Goal: Information Seeking & Learning: Learn about a topic

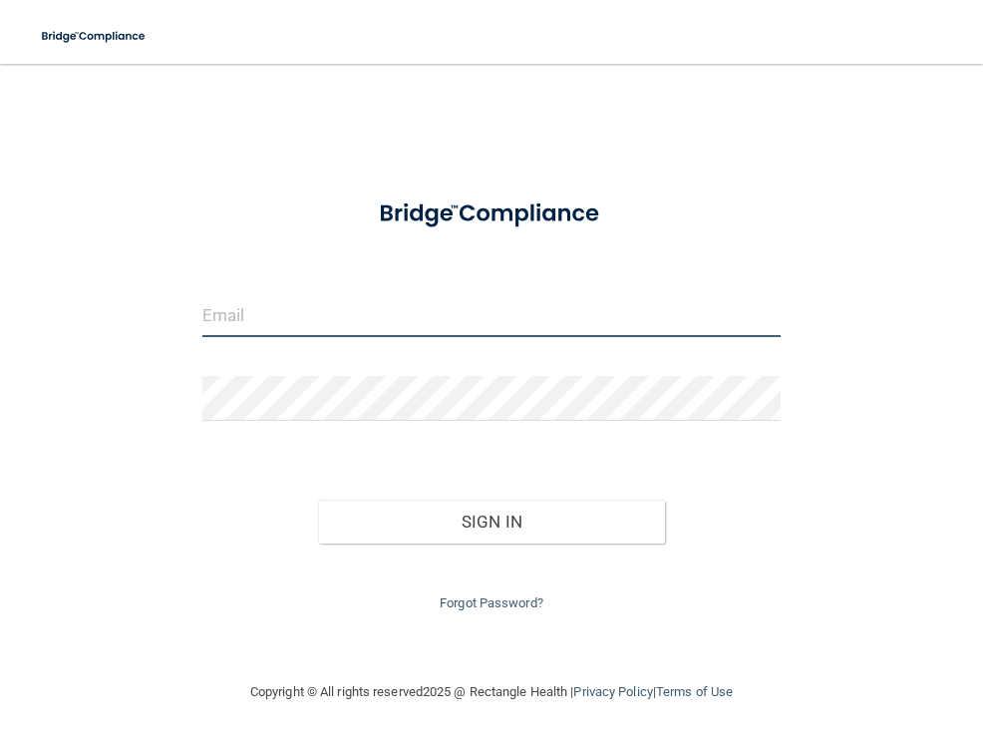
click at [336, 309] on input "email" at bounding box center [491, 314] width 578 height 45
type input "[EMAIL_ADDRESS][DOMAIN_NAME]"
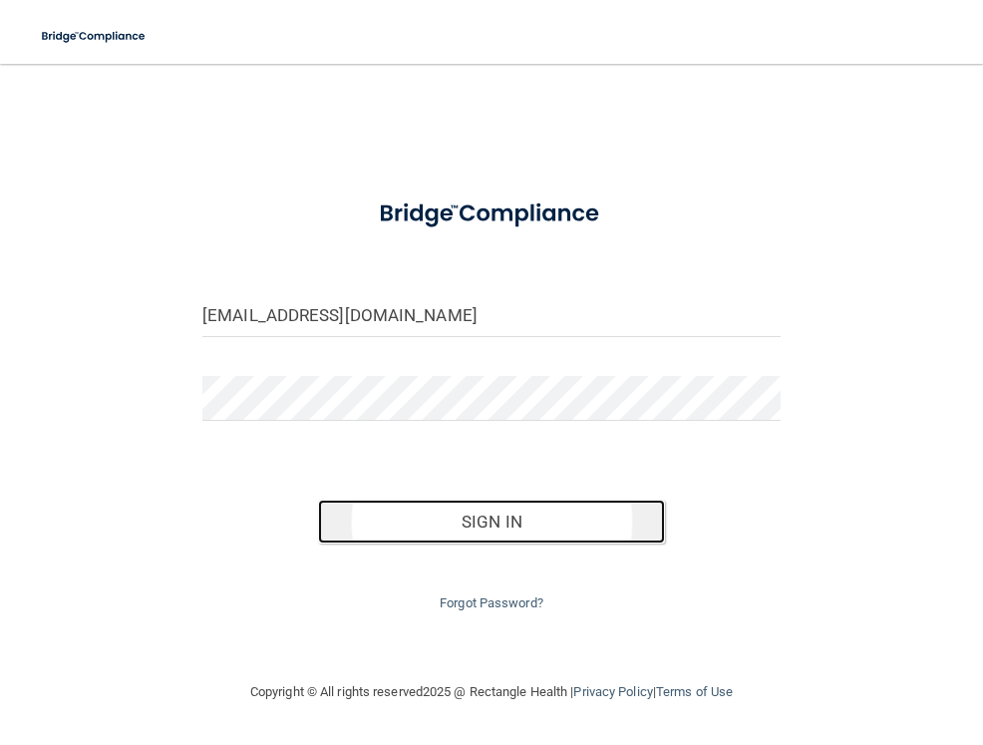
click at [530, 527] on button "Sign In" at bounding box center [491, 521] width 347 height 44
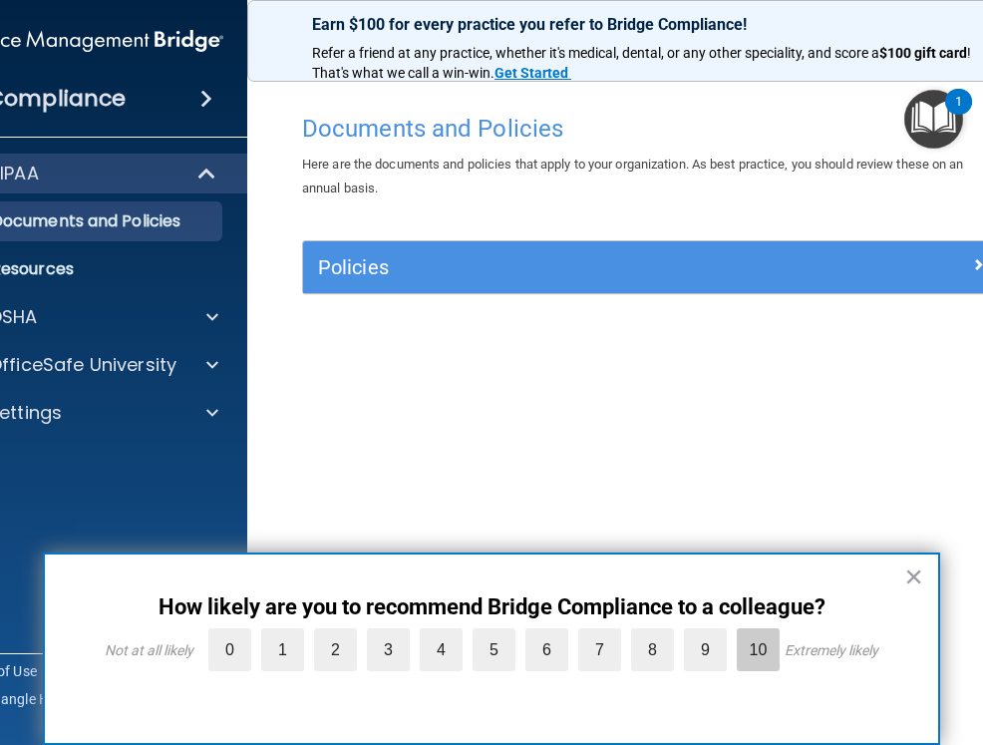
click at [761, 652] on label "10" at bounding box center [758, 649] width 43 height 43
click at [712, 633] on input "10" at bounding box center [712, 633] width 0 height 0
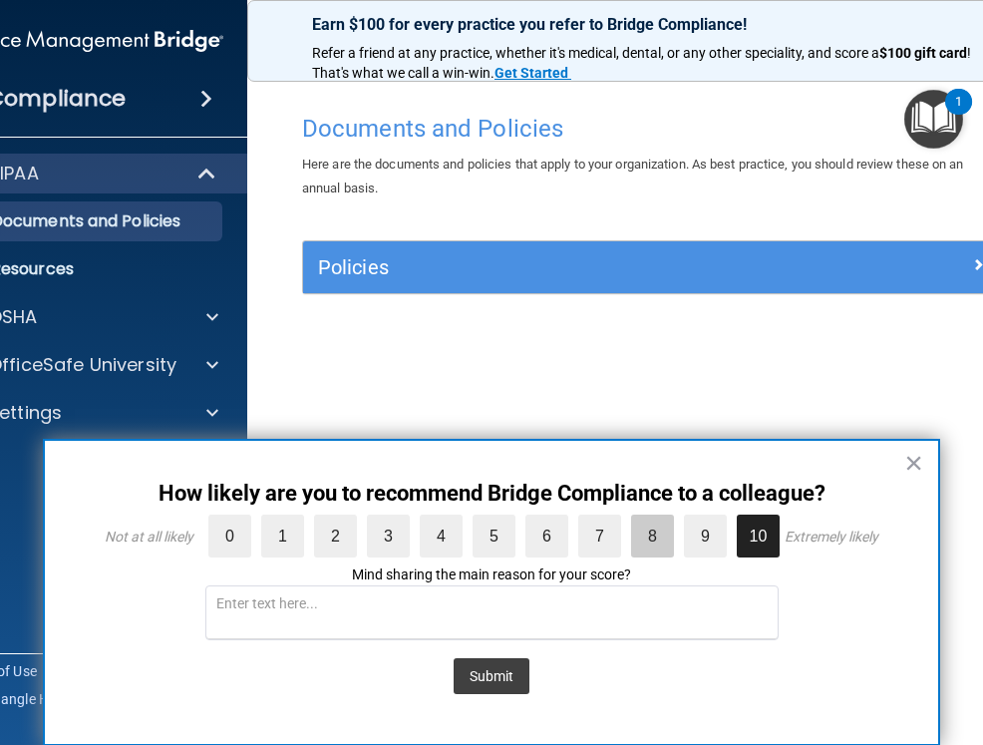
click at [648, 538] on label "8" at bounding box center [652, 535] width 43 height 43
click at [606, 519] on input "8" at bounding box center [606, 519] width 0 height 0
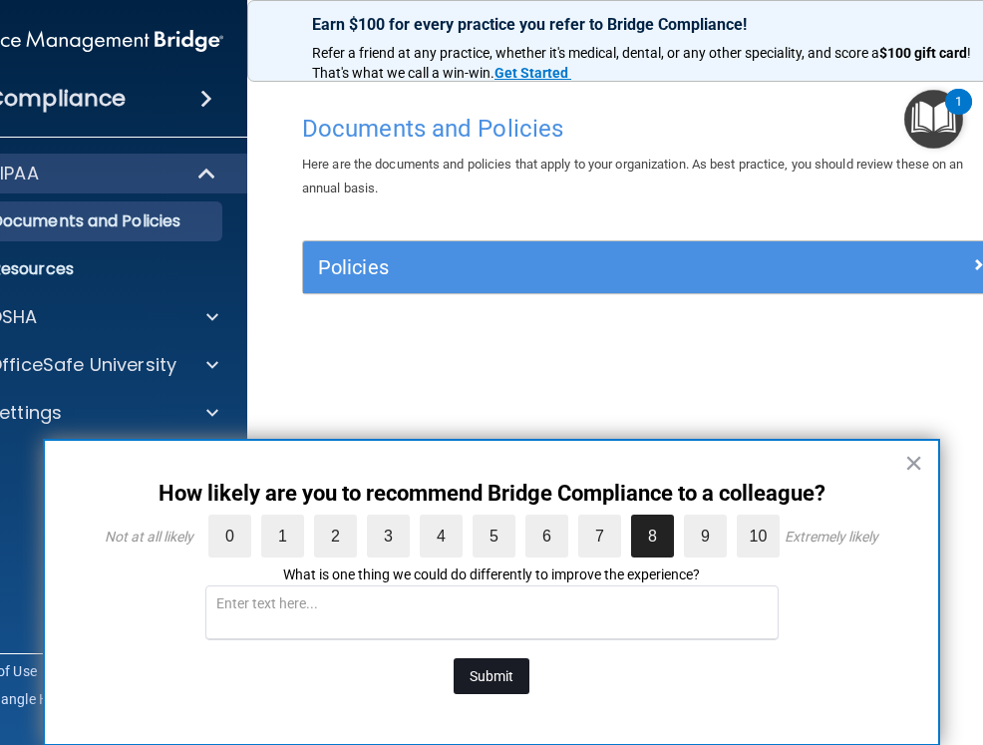
click at [483, 664] on button "Submit" at bounding box center [492, 676] width 76 height 36
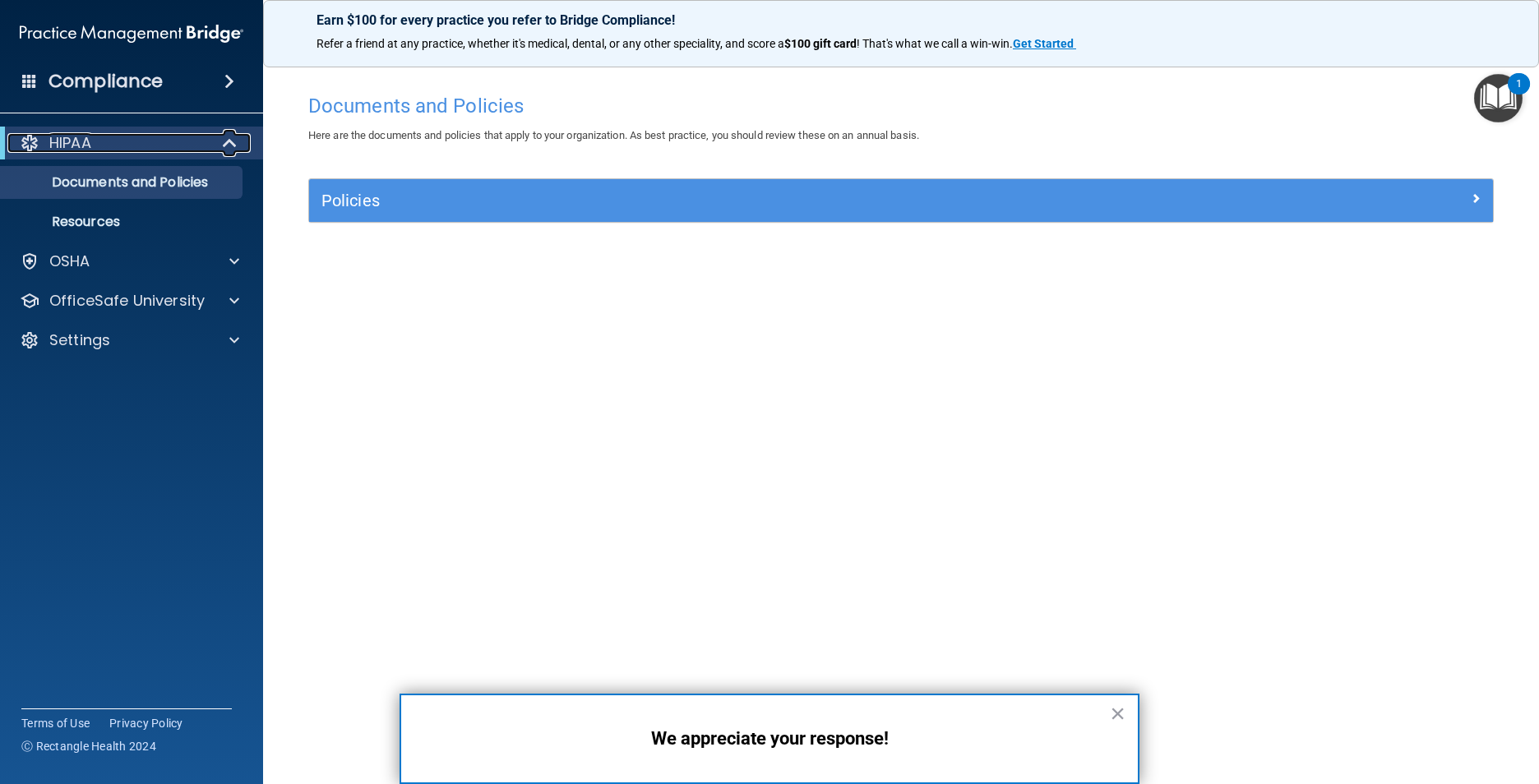
click at [137, 143] on div "HIPAA" at bounding box center [109, 143] width 203 height 20
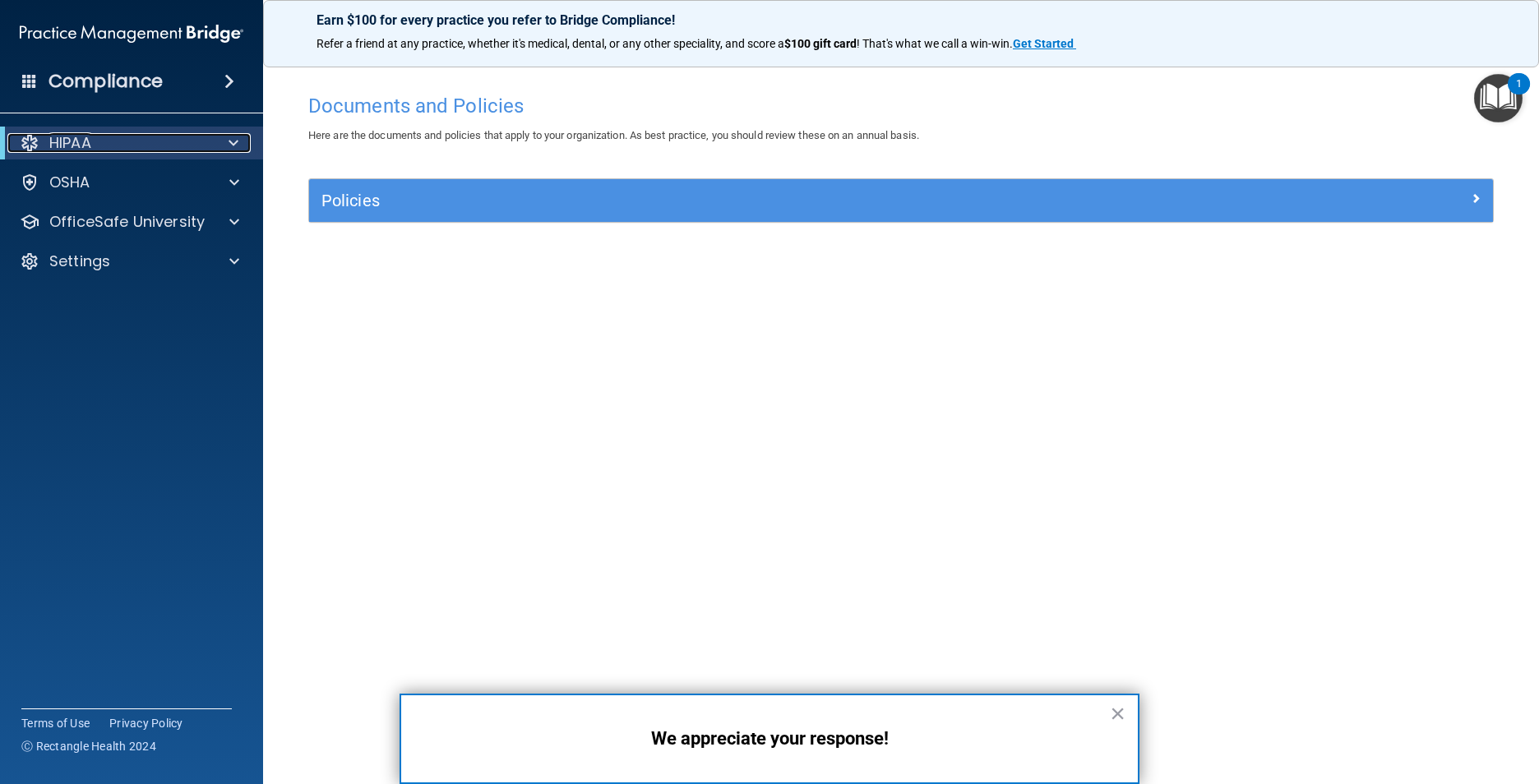
click at [137, 143] on div "HIPAA" at bounding box center [109, 143] width 203 height 20
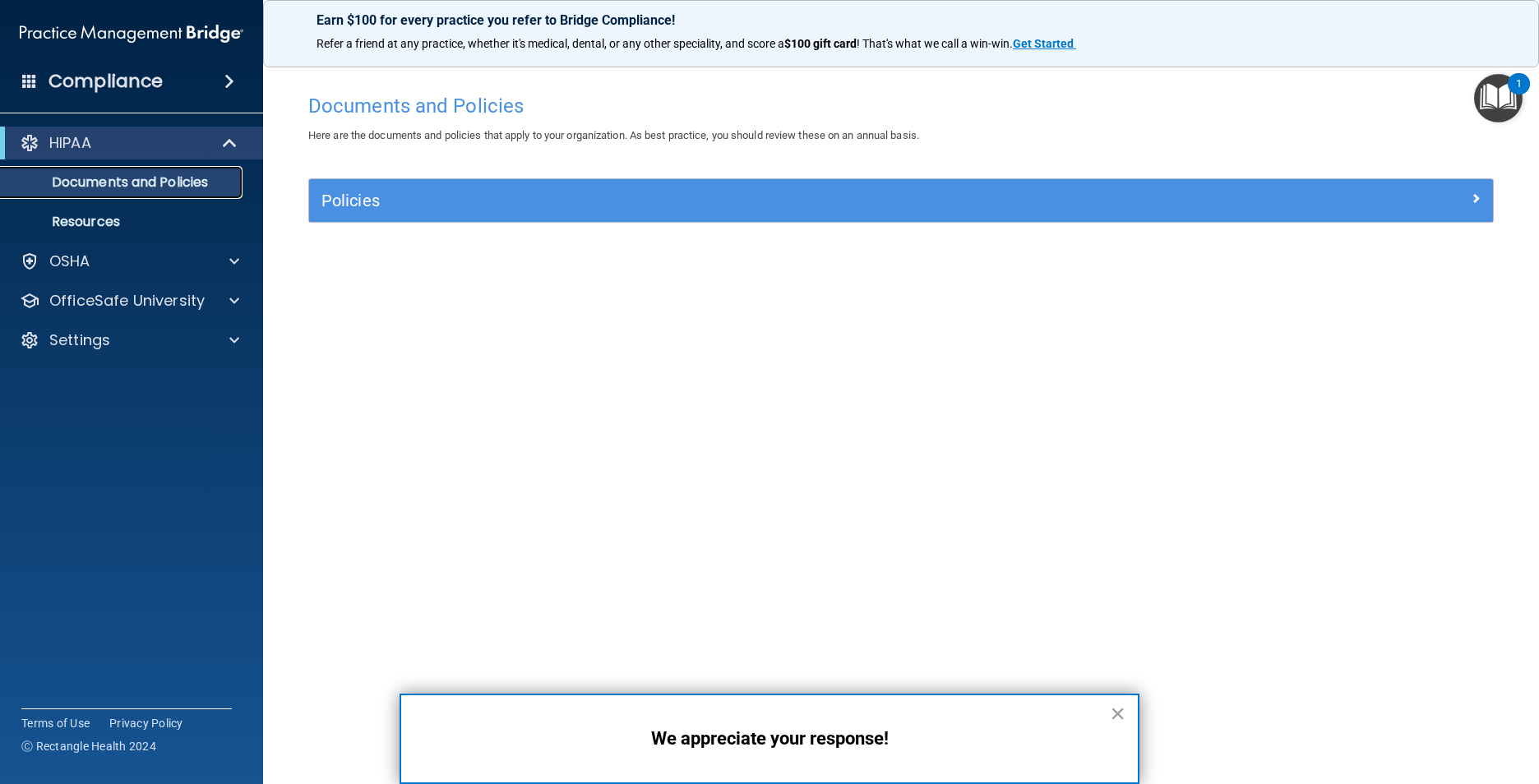
click at [138, 181] on p "Documents and Policies" at bounding box center [123, 182] width 224 height 16
click at [810, 613] on button "×" at bounding box center [1118, 713] width 16 height 26
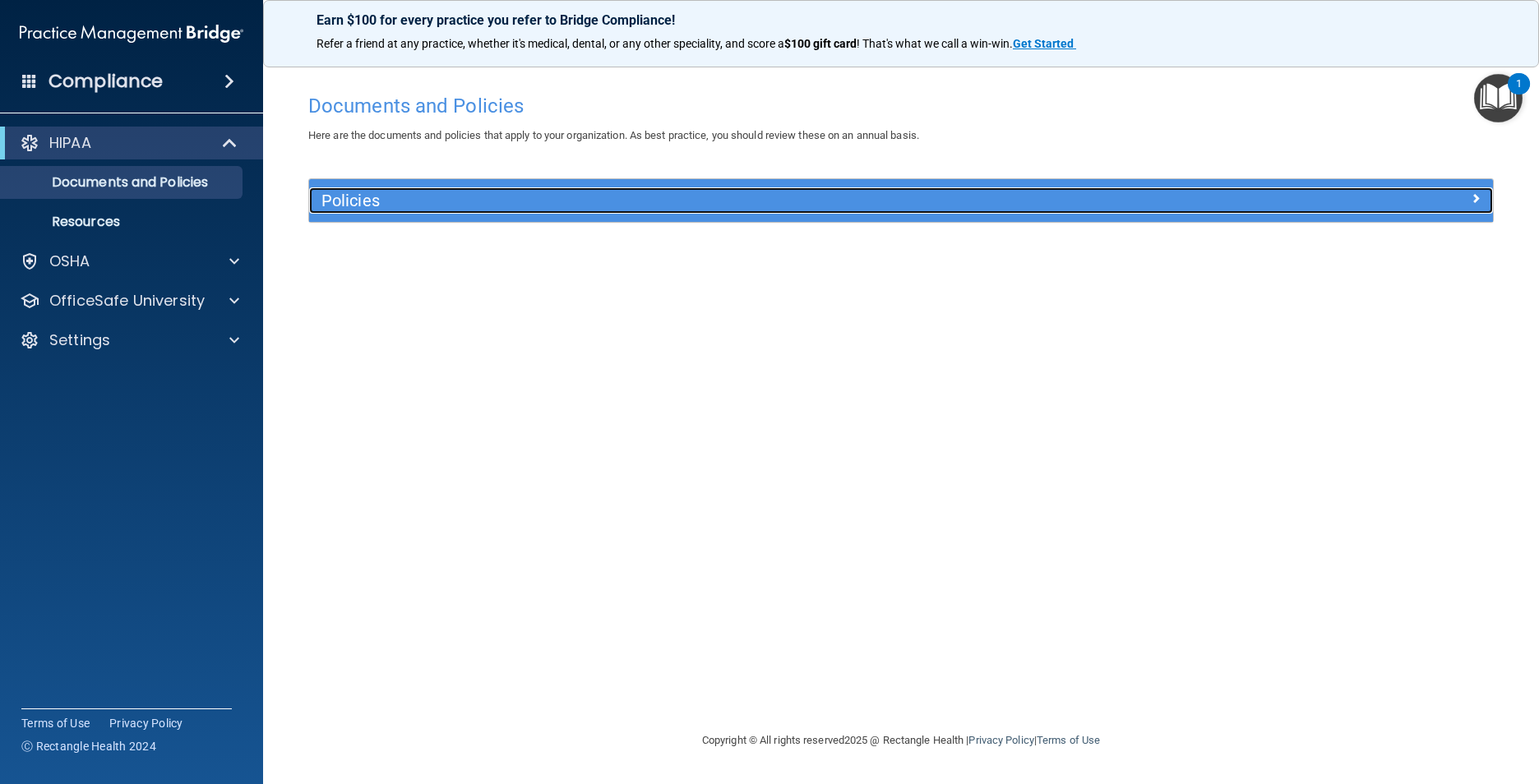
click at [810, 200] on span at bounding box center [1475, 198] width 10 height 20
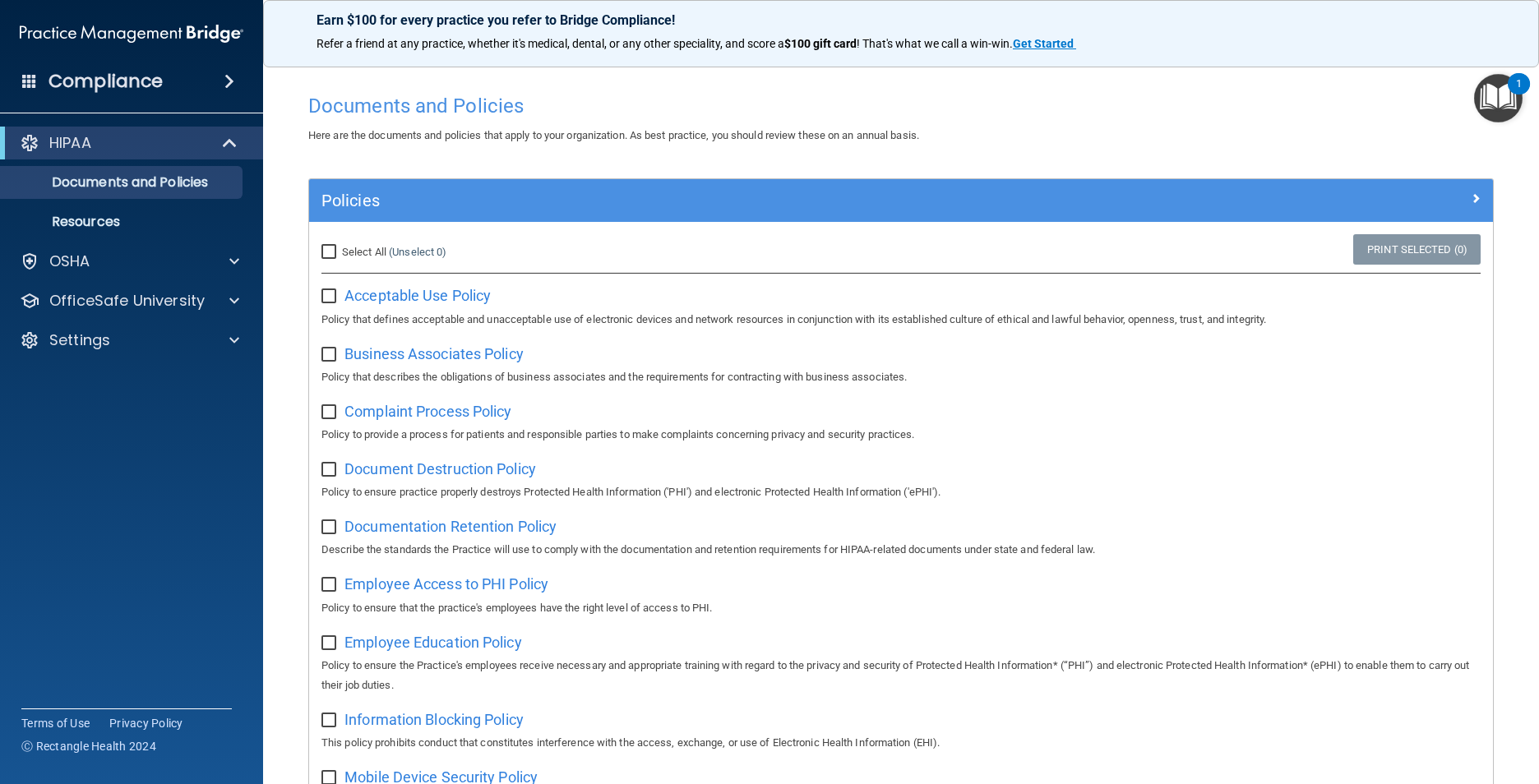
click at [810, 94] on img "Open Resource Center, 1 new notification" at bounding box center [1498, 98] width 49 height 49
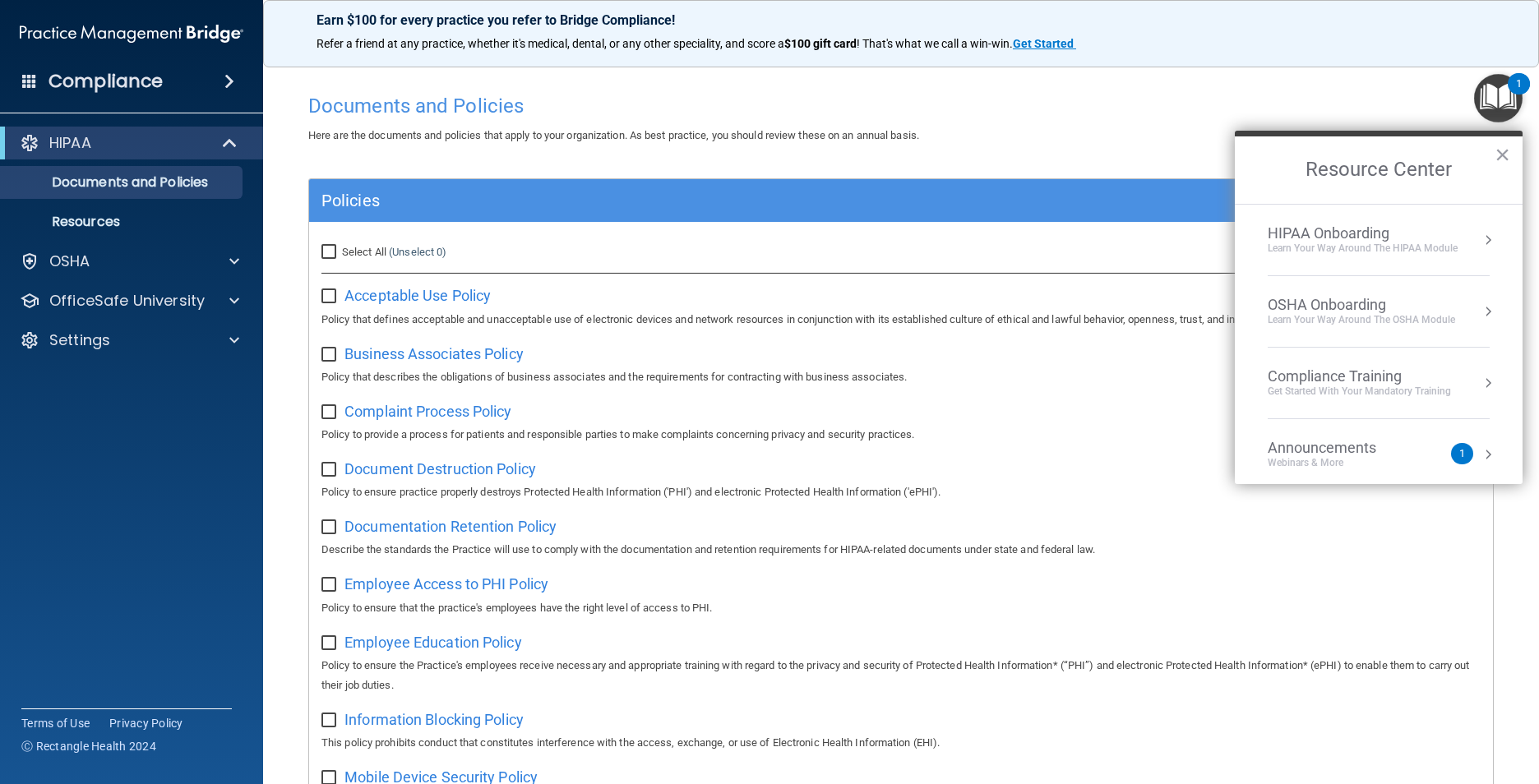
click at [810, 389] on div "Get Started with your mandatory training" at bounding box center [1359, 392] width 183 height 14
click at [810, 231] on div "HIPAA Training for Members" at bounding box center [1339, 232] width 183 height 15
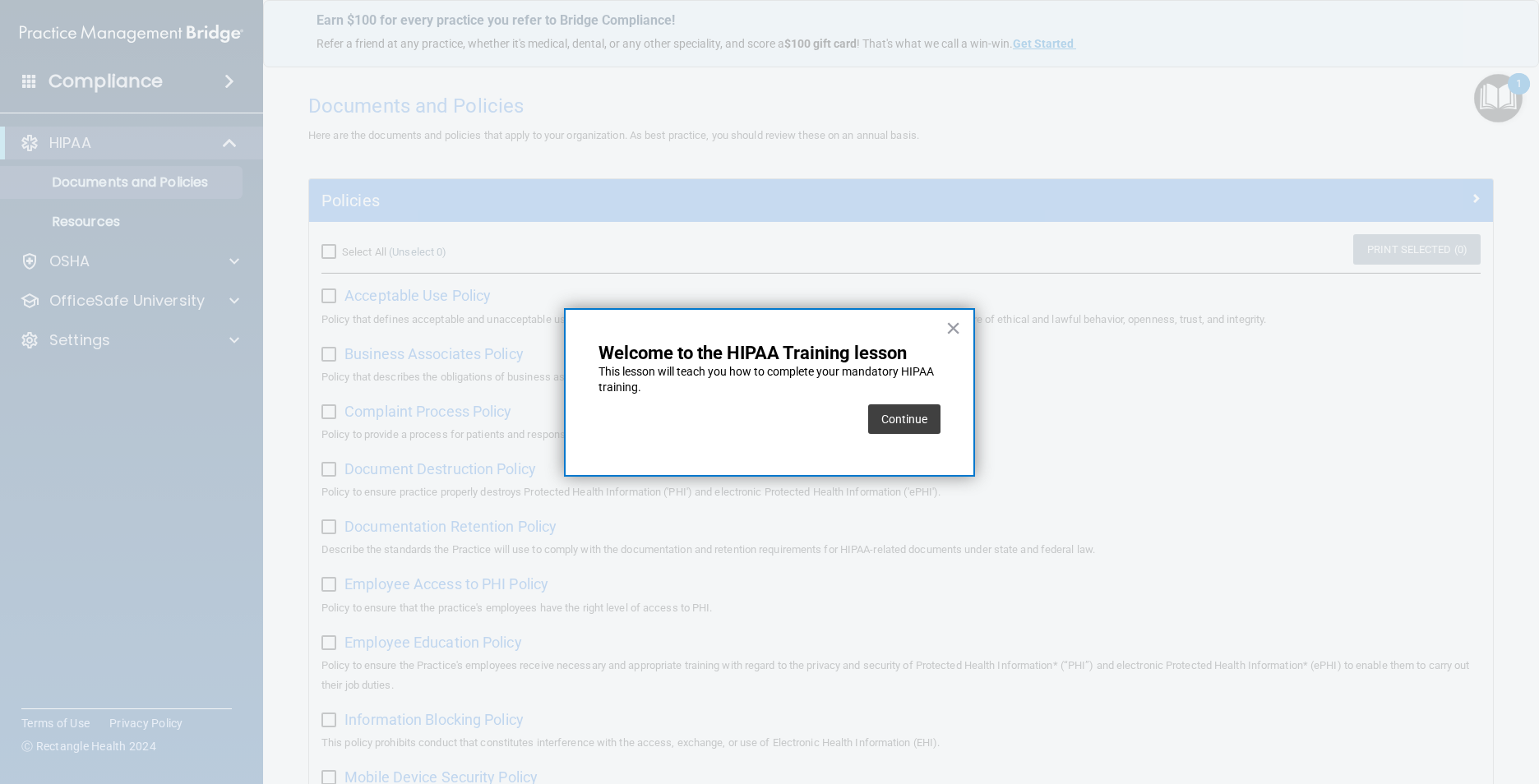
click at [810, 414] on button "Continue" at bounding box center [905, 419] width 73 height 30
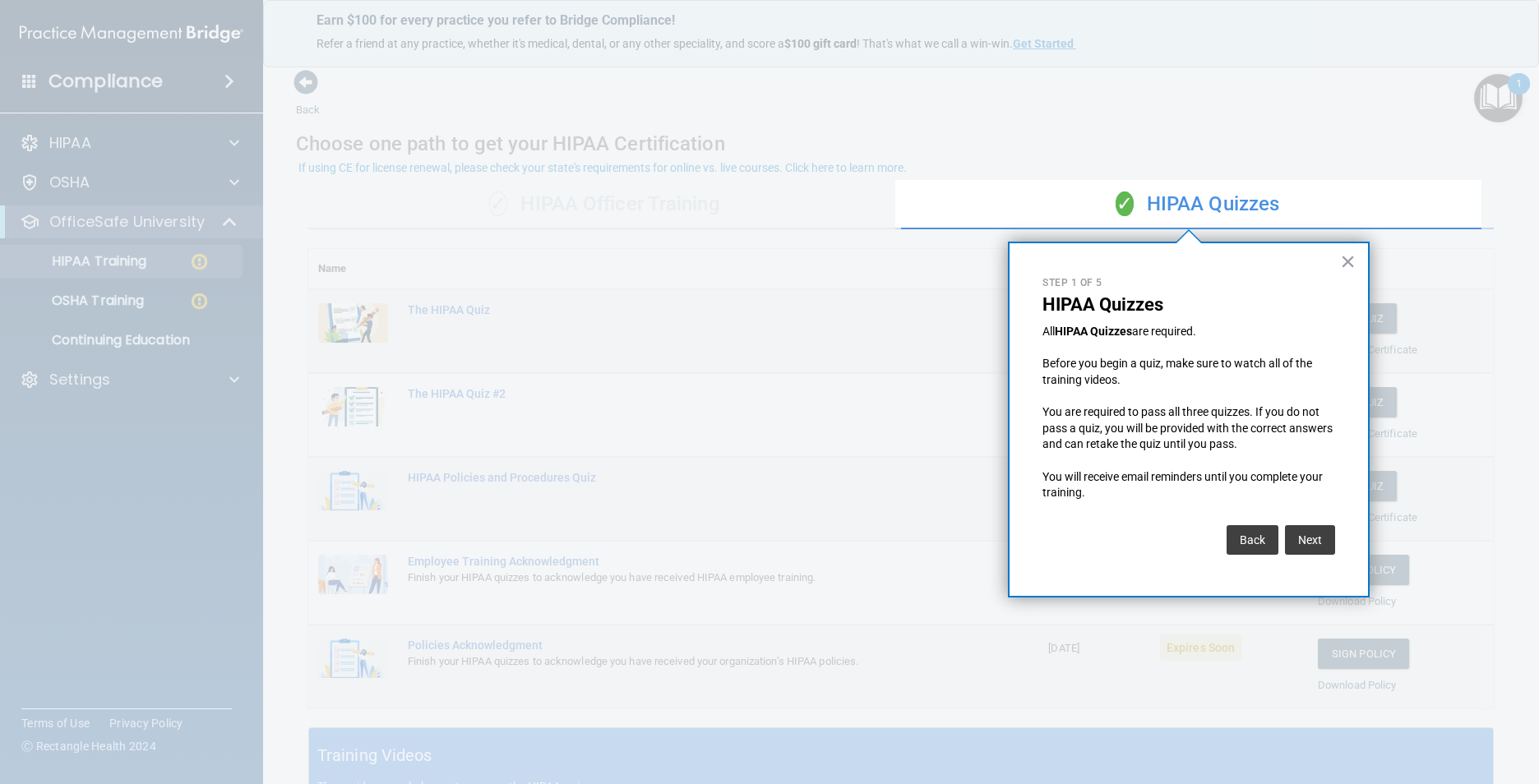
click at [810, 256] on div "× Step 1 of 5 HIPAA Quizzes All HIPAA Quizzes are required. Before you begin a …" at bounding box center [1188, 420] width 362 height 356
click at [810, 256] on button "×" at bounding box center [1348, 261] width 16 height 26
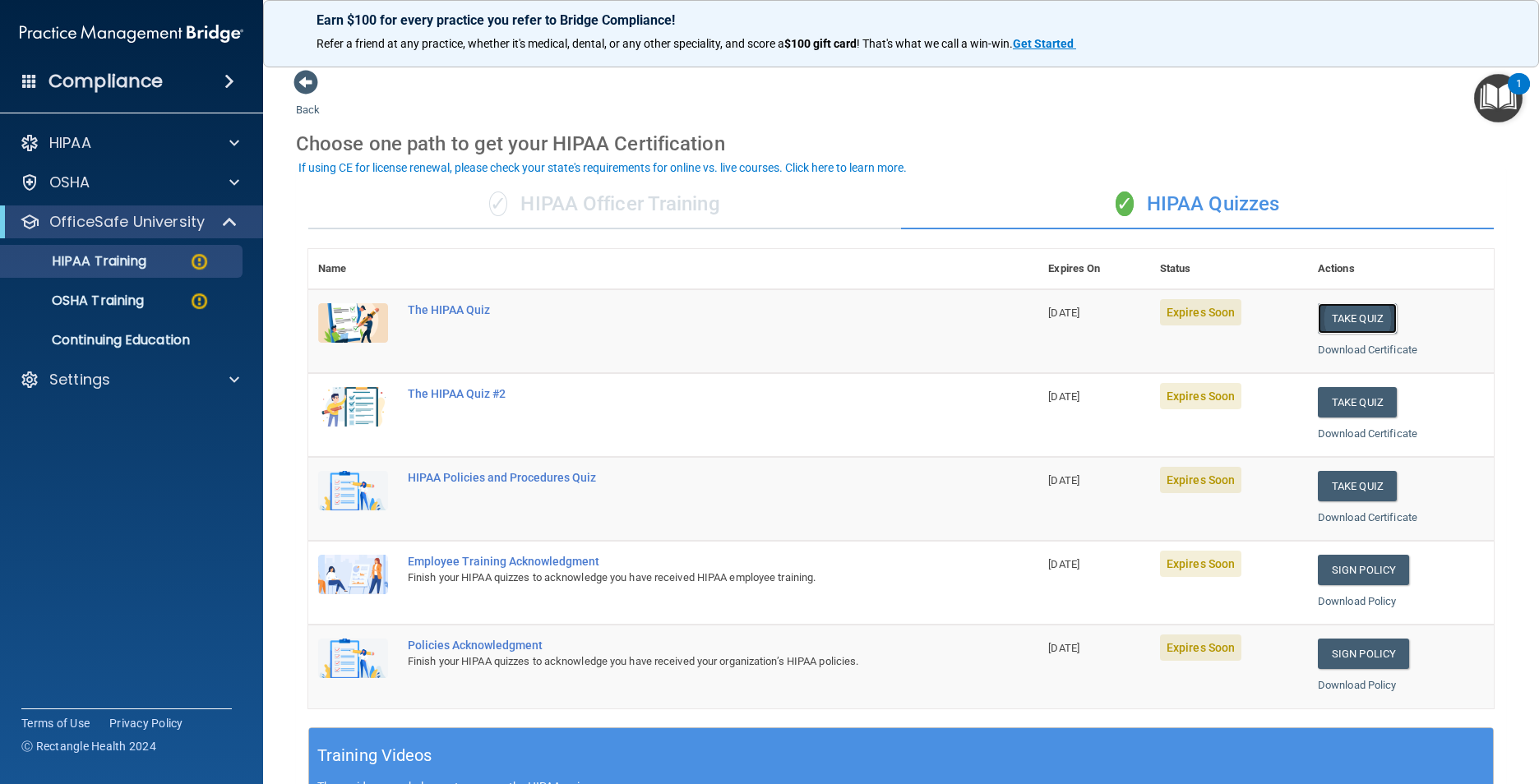
click at [810, 317] on button "Take Quiz" at bounding box center [1358, 318] width 79 height 31
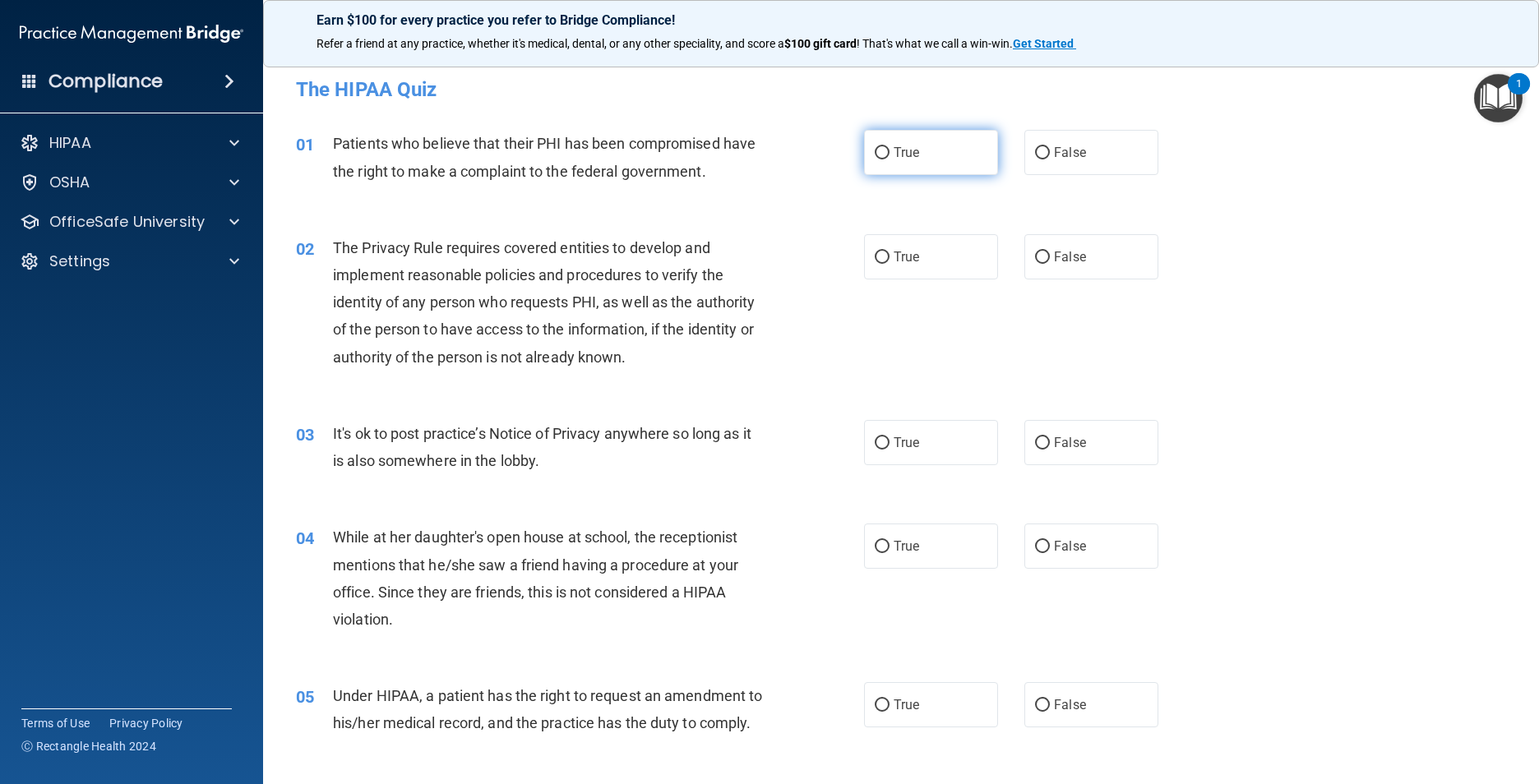
click at [810, 148] on input "True" at bounding box center [882, 153] width 15 height 12
radio input "true"
click at [810, 255] on input "True" at bounding box center [882, 257] width 15 height 12
radio input "true"
drag, startPoint x: 1037, startPoint y: 439, endPoint x: 1037, endPoint y: 474, distance: 35.0
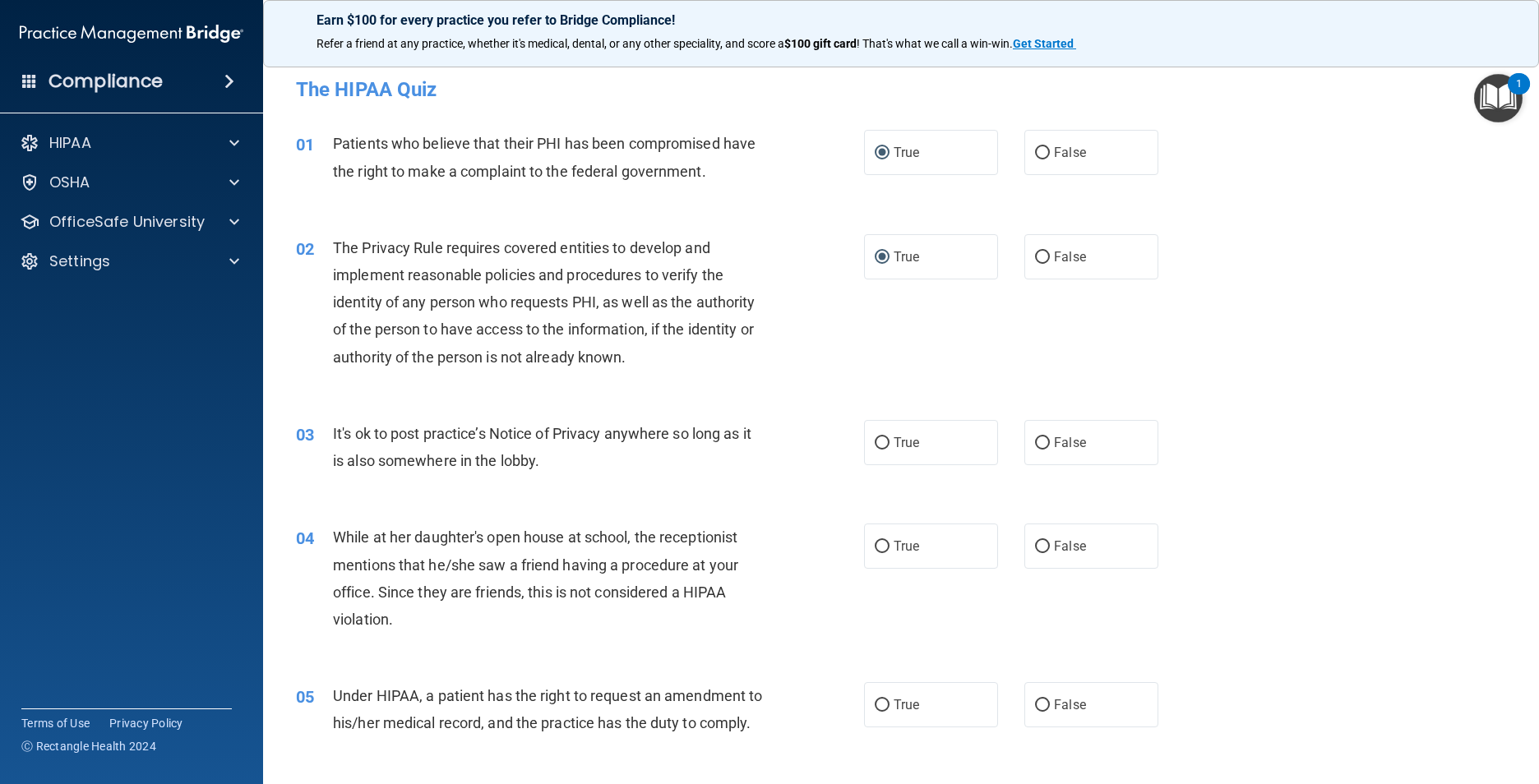
click at [810, 439] on input "False" at bounding box center [1042, 443] width 15 height 12
radio input "true"
click at [810, 547] on input "False" at bounding box center [1042, 547] width 15 height 12
radio input "true"
click at [810, 613] on input "False" at bounding box center [1042, 705] width 15 height 12
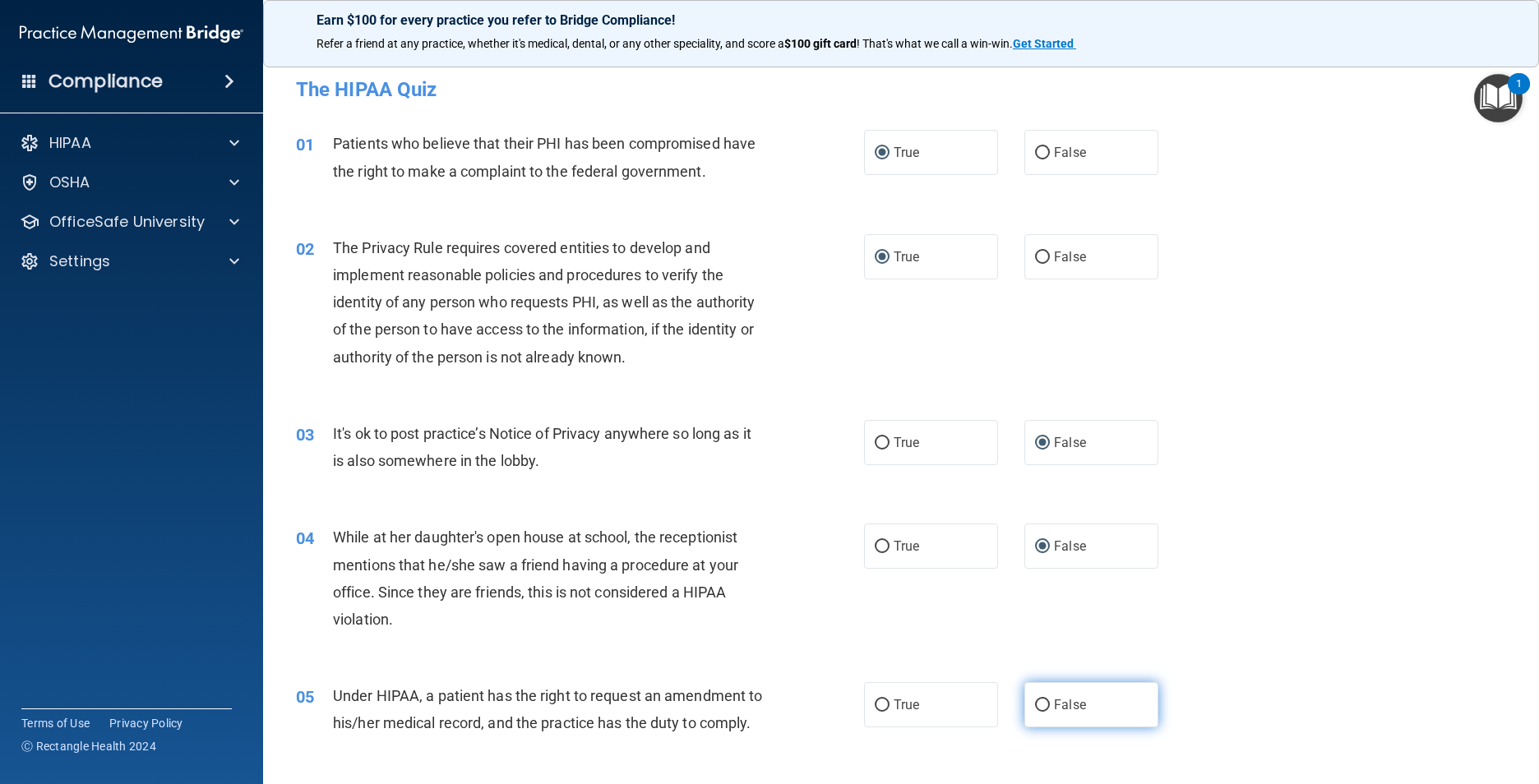
radio input "true"
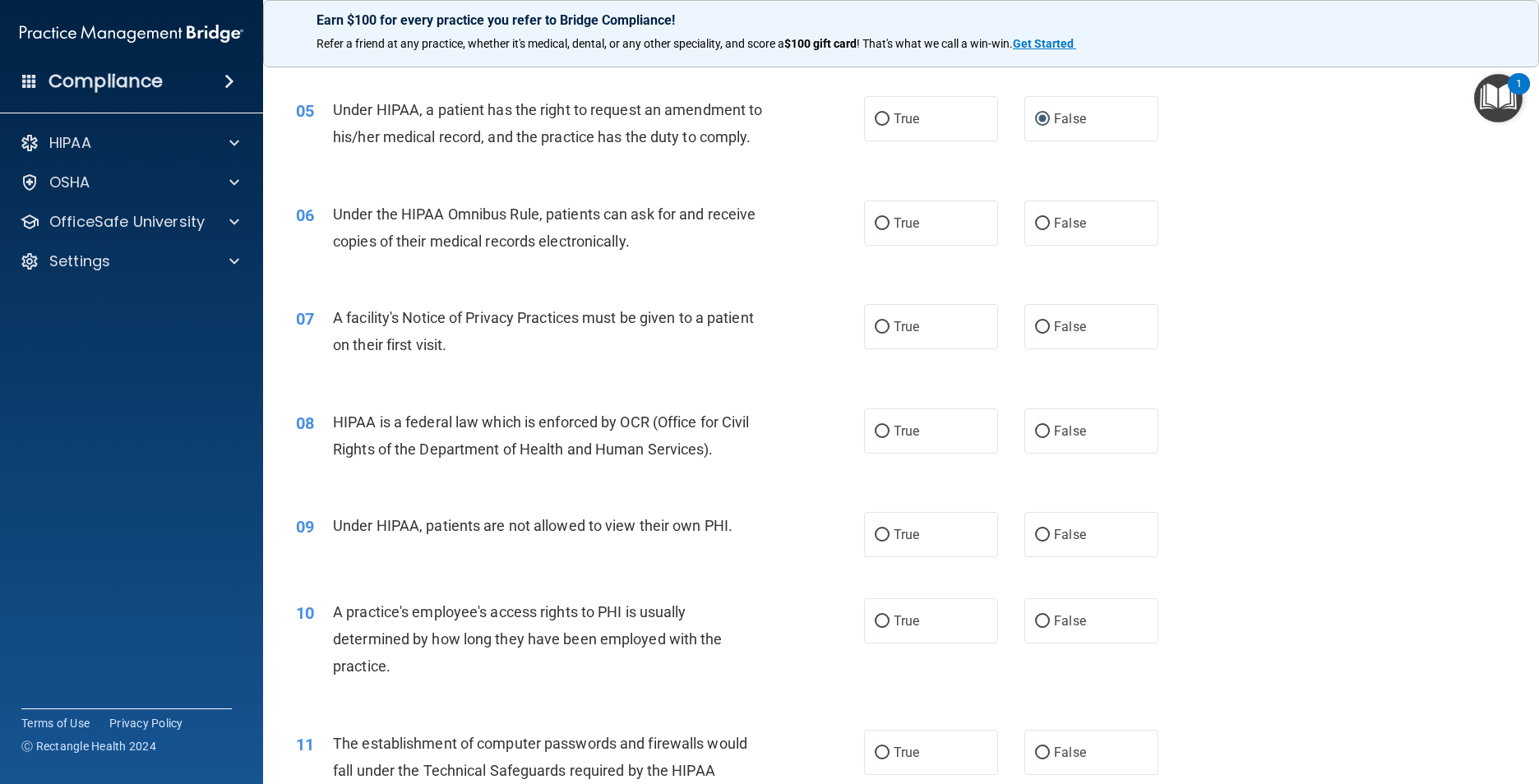
scroll to position [658, 0]
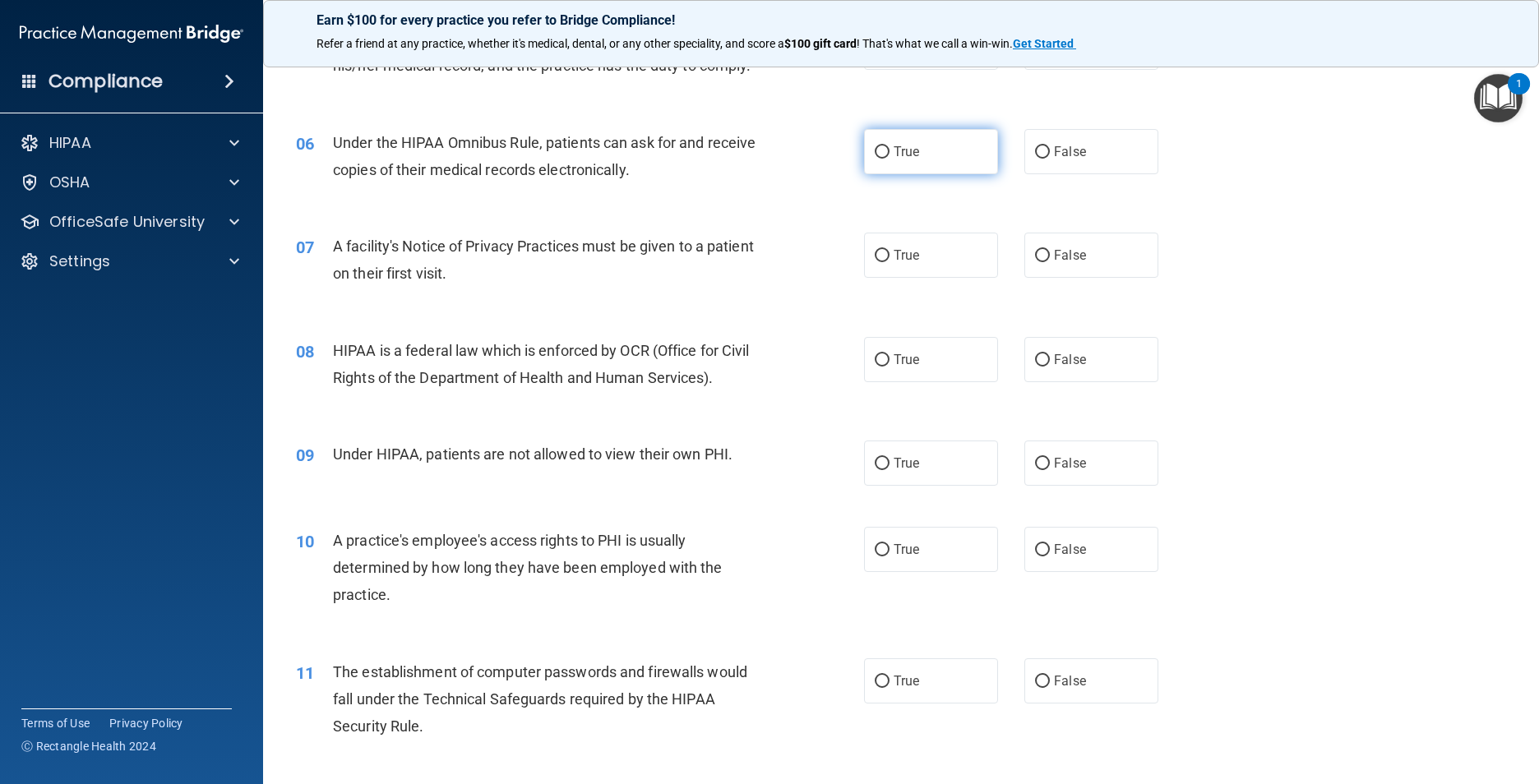
click at [810, 158] on input "True" at bounding box center [882, 152] width 15 height 12
radio input "true"
click at [810, 262] on input "True" at bounding box center [882, 256] width 15 height 12
radio input "true"
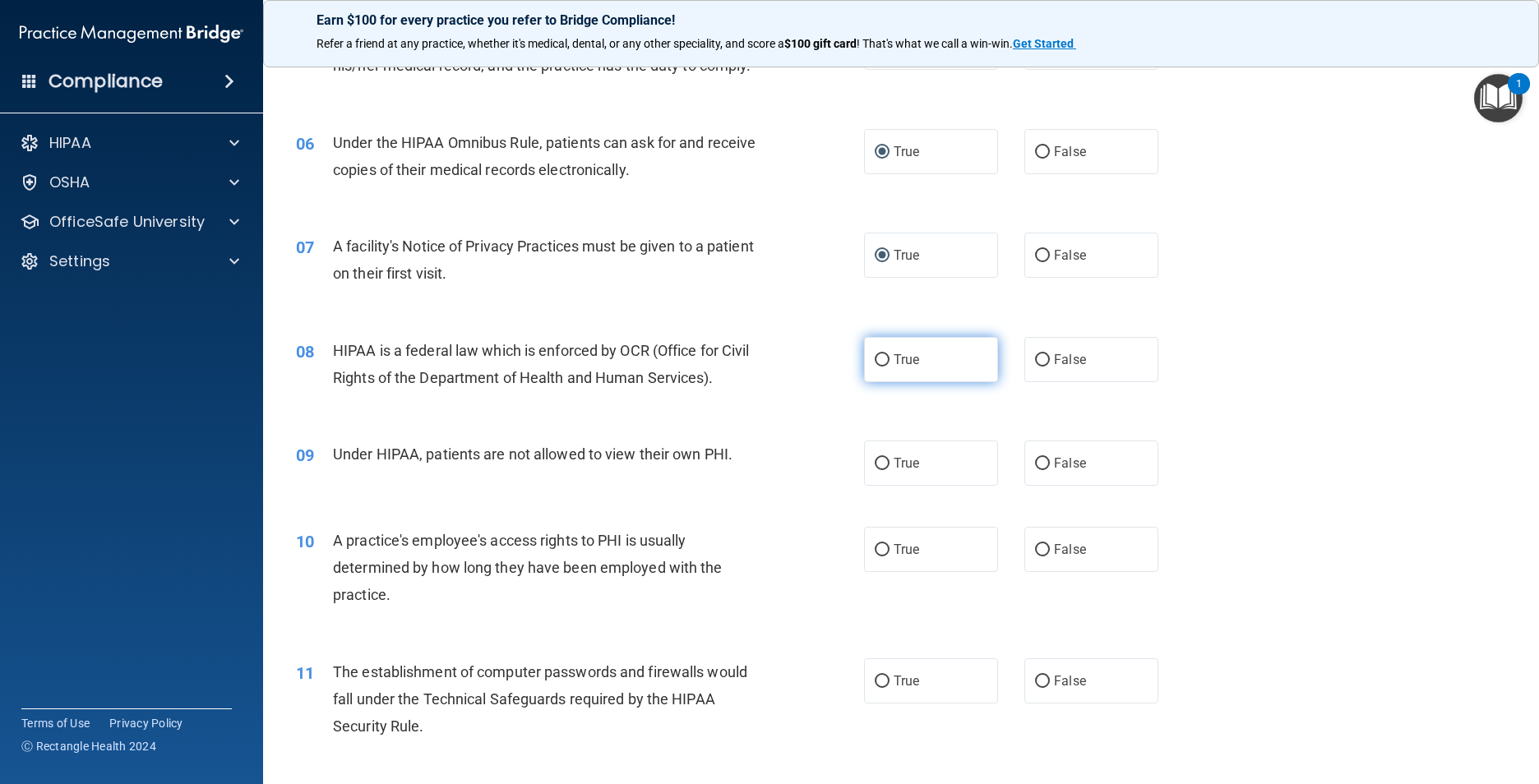
click at [810, 367] on input "True" at bounding box center [882, 360] width 15 height 12
radio input "true"
click at [810, 470] on input "False" at bounding box center [1042, 463] width 15 height 12
radio input "true"
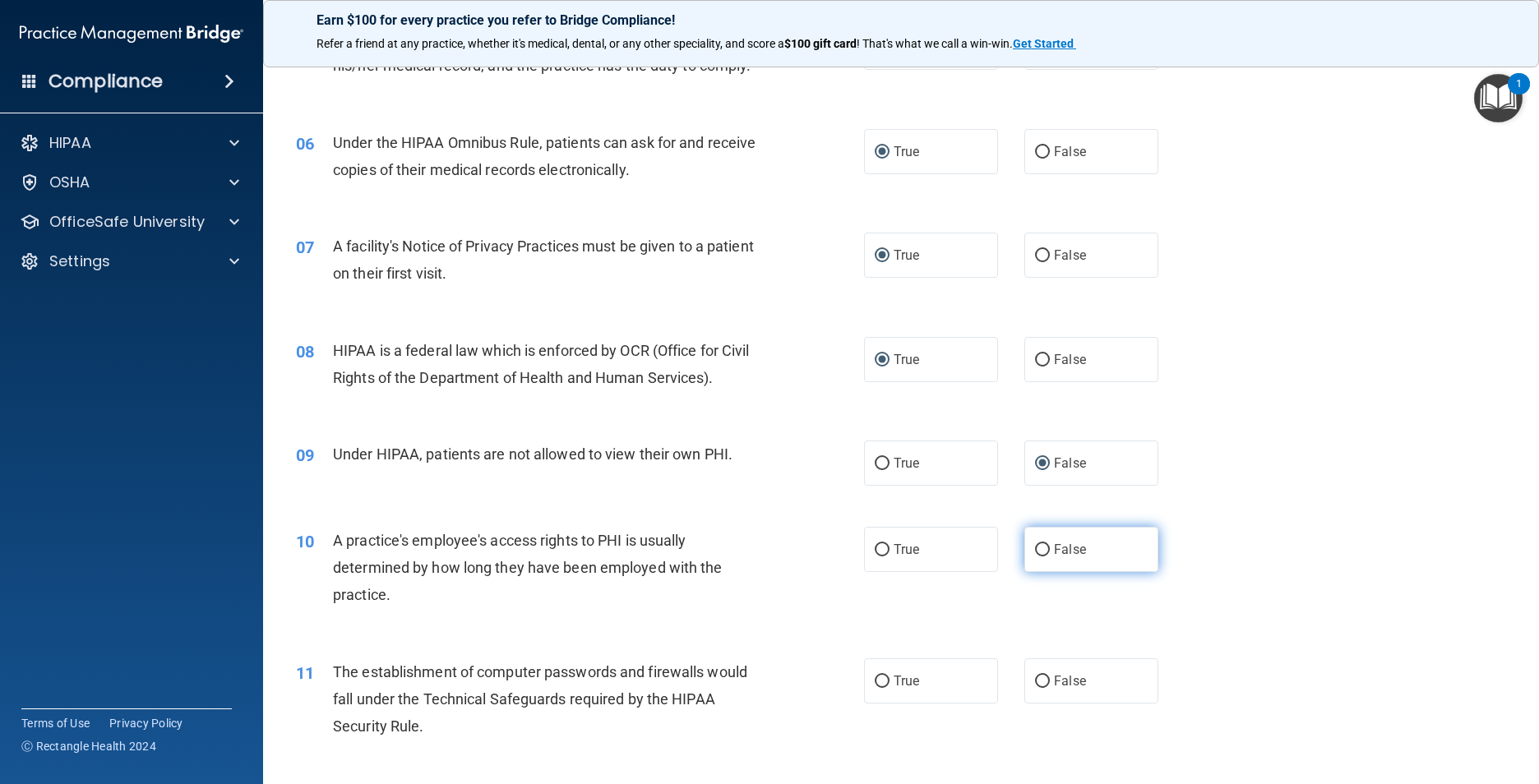
click at [810, 556] on input "False" at bounding box center [1042, 550] width 15 height 12
radio input "true"
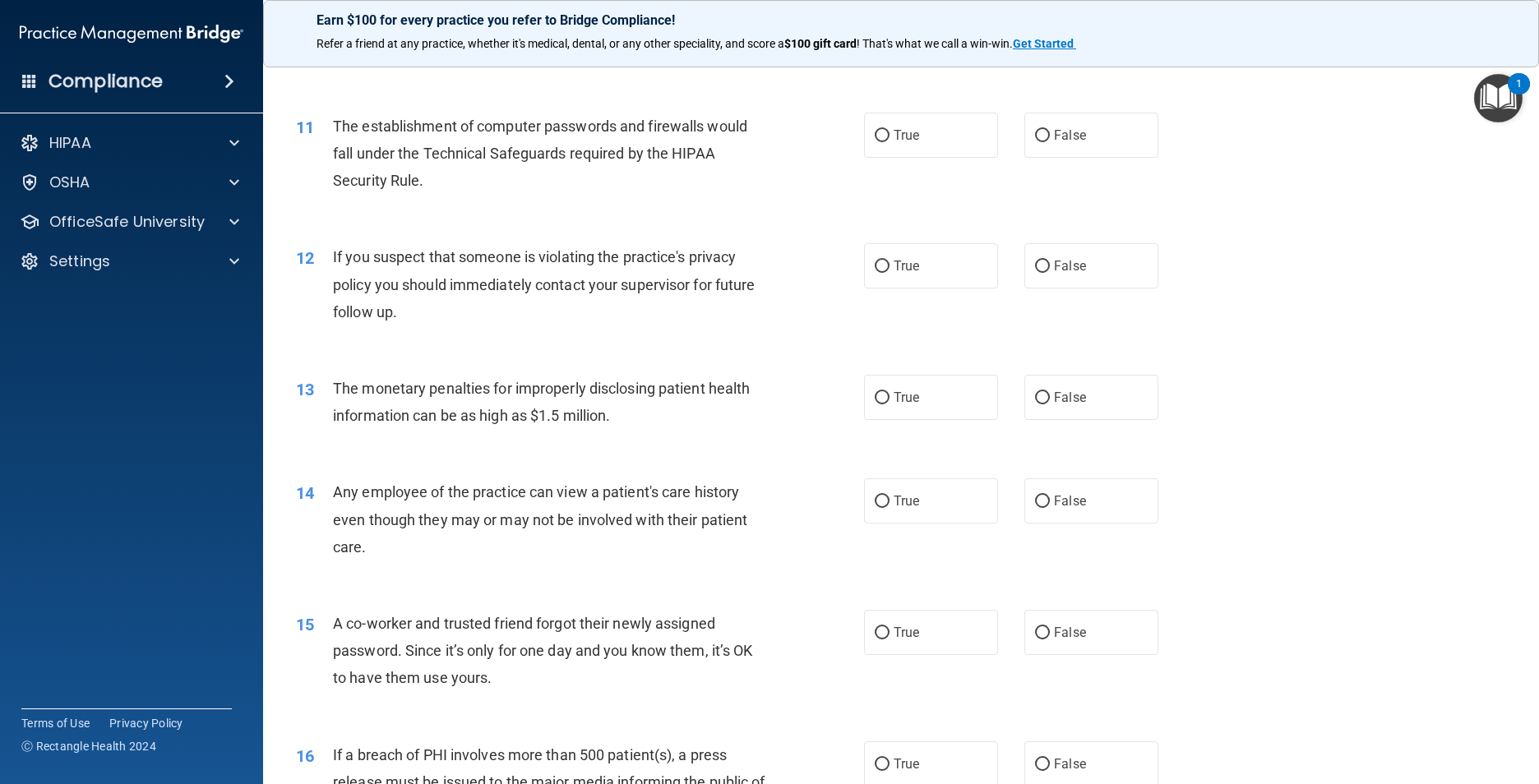
scroll to position [1232, 0]
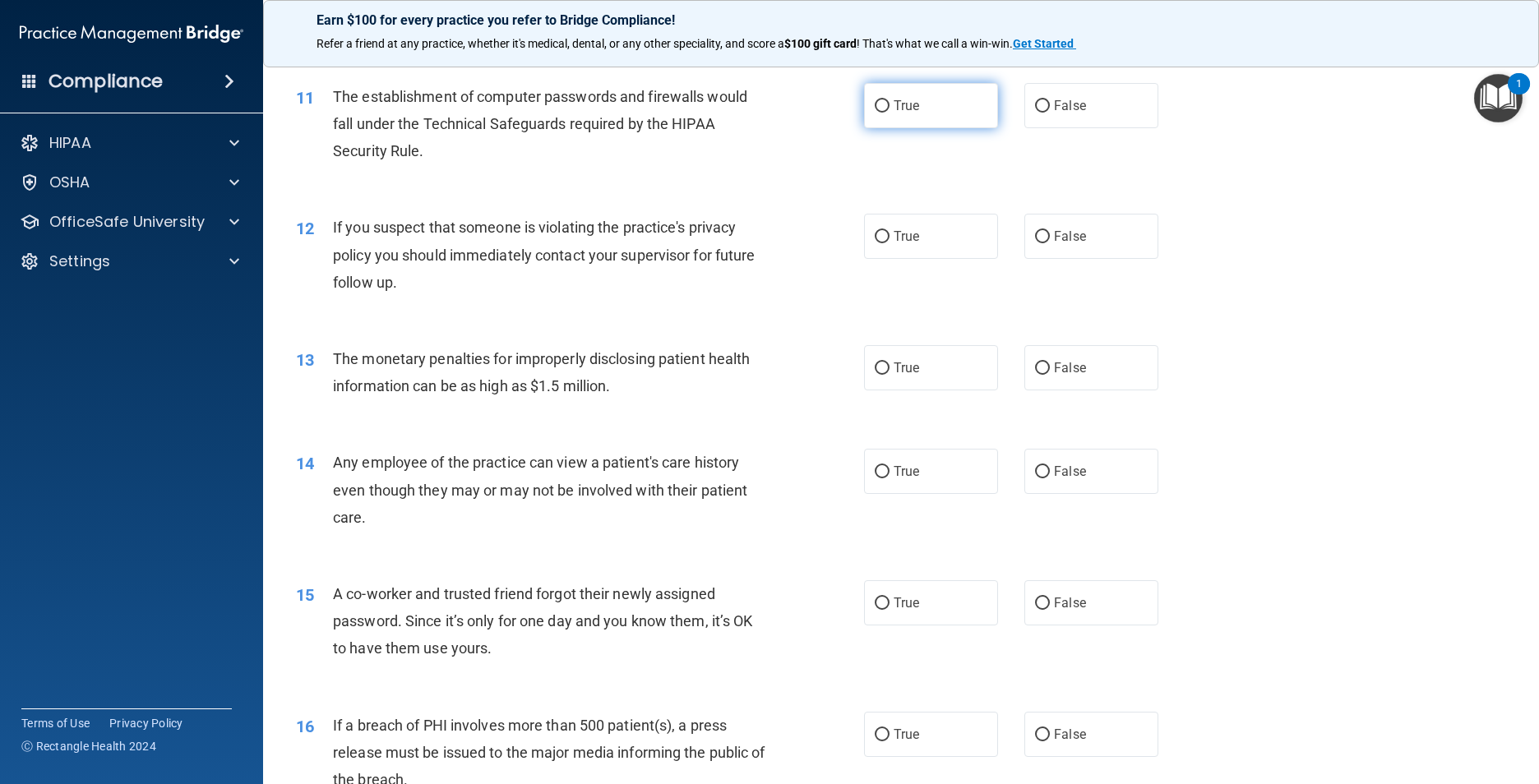
click at [810, 113] on input "True" at bounding box center [882, 106] width 15 height 12
radio input "true"
click at [810, 243] on input "True" at bounding box center [882, 237] width 15 height 12
radio input "true"
click at [810, 375] on input "True" at bounding box center [882, 369] width 15 height 12
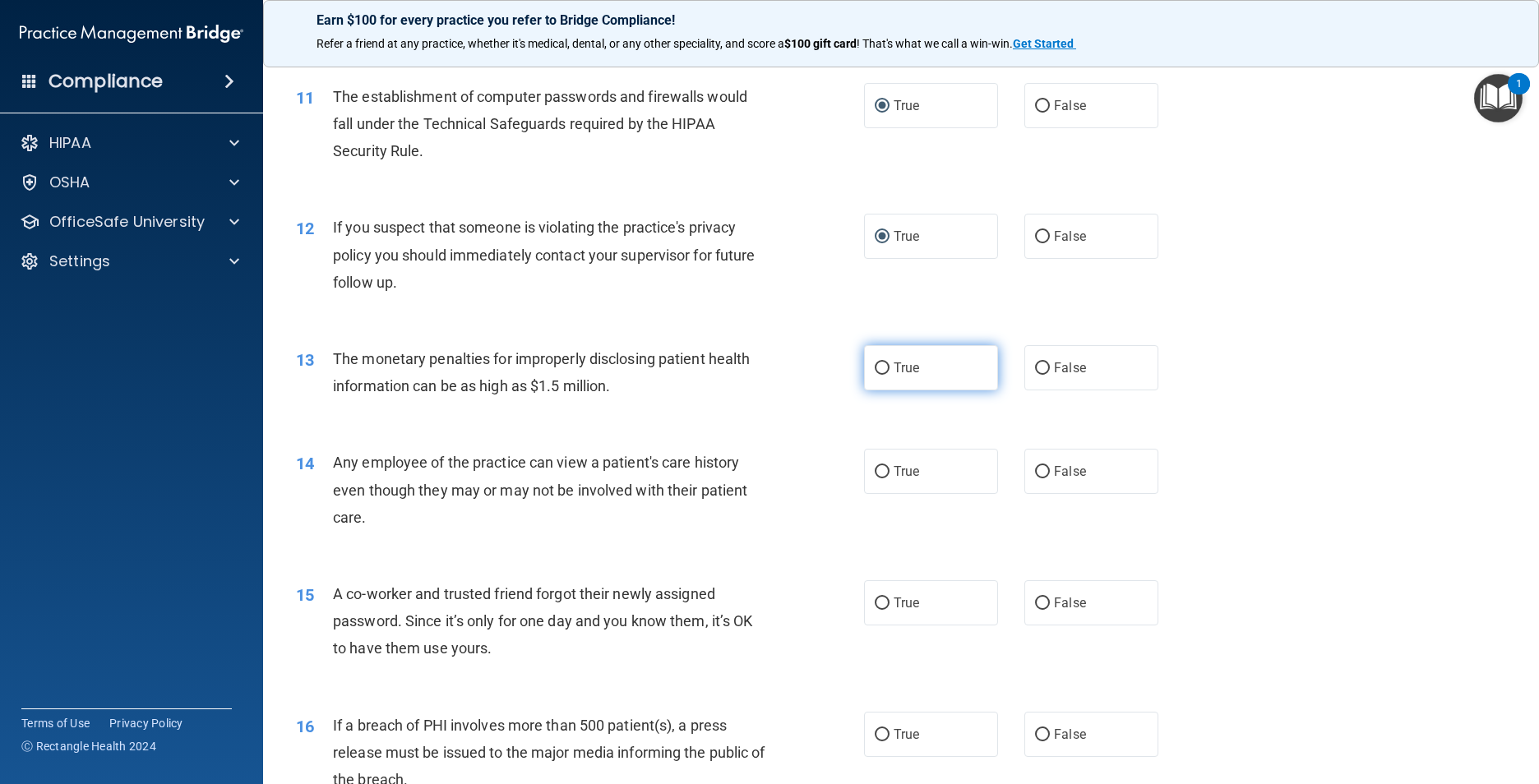
radio input "true"
click at [810, 478] on input "False" at bounding box center [1042, 472] width 15 height 12
radio input "true"
click at [810, 610] on input "False" at bounding box center [1042, 603] width 15 height 12
radio input "true"
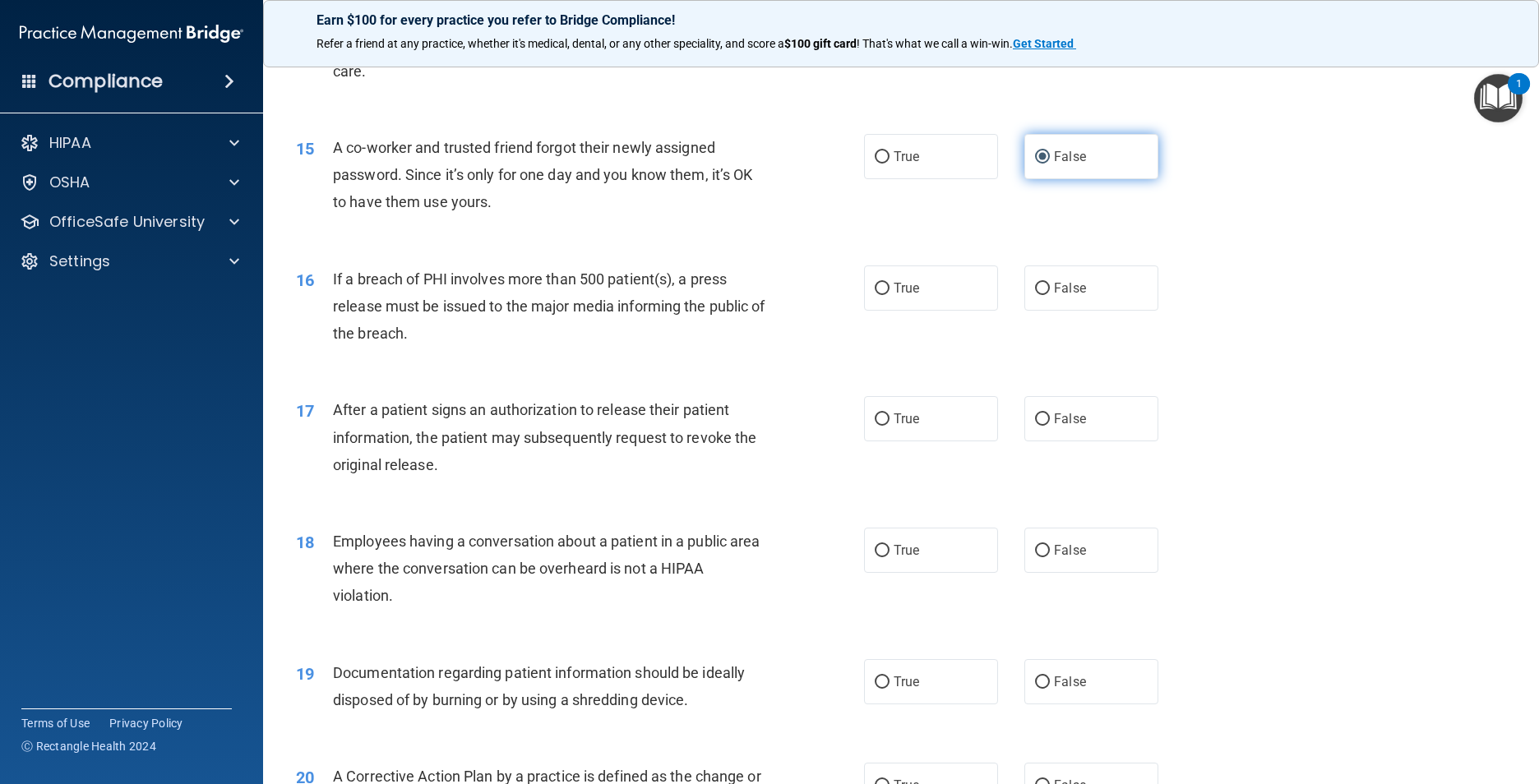
scroll to position [1725, 0]
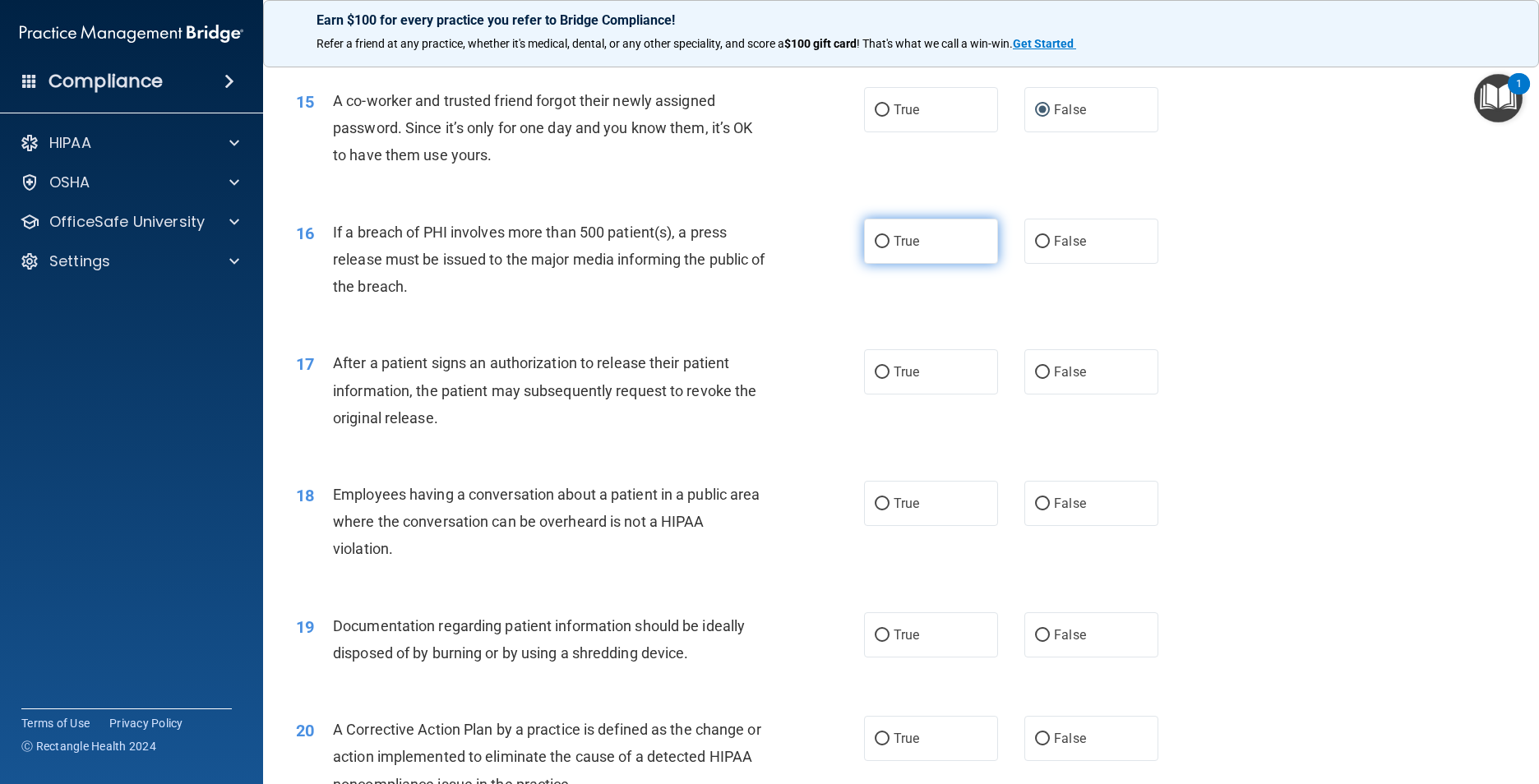
click at [810, 248] on input "True" at bounding box center [882, 242] width 15 height 12
radio input "true"
click at [810, 379] on input "True" at bounding box center [882, 373] width 15 height 12
radio input "true"
click at [810, 510] on input "False" at bounding box center [1042, 504] width 15 height 12
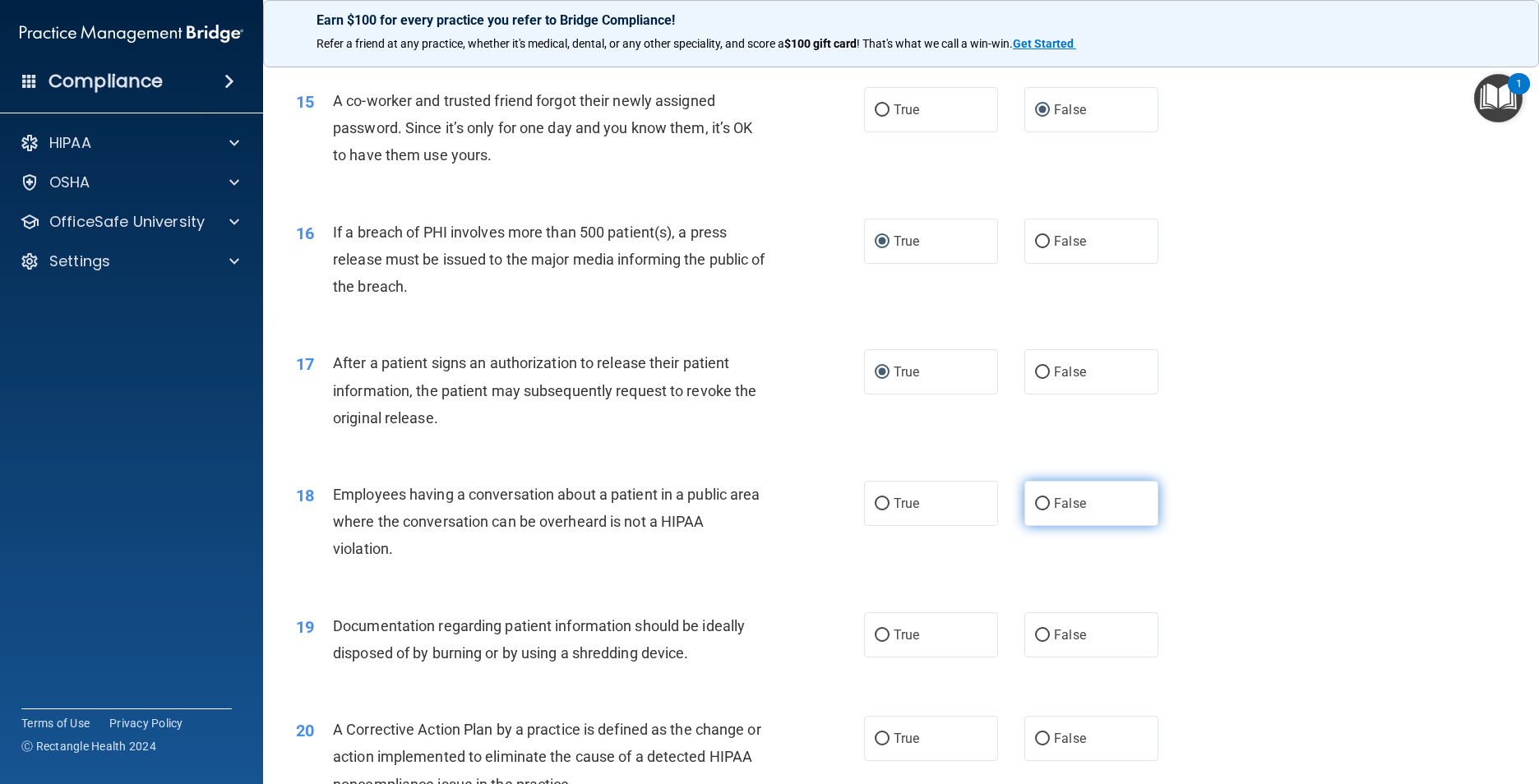
radio input "true"
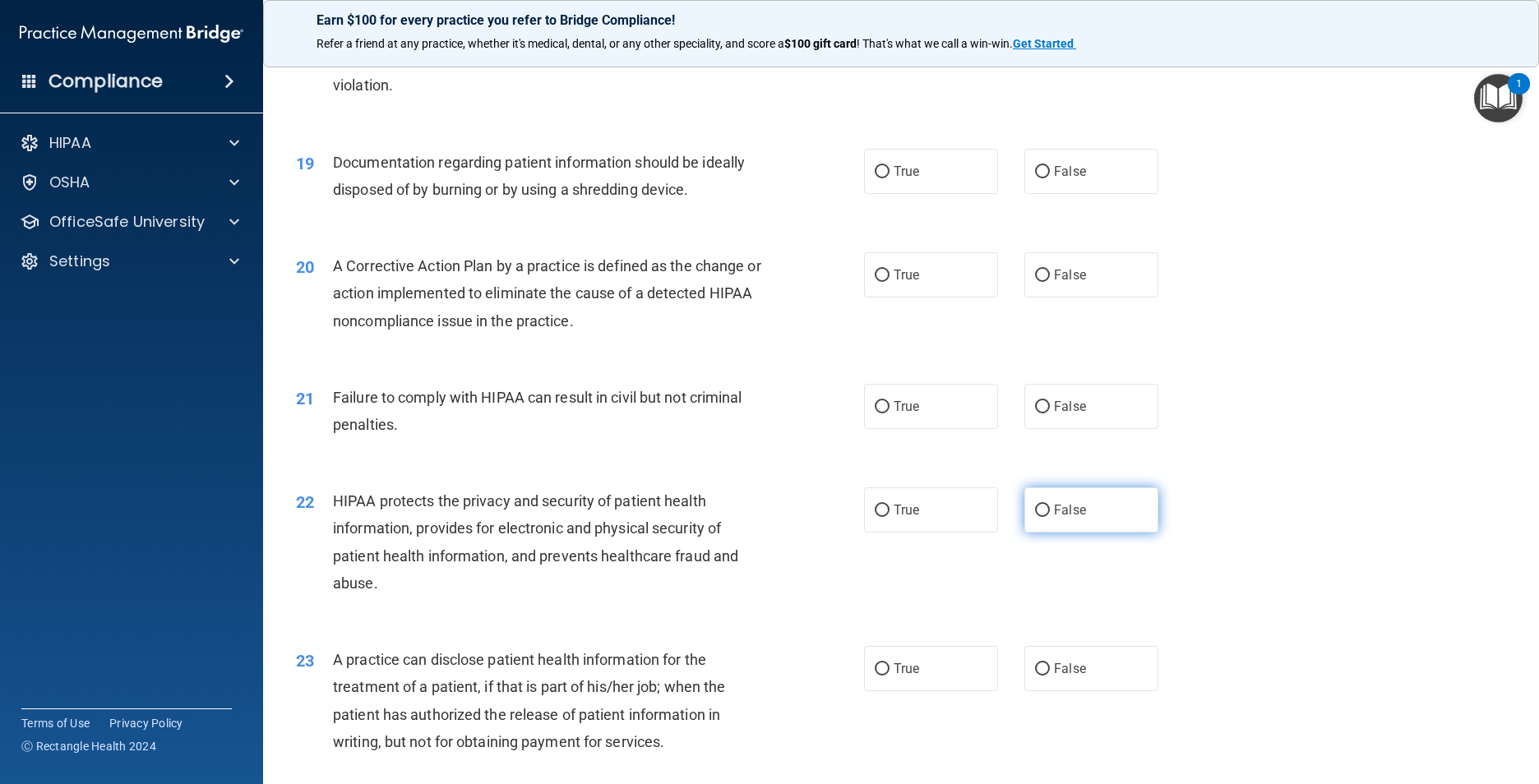
scroll to position [2219, 0]
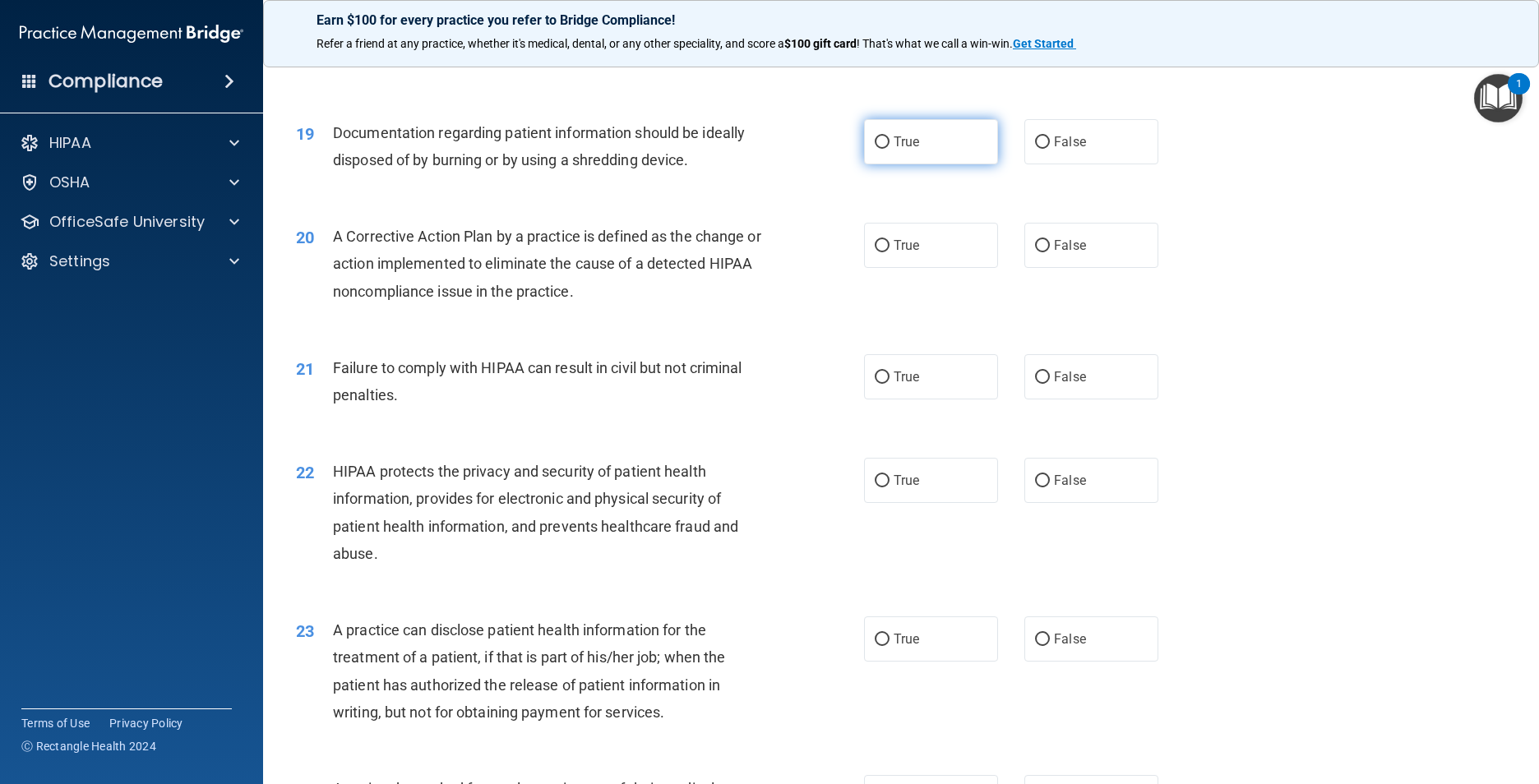
click at [810, 148] on input "True" at bounding box center [882, 142] width 15 height 12
radio input "true"
click at [810, 252] on input "True" at bounding box center [882, 246] width 15 height 12
radio input "true"
click at [810, 384] on input "False" at bounding box center [1042, 378] width 15 height 12
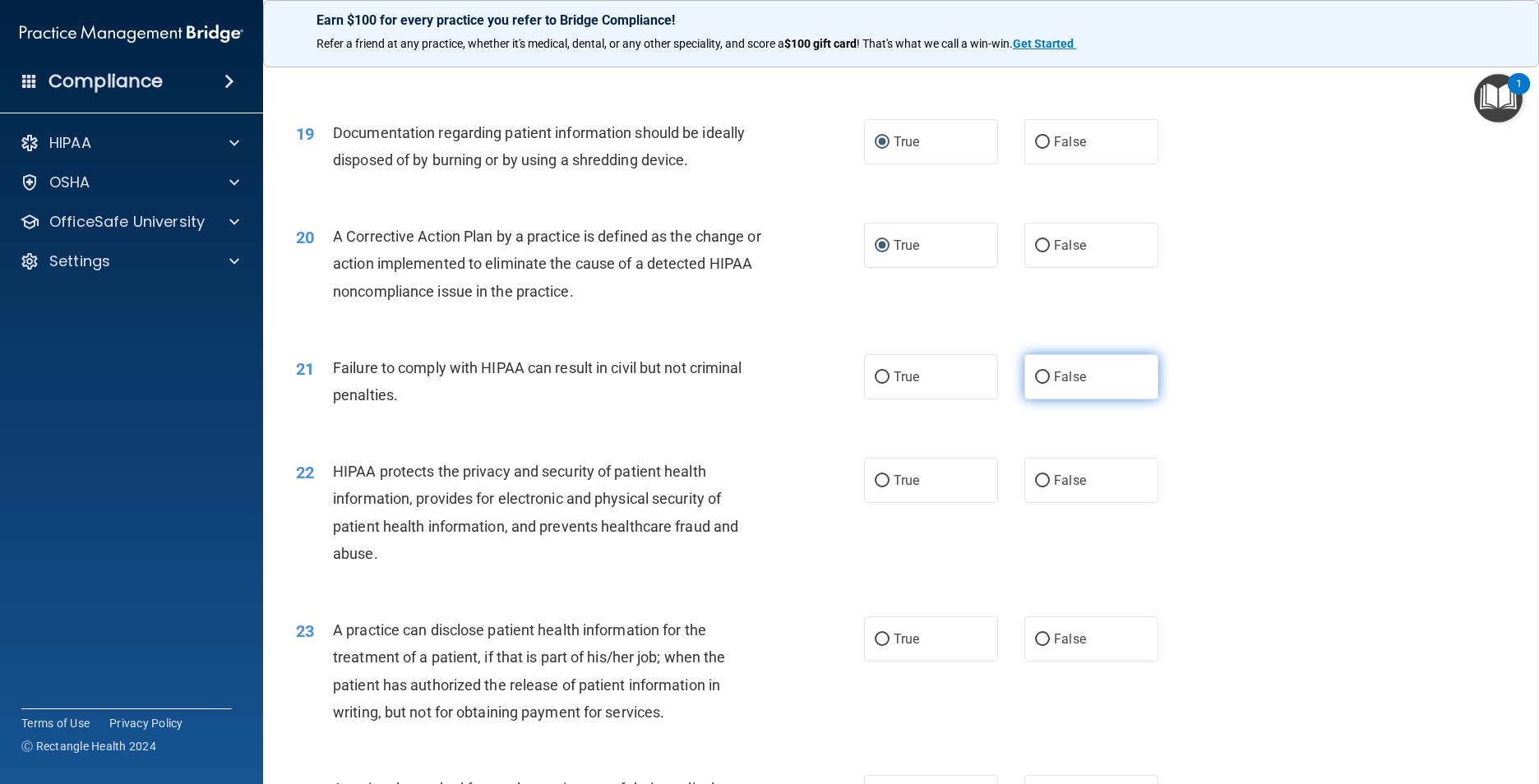
radio input "true"
click at [810, 487] on input "True" at bounding box center [882, 481] width 15 height 12
radio input "true"
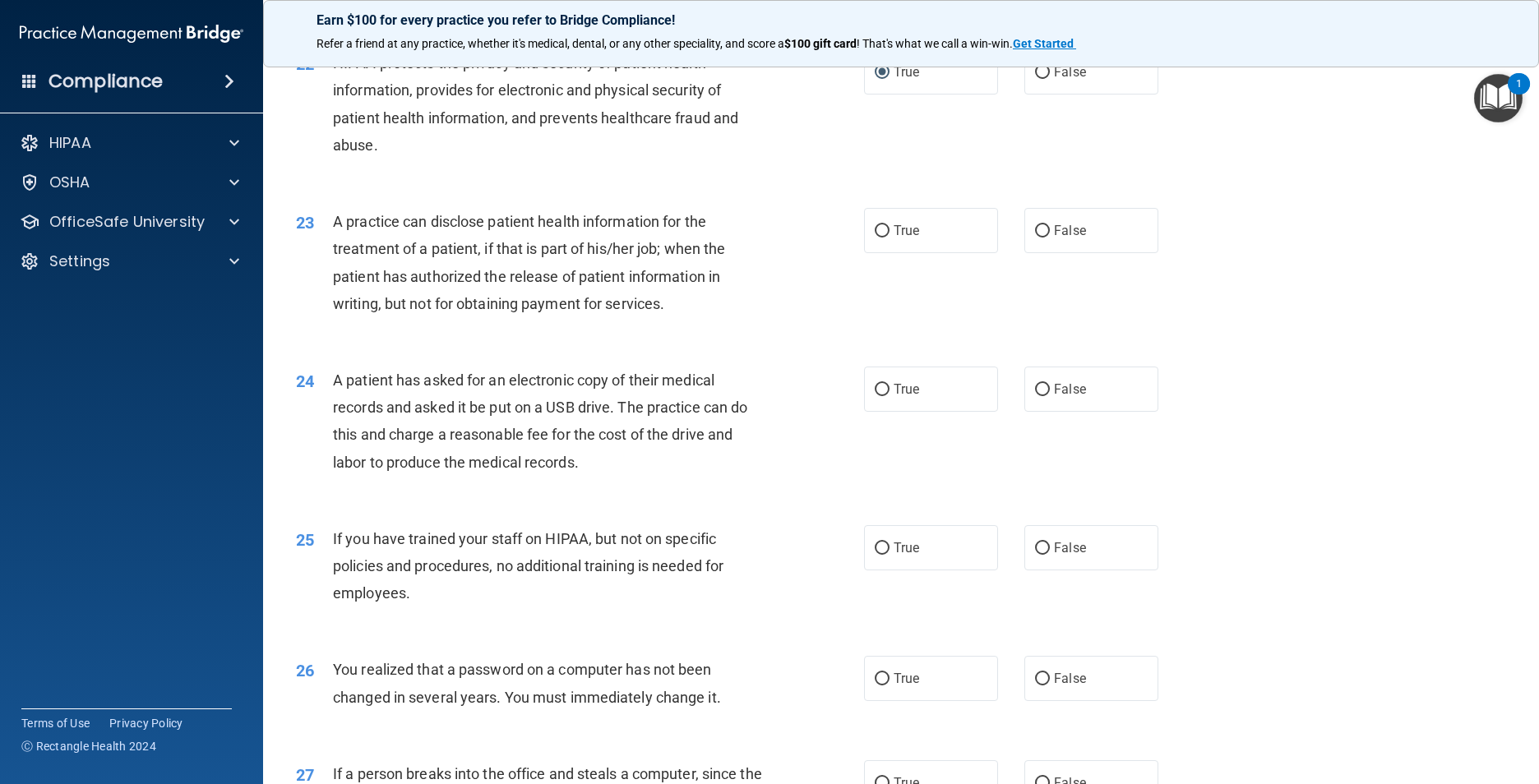
scroll to position [2630, 0]
click at [810, 235] on input "False" at bounding box center [1042, 228] width 15 height 12
radio input "true"
click at [810, 394] on input "True" at bounding box center [882, 387] width 15 height 12
radio input "true"
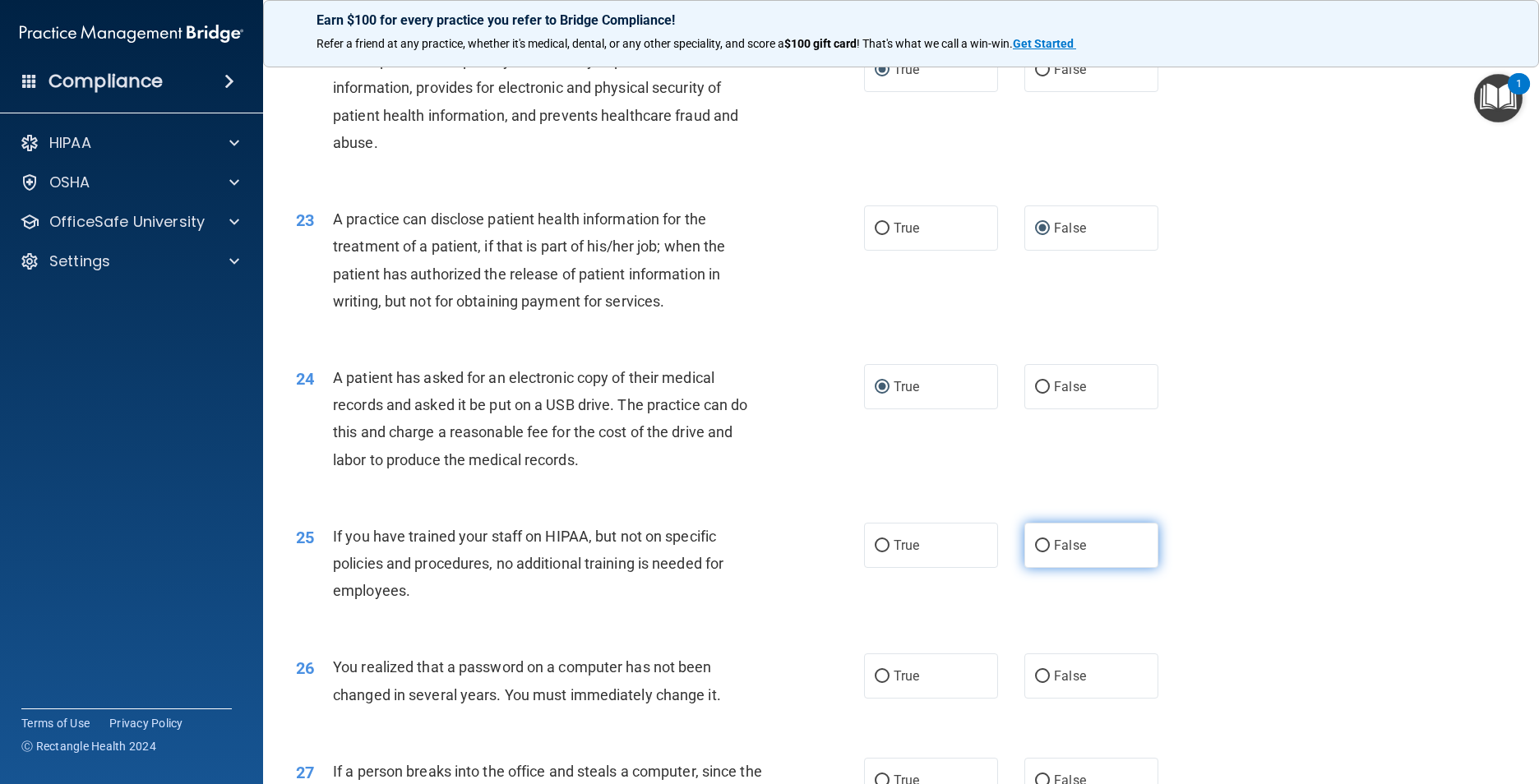
click at [810, 552] on input "False" at bounding box center [1042, 546] width 15 height 12
radio input "true"
click at [810, 613] on input "True" at bounding box center [882, 676] width 15 height 12
radio input "true"
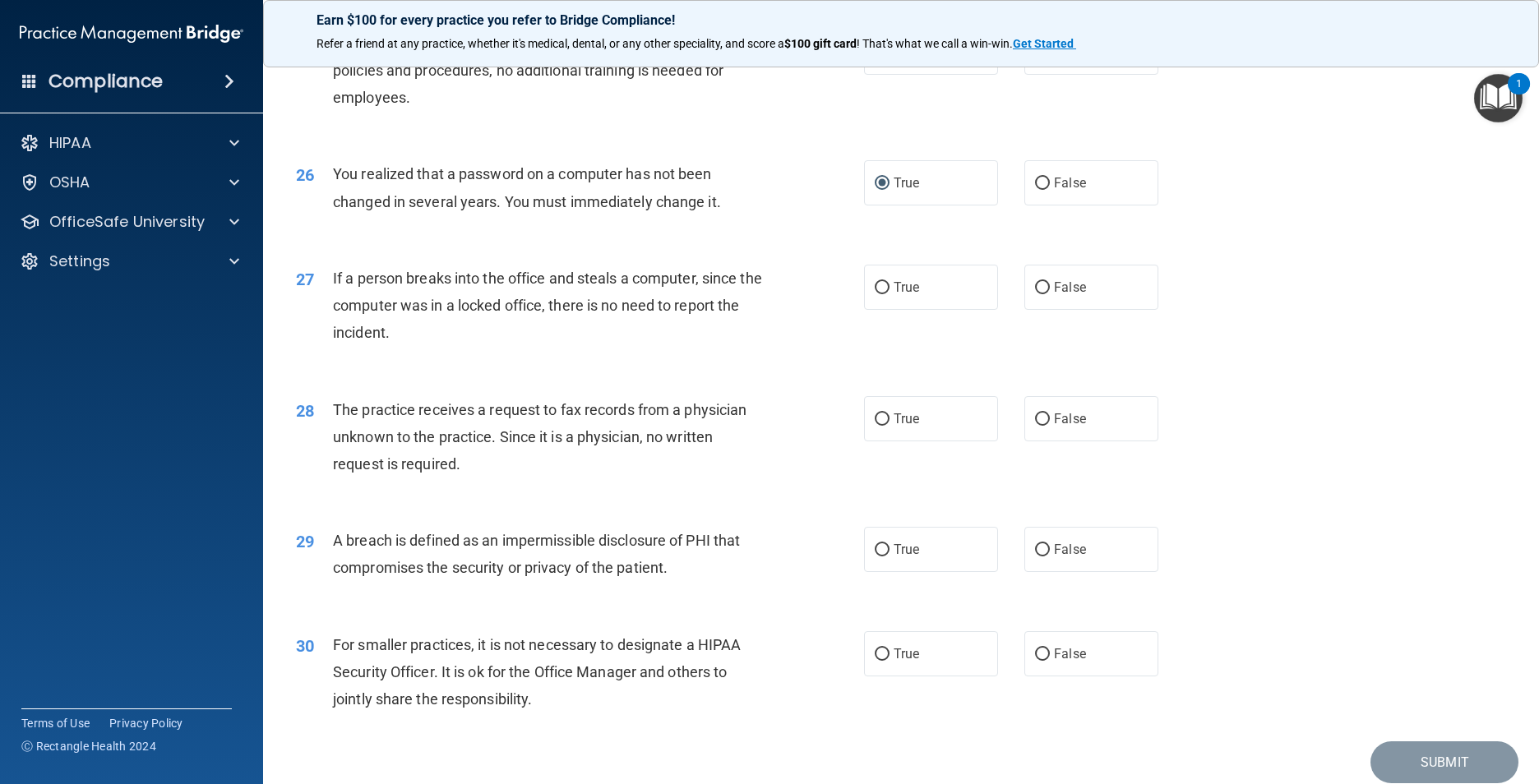
scroll to position [3215, 0]
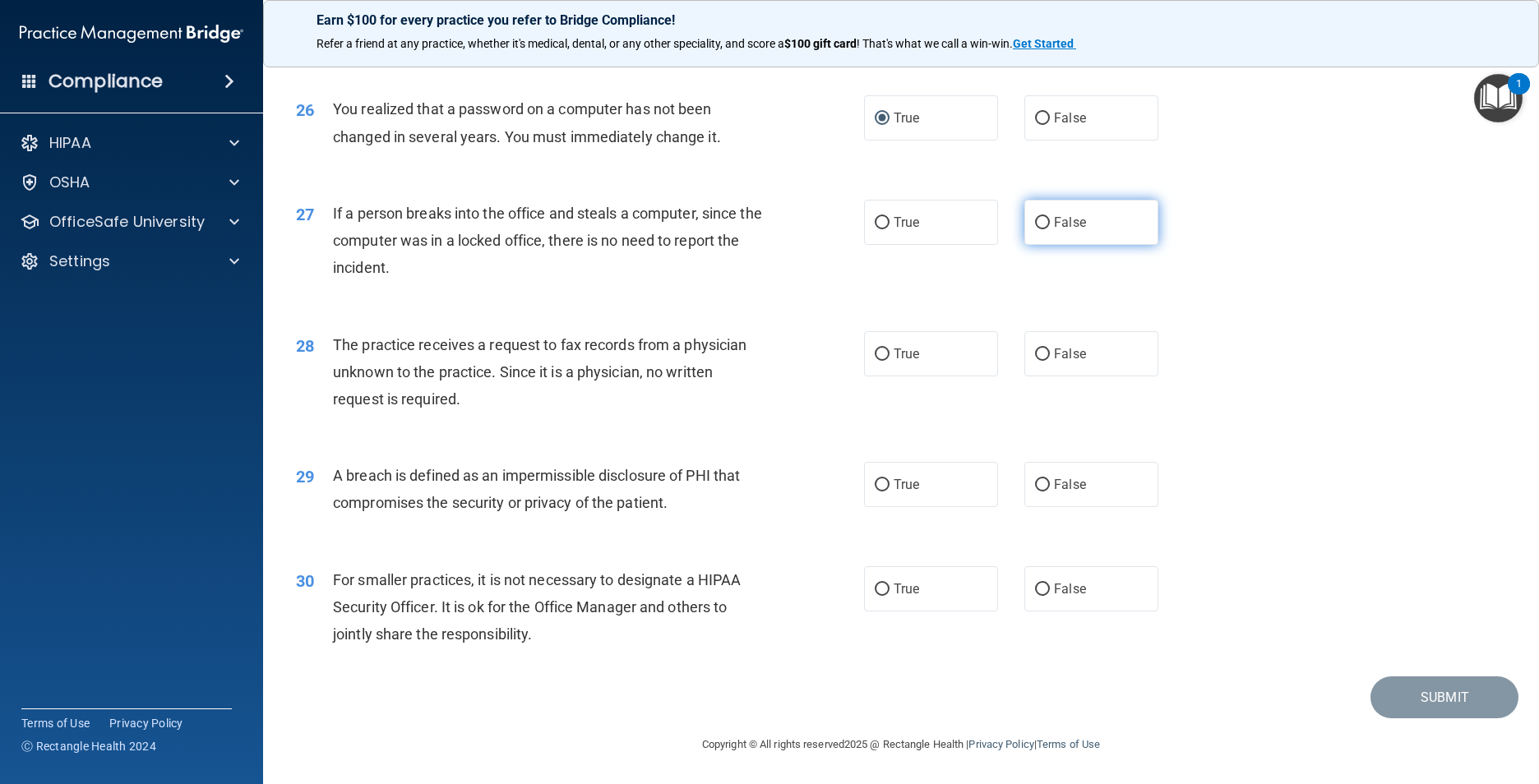
click at [810, 217] on input "False" at bounding box center [1042, 223] width 15 height 12
radio input "true"
click at [810, 355] on input "False" at bounding box center [1042, 354] width 15 height 12
radio input "true"
click at [810, 481] on input "True" at bounding box center [882, 485] width 15 height 12
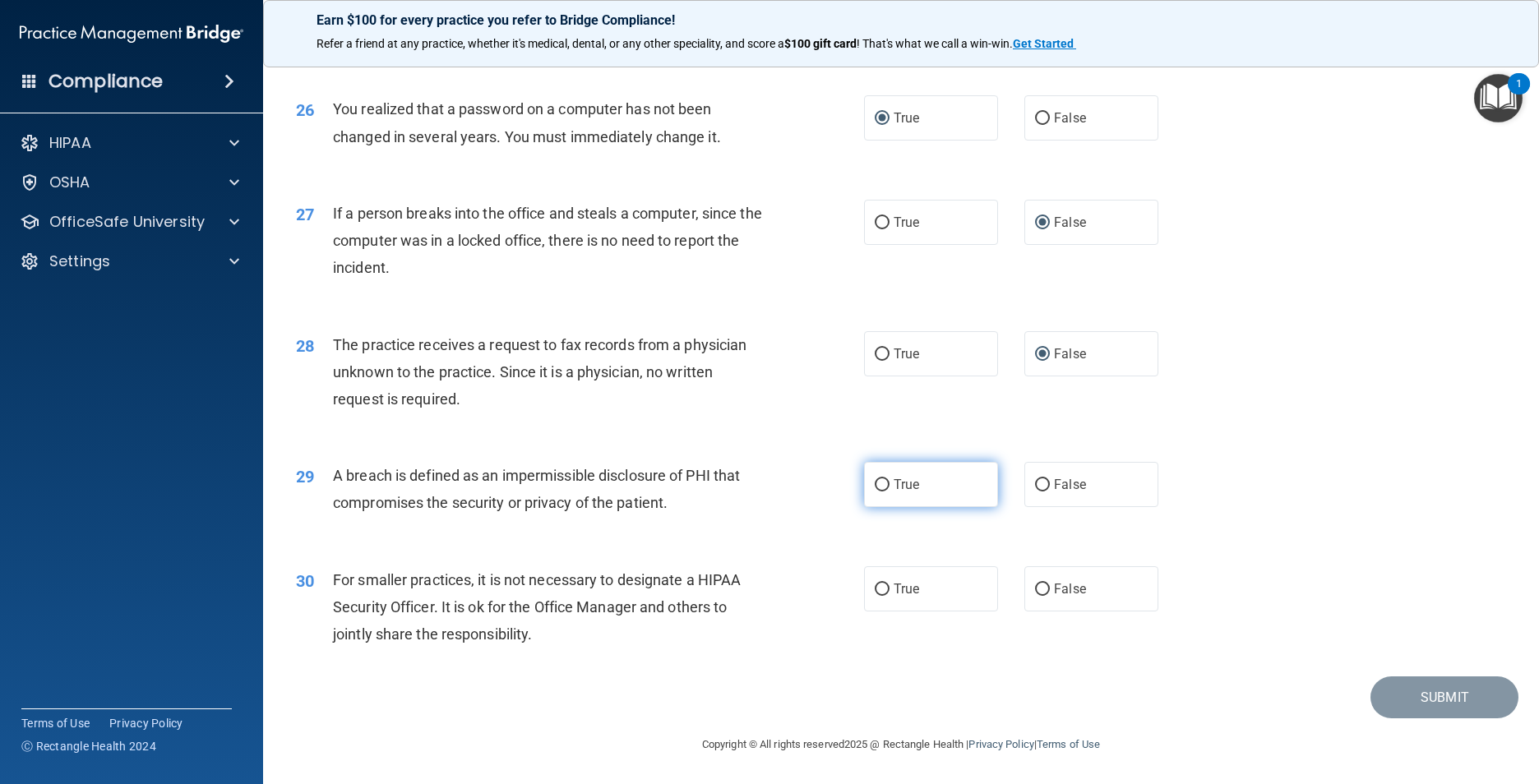
radio input "true"
click at [810, 589] on input "False" at bounding box center [1042, 589] width 15 height 12
radio input "true"
click at [810, 613] on button "Submit" at bounding box center [1444, 697] width 148 height 42
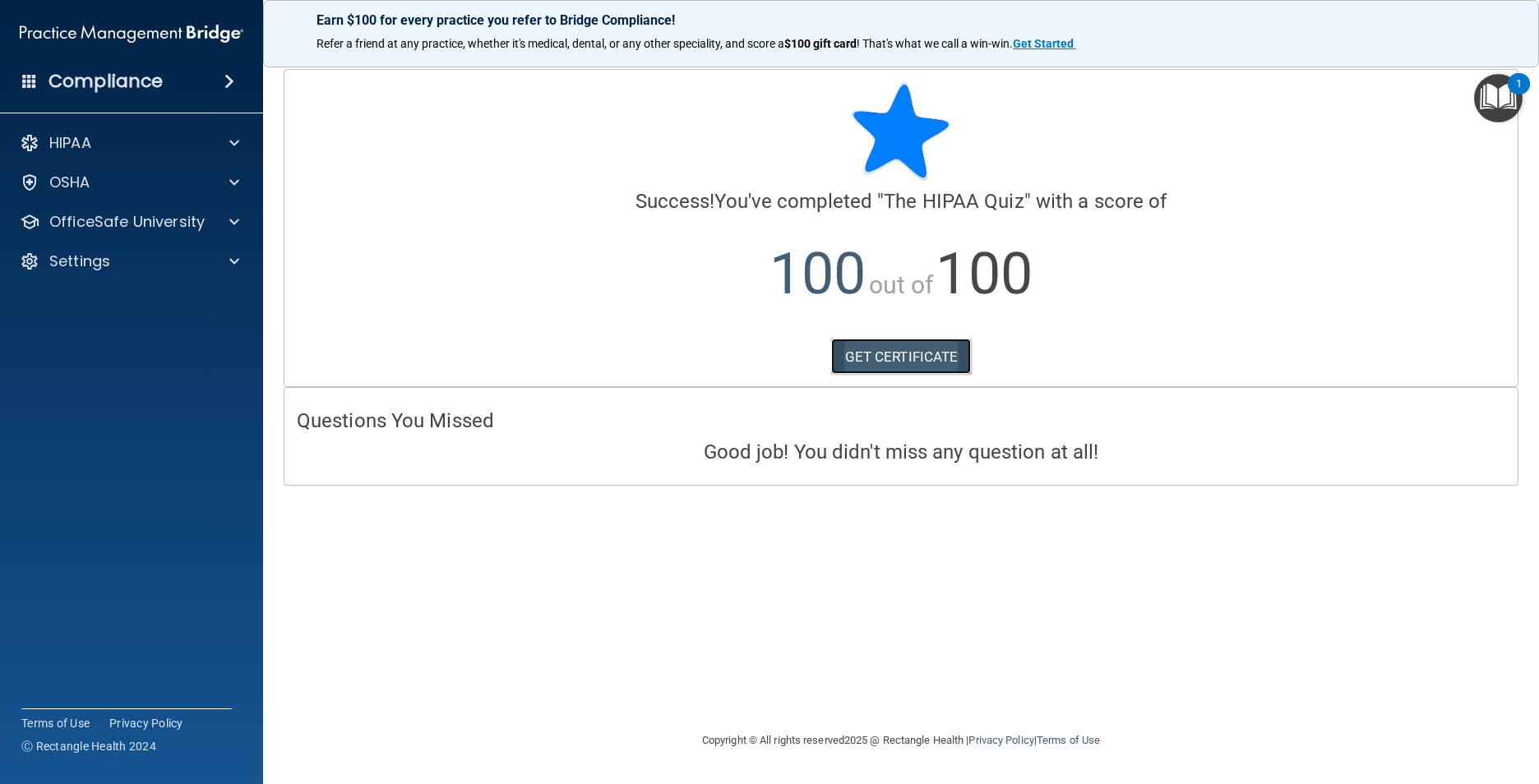
click at [810, 354] on link "GET CERTIFICATE" at bounding box center [901, 357] width 140 height 36
click at [135, 217] on p "OfficeSafe University" at bounding box center [127, 222] width 155 height 20
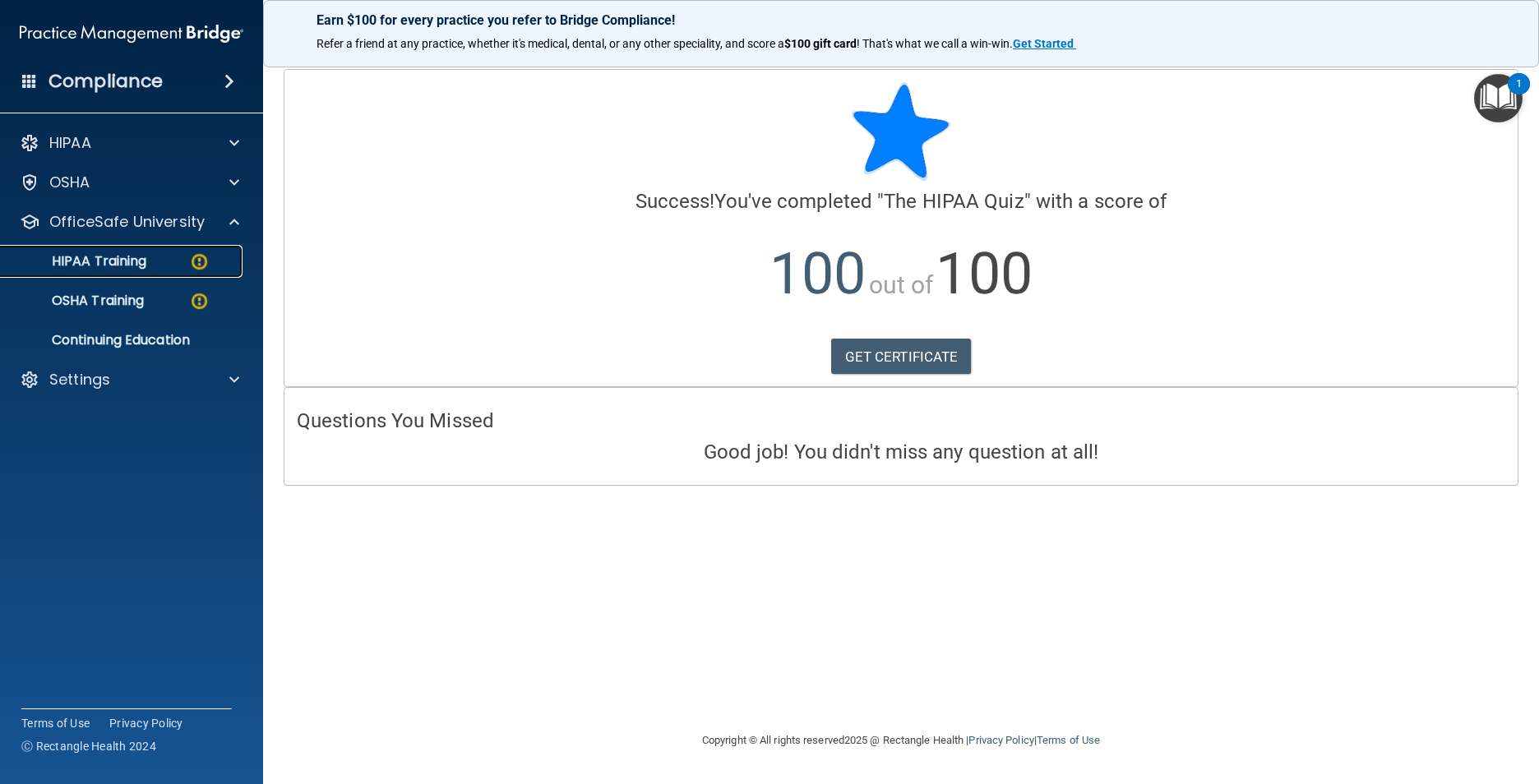
click at [141, 263] on p "HIPAA Training" at bounding box center [78, 261] width 135 height 16
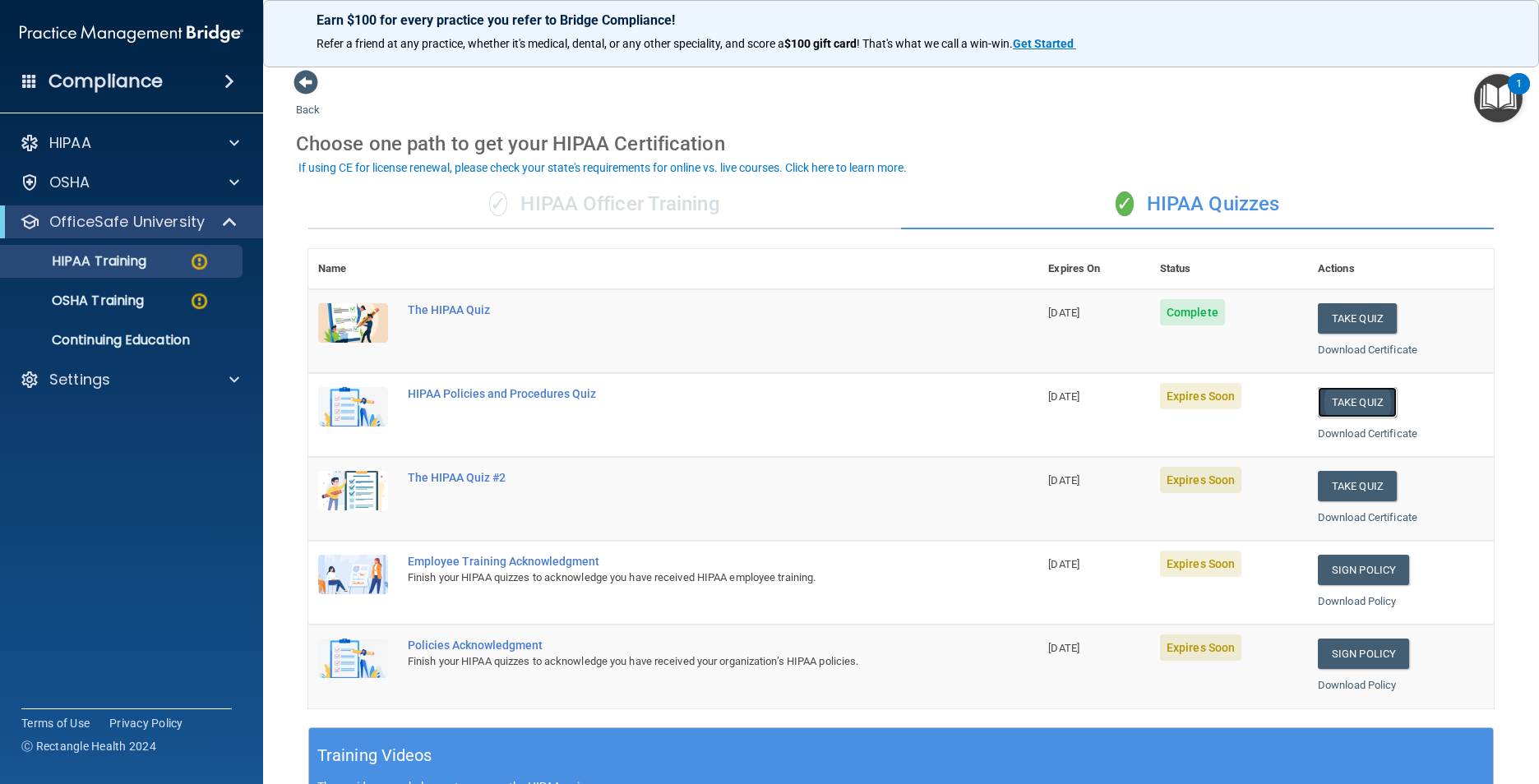
click at [810, 401] on button "Take Quiz" at bounding box center [1358, 402] width 79 height 31
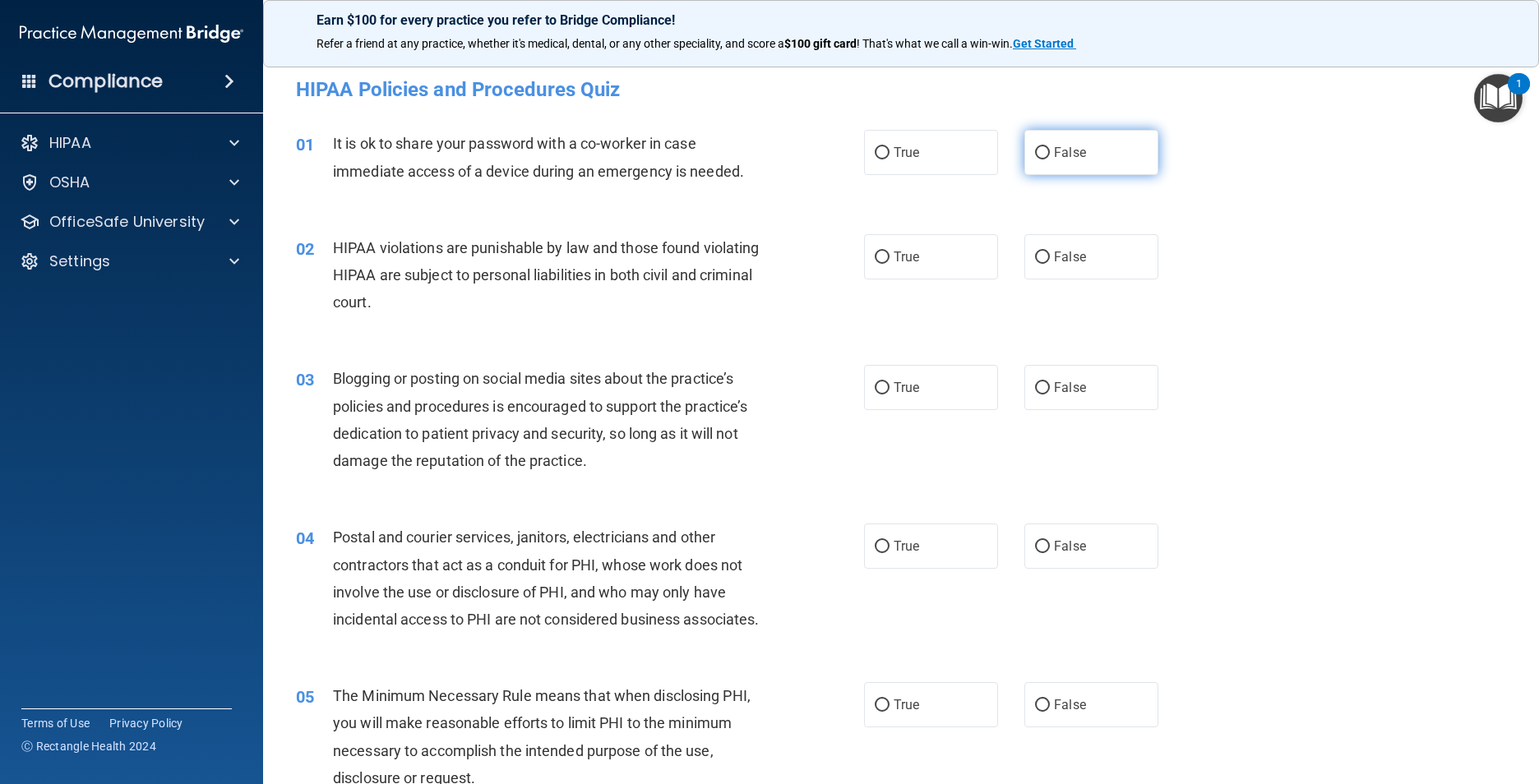
click at [810, 148] on input "False" at bounding box center [1042, 153] width 15 height 12
radio input "true"
click at [810, 257] on input "True" at bounding box center [882, 257] width 15 height 12
radio input "true"
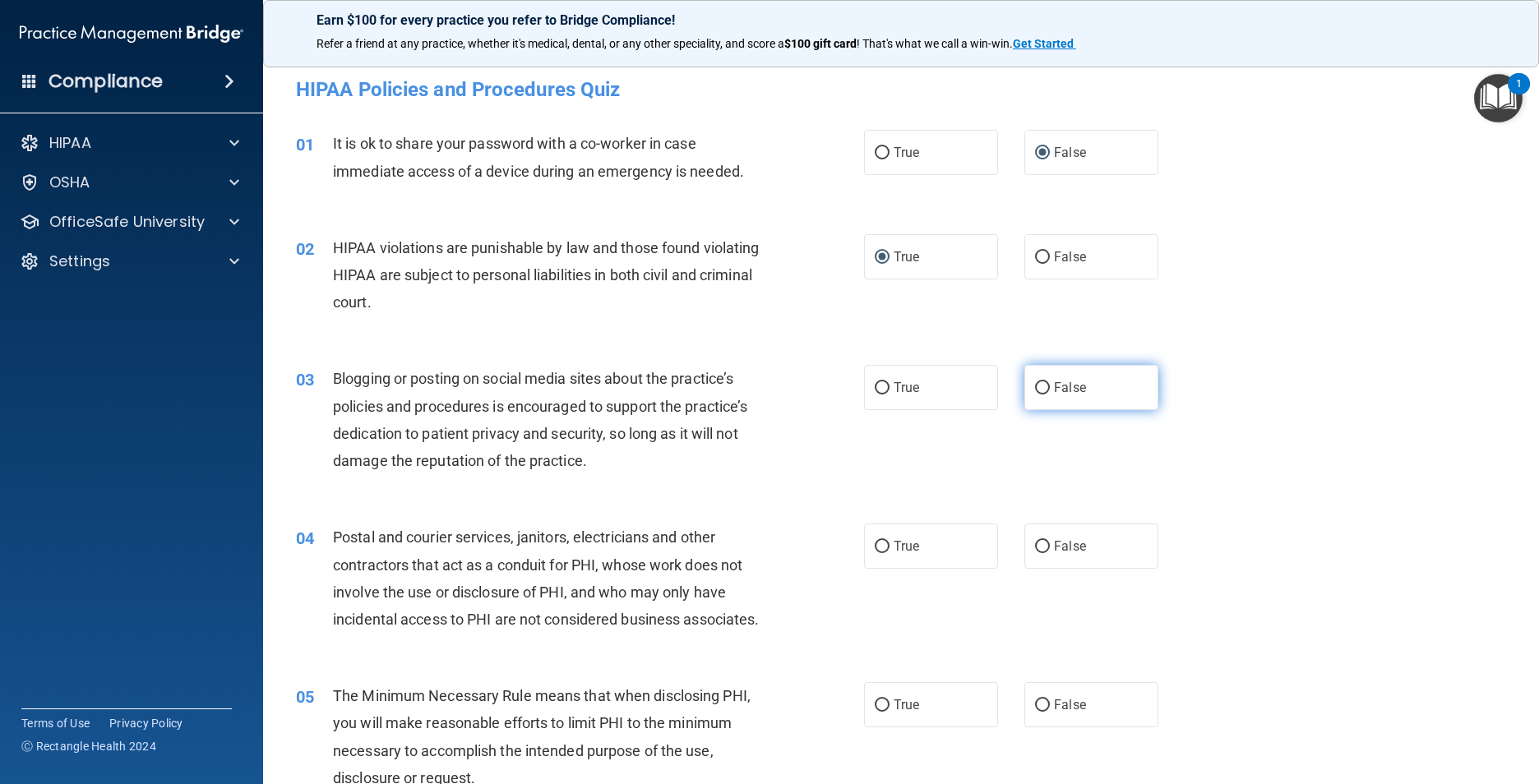
click at [810, 383] on input "False" at bounding box center [1042, 388] width 15 height 12
radio input "true"
click at [810, 541] on input "False" at bounding box center [1042, 547] width 15 height 12
radio input "true"
click at [810, 613] on input "True" at bounding box center [882, 705] width 15 height 12
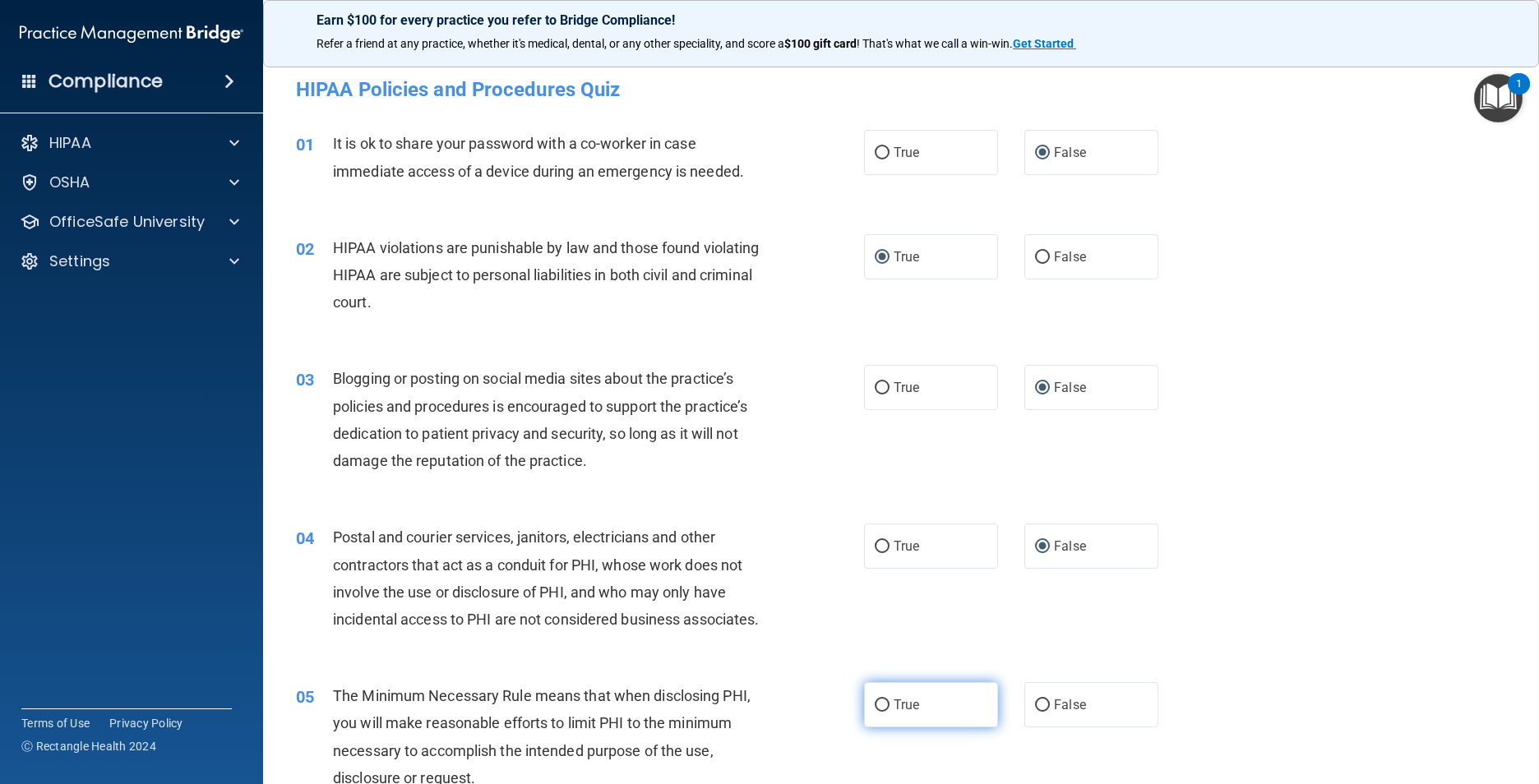
radio input "true"
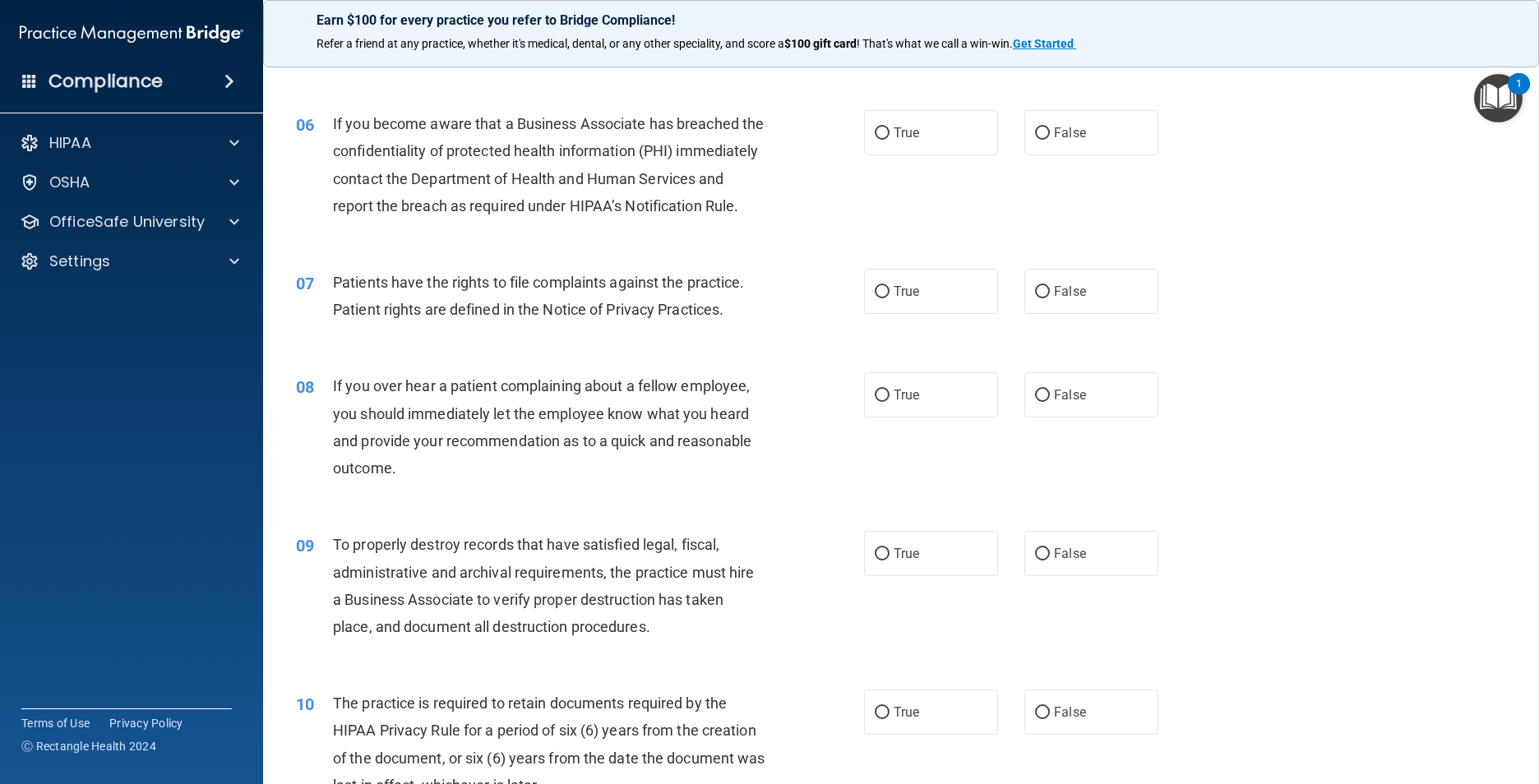
scroll to position [739, 0]
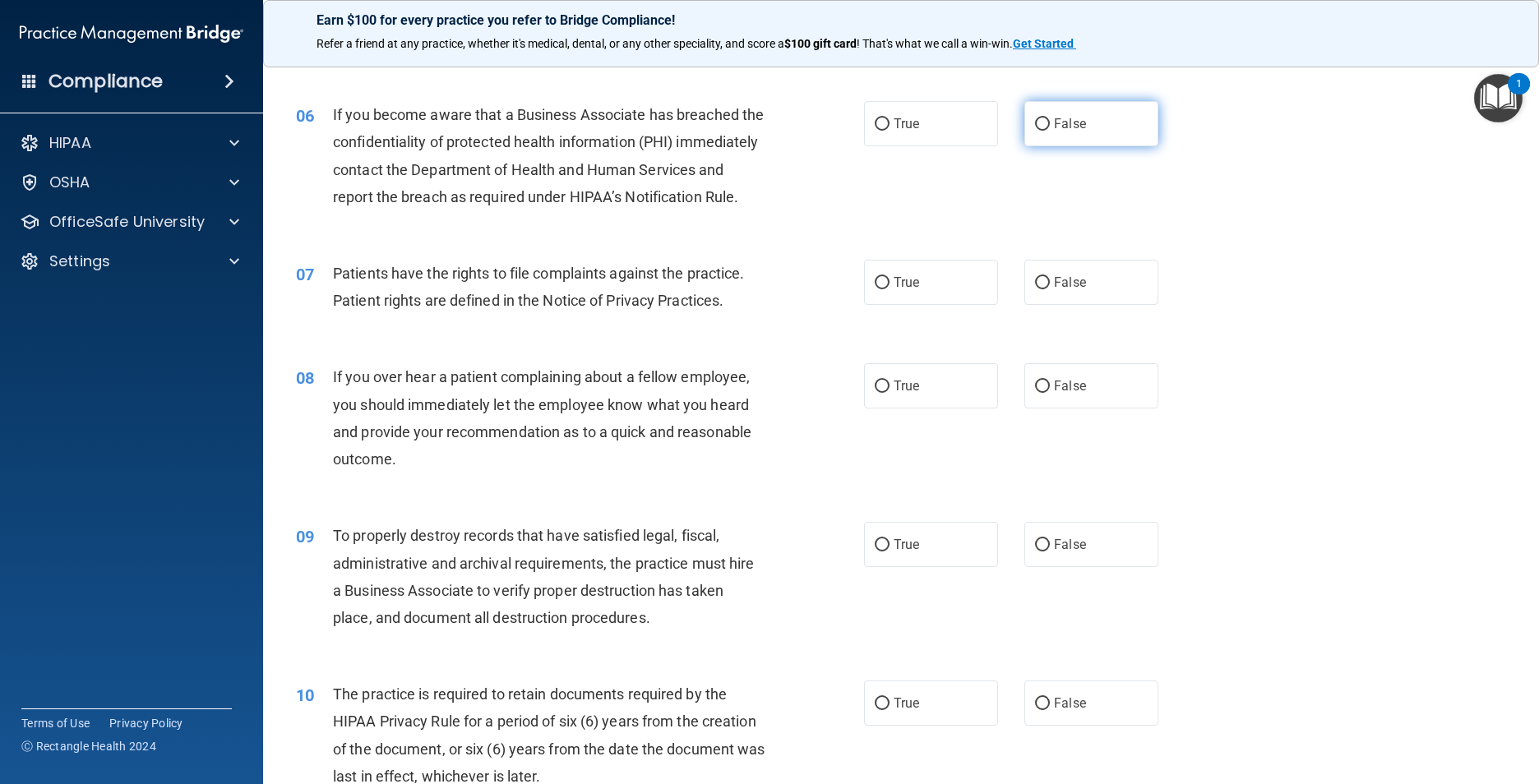
click at [810, 131] on input "False" at bounding box center [1042, 124] width 15 height 12
radio input "true"
click at [810, 289] on input "True" at bounding box center [882, 283] width 15 height 12
radio input "true"
click at [810, 393] on input "False" at bounding box center [1042, 387] width 15 height 12
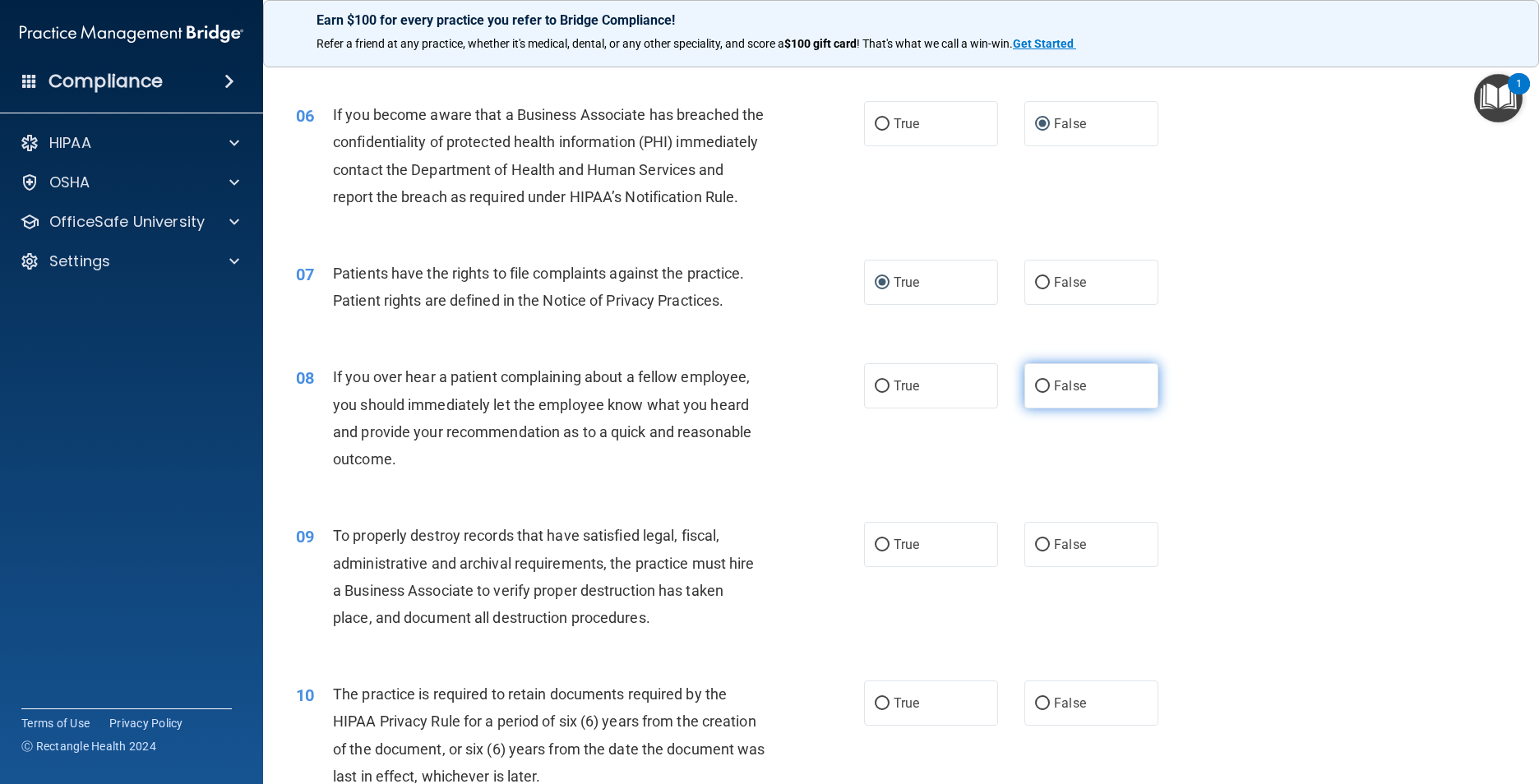
radio input "true"
click at [810, 552] on input "False" at bounding box center [1042, 545] width 15 height 12
radio input "true"
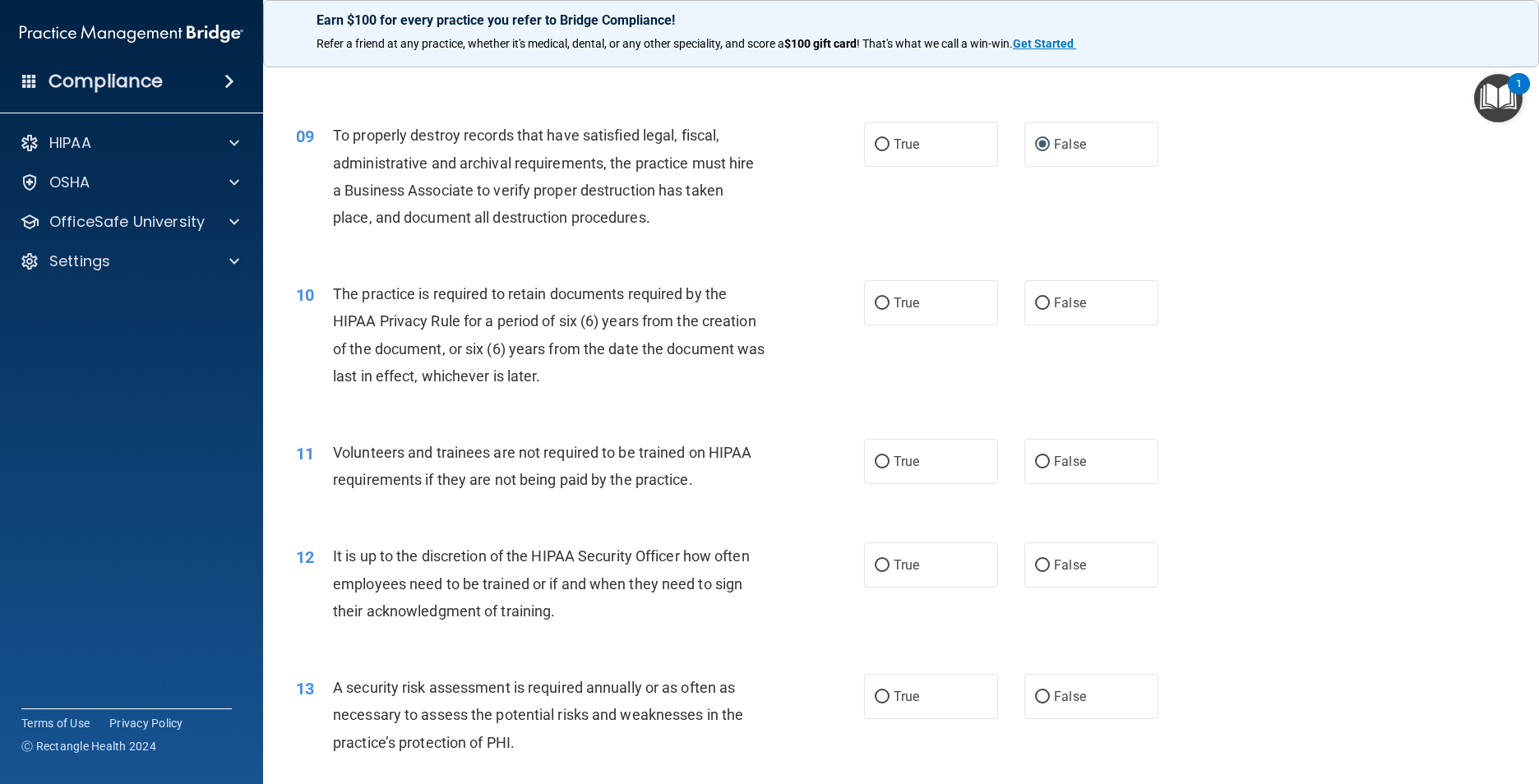
scroll to position [1232, 0]
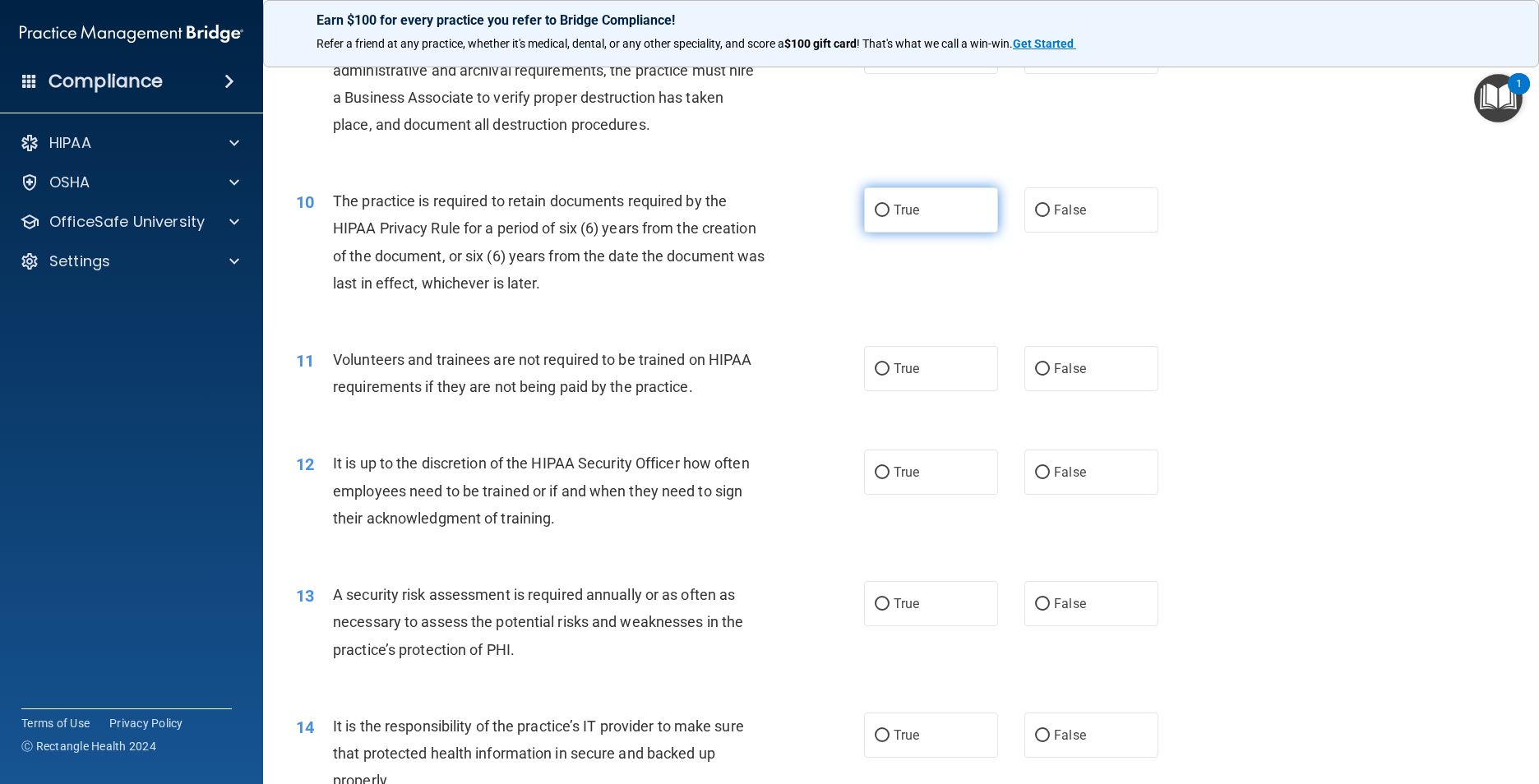
click at [810, 217] on input "True" at bounding box center [882, 210] width 15 height 12
radio input "true"
click at [810, 376] on input "False" at bounding box center [1042, 369] width 15 height 12
radio input "true"
click at [810, 479] on input "False" at bounding box center [1042, 472] width 15 height 12
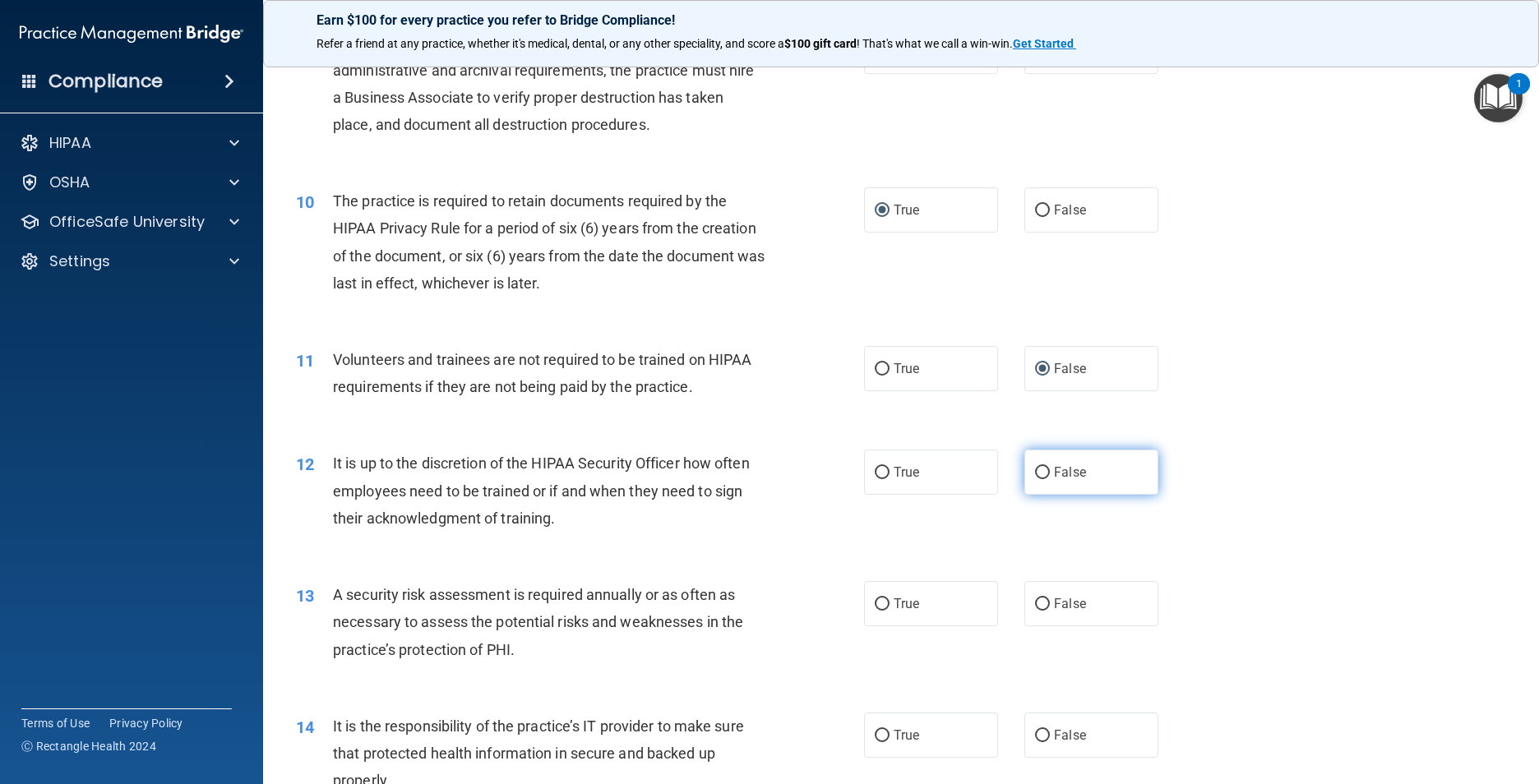
radio input "true"
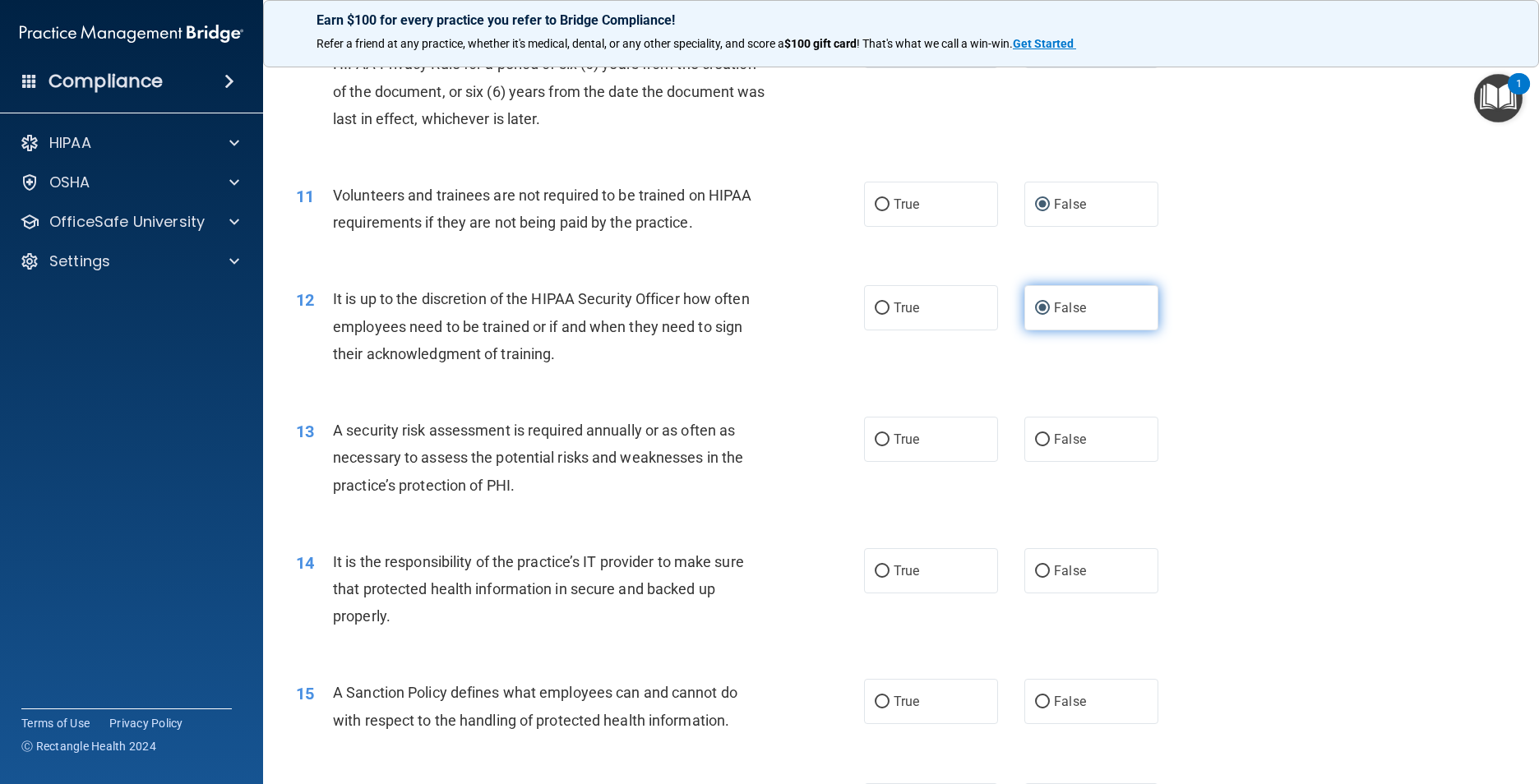
scroll to position [1479, 0]
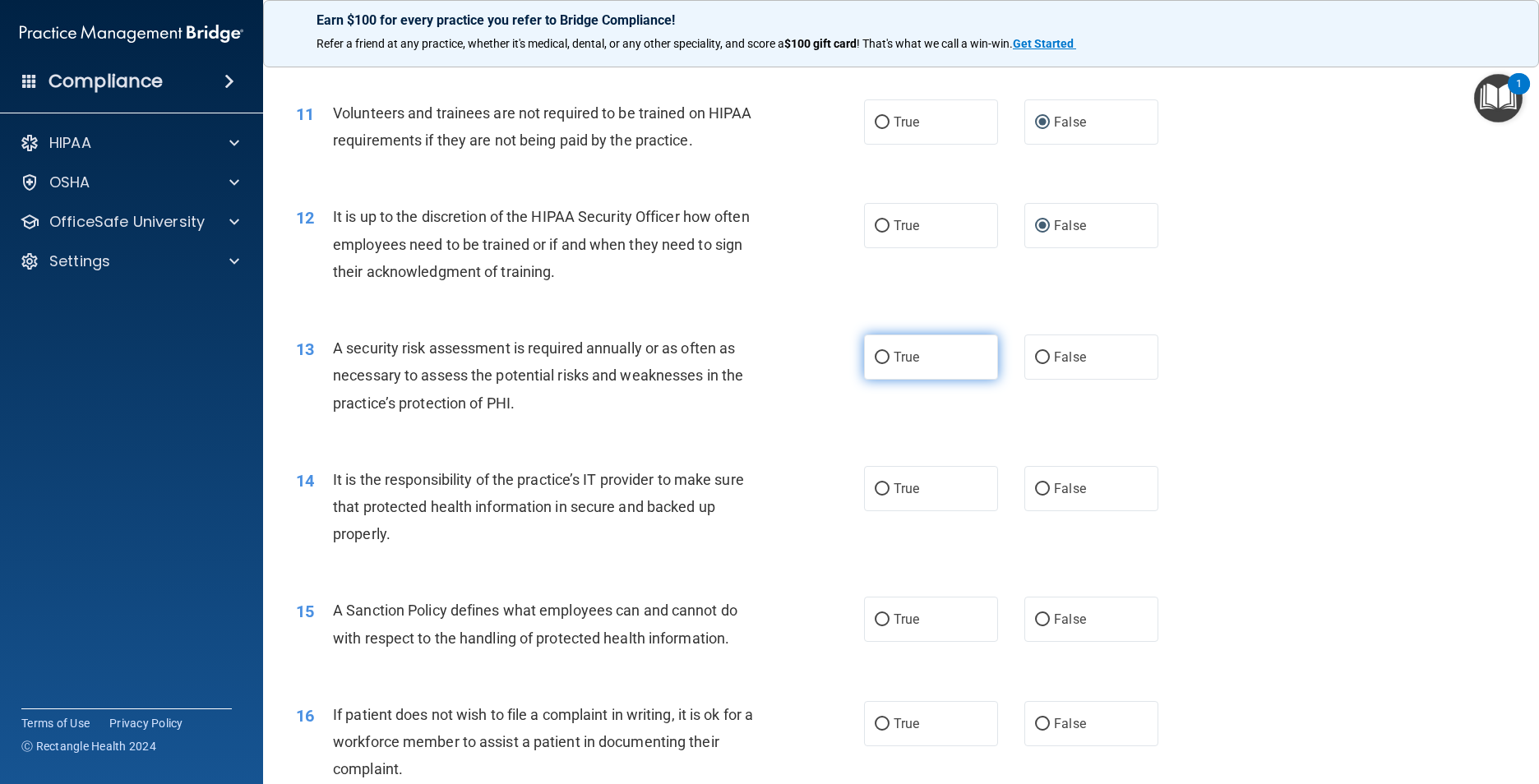
click at [810, 364] on input "True" at bounding box center [882, 358] width 15 height 12
radio input "true"
click at [810, 495] on input "False" at bounding box center [1042, 489] width 15 height 12
radio input "true"
click at [810, 613] on span "False" at bounding box center [1070, 619] width 32 height 16
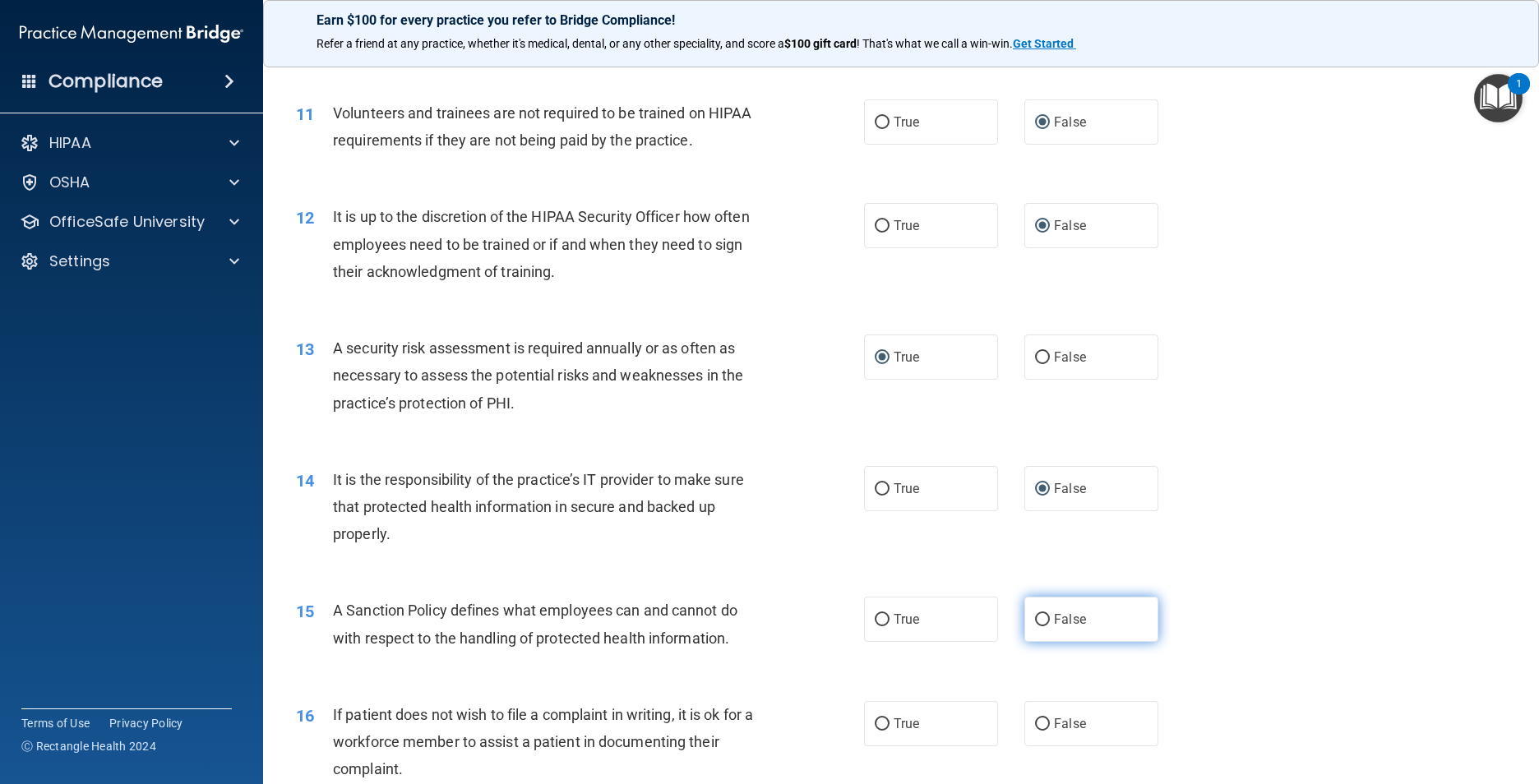
click at [810, 613] on input "False" at bounding box center [1042, 620] width 15 height 12
radio input "true"
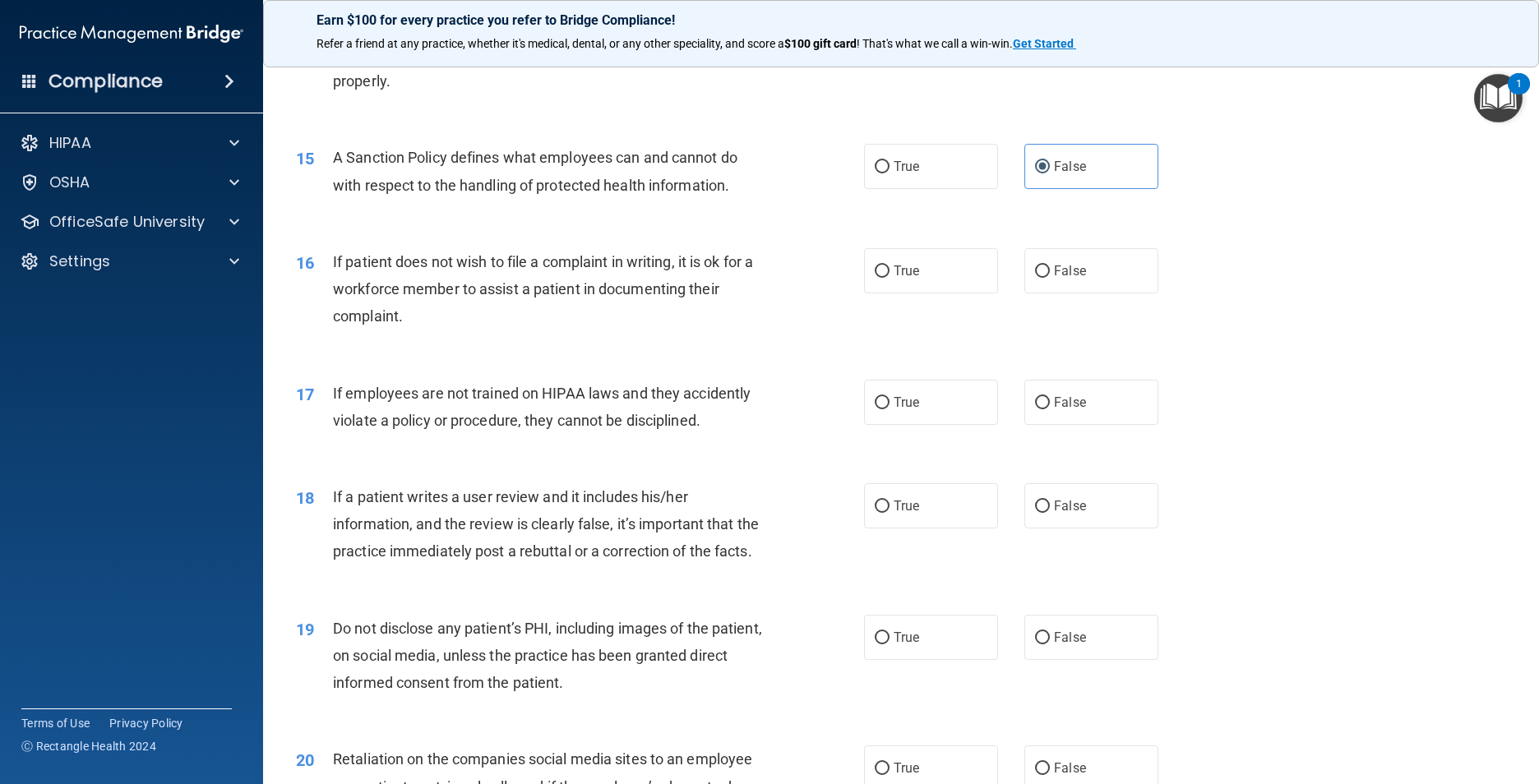
scroll to position [1973, 0]
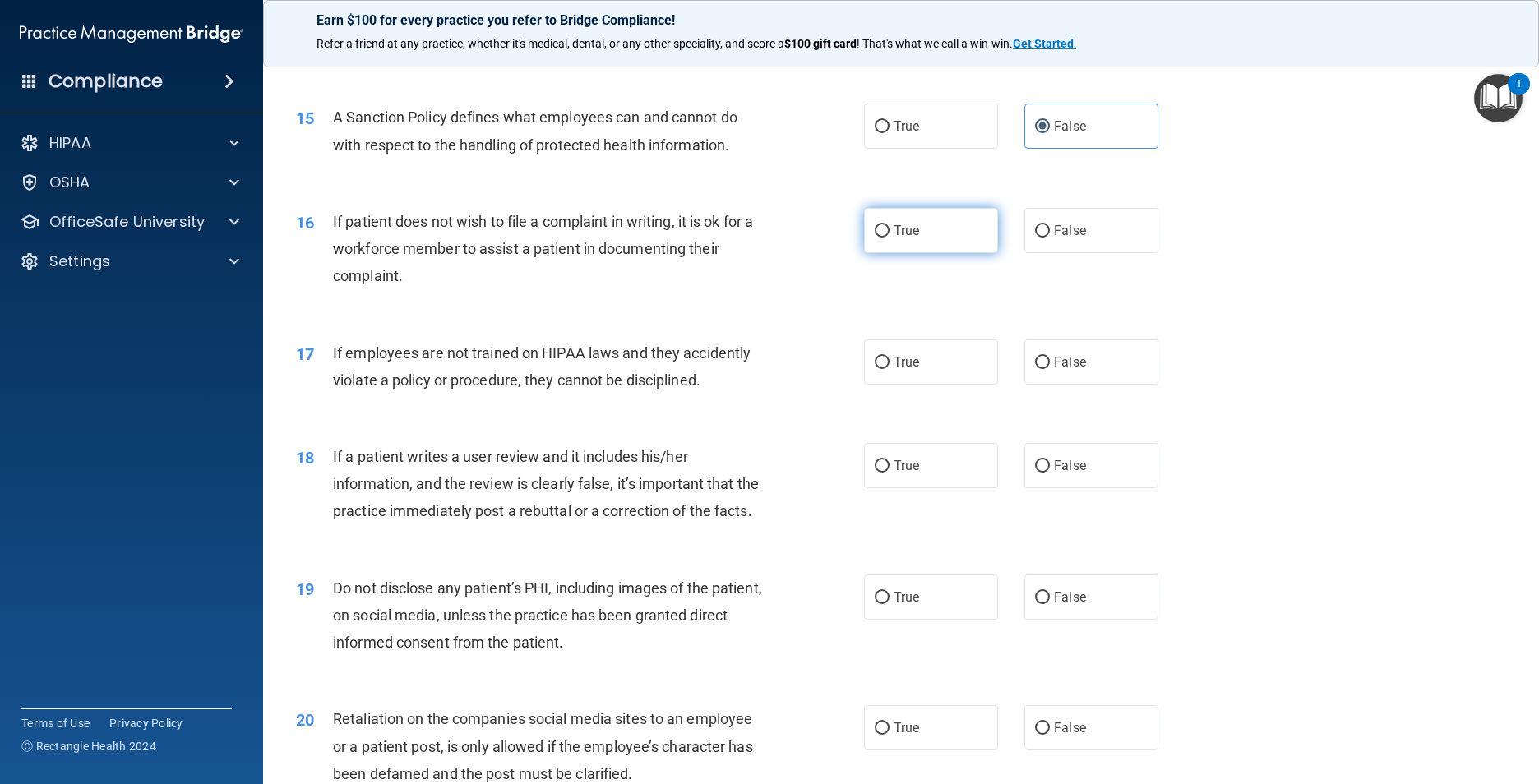
click at [810, 237] on input "True" at bounding box center [882, 231] width 15 height 12
radio input "true"
click at [810, 369] on input "False" at bounding box center [1042, 363] width 15 height 12
radio input "true"
click at [810, 472] on input "False" at bounding box center [1042, 466] width 15 height 12
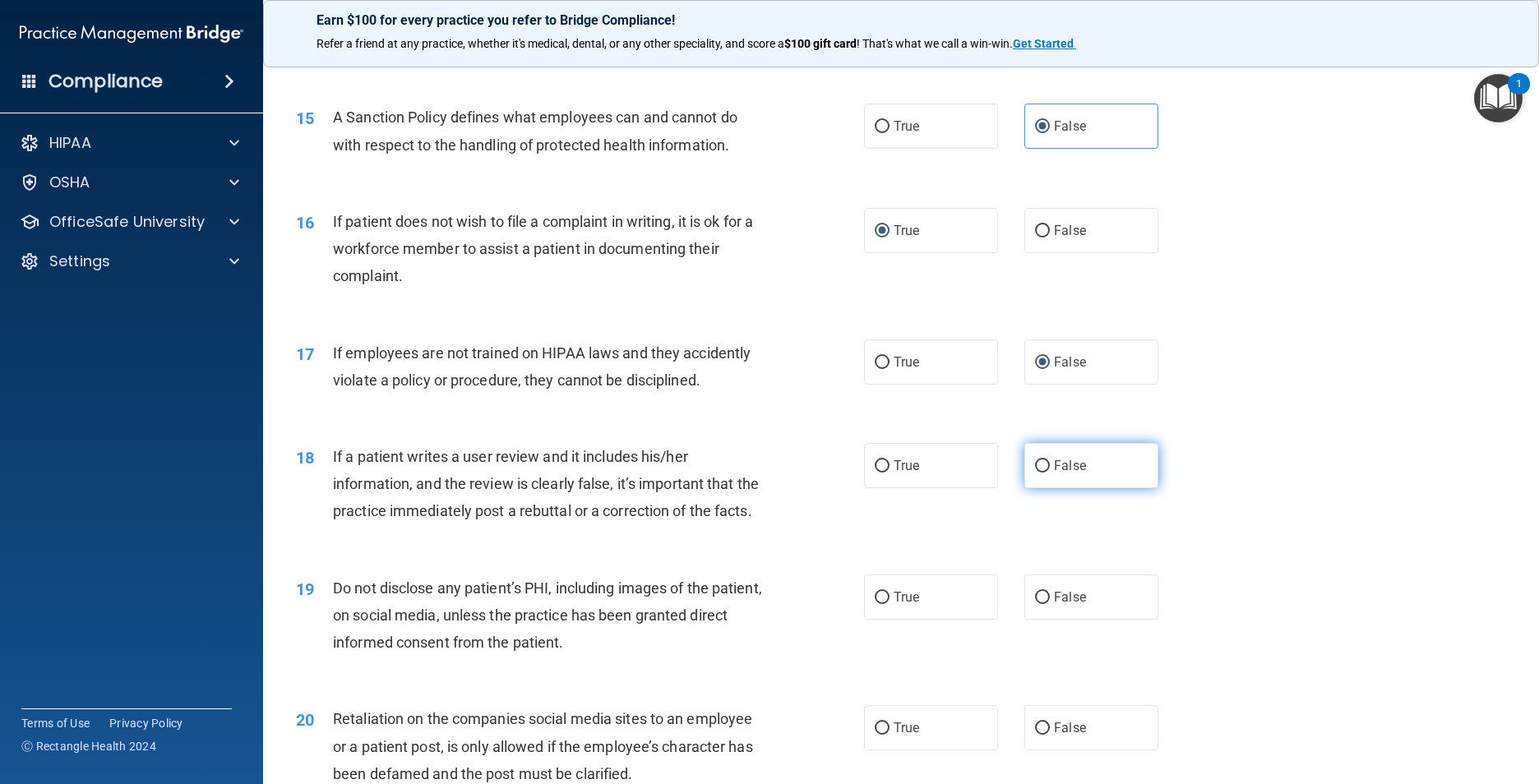
radio input "true"
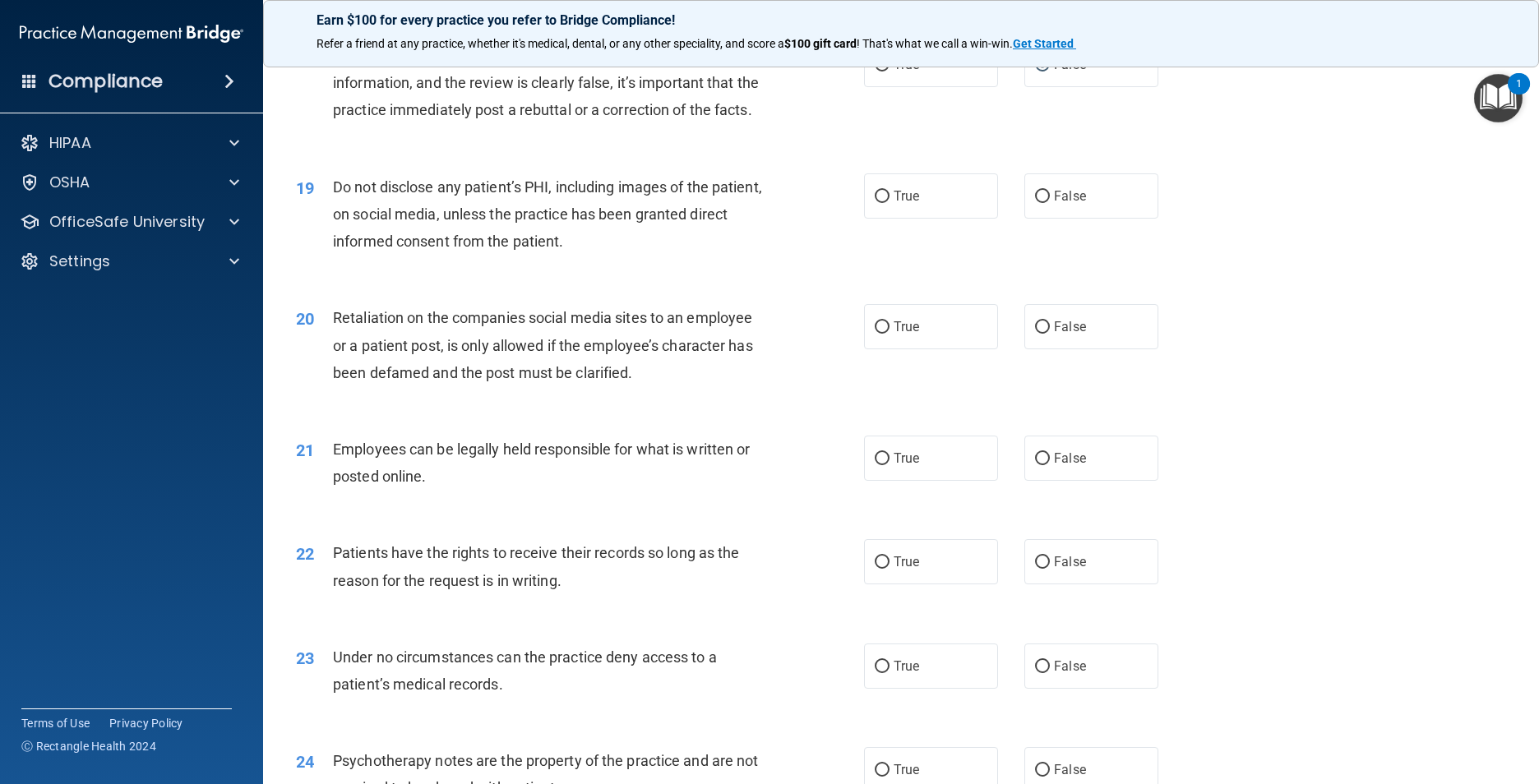
scroll to position [2383, 0]
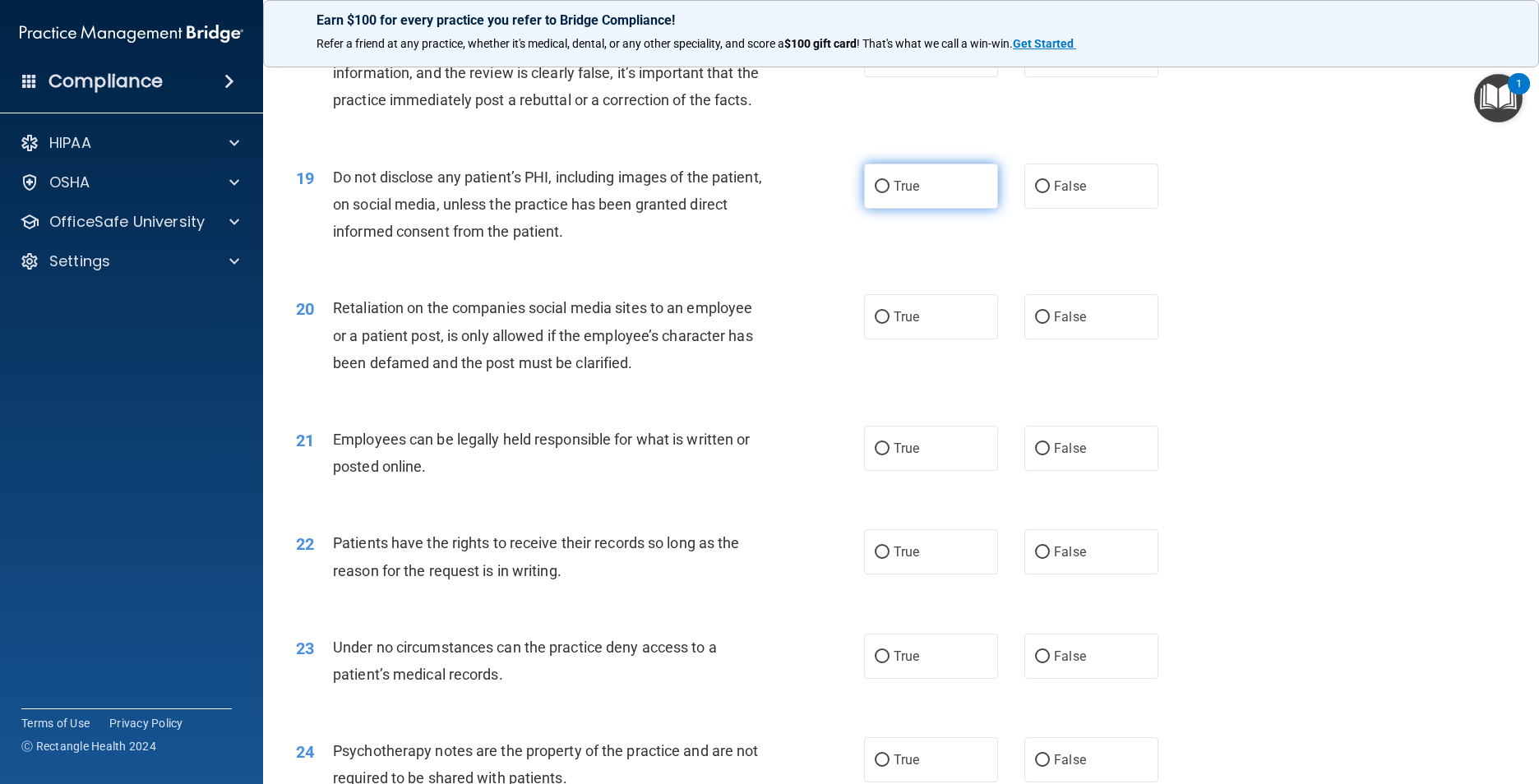
click at [810, 193] on input "True" at bounding box center [882, 186] width 15 height 12
radio input "true"
click at [810, 324] on input "False" at bounding box center [1042, 317] width 15 height 12
radio input "true"
click at [810, 455] on input "True" at bounding box center [882, 448] width 15 height 12
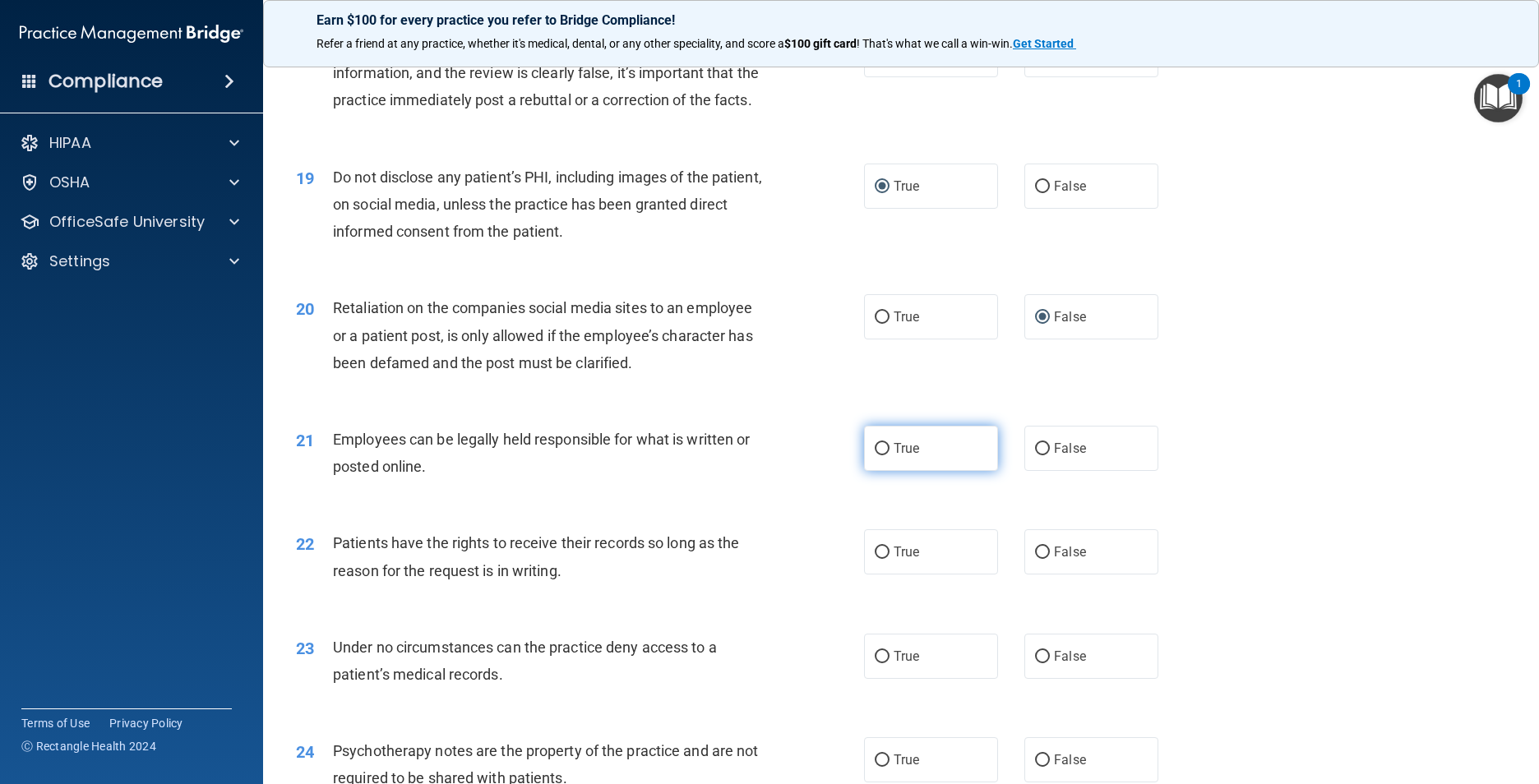
radio input "true"
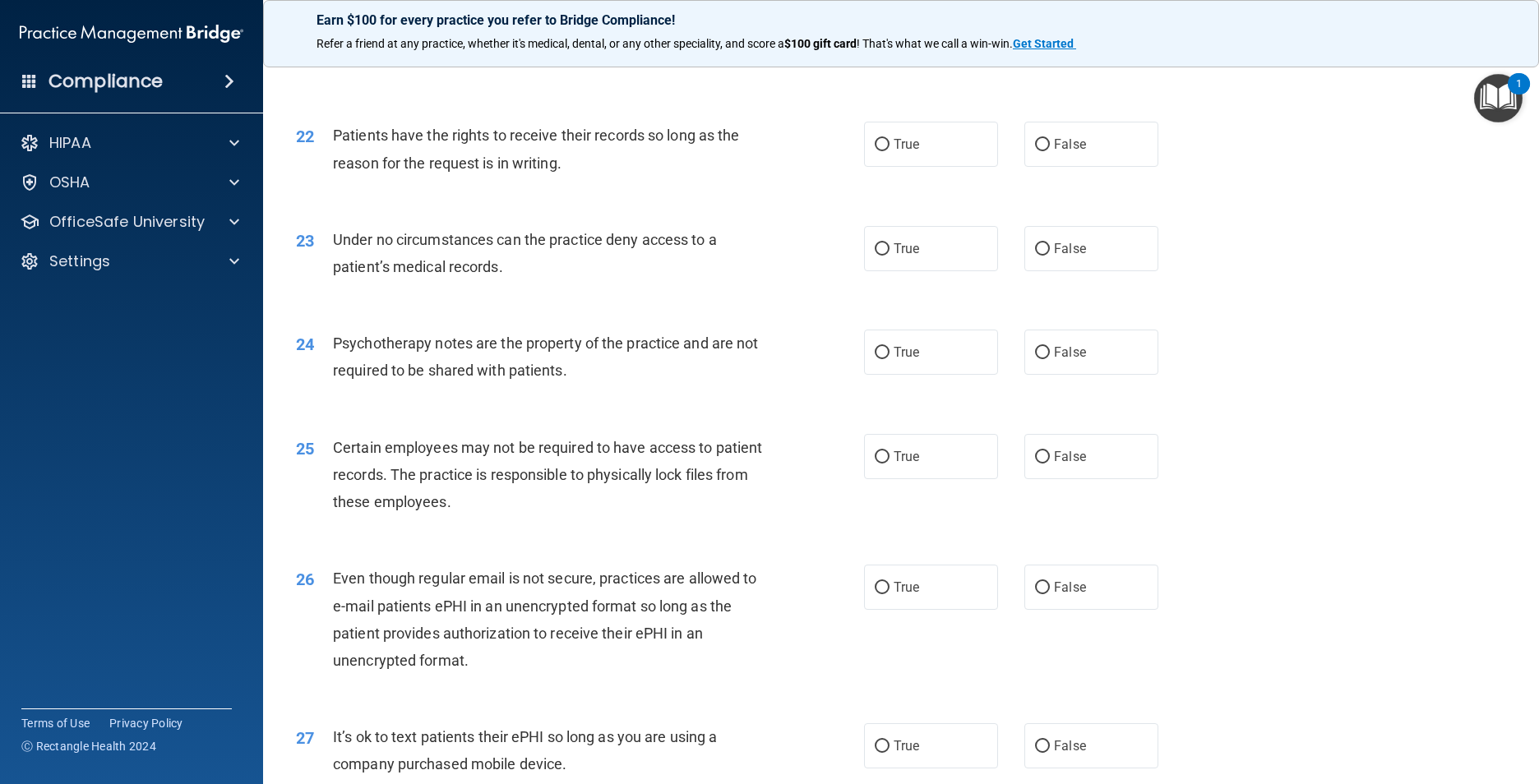
scroll to position [2794, 0]
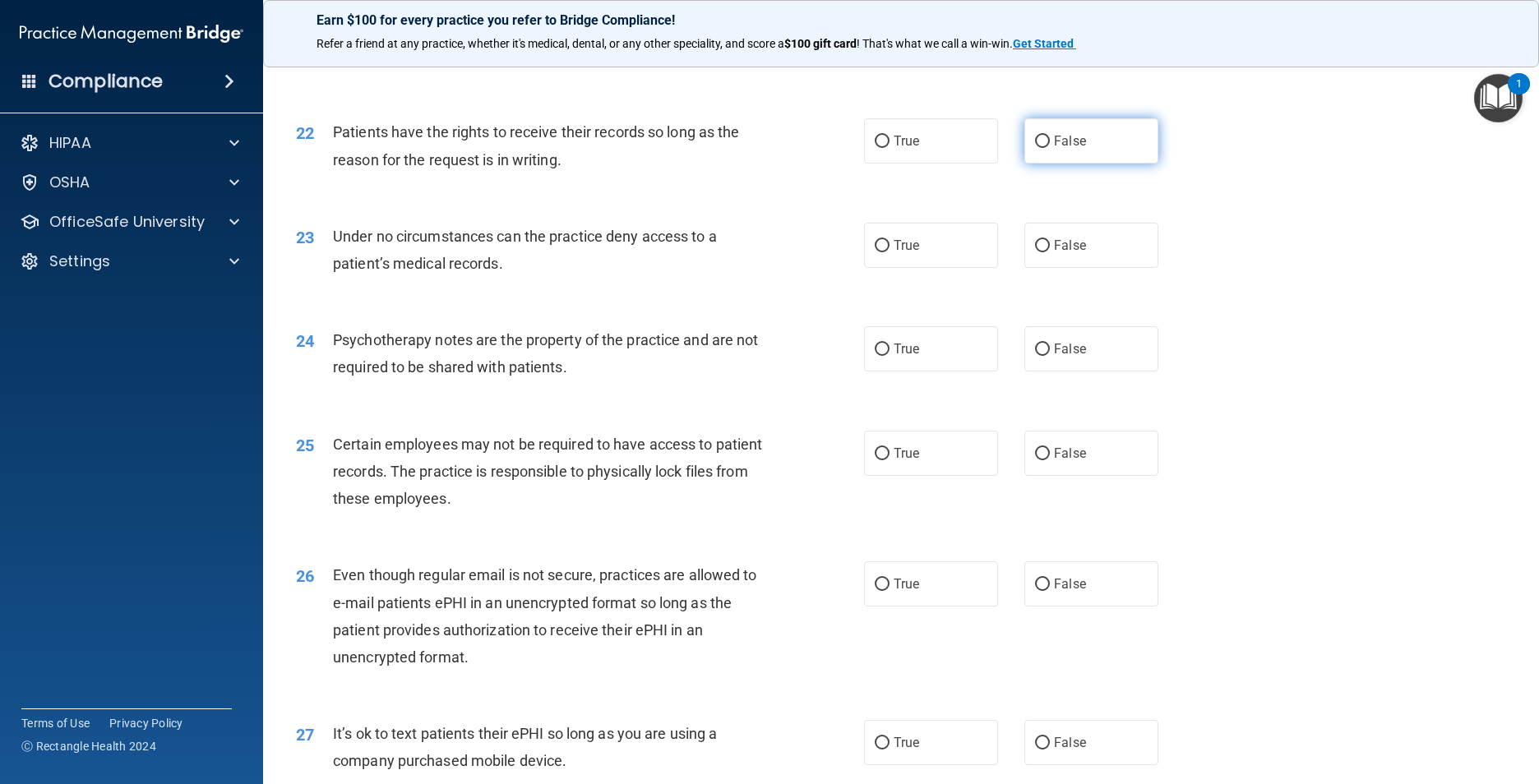
click at [810, 148] on input "False" at bounding box center [1042, 141] width 15 height 12
radio input "true"
click at [810, 253] on span "False" at bounding box center [1070, 245] width 32 height 16
click at [810, 252] on input "False" at bounding box center [1042, 246] width 15 height 12
radio input "true"
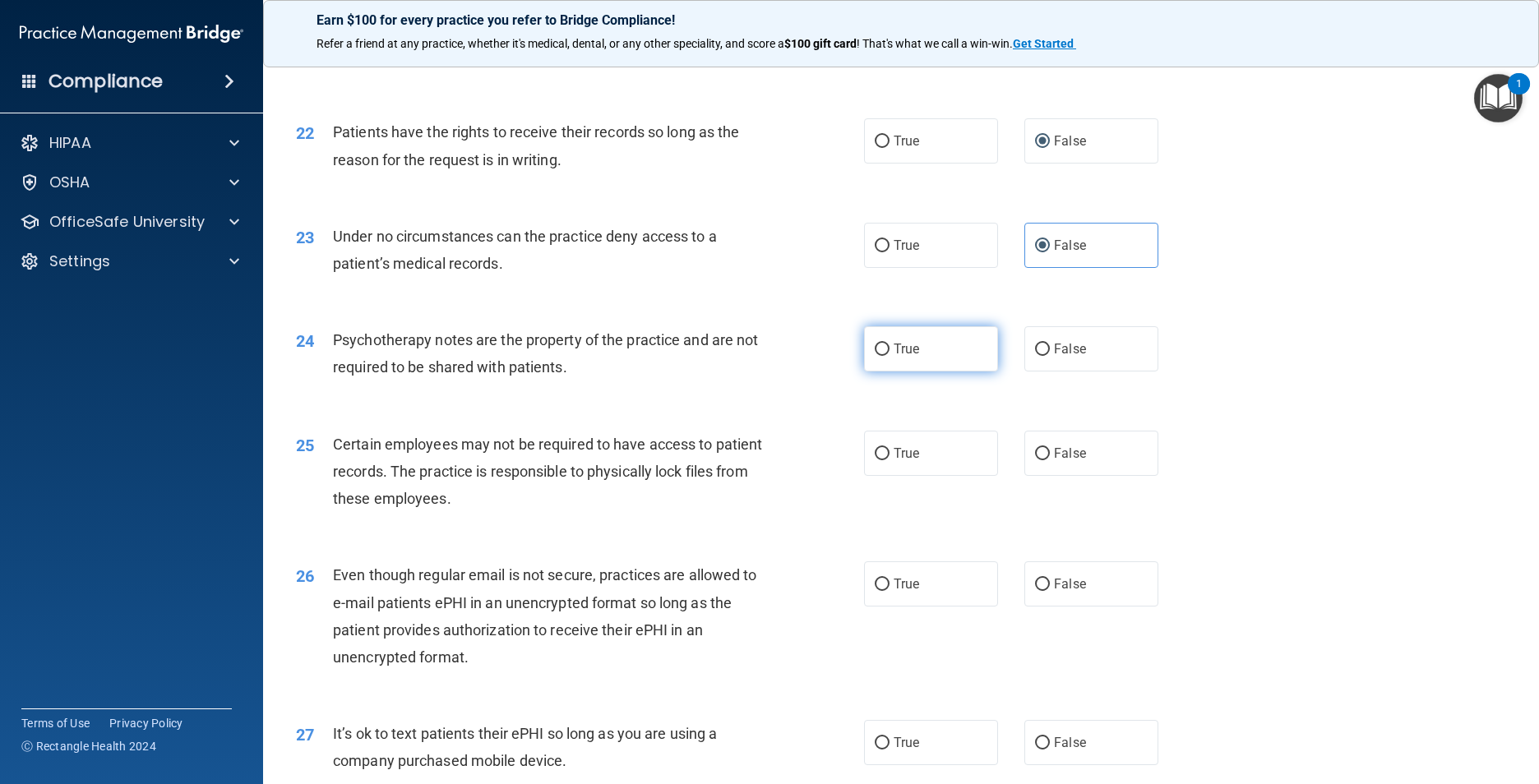
drag, startPoint x: 915, startPoint y: 430, endPoint x: 910, endPoint y: 439, distance: 10.3
click at [810, 372] on label "True" at bounding box center [931, 349] width 134 height 45
click at [810, 356] on input "True" at bounding box center [882, 350] width 15 height 12
radio input "true"
drag, startPoint x: 933, startPoint y: 532, endPoint x: 926, endPoint y: 549, distance: 18.4
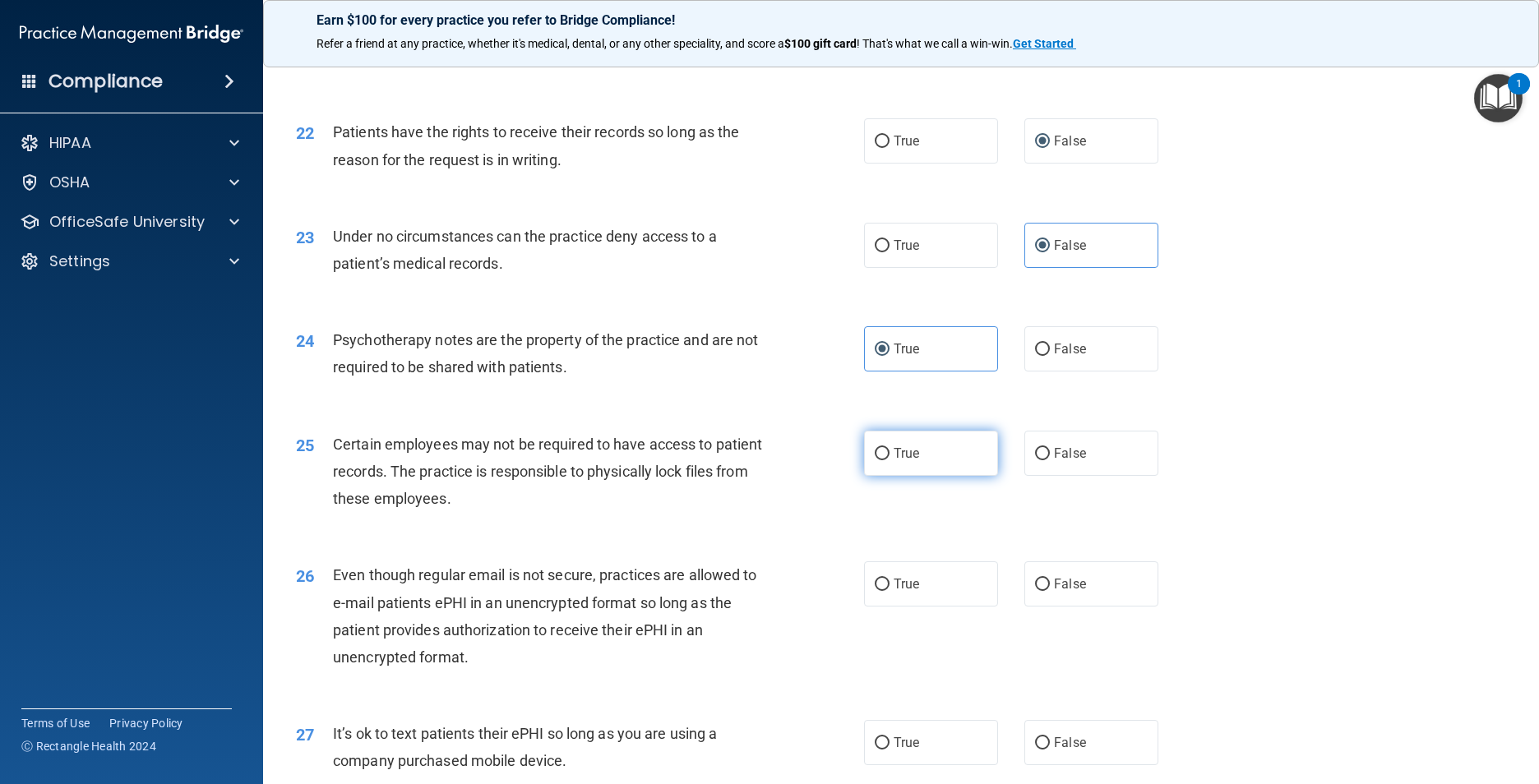
click at [810, 476] on label "True" at bounding box center [931, 453] width 134 height 45
click at [810, 460] on input "True" at bounding box center [882, 453] width 15 height 12
radio input "true"
click at [810, 607] on label "True" at bounding box center [931, 584] width 134 height 45
click at [810, 591] on input "True" at bounding box center [882, 584] width 15 height 12
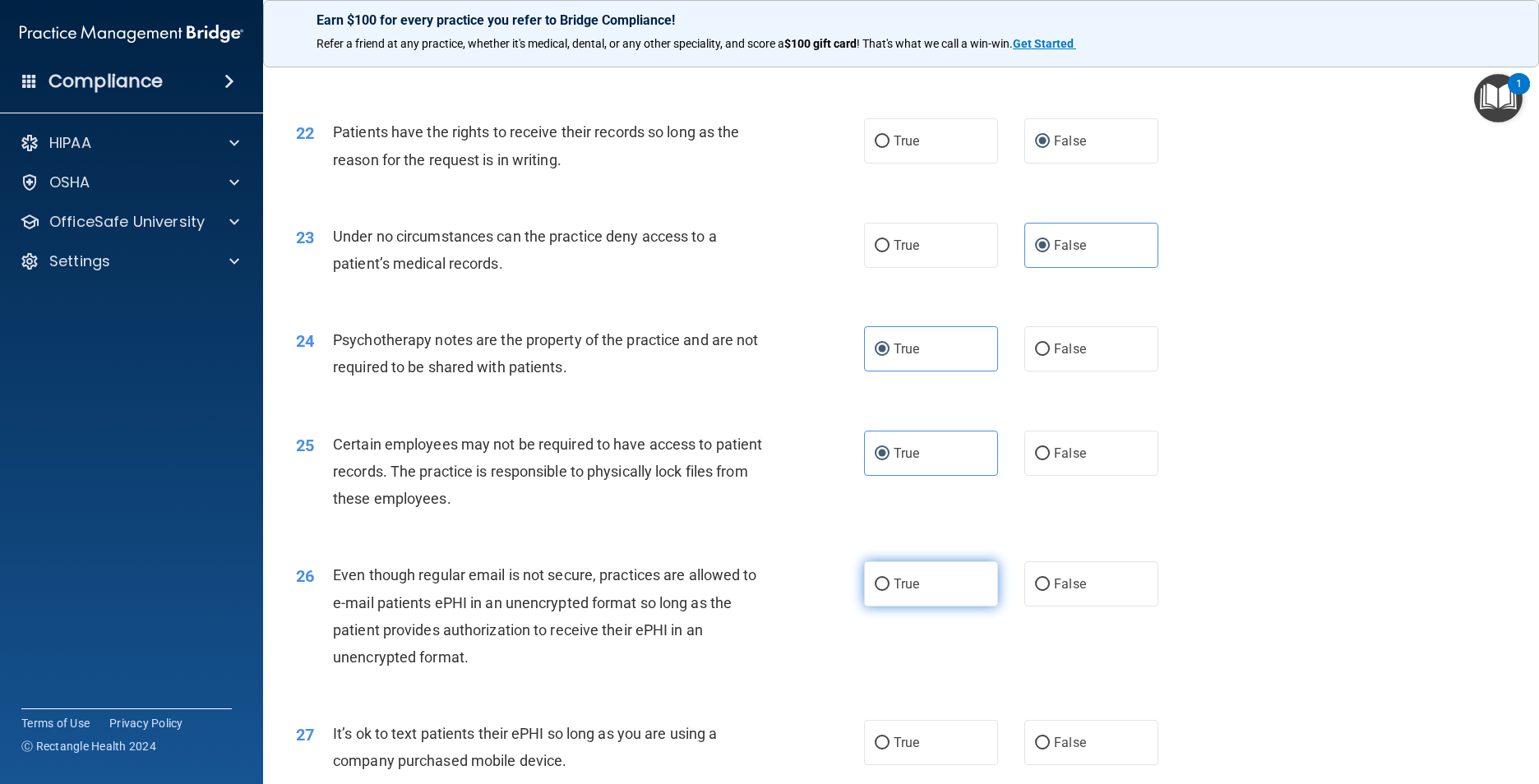
radio input "true"
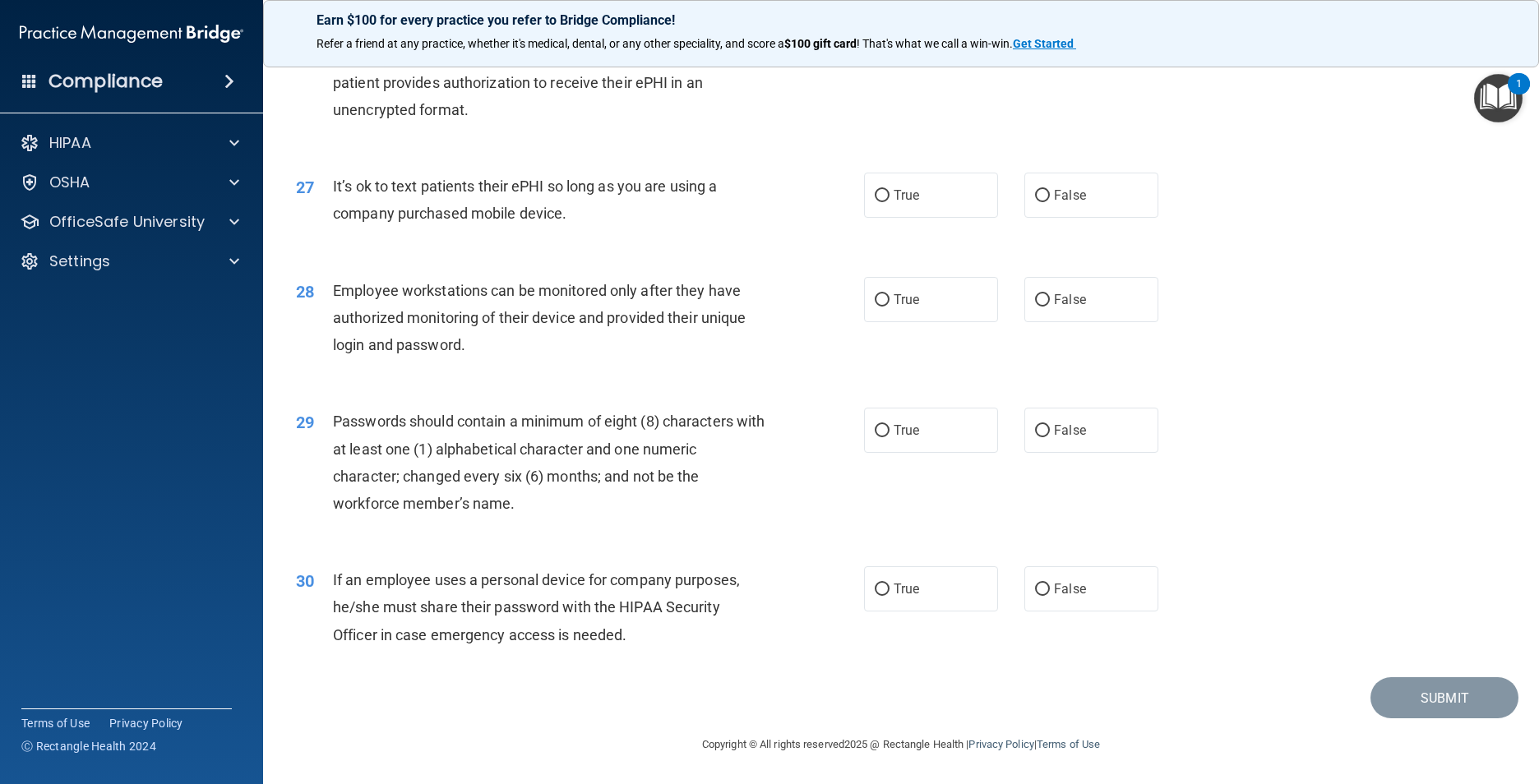
scroll to position [3424, 0]
click at [810, 192] on span "False" at bounding box center [1070, 195] width 32 height 16
click at [810, 192] on input "False" at bounding box center [1042, 195] width 15 height 12
radio input "true"
click at [810, 312] on label "False" at bounding box center [1091, 299] width 134 height 45
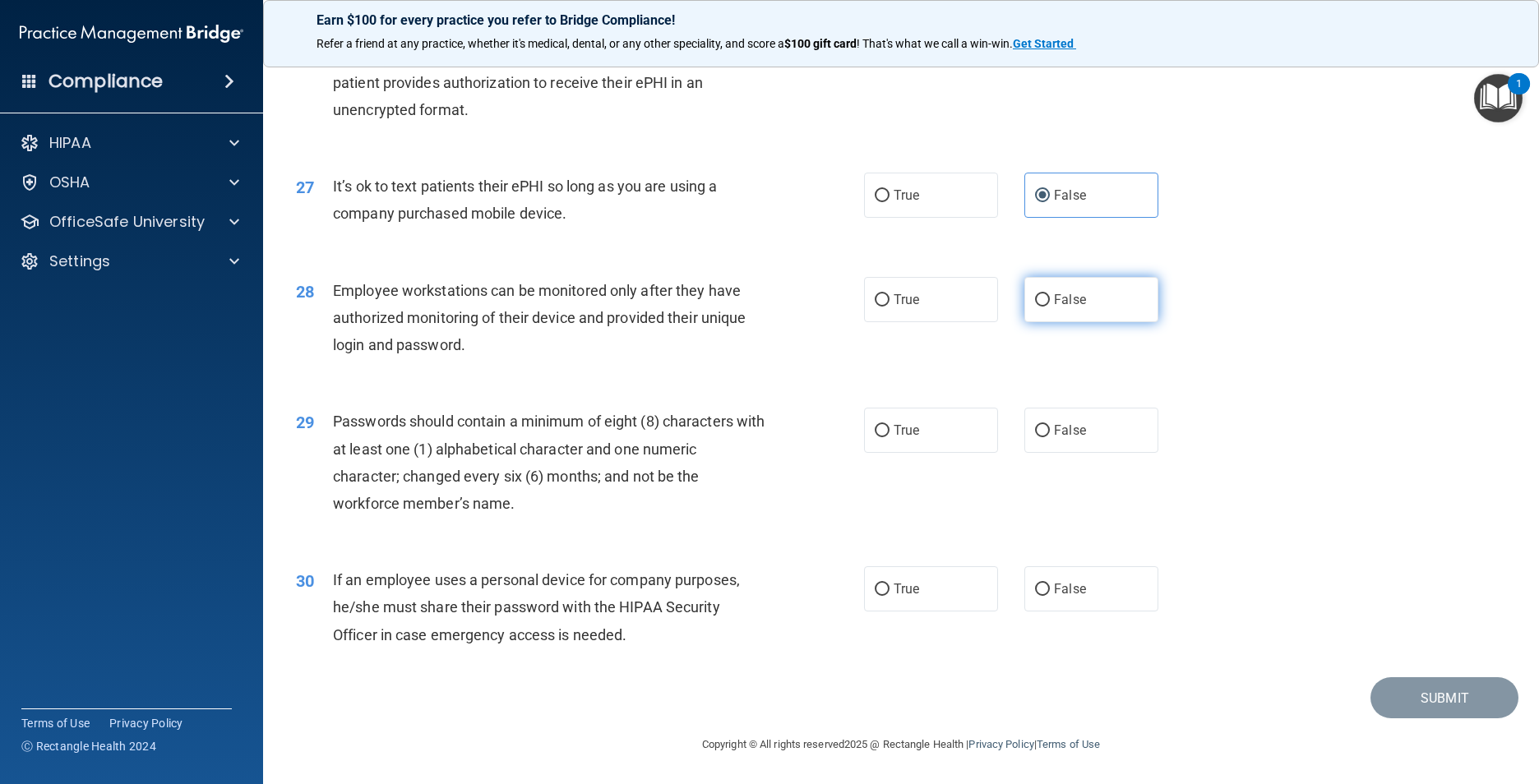
click at [810, 307] on input "False" at bounding box center [1042, 300] width 15 height 12
radio input "true"
click at [810, 421] on label "True" at bounding box center [931, 430] width 134 height 45
click at [810, 425] on input "True" at bounding box center [882, 430] width 15 height 12
radio input "true"
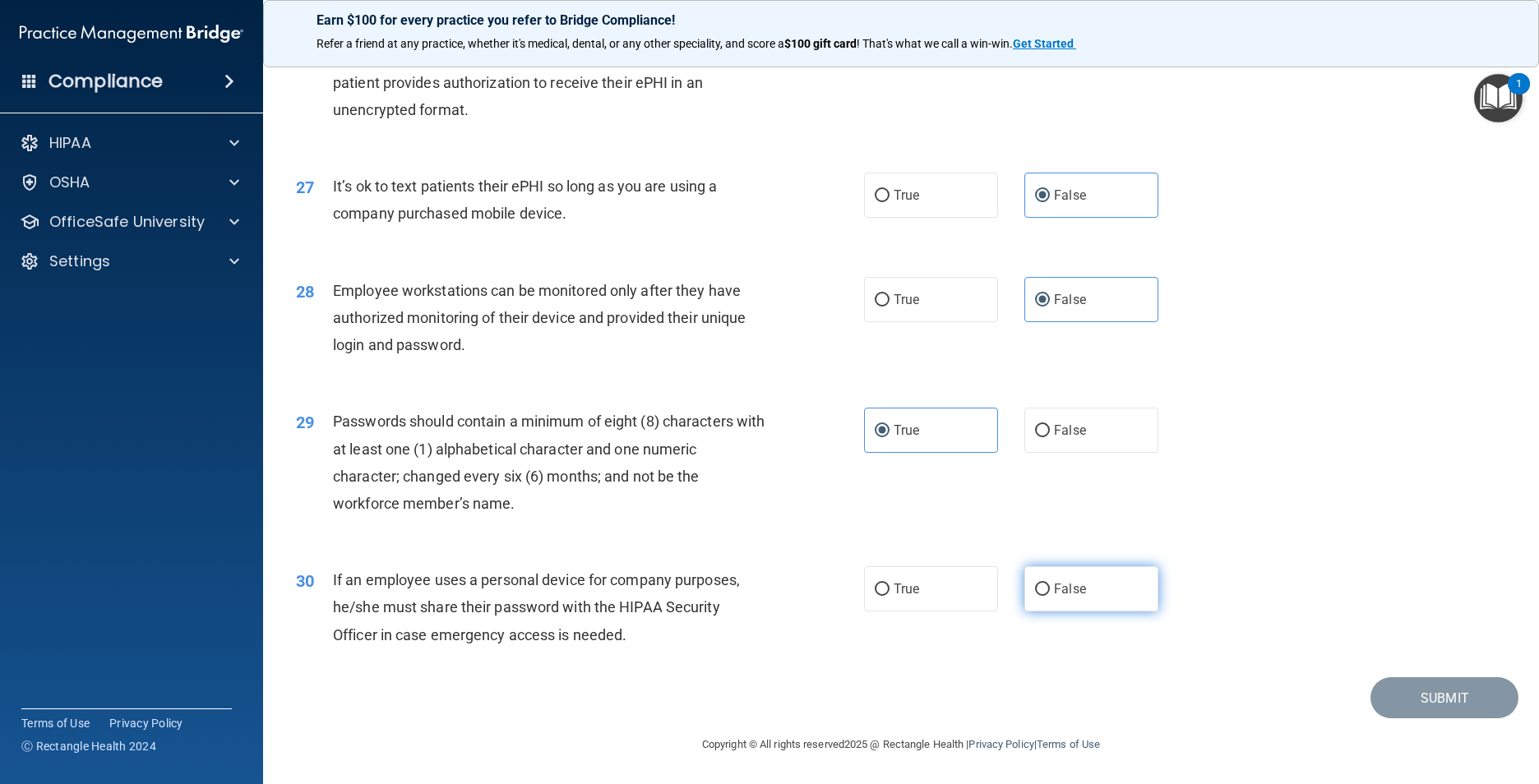
click at [810, 580] on label "False" at bounding box center [1091, 589] width 134 height 45
click at [810, 584] on input "False" at bounding box center [1042, 589] width 15 height 12
radio input "true"
click at [810, 613] on button "Submit" at bounding box center [1444, 697] width 148 height 42
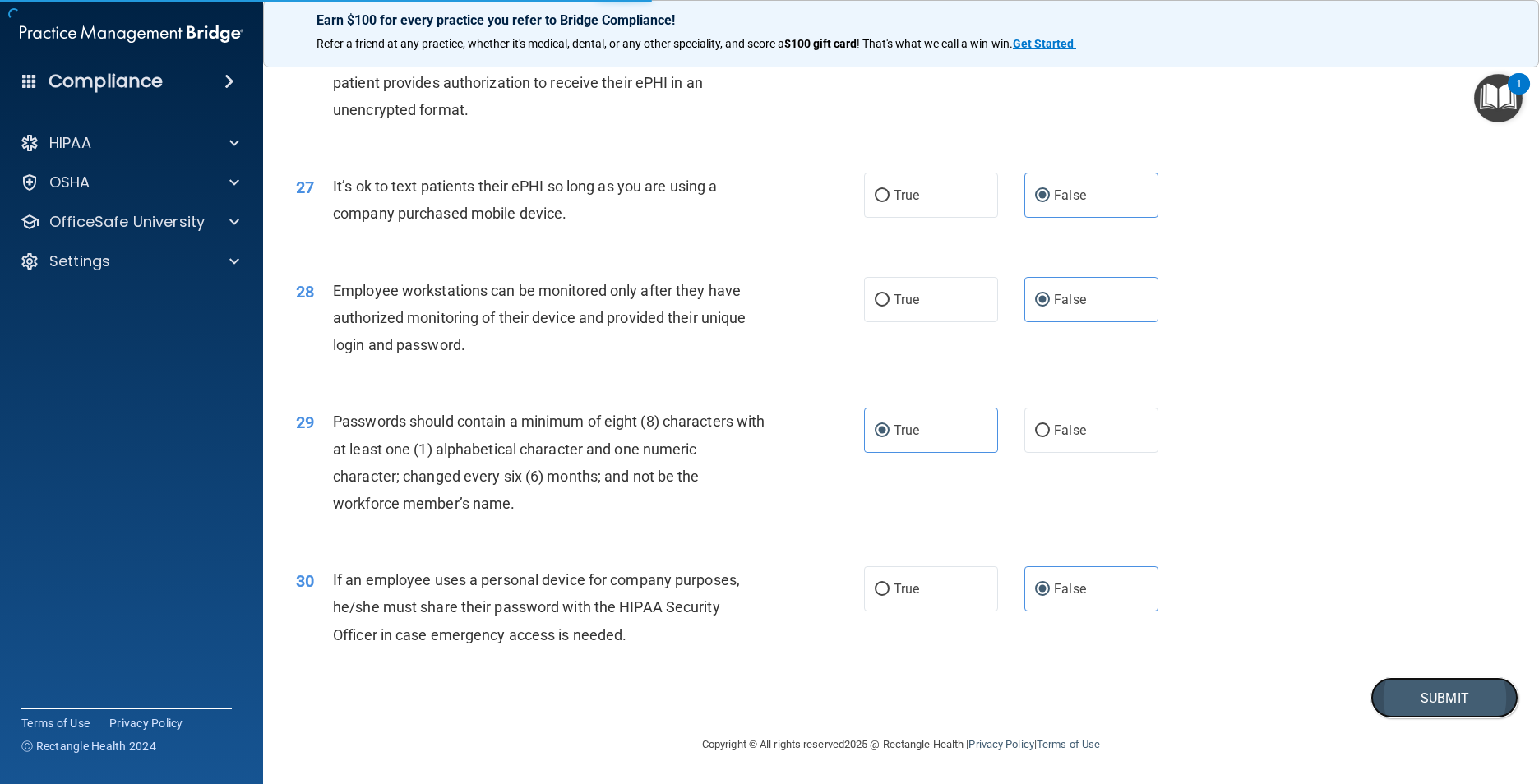
click at [810, 613] on button "Submit" at bounding box center [1444, 697] width 148 height 42
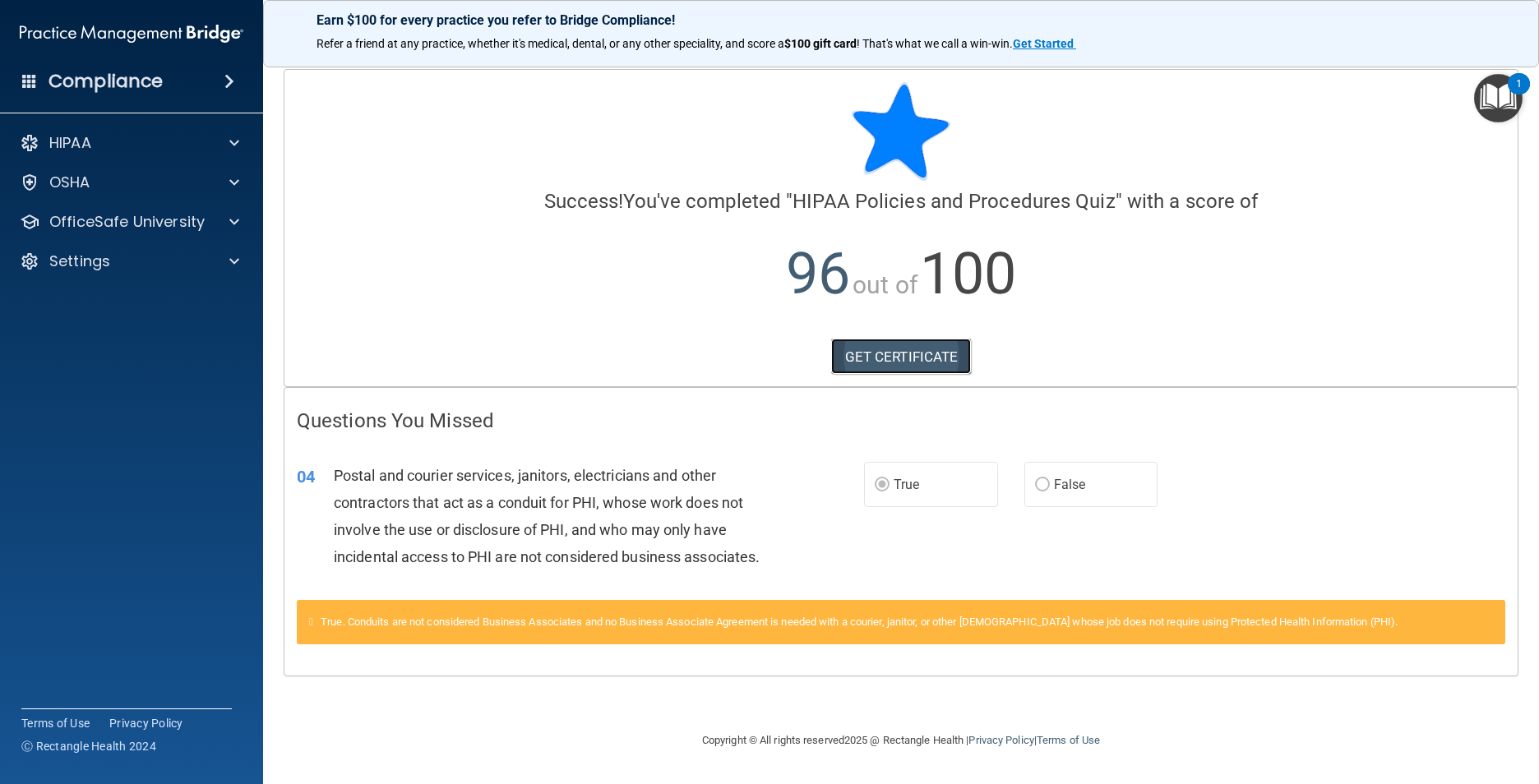
click at [810, 352] on link "GET CERTIFICATE" at bounding box center [901, 357] width 140 height 36
click at [214, 212] on div at bounding box center [232, 222] width 41 height 20
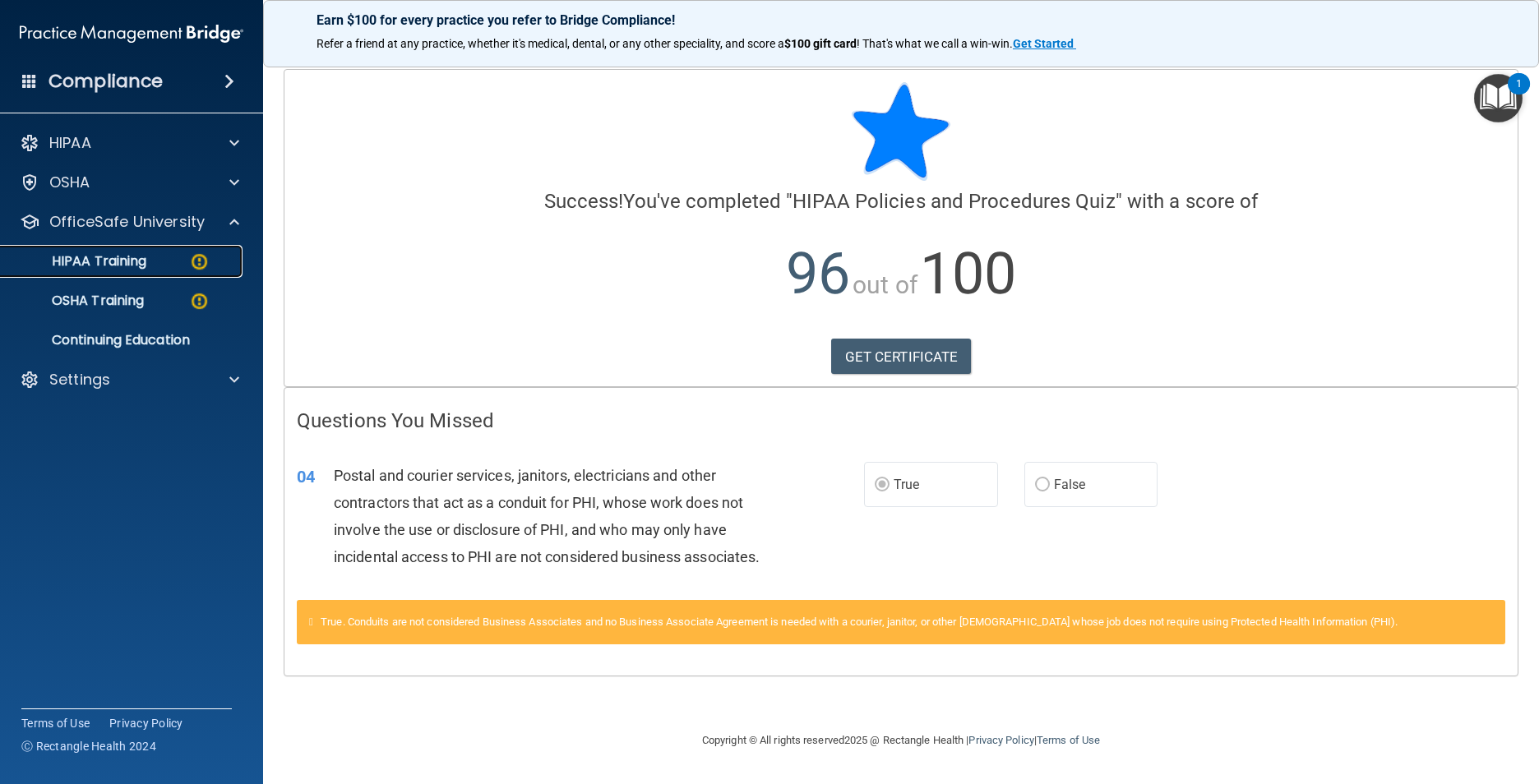
click at [193, 263] on img at bounding box center [199, 261] width 21 height 21
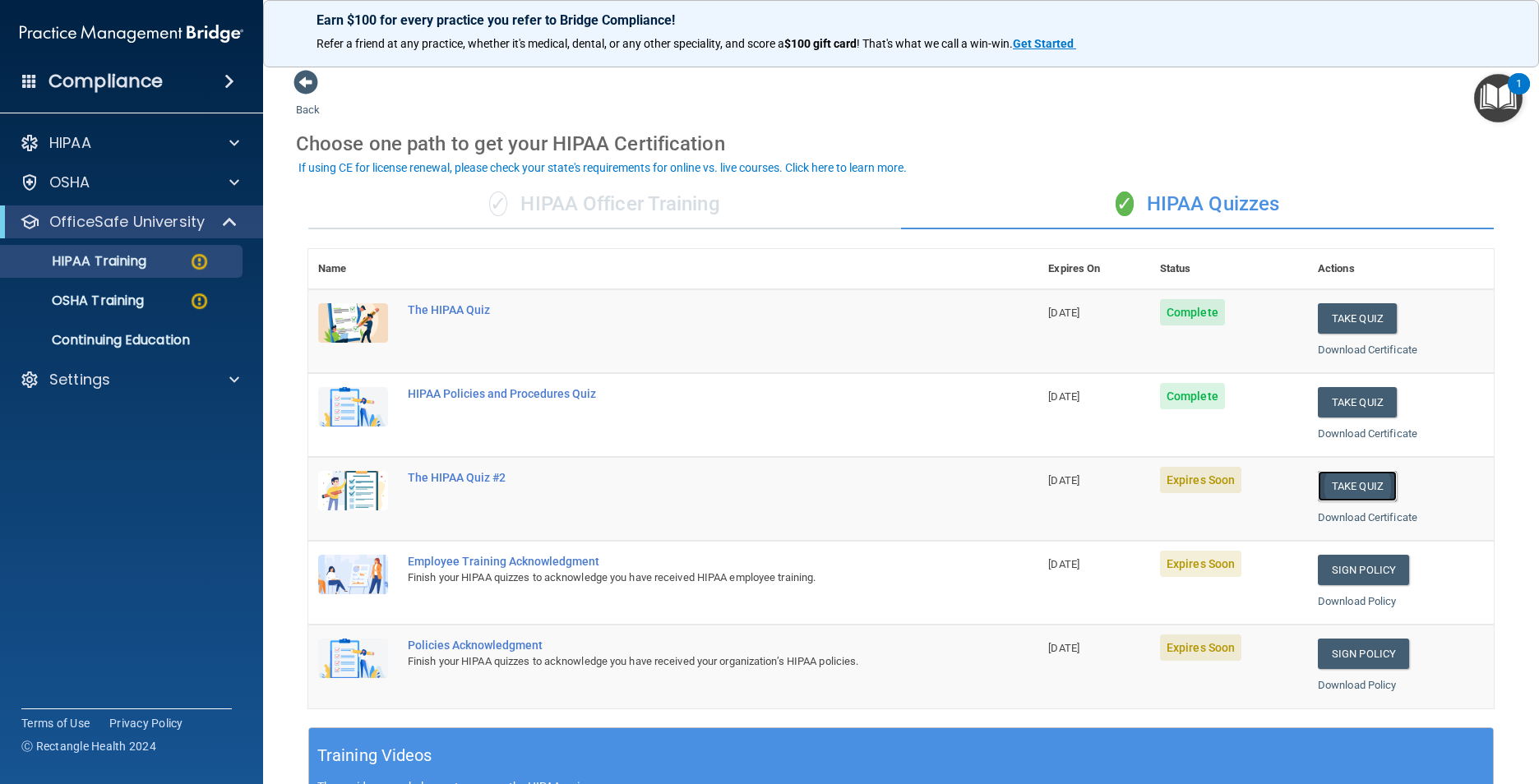
click at [810, 491] on button "Take Quiz" at bounding box center [1358, 486] width 79 height 31
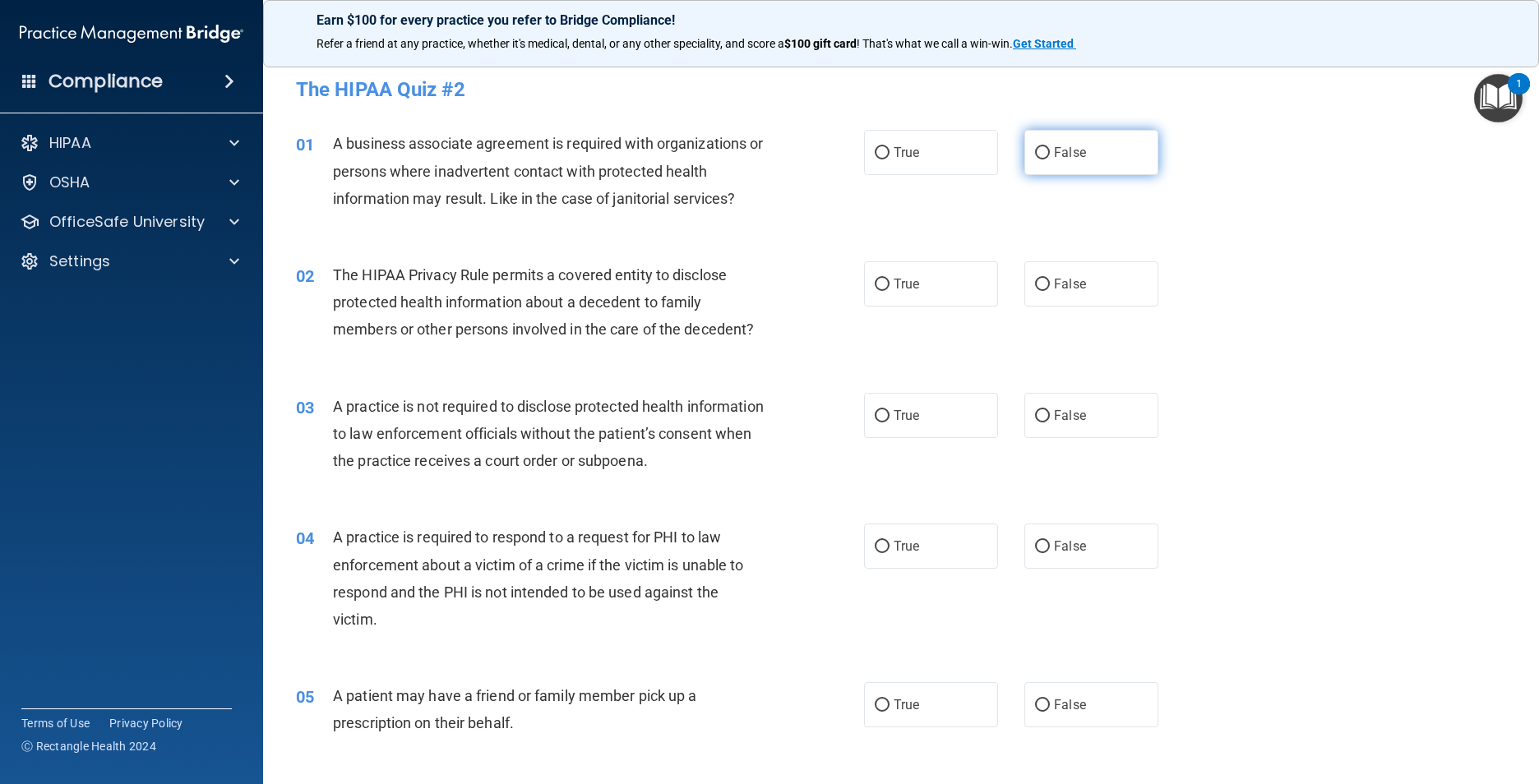
click at [810, 149] on span "False" at bounding box center [1070, 152] width 32 height 16
click at [810, 149] on input "False" at bounding box center [1042, 153] width 15 height 12
radio input "true"
click at [810, 281] on label "True" at bounding box center [931, 284] width 134 height 45
click at [810, 281] on input "True" at bounding box center [882, 284] width 15 height 12
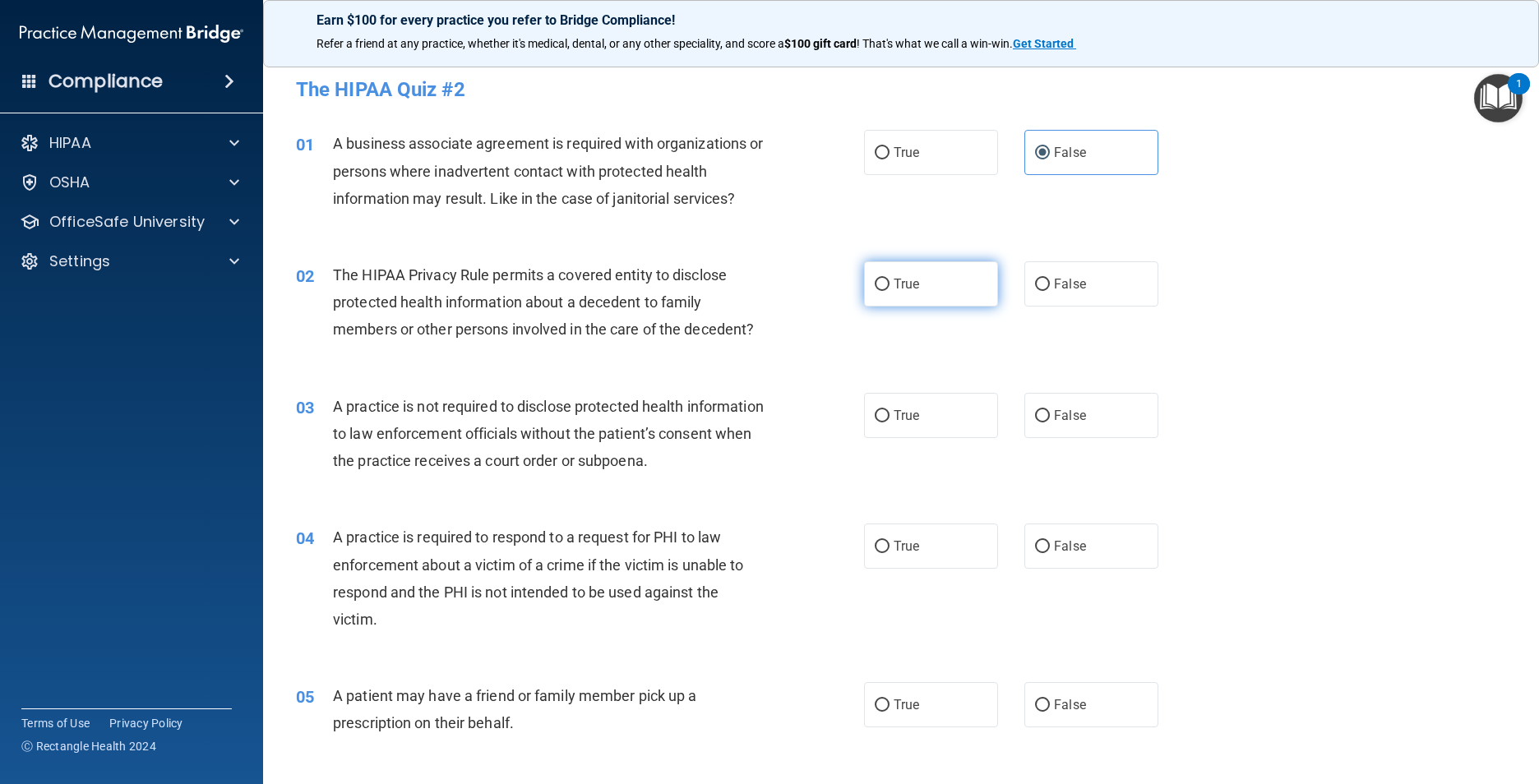
radio input "true"
click at [810, 415] on label "False" at bounding box center [1091, 415] width 134 height 45
click at [810, 415] on input "False" at bounding box center [1042, 415] width 15 height 12
radio input "true"
click at [810, 534] on label "True" at bounding box center [931, 546] width 134 height 45
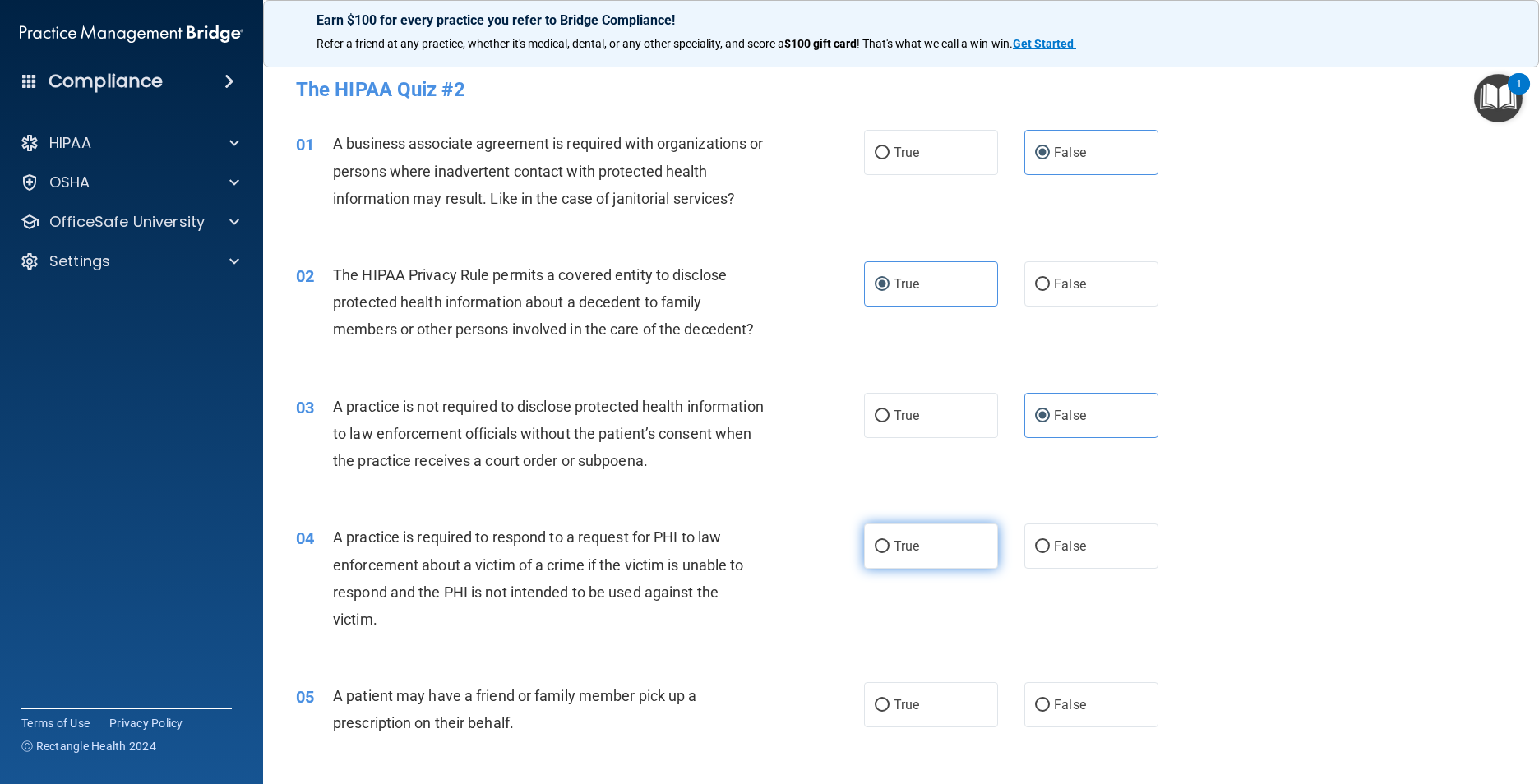
click at [810, 541] on input "True" at bounding box center [882, 547] width 15 height 12
radio input "true"
click at [810, 613] on label "True" at bounding box center [931, 704] width 134 height 45
click at [810, 613] on input "True" at bounding box center [882, 705] width 15 height 12
radio input "true"
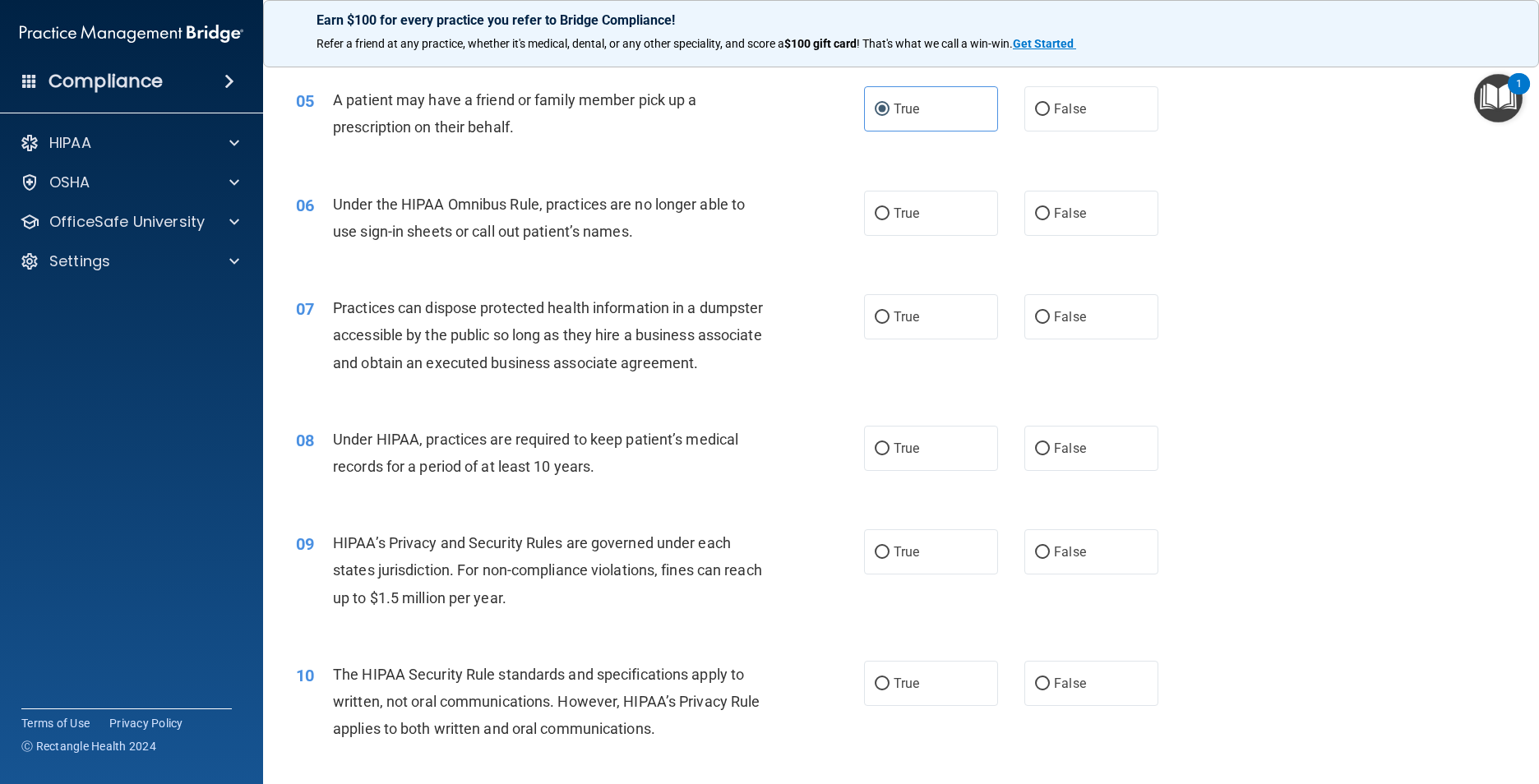
scroll to position [658, 0]
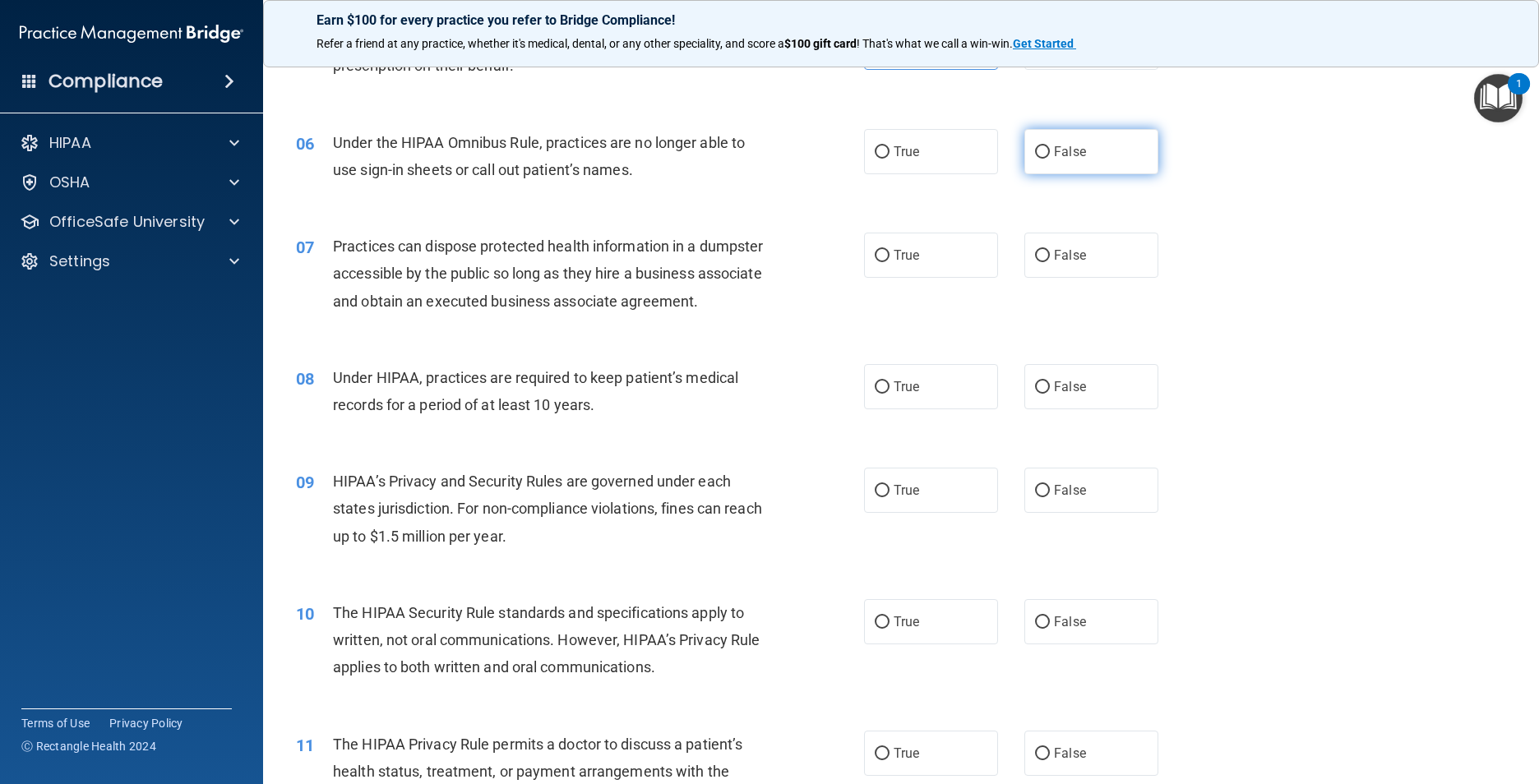
click at [810, 147] on span "False" at bounding box center [1070, 151] width 32 height 16
click at [810, 147] on input "False" at bounding box center [1042, 152] width 15 height 12
radio input "true"
click at [810, 248] on span "False" at bounding box center [1070, 255] width 32 height 16
click at [810, 250] on input "False" at bounding box center [1042, 256] width 15 height 12
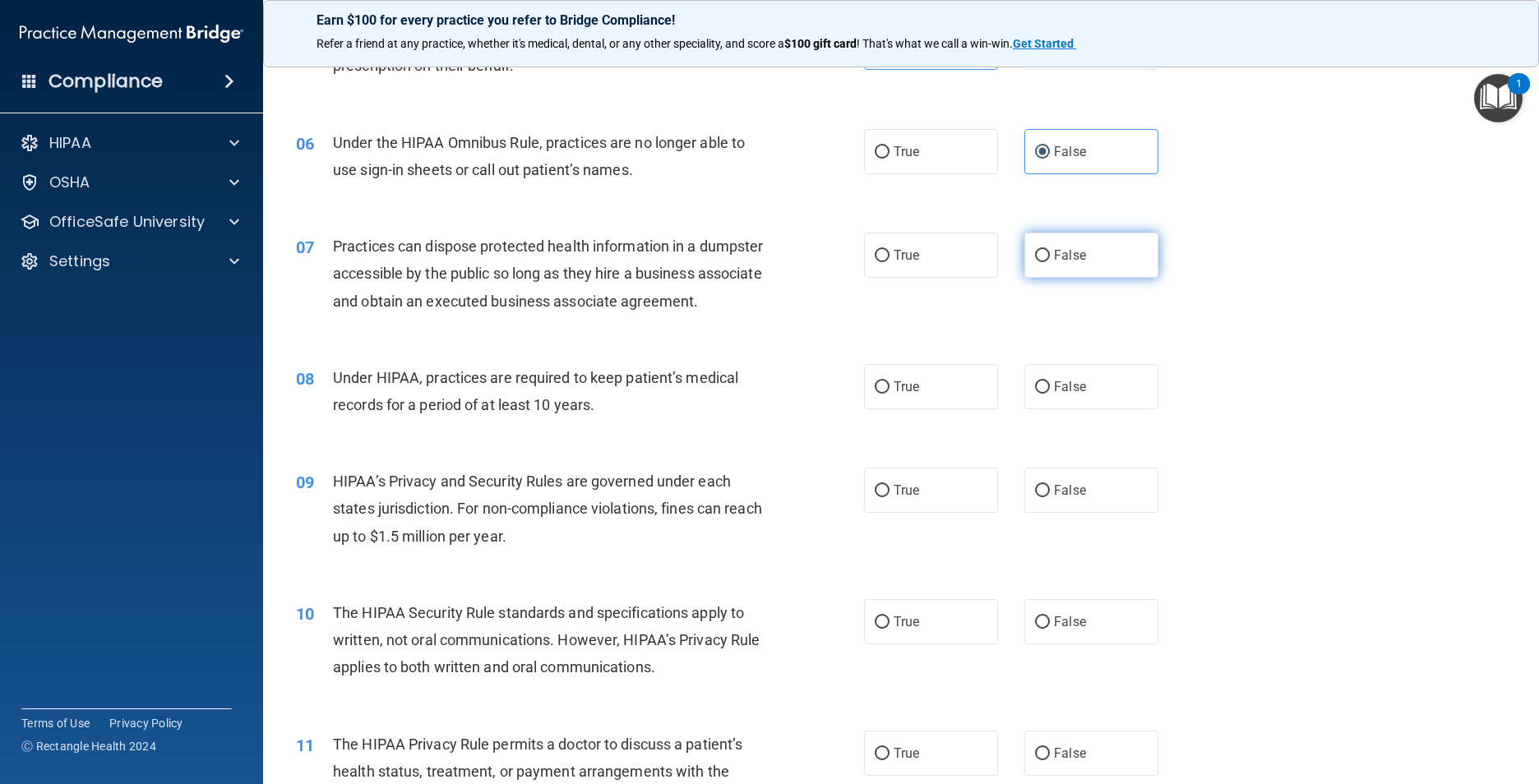
radio input "true"
click at [810, 399] on label "False" at bounding box center [1091, 387] width 134 height 45
click at [810, 394] on input "False" at bounding box center [1042, 387] width 15 height 12
radio input "true"
click at [810, 498] on span "False" at bounding box center [1070, 490] width 32 height 16
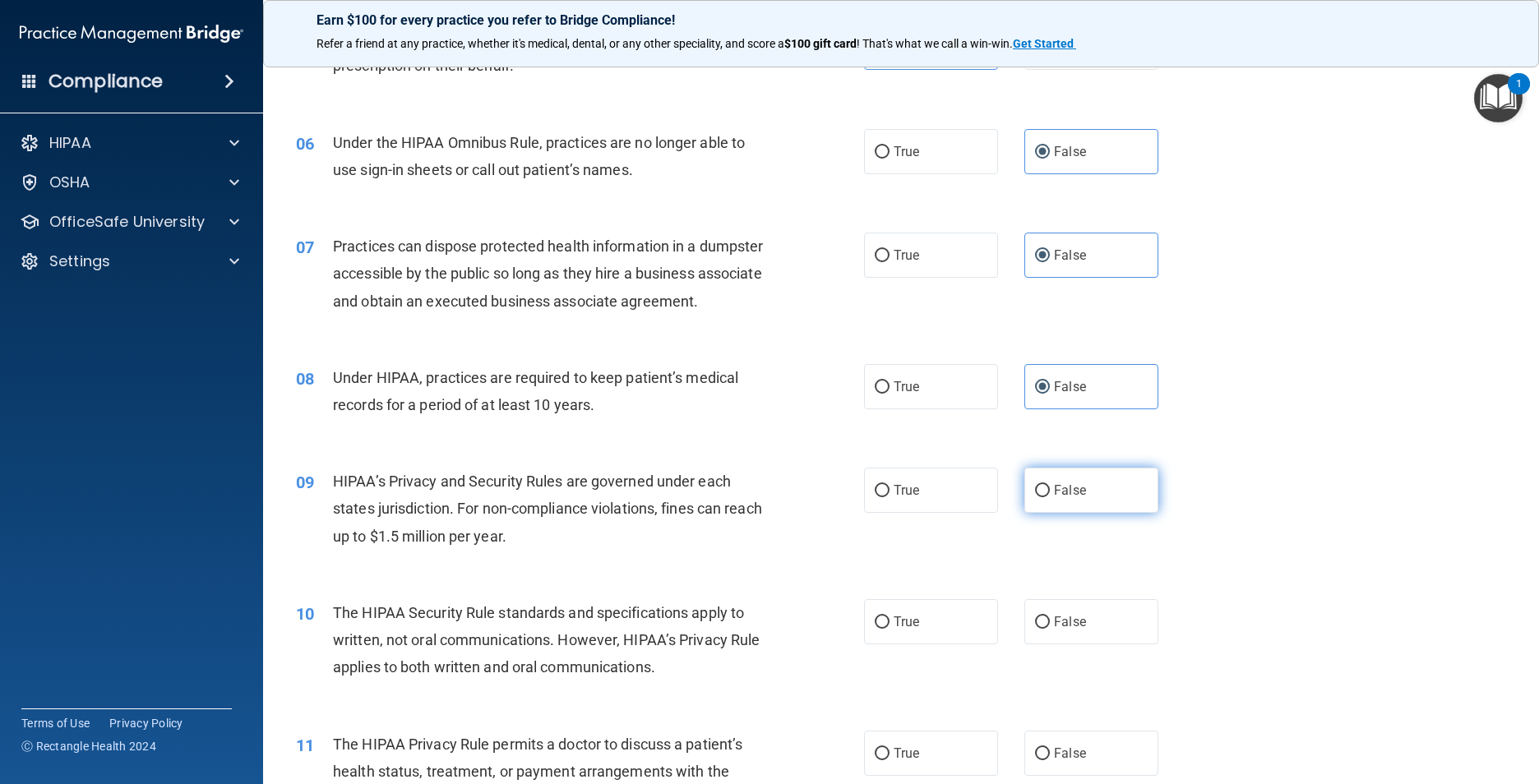
click at [810, 497] on input "False" at bounding box center [1042, 491] width 15 height 12
radio input "true"
click at [810, 613] on label "True" at bounding box center [931, 622] width 134 height 45
click at [810, 613] on input "True" at bounding box center [882, 622] width 15 height 12
radio input "true"
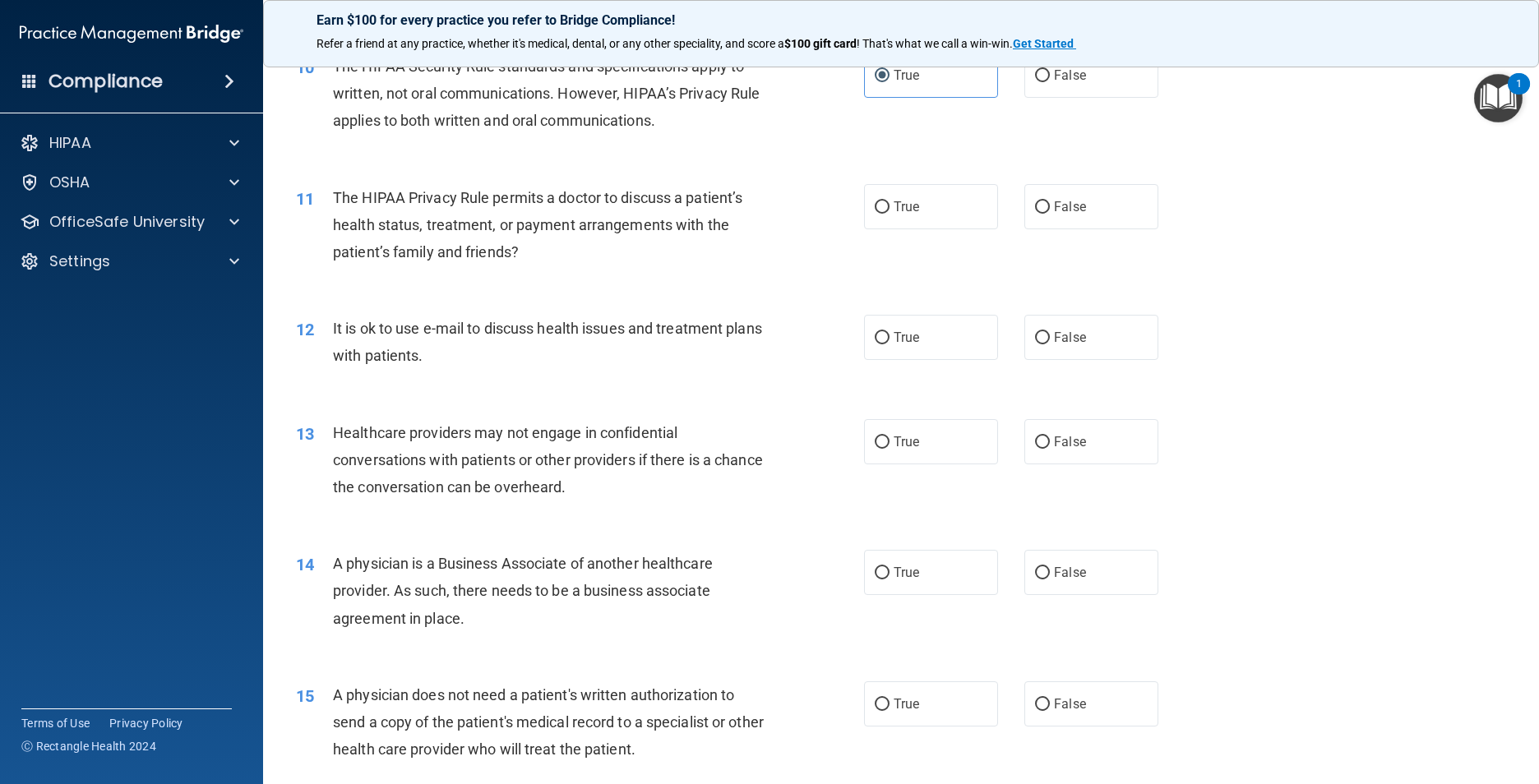
scroll to position [1232, 0]
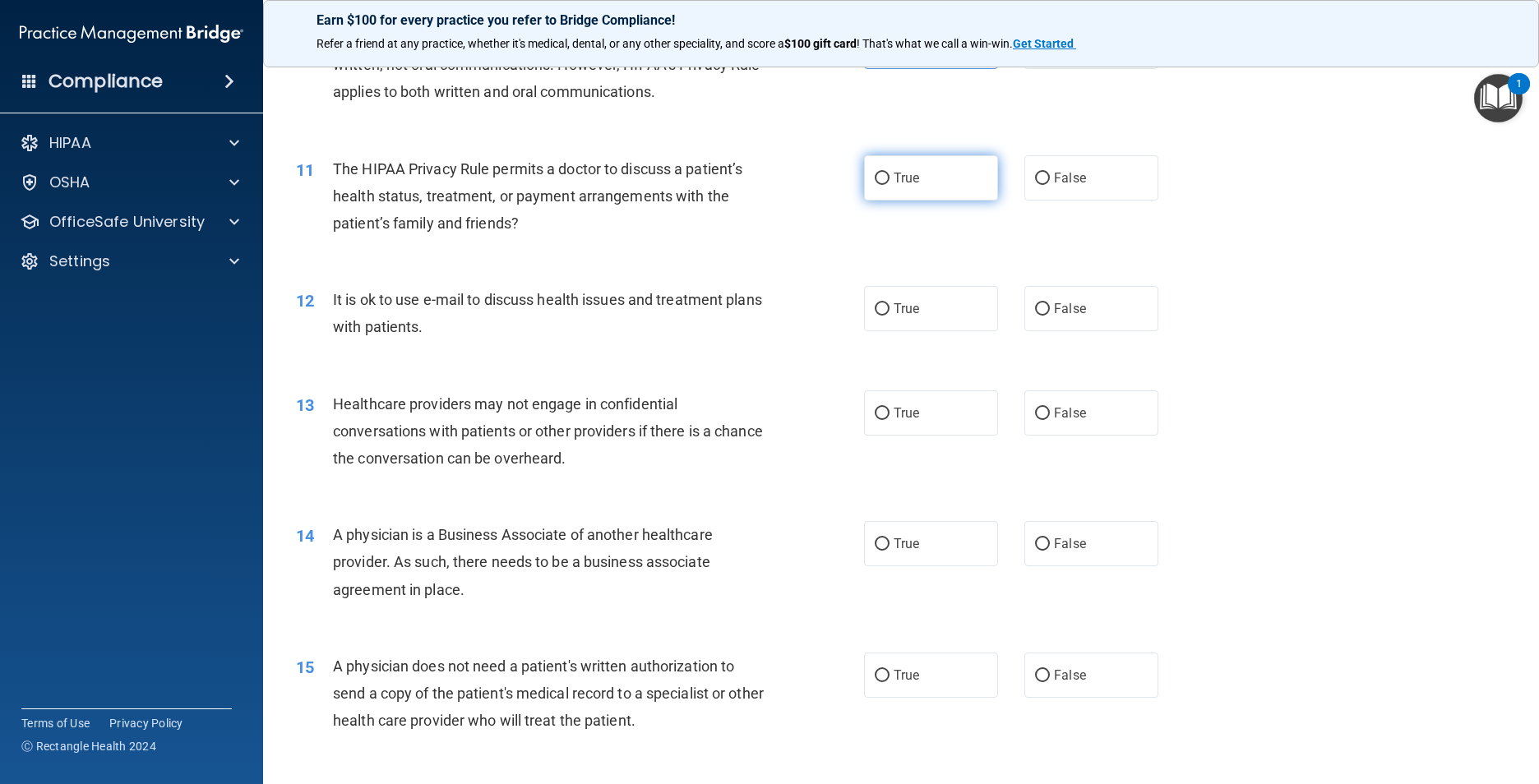
click at [810, 200] on label "True" at bounding box center [931, 177] width 134 height 45
click at [810, 185] on input "True" at bounding box center [882, 178] width 15 height 12
radio input "true"
click at [810, 331] on label "True" at bounding box center [931, 308] width 134 height 45
click at [810, 316] on input "True" at bounding box center [882, 309] width 15 height 12
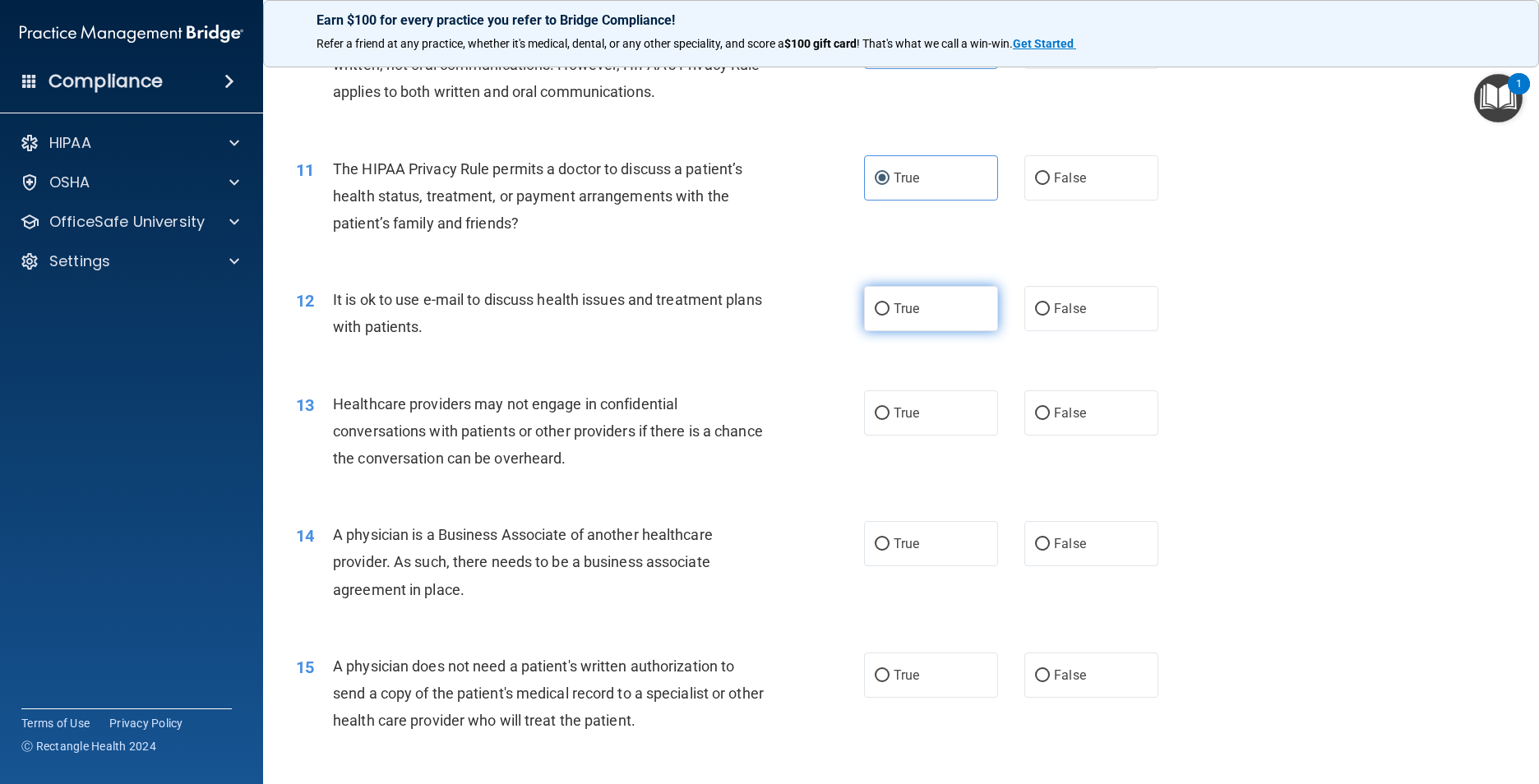
radio input "true"
click at [810, 435] on label "True" at bounding box center [931, 413] width 134 height 45
click at [810, 420] on input "True" at bounding box center [882, 413] width 15 height 12
radio input "true"
drag, startPoint x: 1101, startPoint y: 576, endPoint x: 1042, endPoint y: 564, distance: 60.2
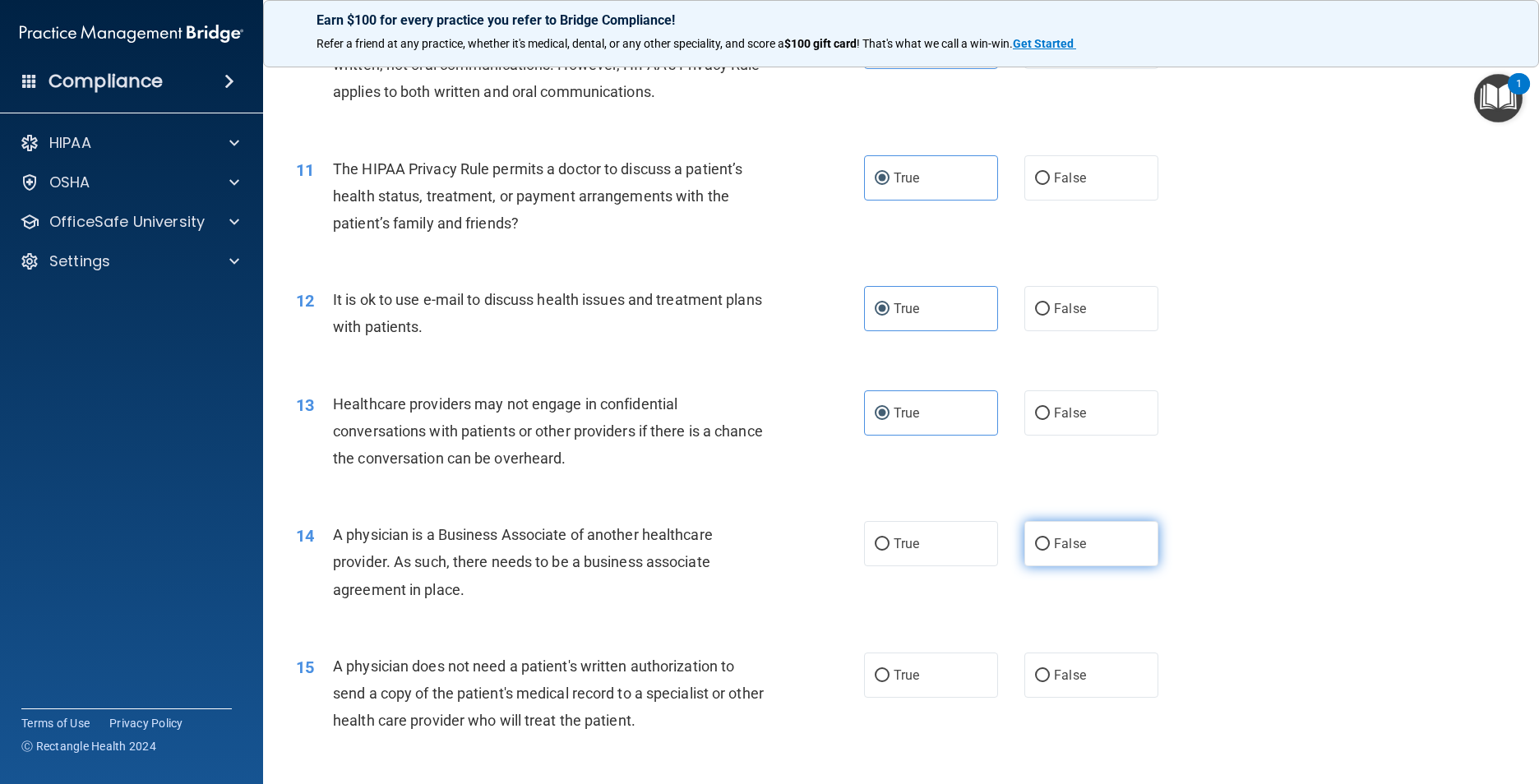
click at [810, 566] on label "False" at bounding box center [1091, 543] width 134 height 45
click at [810, 551] on input "False" at bounding box center [1042, 544] width 15 height 12
radio input "true"
click at [810, 613] on label "True" at bounding box center [931, 675] width 134 height 45
click at [810, 613] on input "True" at bounding box center [882, 675] width 15 height 12
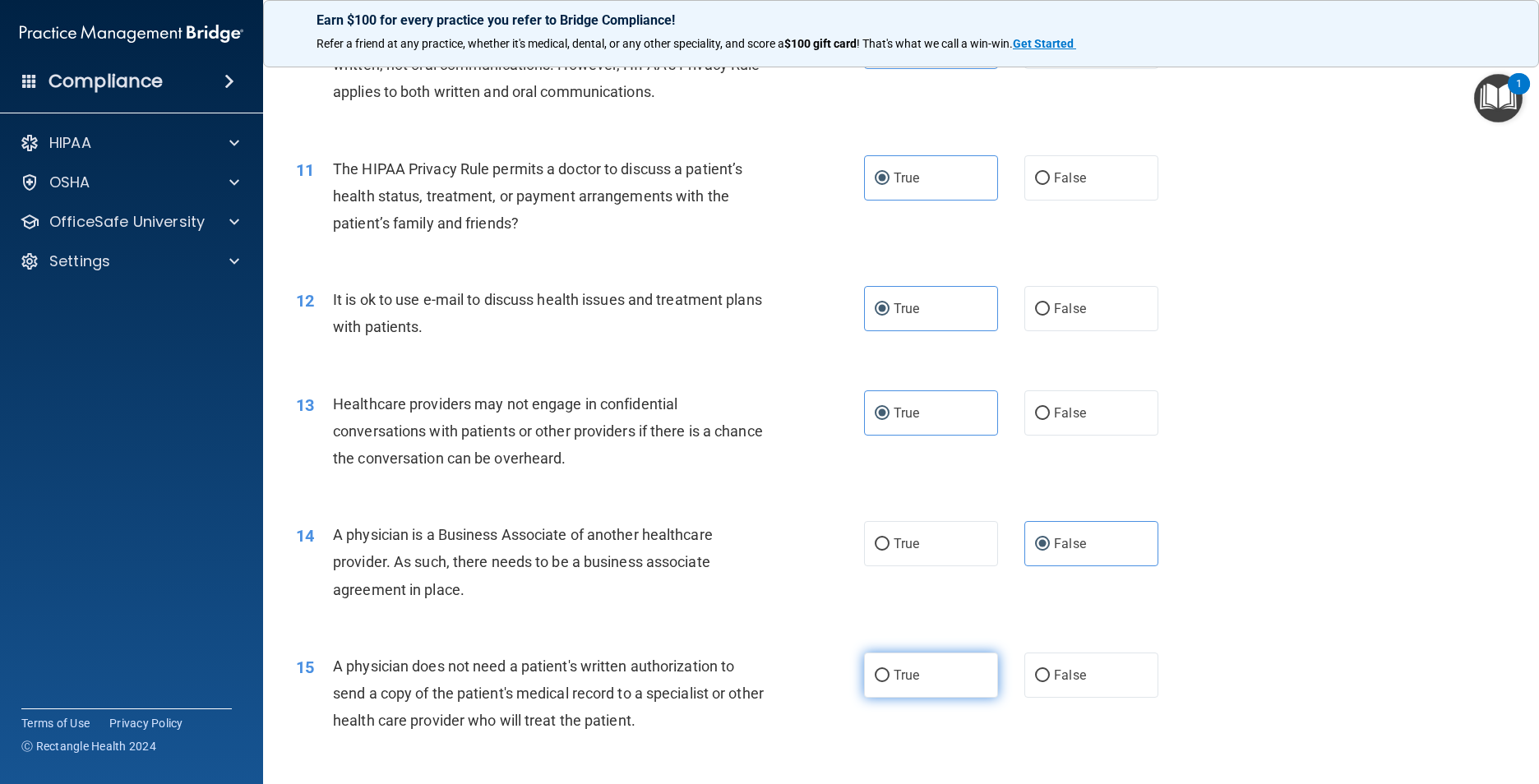
radio input "true"
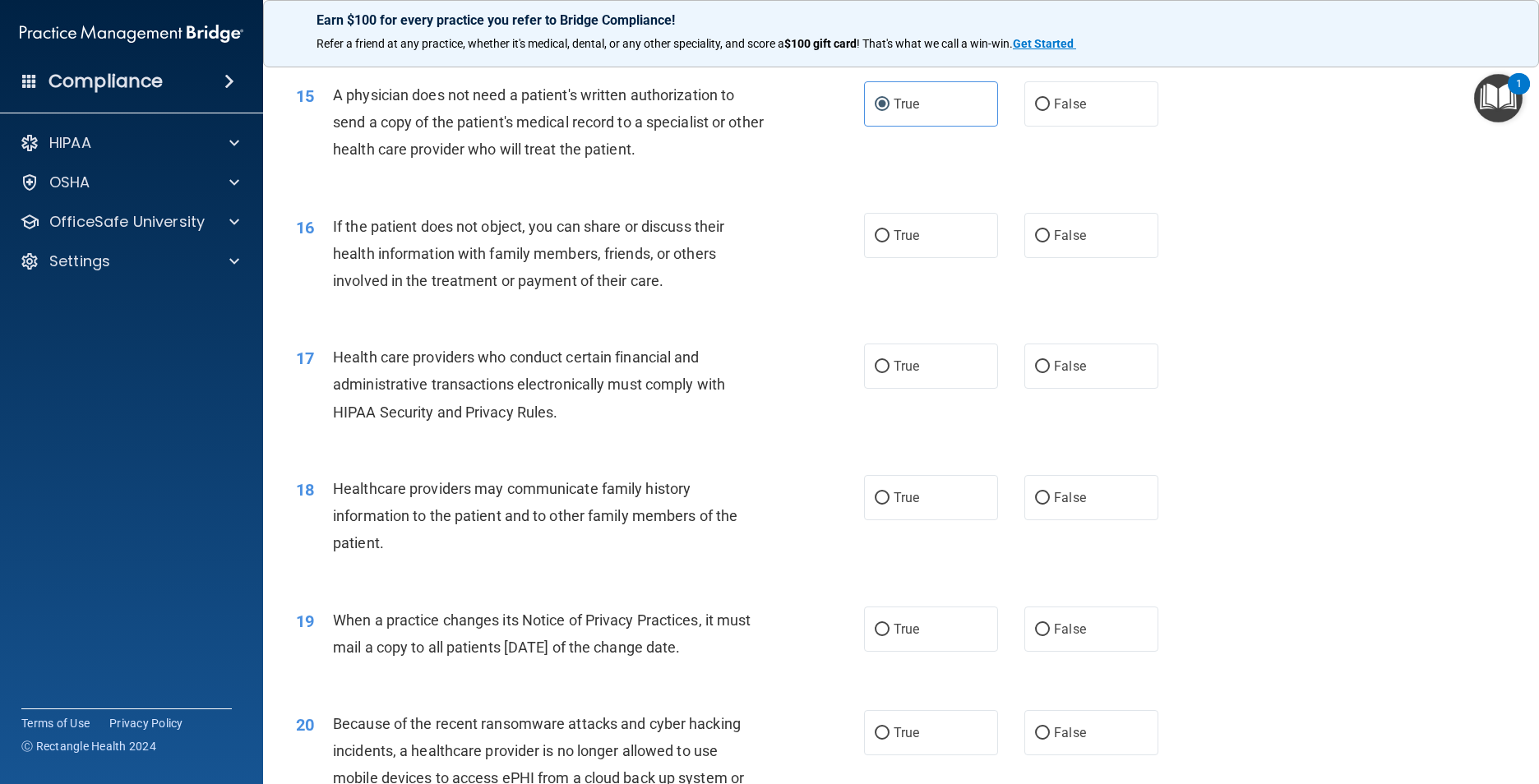
scroll to position [1808, 0]
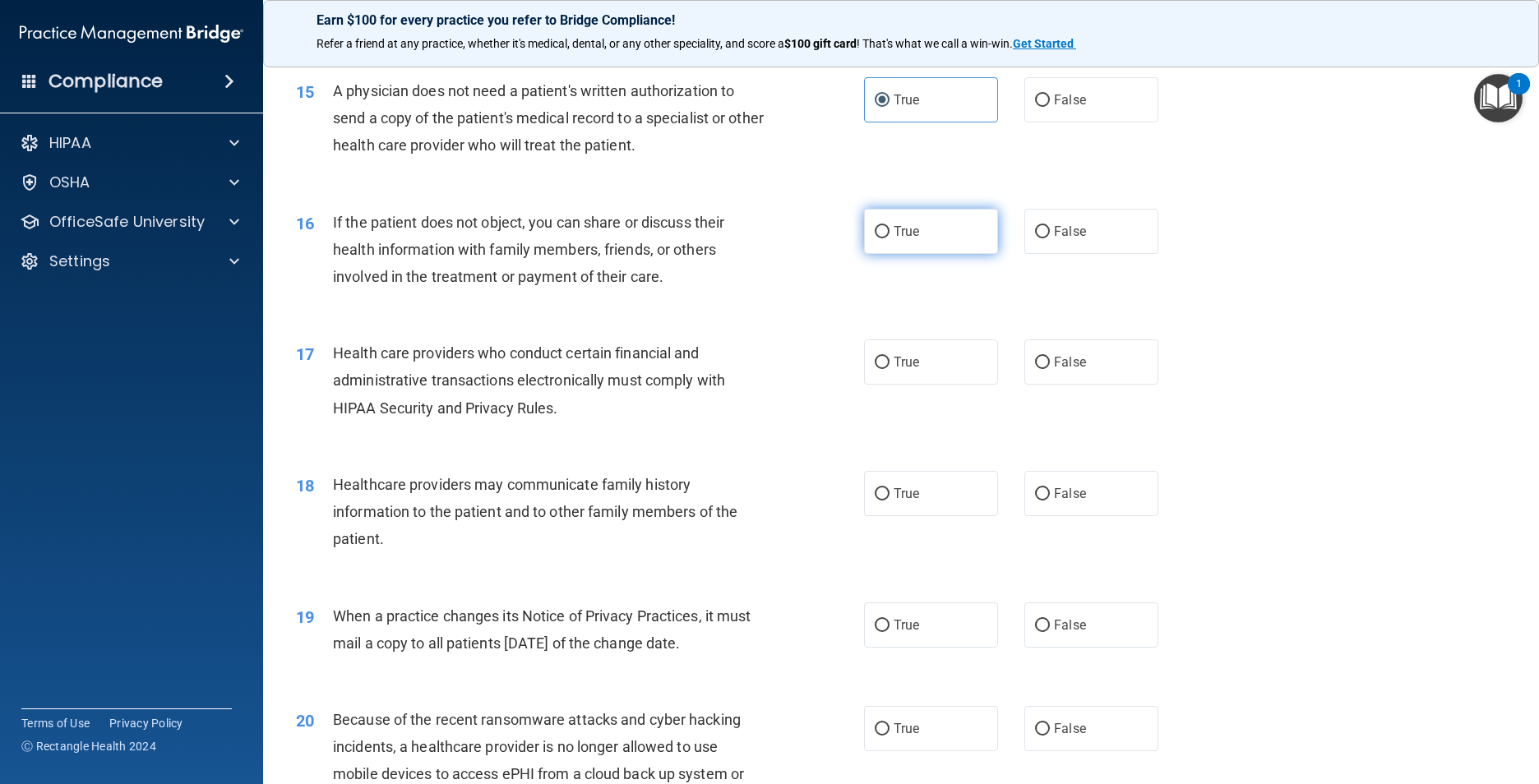
click at [810, 254] on label "True" at bounding box center [931, 231] width 134 height 45
click at [810, 238] on input "True" at bounding box center [882, 232] width 15 height 12
radio input "true"
click at [810, 385] on label "True" at bounding box center [931, 362] width 134 height 45
click at [810, 369] on input "True" at bounding box center [882, 363] width 15 height 12
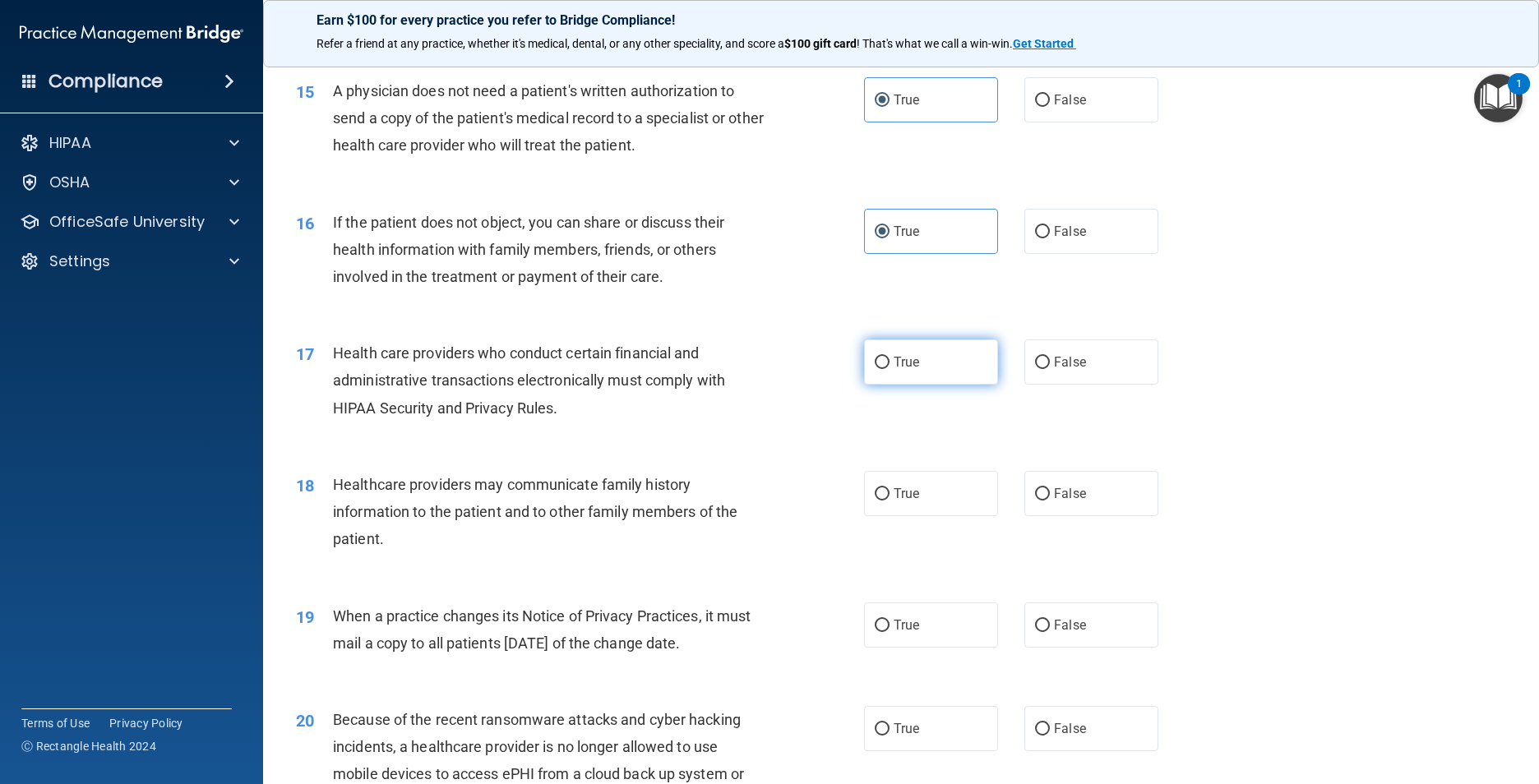
radio input "true"
drag, startPoint x: 1079, startPoint y: 519, endPoint x: 1078, endPoint y: 547, distance: 28.0
click at [810, 516] on label "False" at bounding box center [1091, 493] width 134 height 45
click at [810, 500] on input "False" at bounding box center [1042, 494] width 15 height 12
radio input "true"
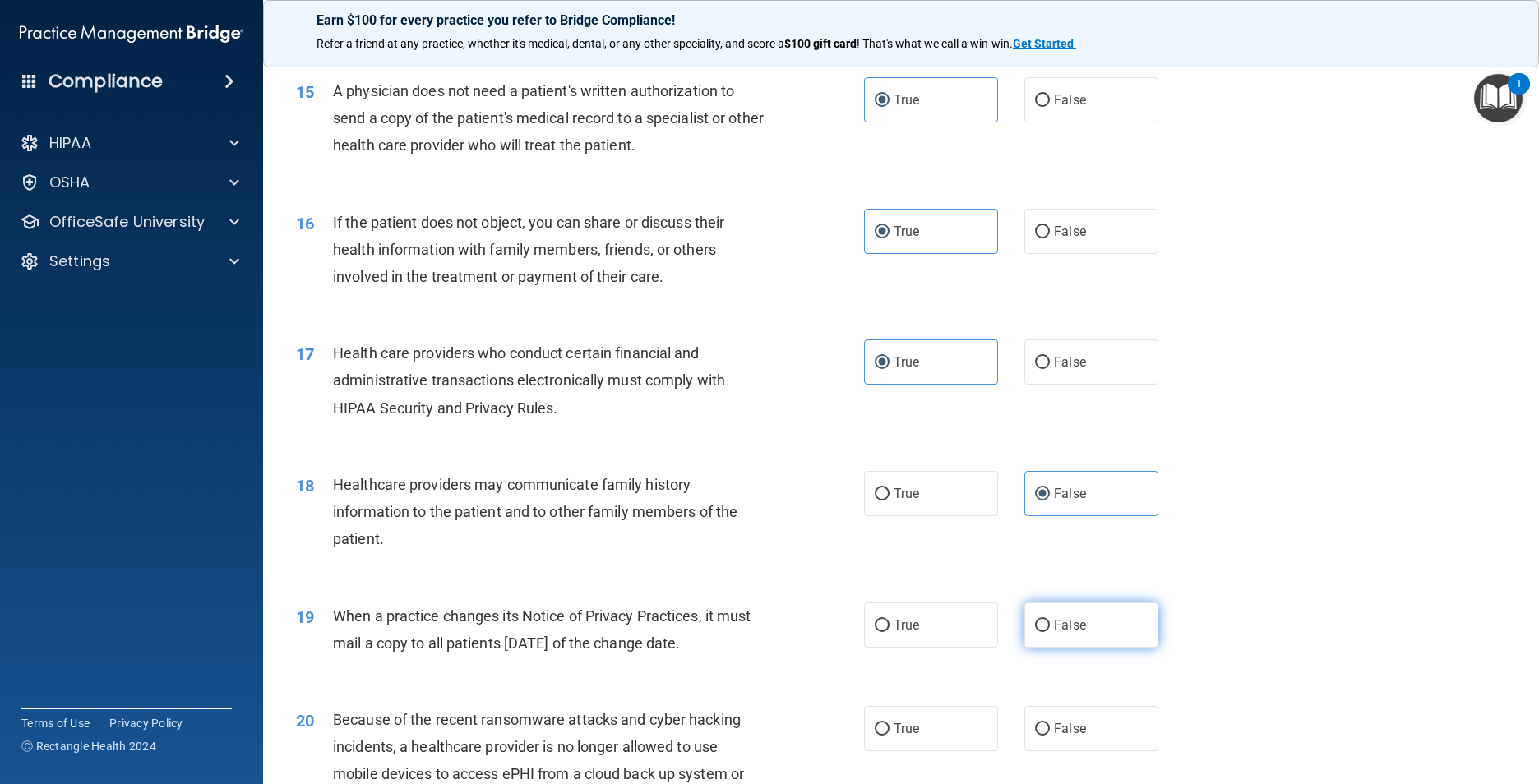
click at [810, 613] on label "False" at bounding box center [1091, 625] width 134 height 45
click at [810, 613] on input "False" at bounding box center [1042, 626] width 15 height 12
radio input "true"
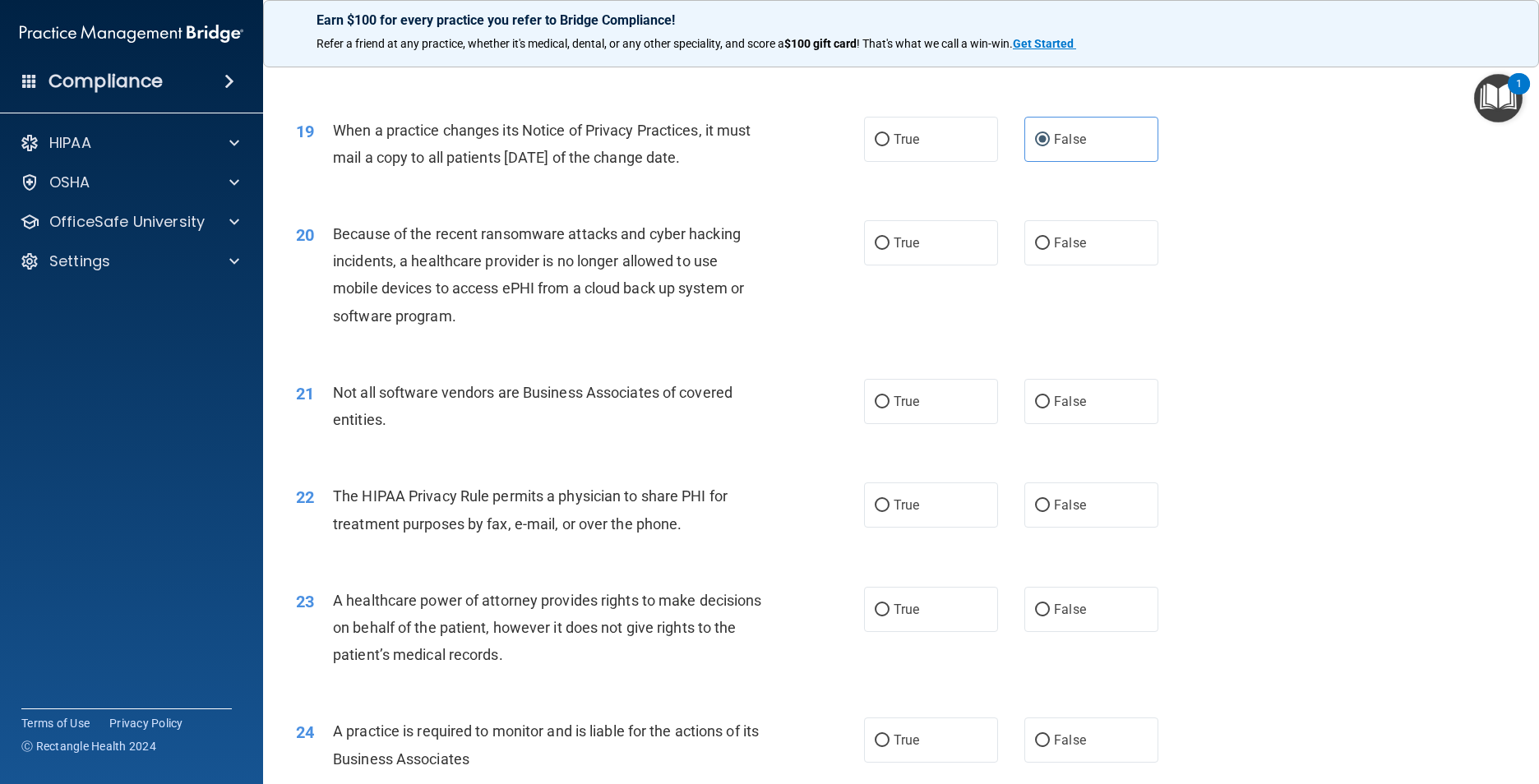
scroll to position [2301, 0]
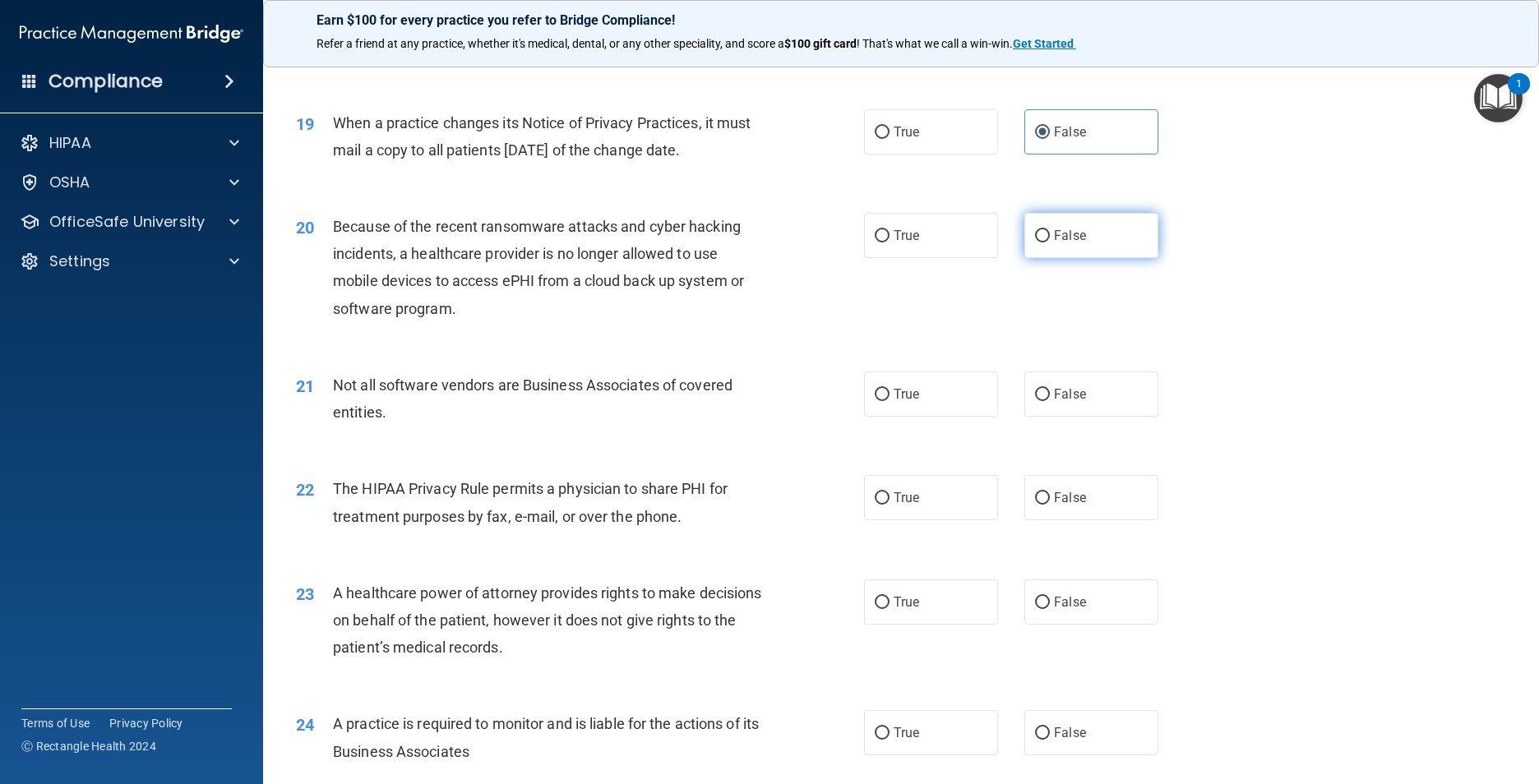
click at [810, 258] on label "False" at bounding box center [1091, 235] width 134 height 45
click at [810, 242] on input "False" at bounding box center [1042, 236] width 15 height 12
radio input "true"
click at [810, 416] on label "True" at bounding box center [931, 394] width 134 height 45
click at [810, 401] on input "True" at bounding box center [882, 395] width 15 height 12
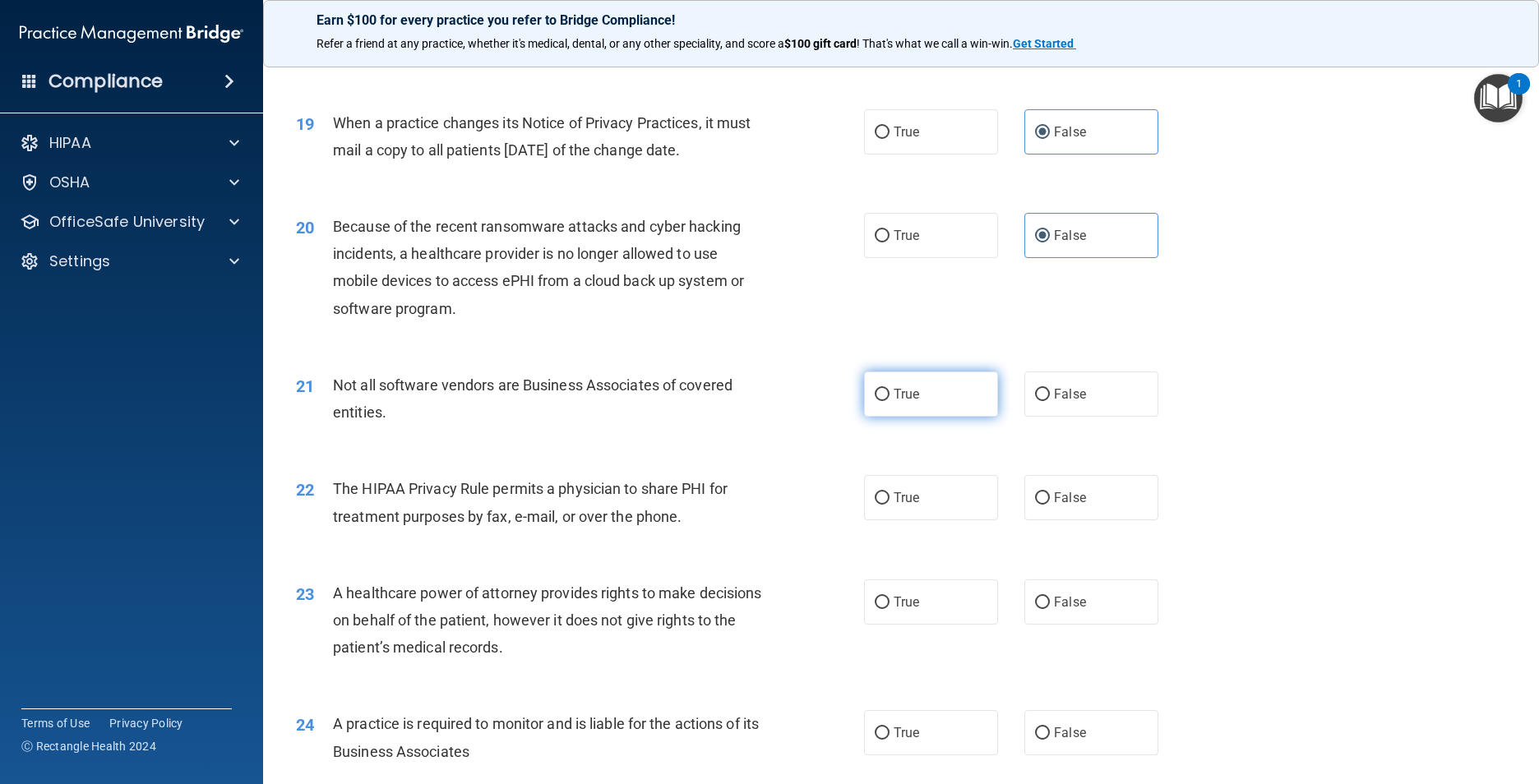
radio input "true"
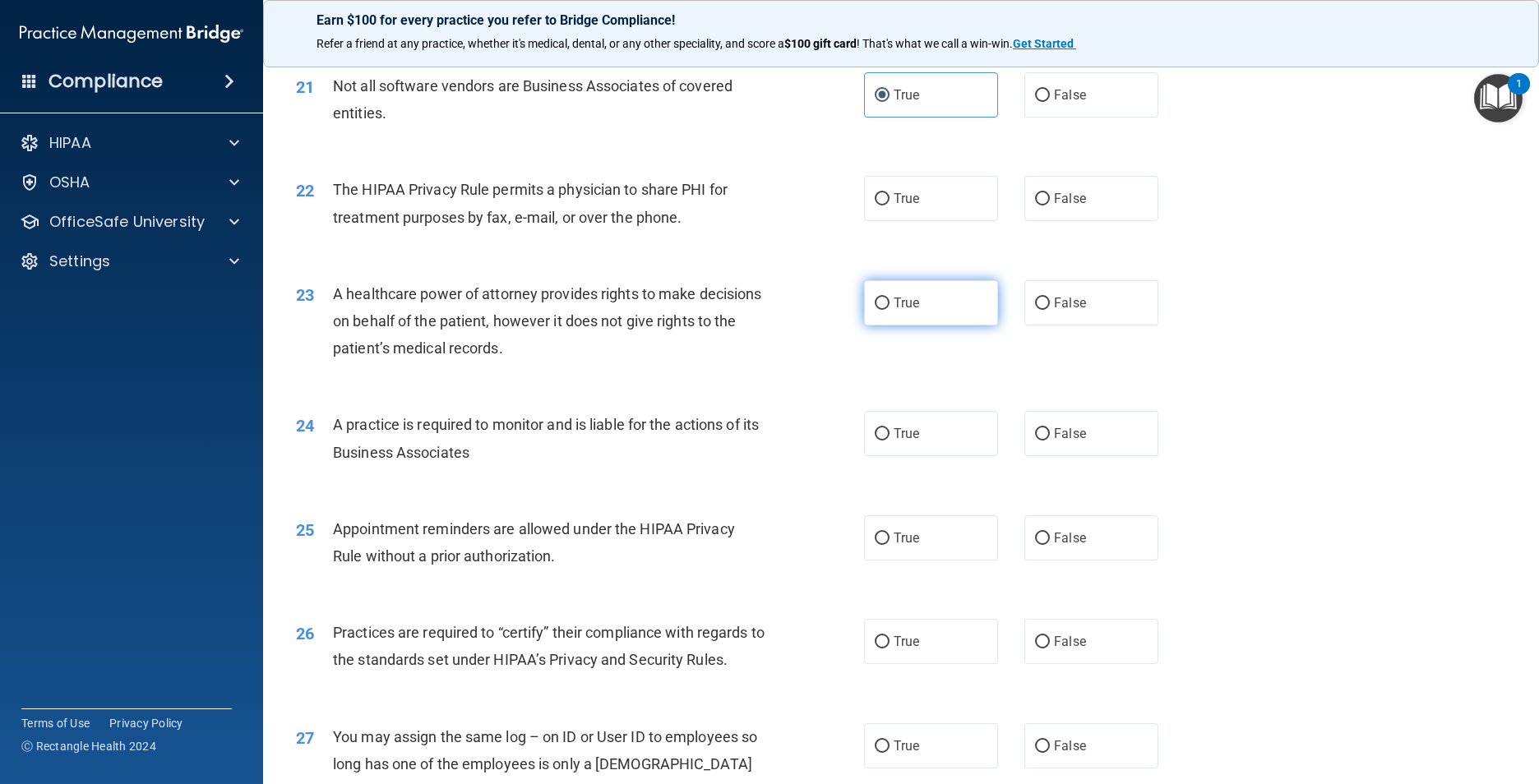
scroll to position [2630, 0]
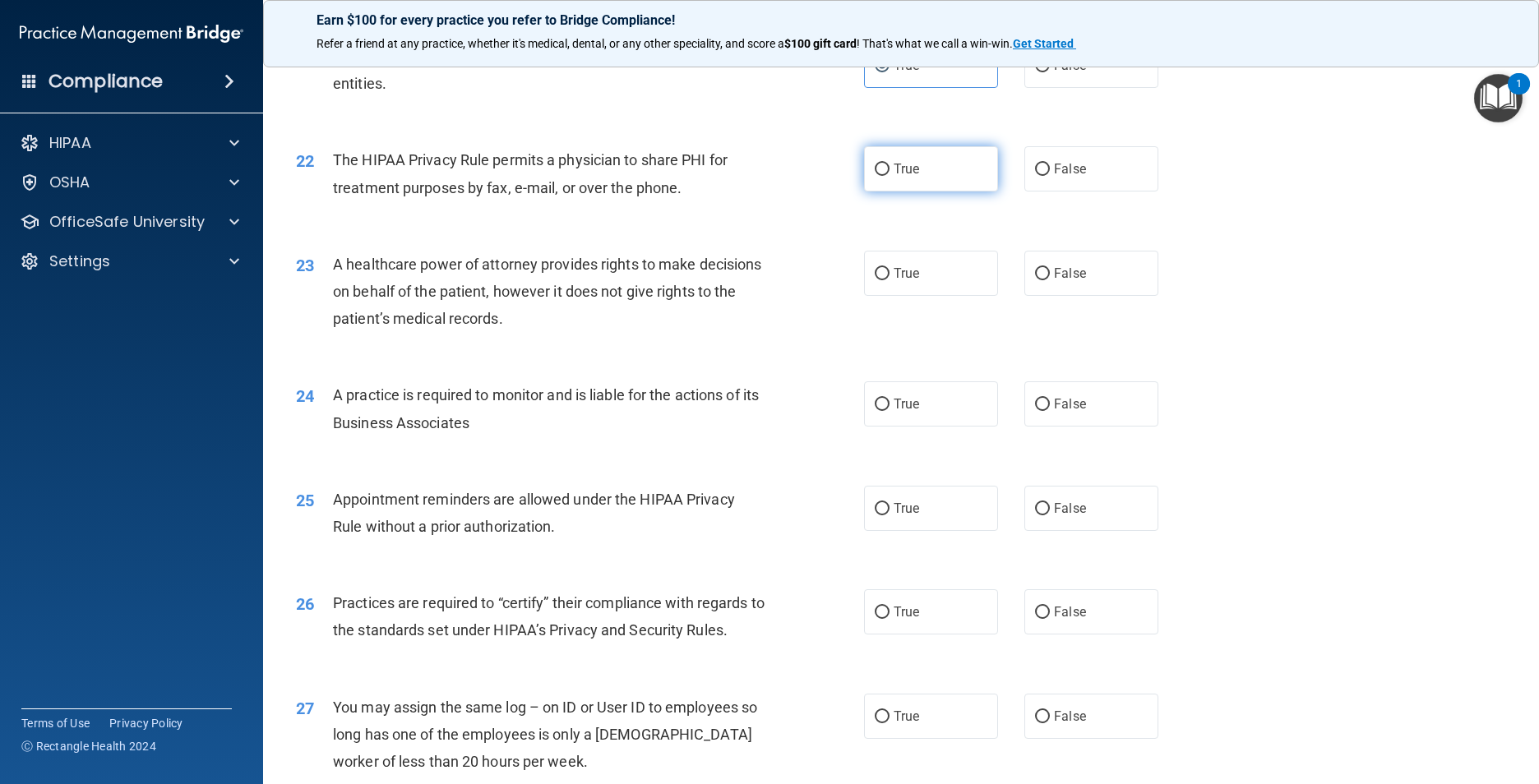
click at [810, 191] on label "True" at bounding box center [931, 168] width 134 height 45
click at [810, 176] on input "True" at bounding box center [882, 169] width 15 height 12
radio input "true"
click at [810, 281] on span "False" at bounding box center [1070, 273] width 32 height 16
click at [810, 280] on input "False" at bounding box center [1042, 274] width 15 height 12
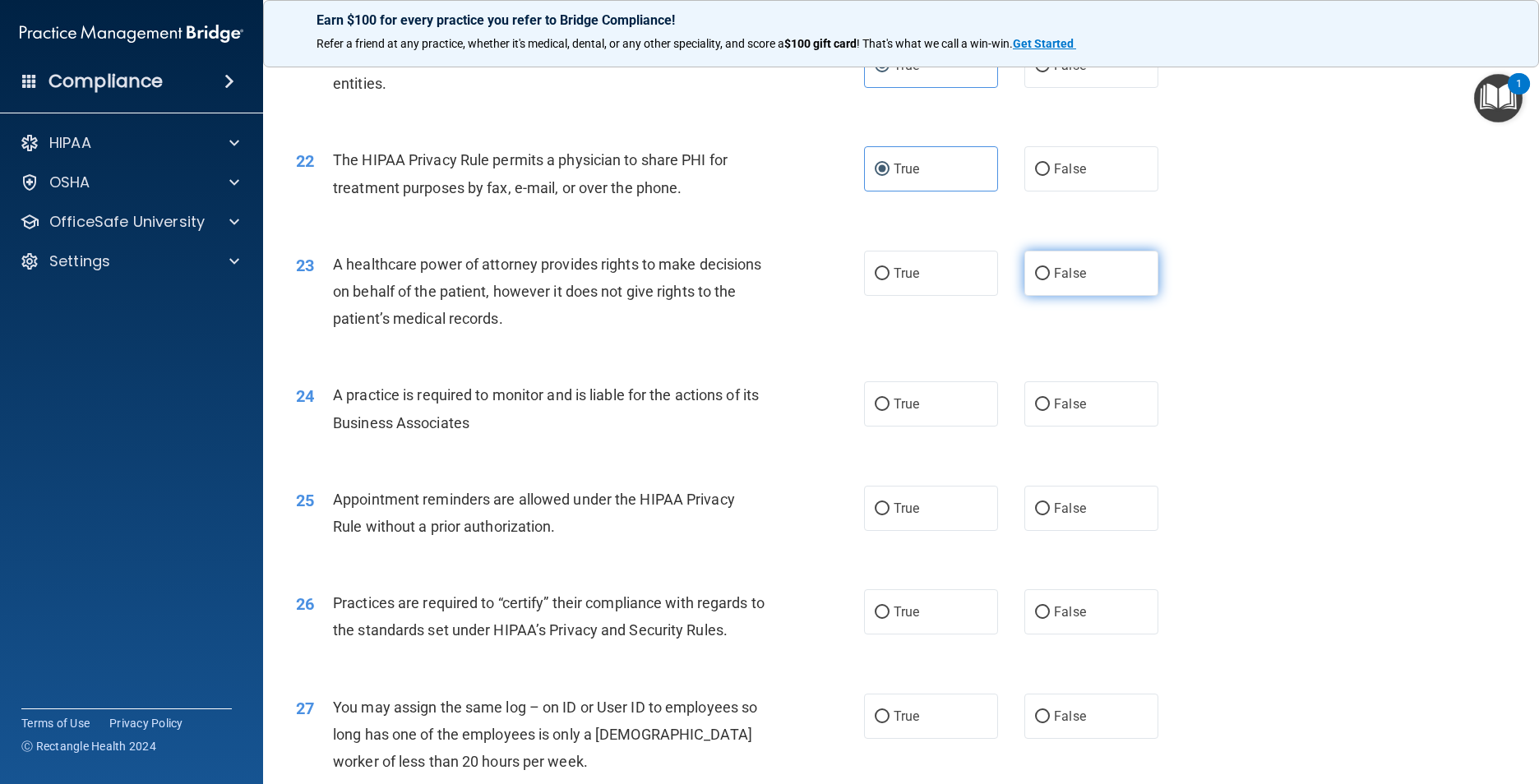
radio input "true"
click at [810, 411] on span "False" at bounding box center [1070, 403] width 32 height 16
click at [810, 411] on input "False" at bounding box center [1042, 404] width 15 height 12
radio input "true"
click at [810, 531] on label "True" at bounding box center [931, 508] width 134 height 45
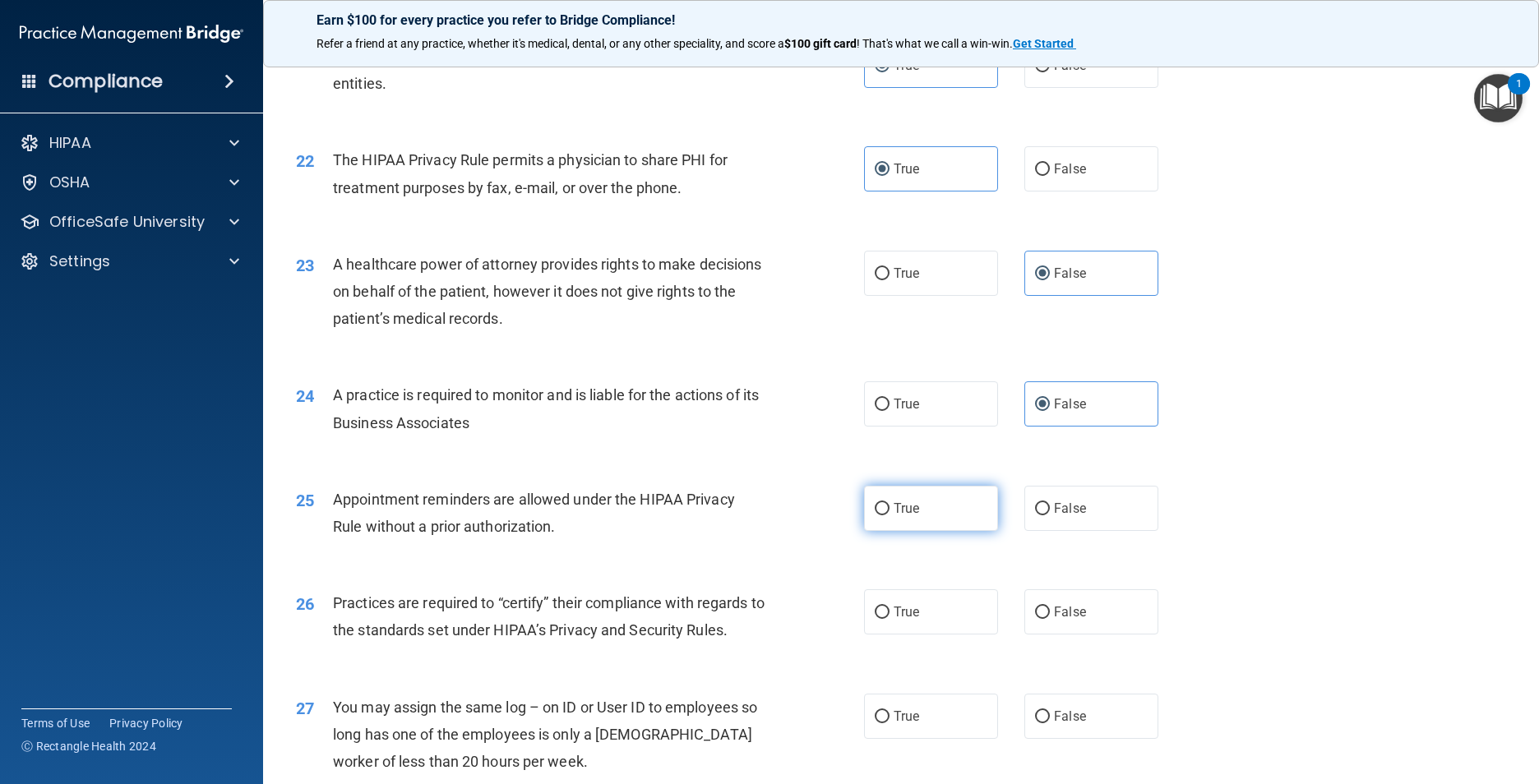
click at [810, 515] on input "True" at bounding box center [882, 509] width 15 height 12
radio input "true"
click at [810, 613] on label "False" at bounding box center [1091, 612] width 134 height 45
click at [810, 613] on input "False" at bounding box center [1042, 613] width 15 height 12
radio input "true"
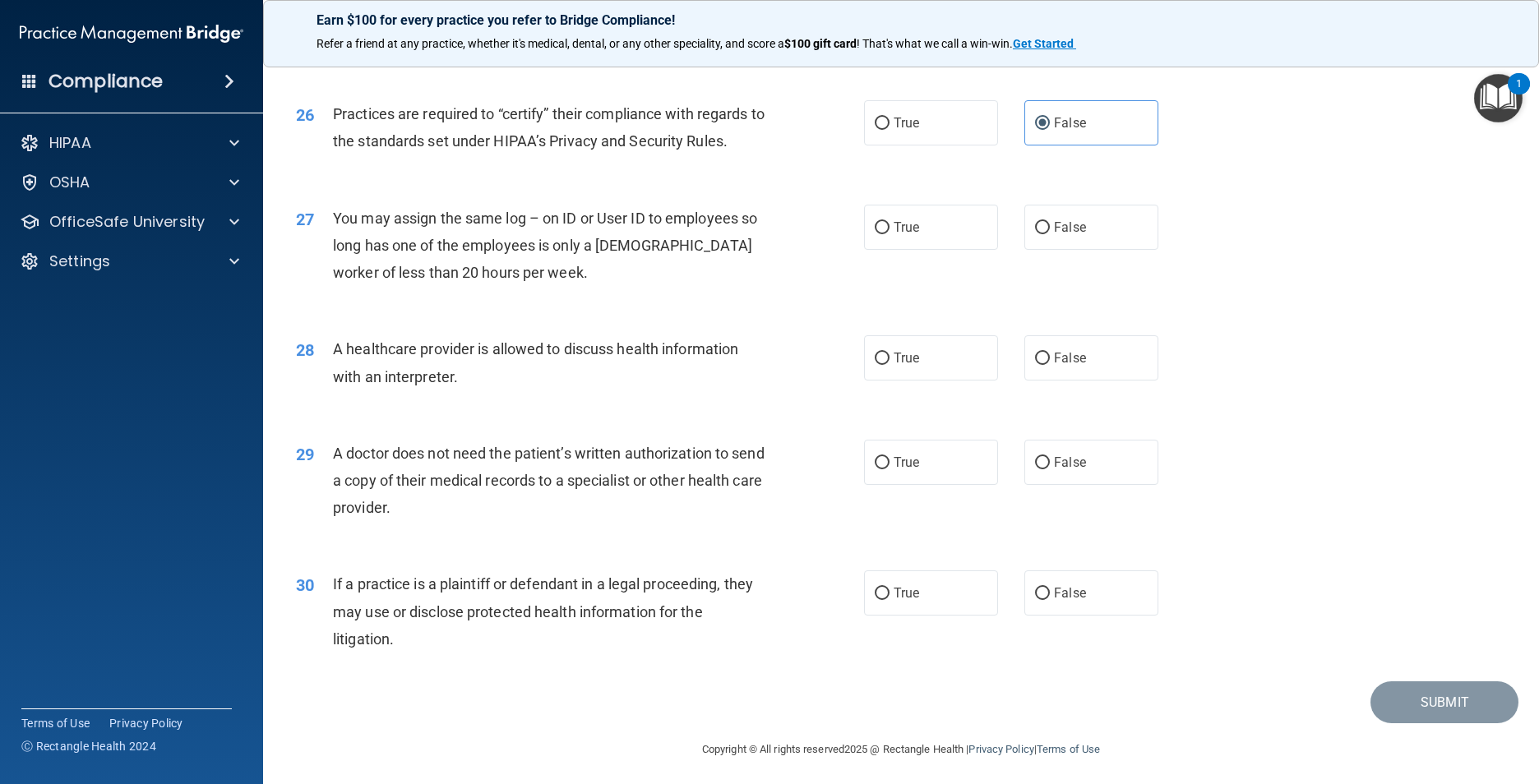
scroll to position [3123, 0]
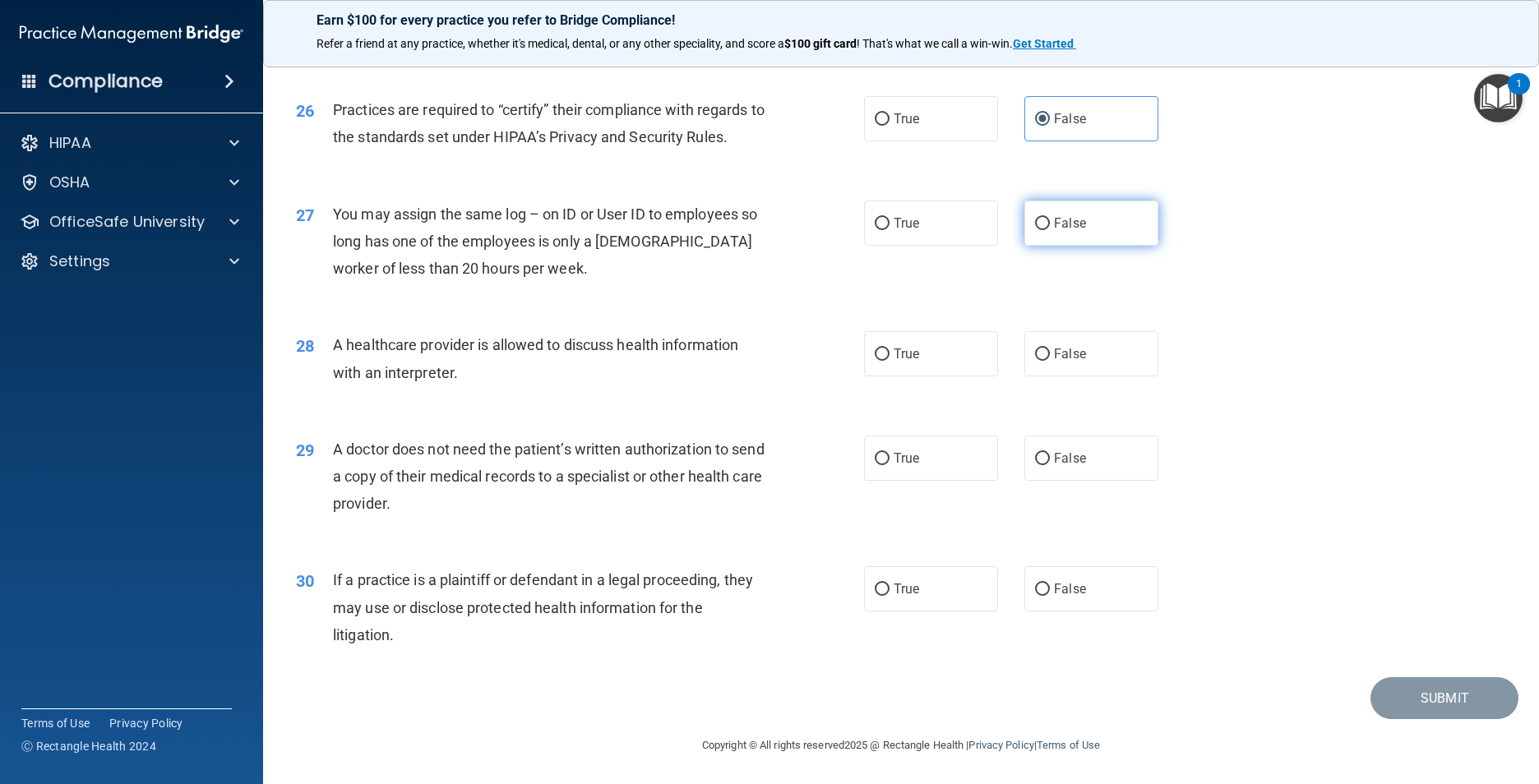
click at [810, 231] on span "False" at bounding box center [1070, 223] width 32 height 16
click at [810, 230] on input "False" at bounding box center [1042, 223] width 15 height 12
radio input "true"
click at [810, 377] on label "True" at bounding box center [931, 354] width 134 height 45
click at [810, 361] on input "True" at bounding box center [882, 354] width 15 height 12
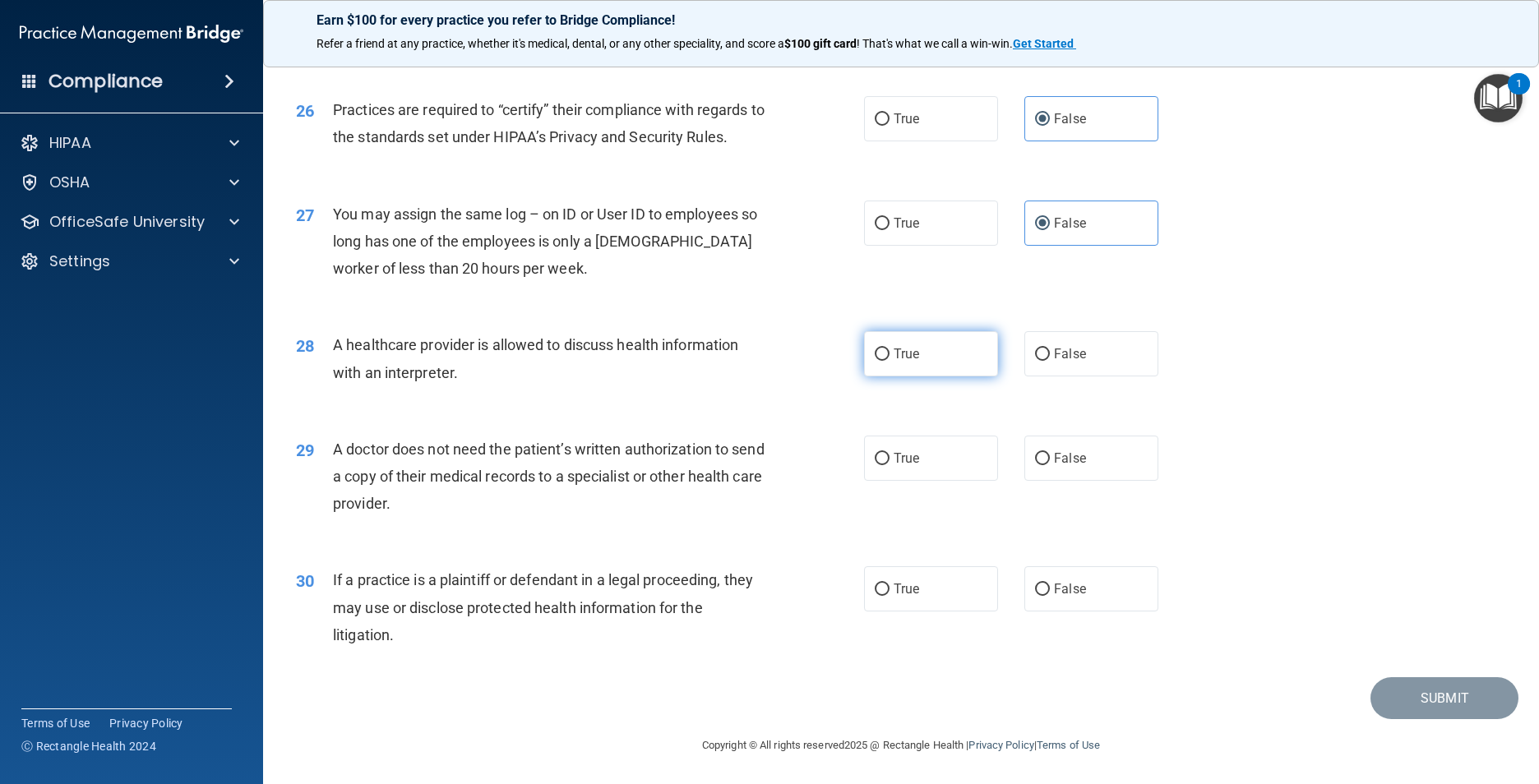
radio input "true"
click at [810, 481] on label "True" at bounding box center [931, 458] width 134 height 45
click at [810, 465] on input "True" at bounding box center [882, 458] width 15 height 12
radio input "true"
click at [810, 612] on label "True" at bounding box center [931, 589] width 134 height 45
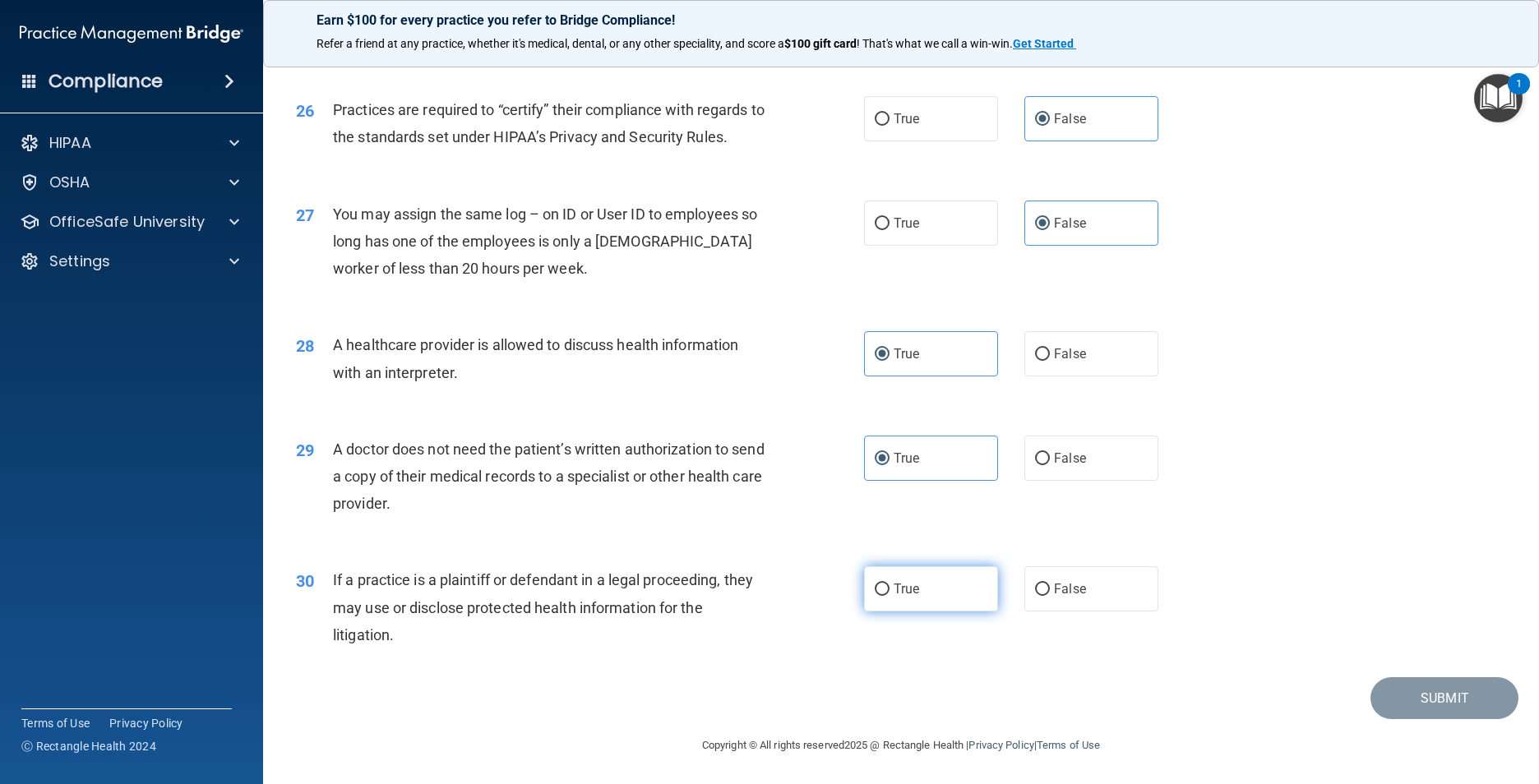
click at [810, 596] on input "True" at bounding box center [882, 589] width 15 height 12
radio input "true"
click at [810, 613] on button "Submit" at bounding box center [1444, 697] width 148 height 42
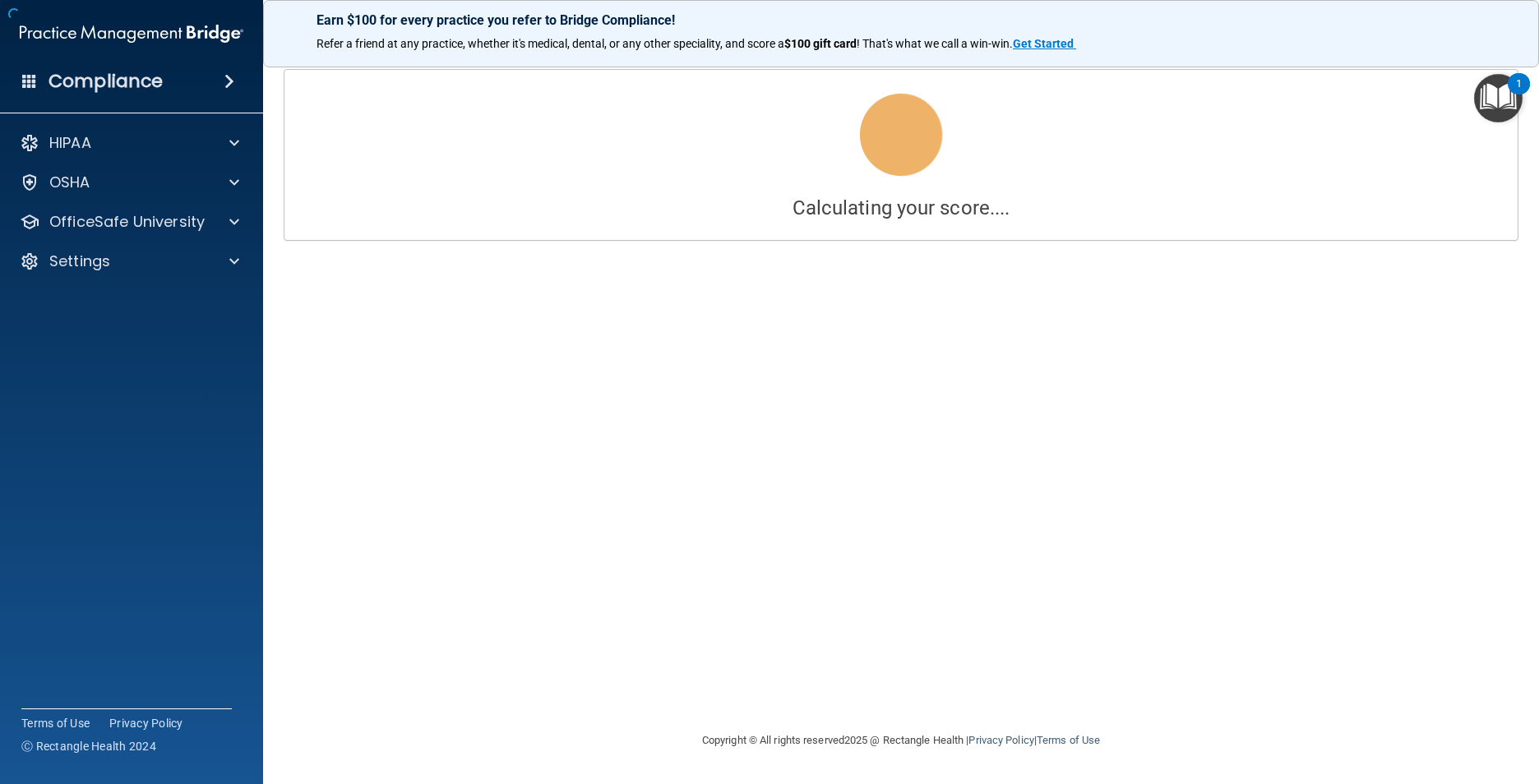
click at [810, 613] on footer "Copyright © All rights reserved 2025 @ Rectangle Health | Privacy Policy | Term…" at bounding box center [901, 740] width 1210 height 54
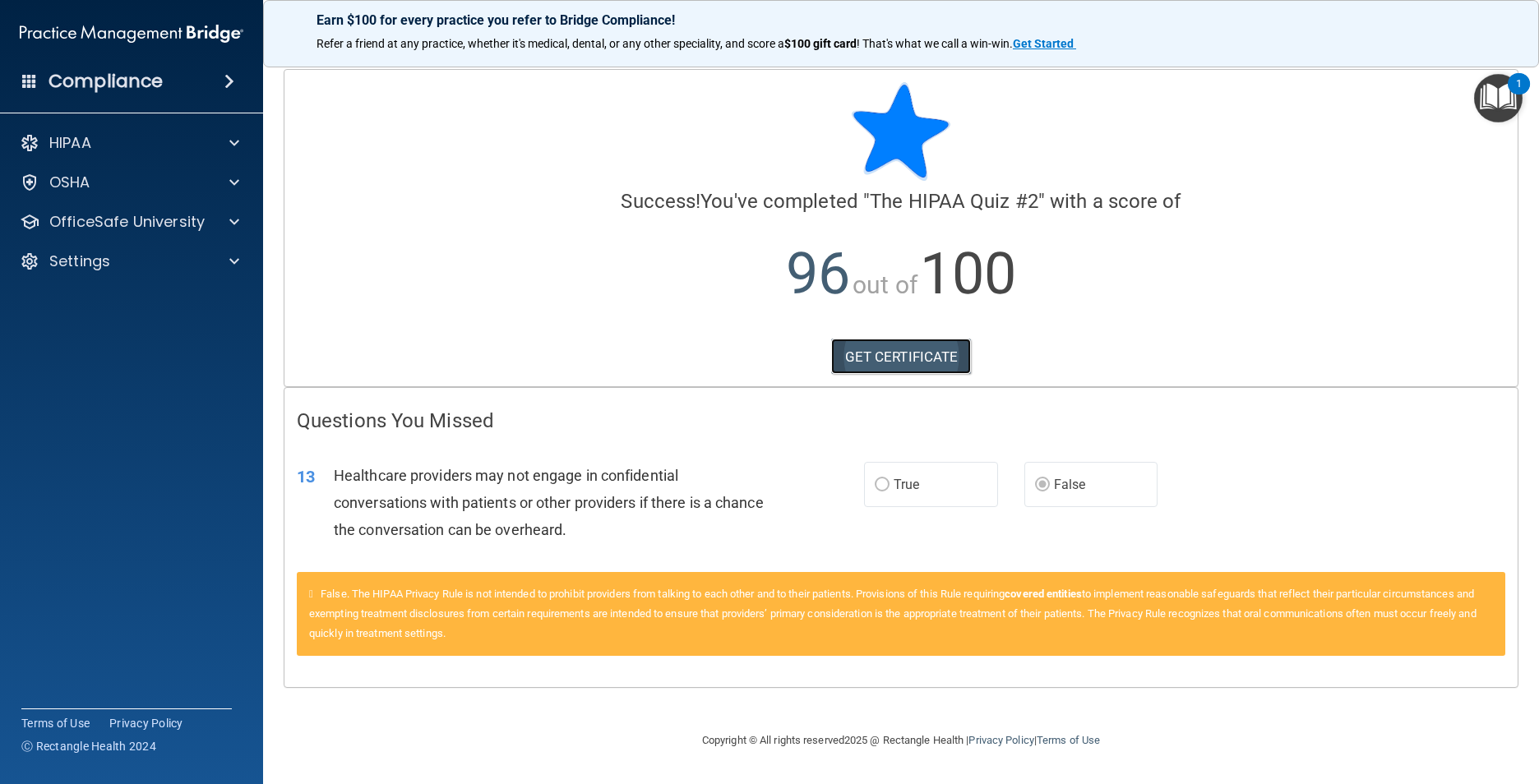
click at [810, 362] on link "GET CERTIFICATE" at bounding box center [901, 357] width 140 height 36
click at [175, 219] on p "OfficeSafe University" at bounding box center [127, 222] width 155 height 20
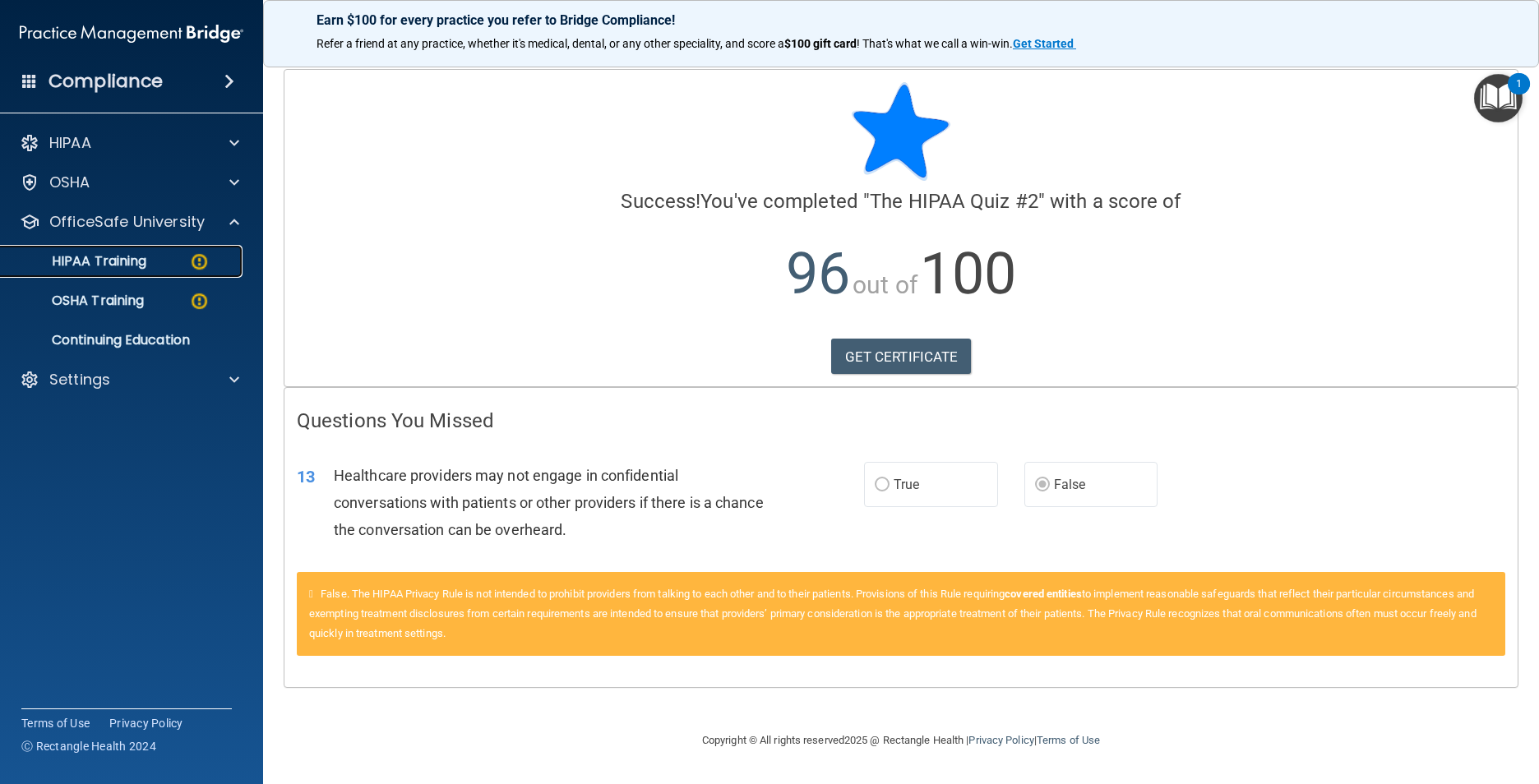
click at [198, 260] on img at bounding box center [199, 261] width 21 height 21
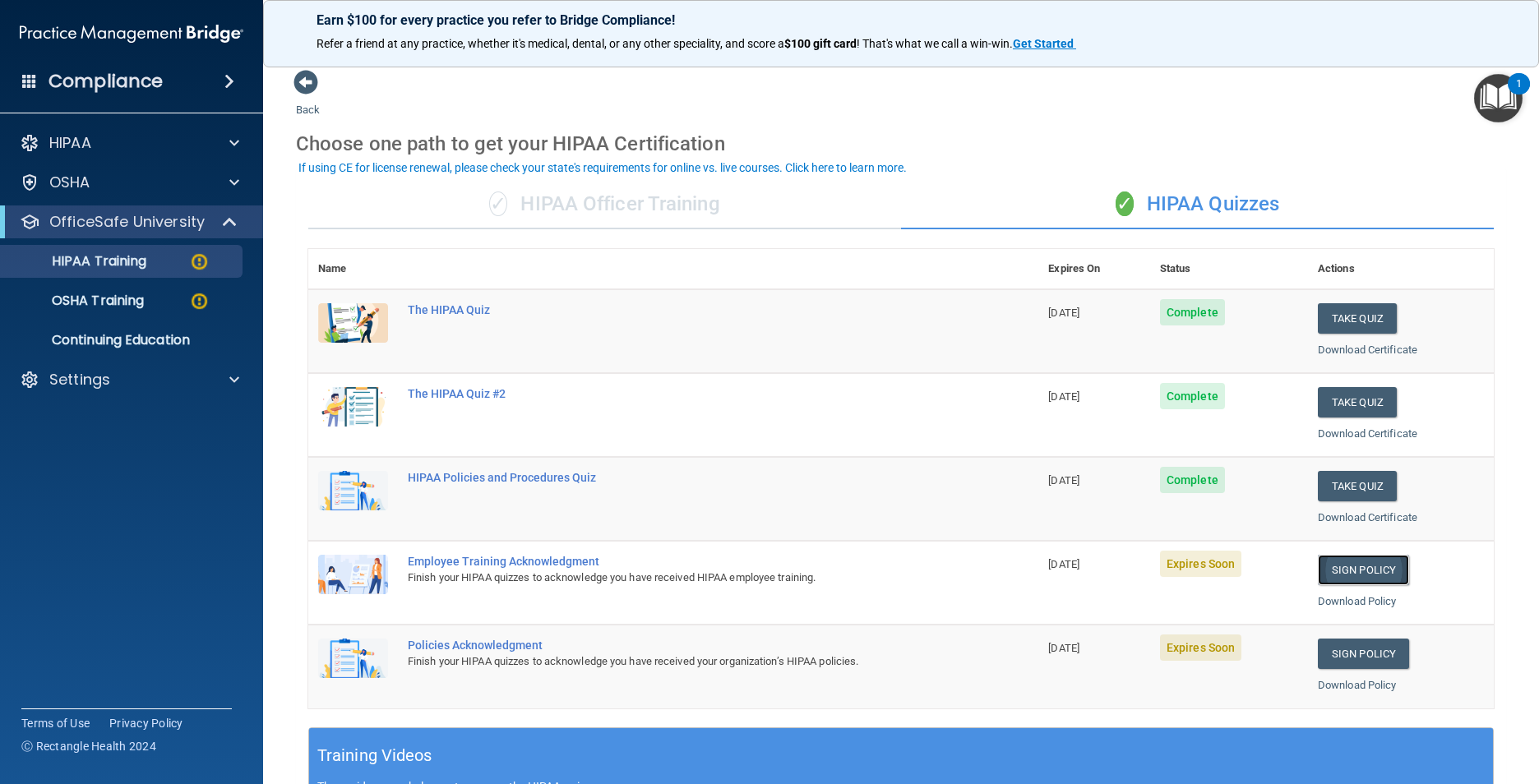
click at [810, 566] on link "Sign Policy" at bounding box center [1363, 570] width 92 height 31
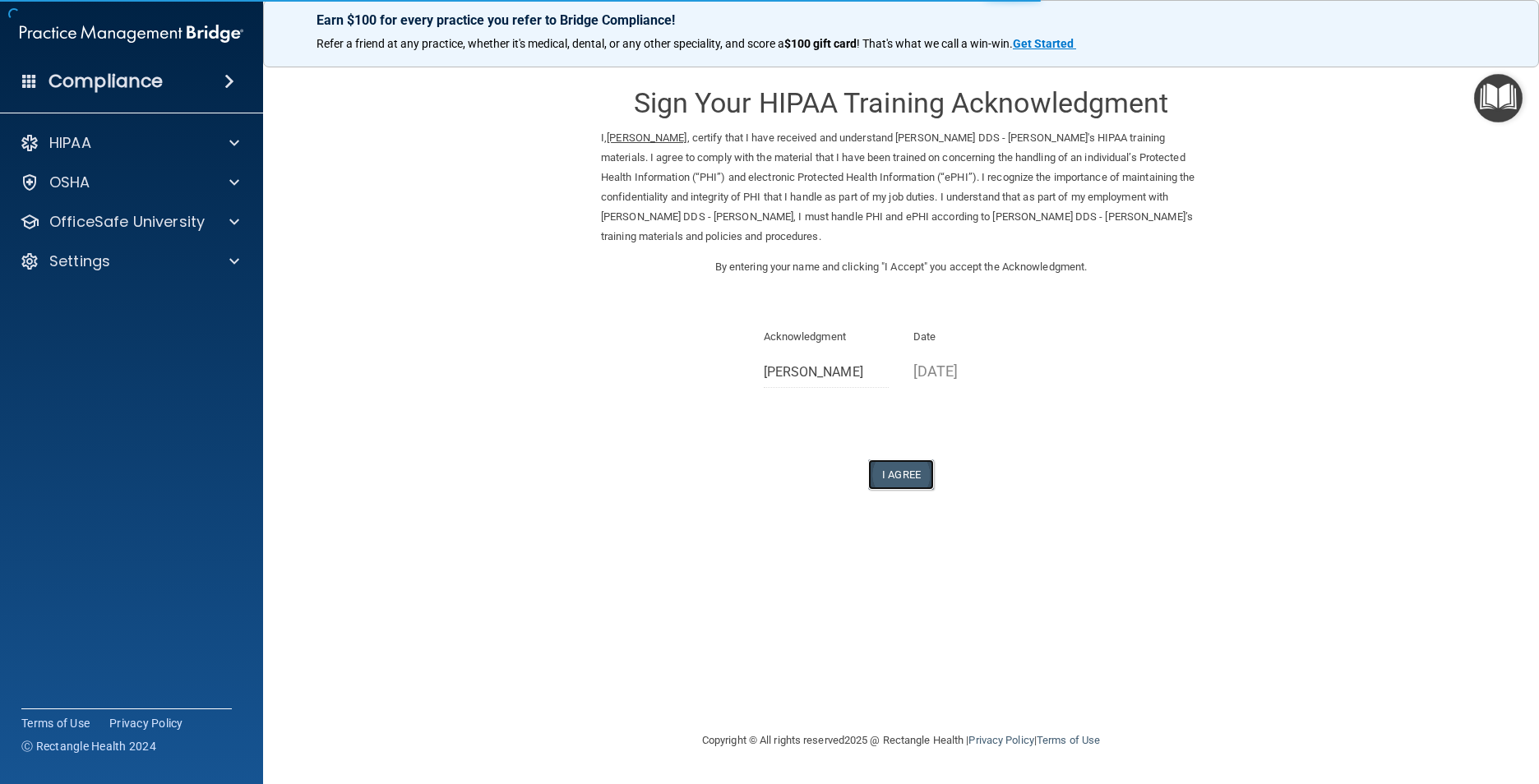
click at [899, 475] on button "I Agree" at bounding box center [901, 474] width 66 height 31
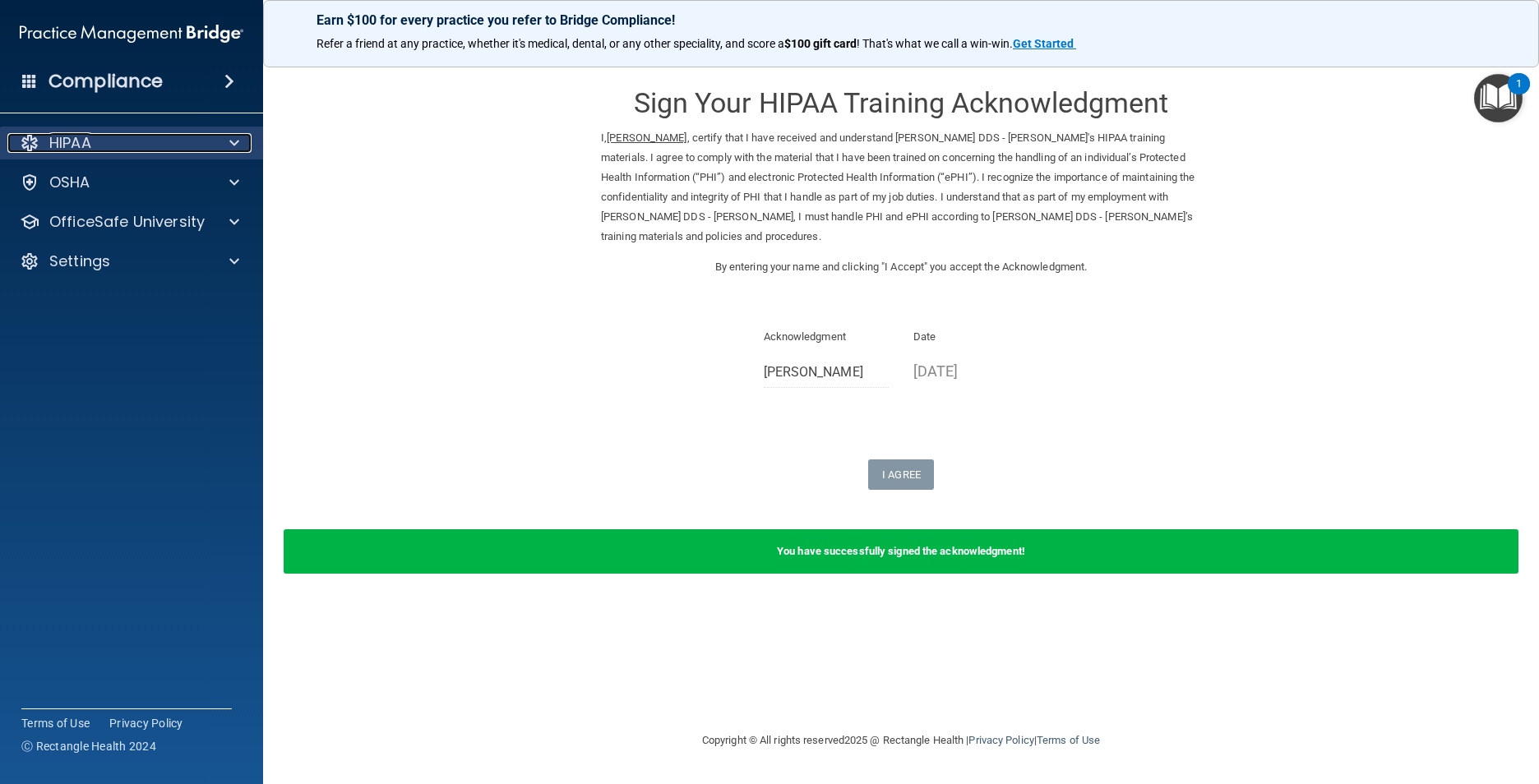
click at [229, 138] on span at bounding box center [234, 143] width 10 height 20
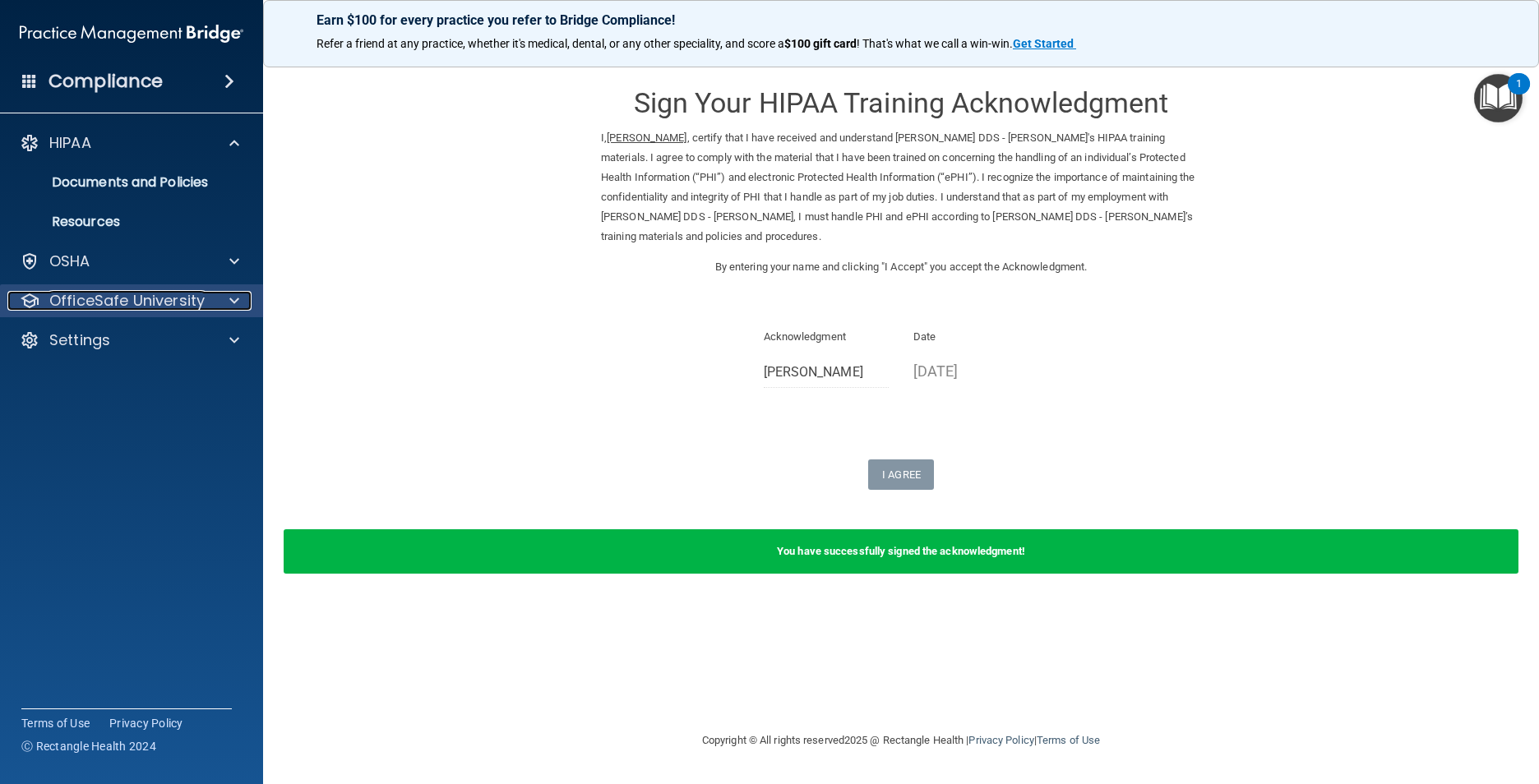
click at [230, 293] on span at bounding box center [234, 301] width 10 height 20
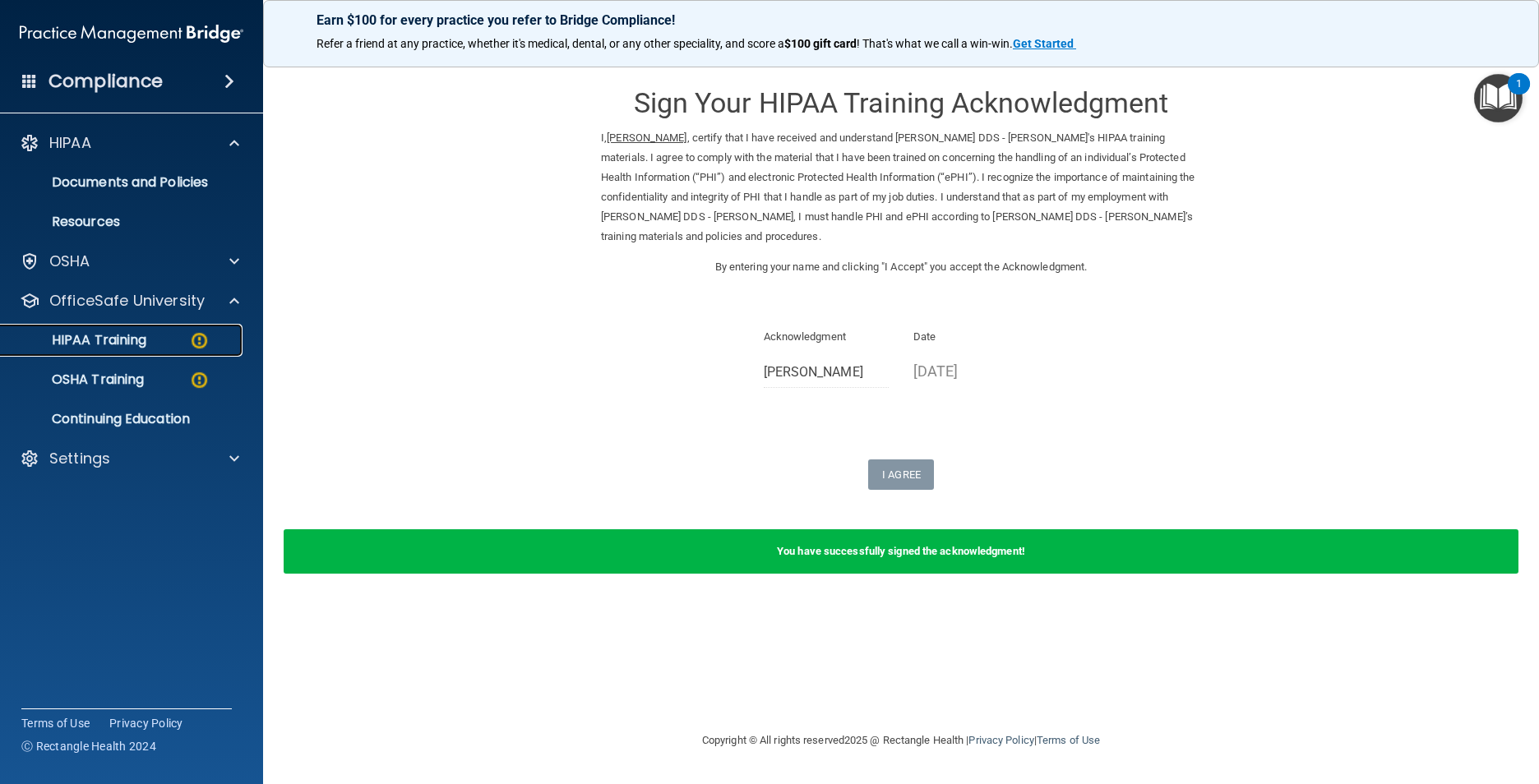
click at [204, 340] on img at bounding box center [199, 340] width 21 height 21
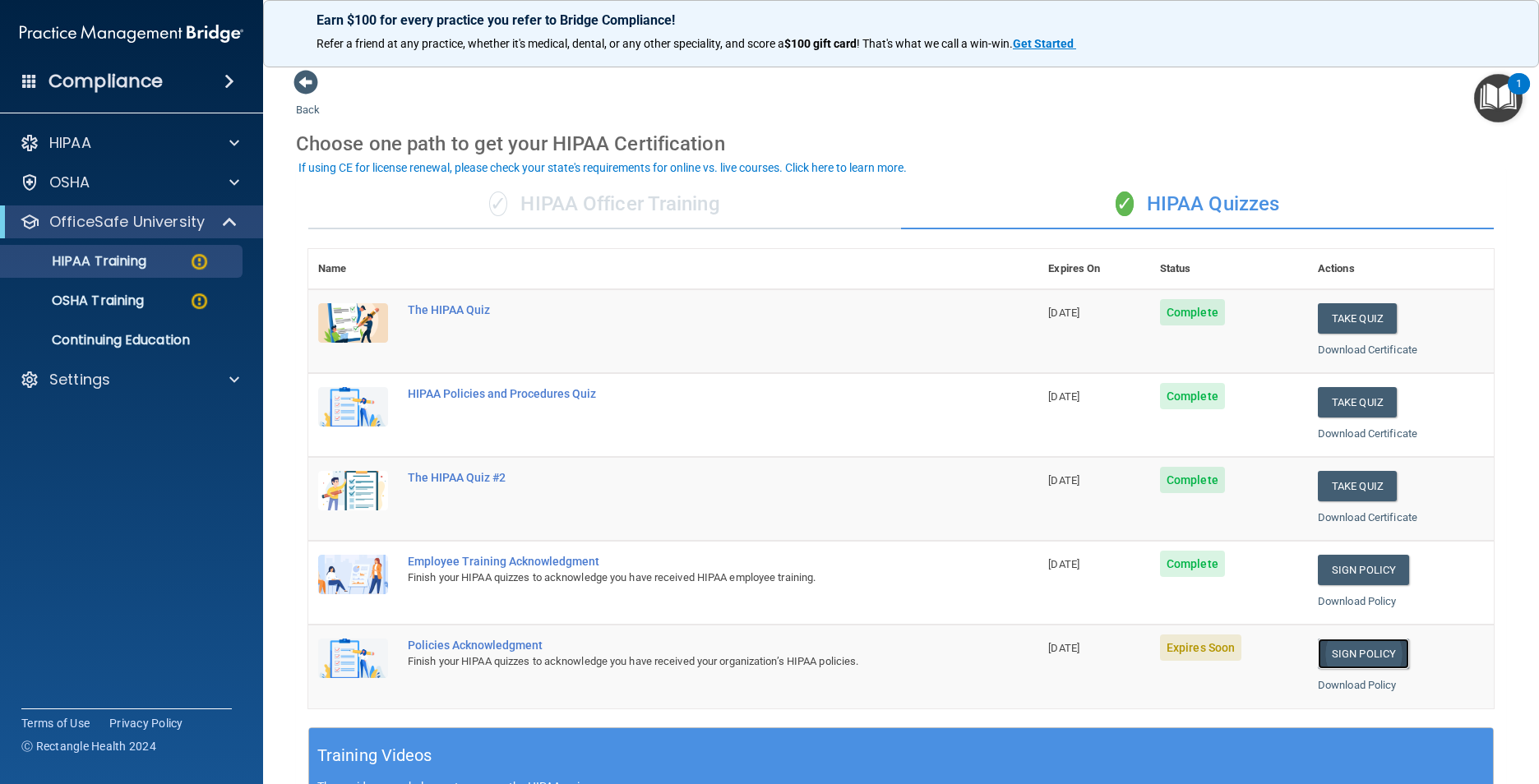
click at [1345, 655] on link "Sign Policy" at bounding box center [1363, 654] width 92 height 31
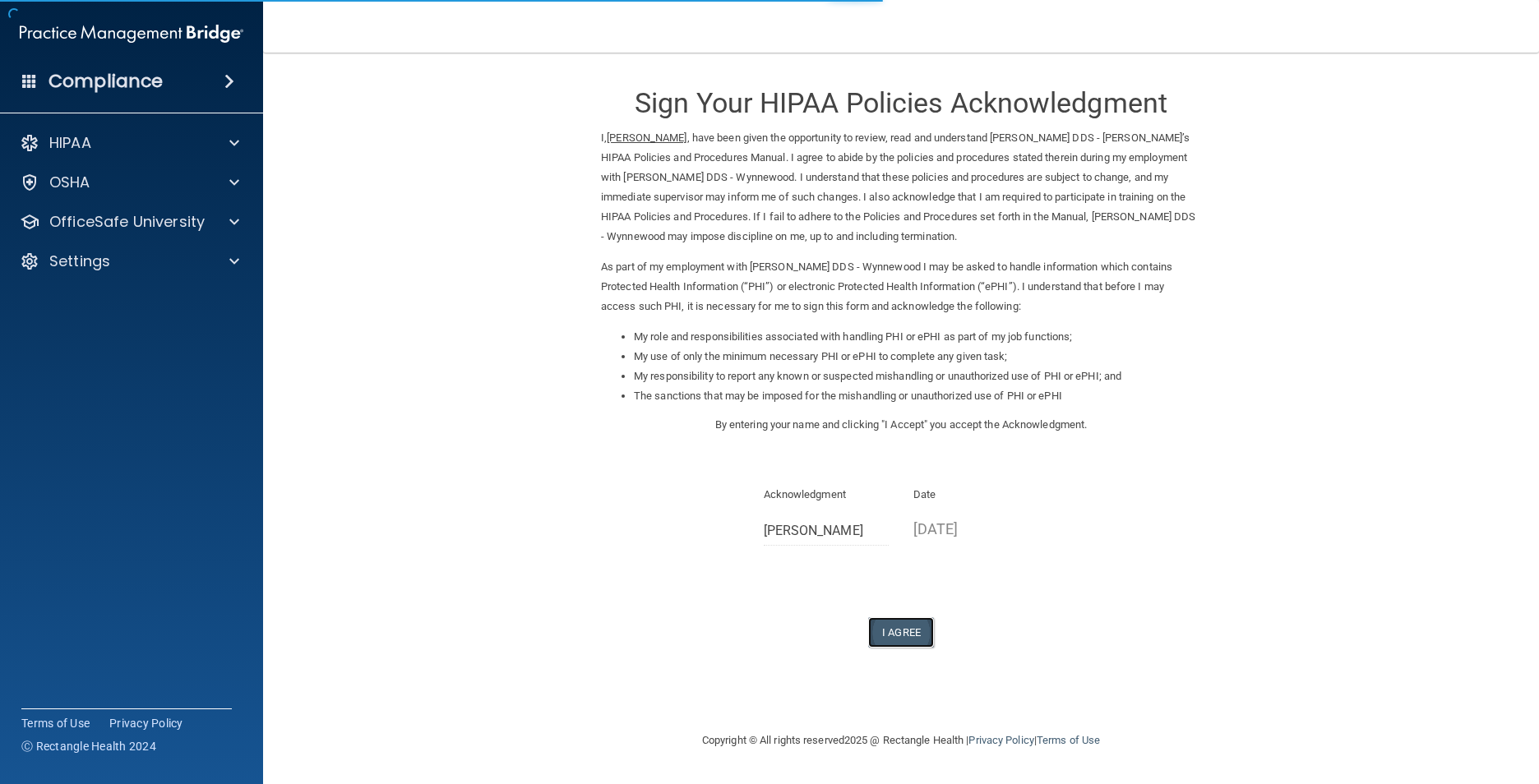
click at [891, 627] on button "I Agree" at bounding box center [901, 632] width 66 height 31
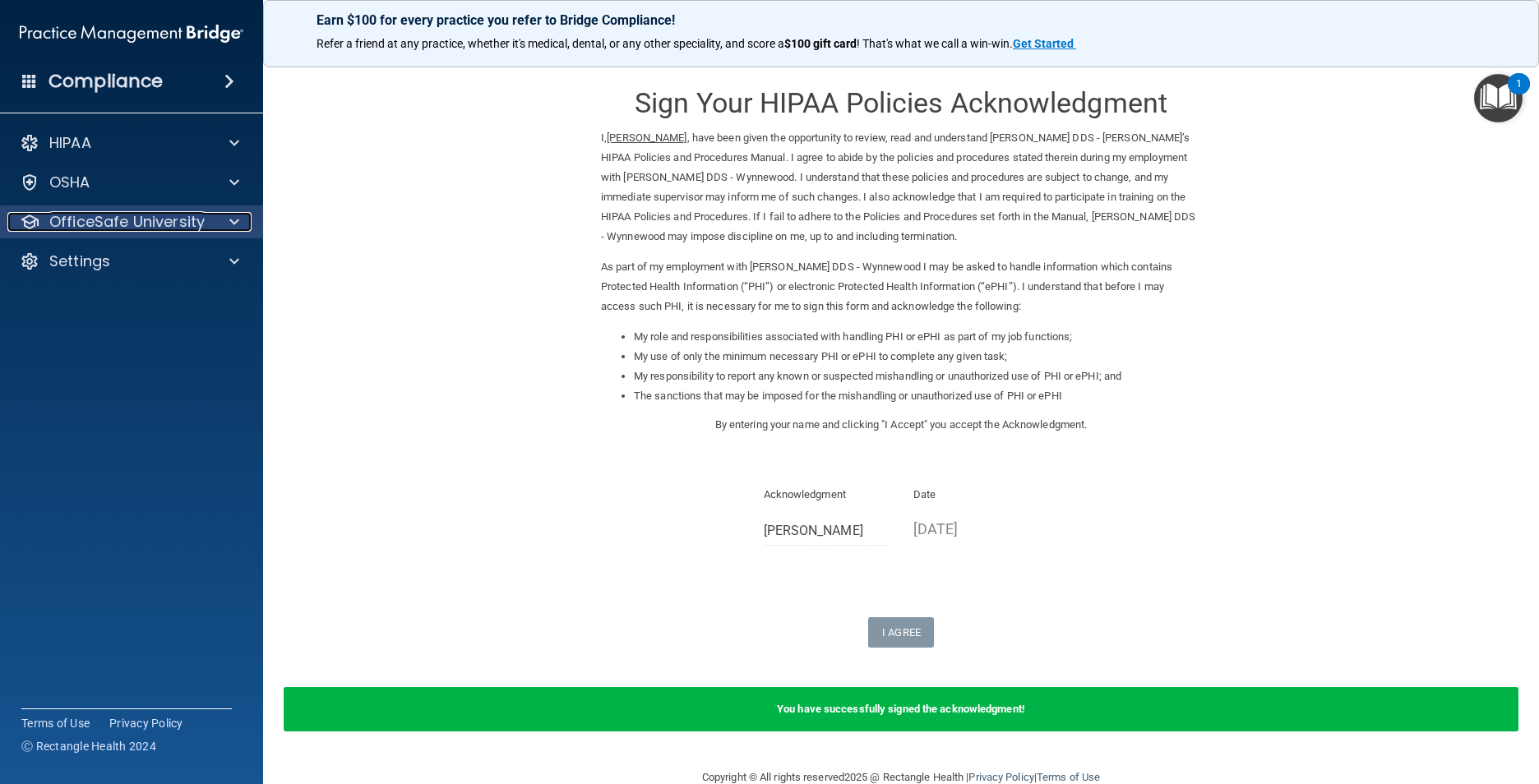
click at [177, 212] on p "OfficeSafe University" at bounding box center [127, 222] width 155 height 20
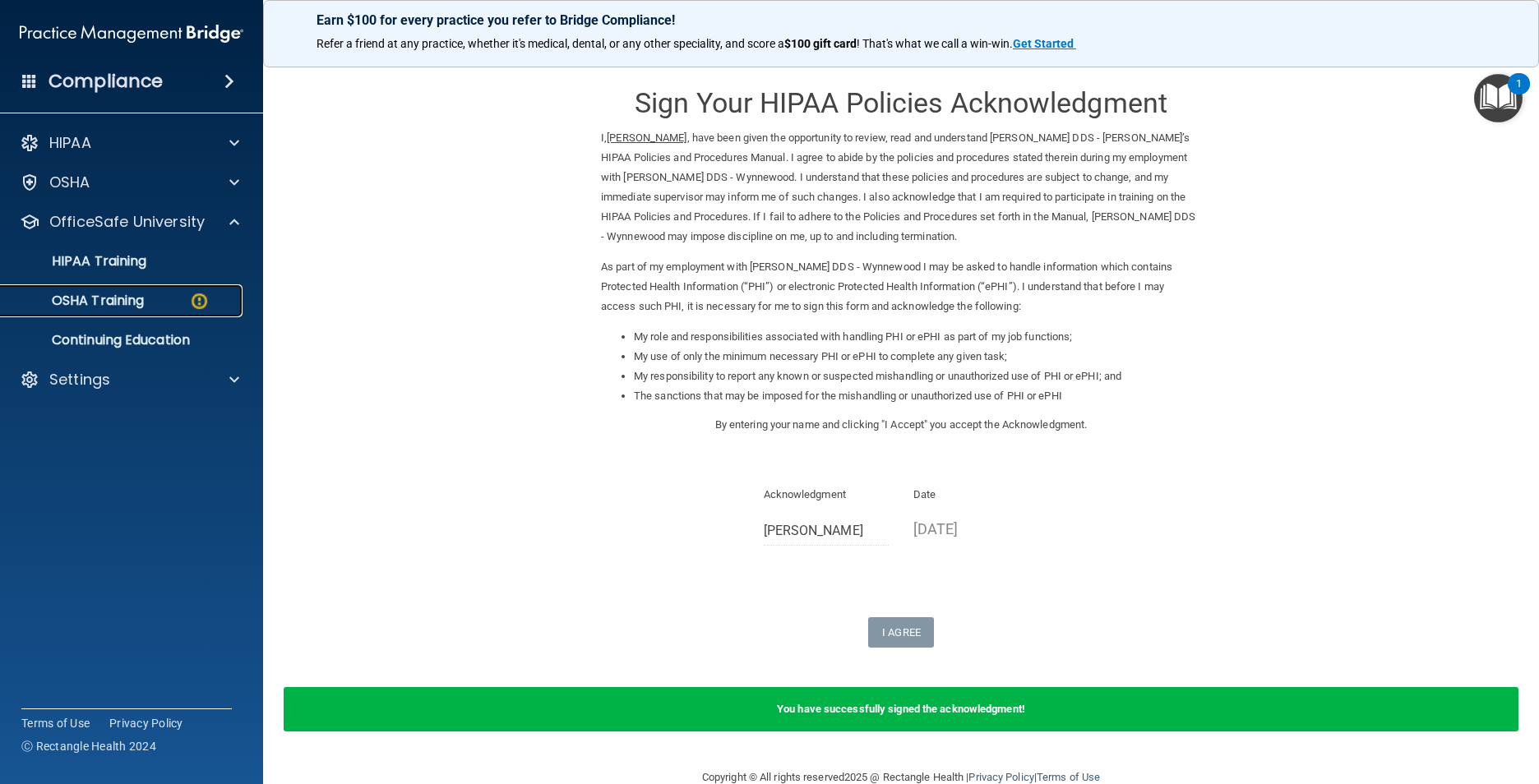
click at [159, 298] on div "OSHA Training" at bounding box center [123, 301] width 224 height 16
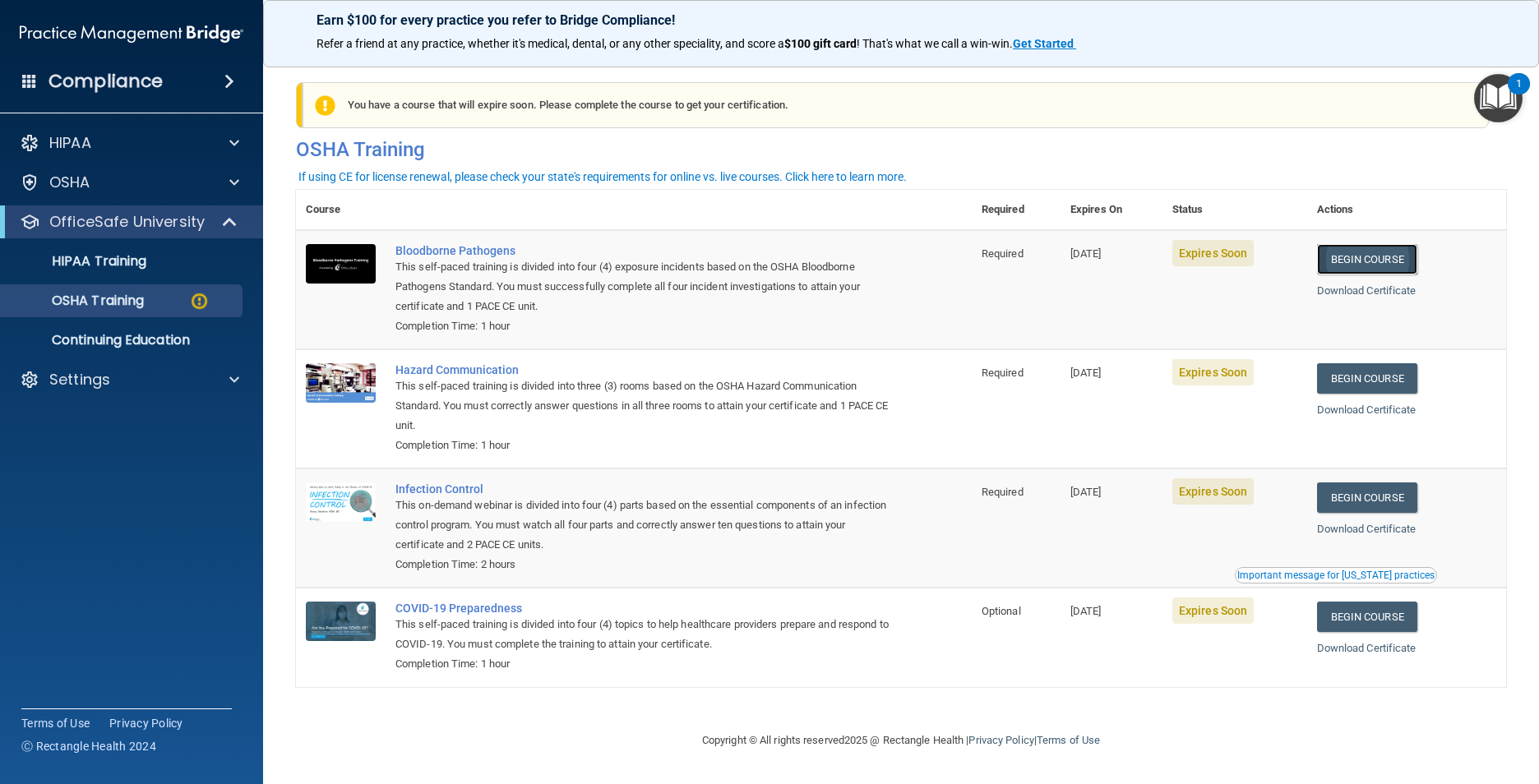
click at [1383, 265] on link "Begin Course" at bounding box center [1367, 259] width 101 height 31
click at [1370, 254] on link "Begin Course" at bounding box center [1367, 259] width 101 height 31
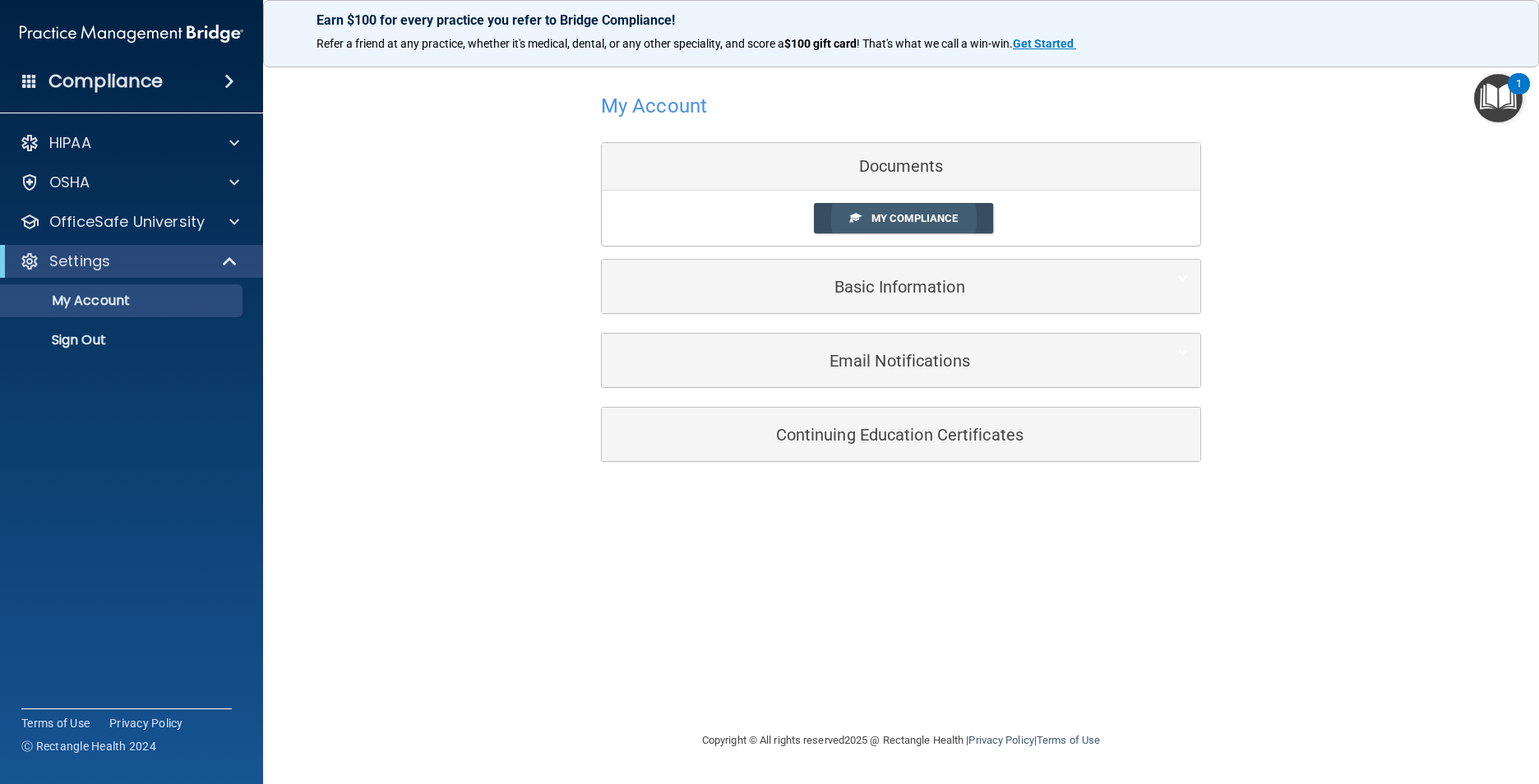
click at [887, 220] on span "My Compliance" at bounding box center [915, 218] width 87 height 12
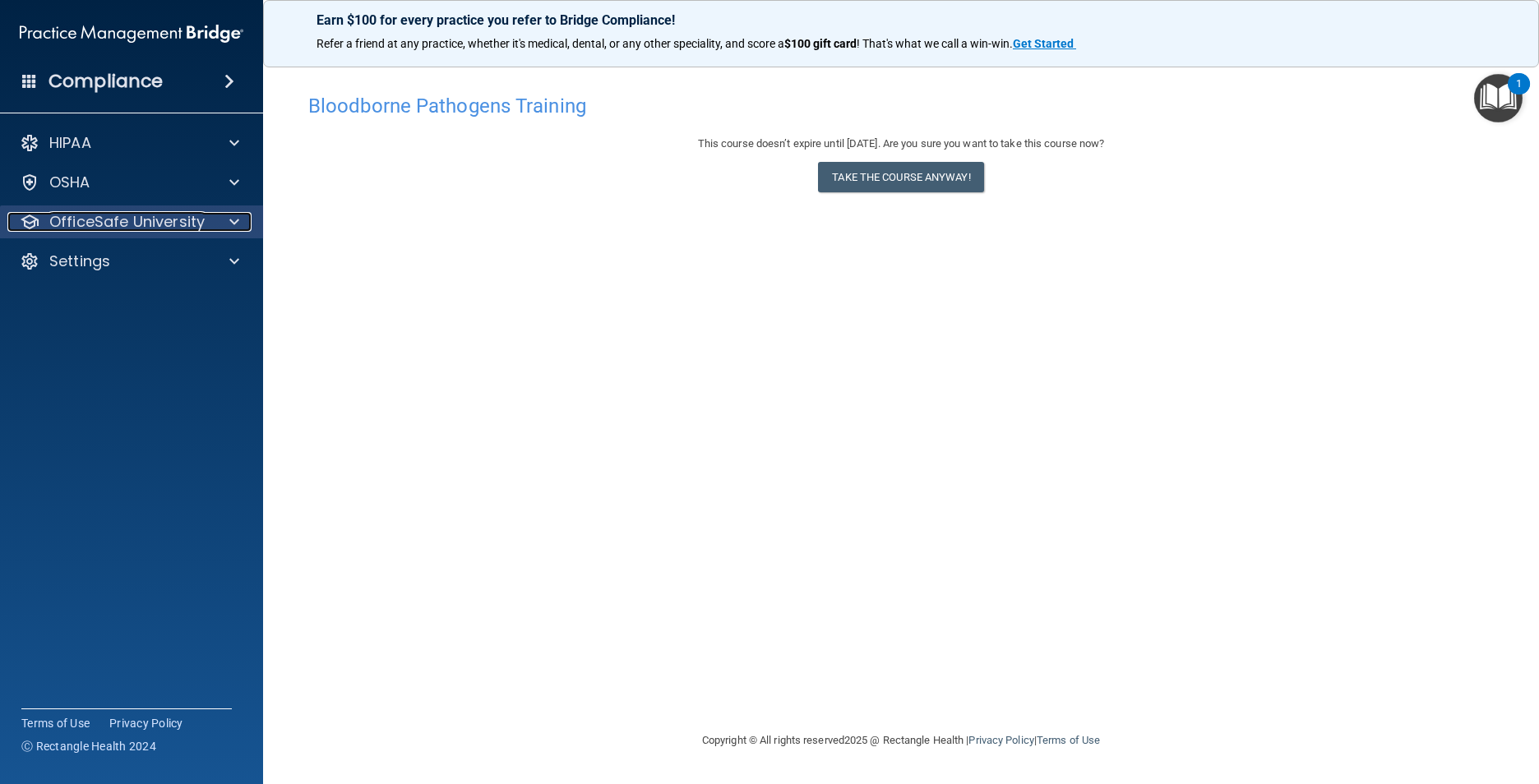
click at [92, 218] on p "OfficeSafe University" at bounding box center [127, 222] width 155 height 20
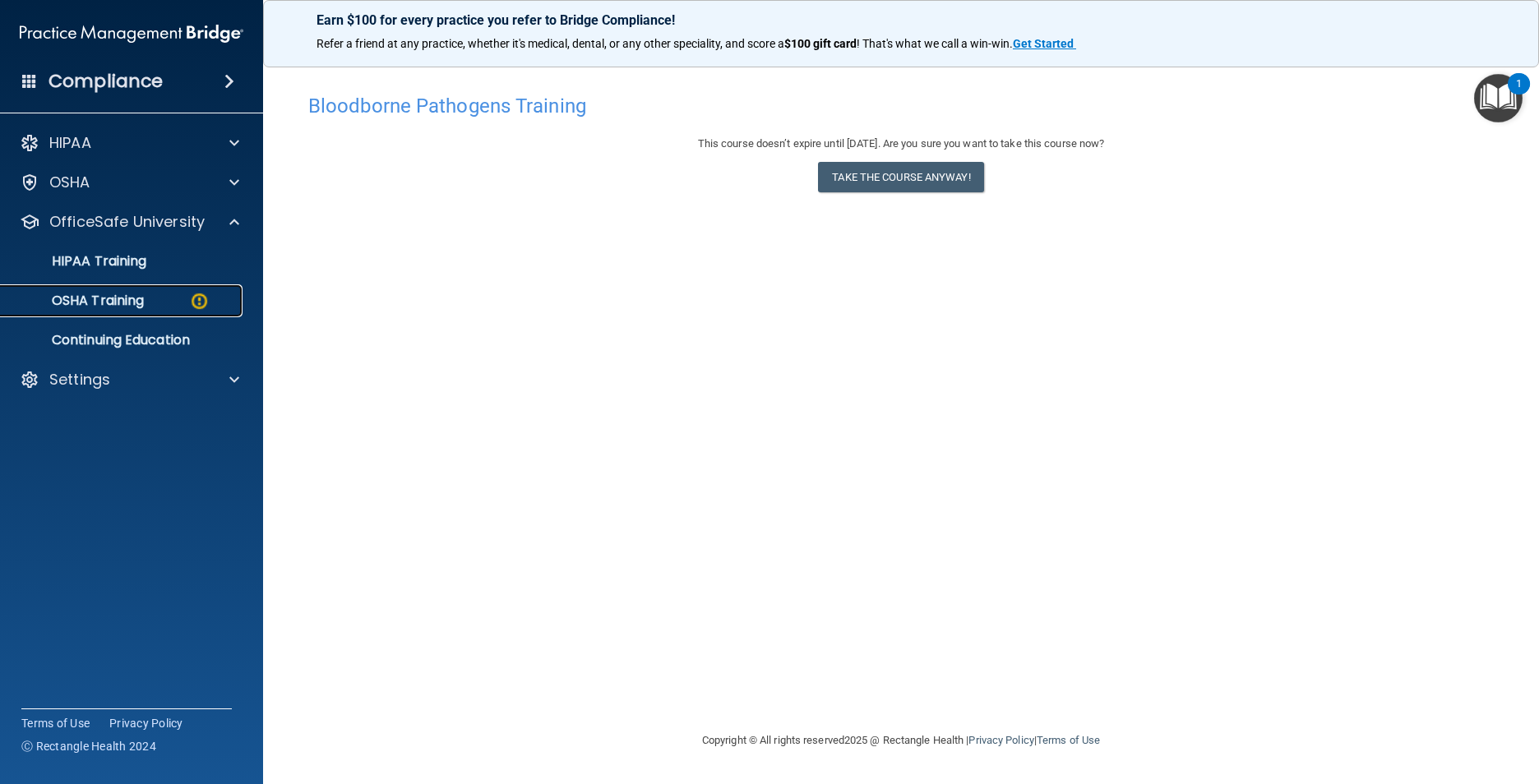
click at [112, 298] on p "OSHA Training" at bounding box center [77, 301] width 133 height 16
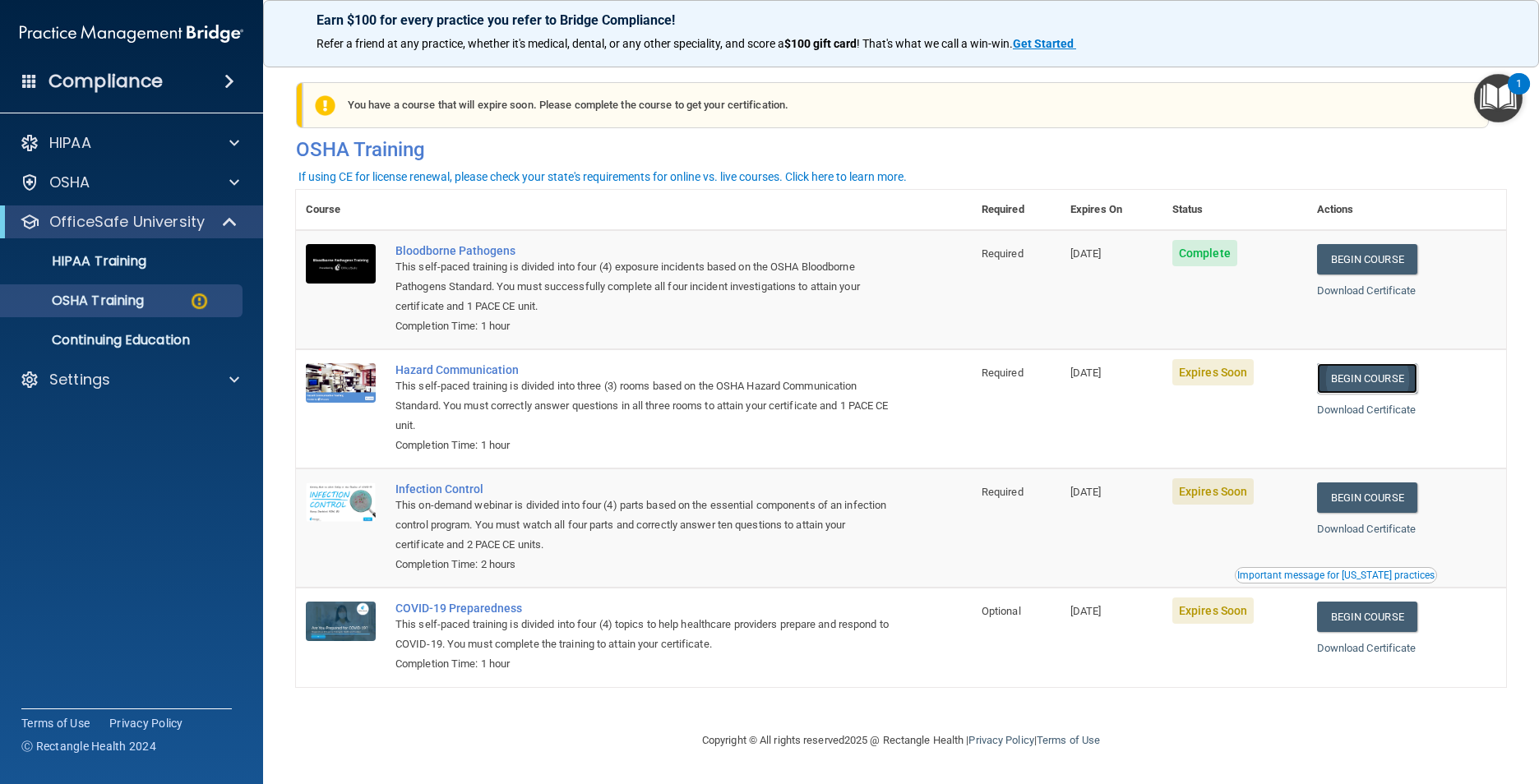
click at [1369, 380] on link "Begin Course" at bounding box center [1367, 378] width 101 height 31
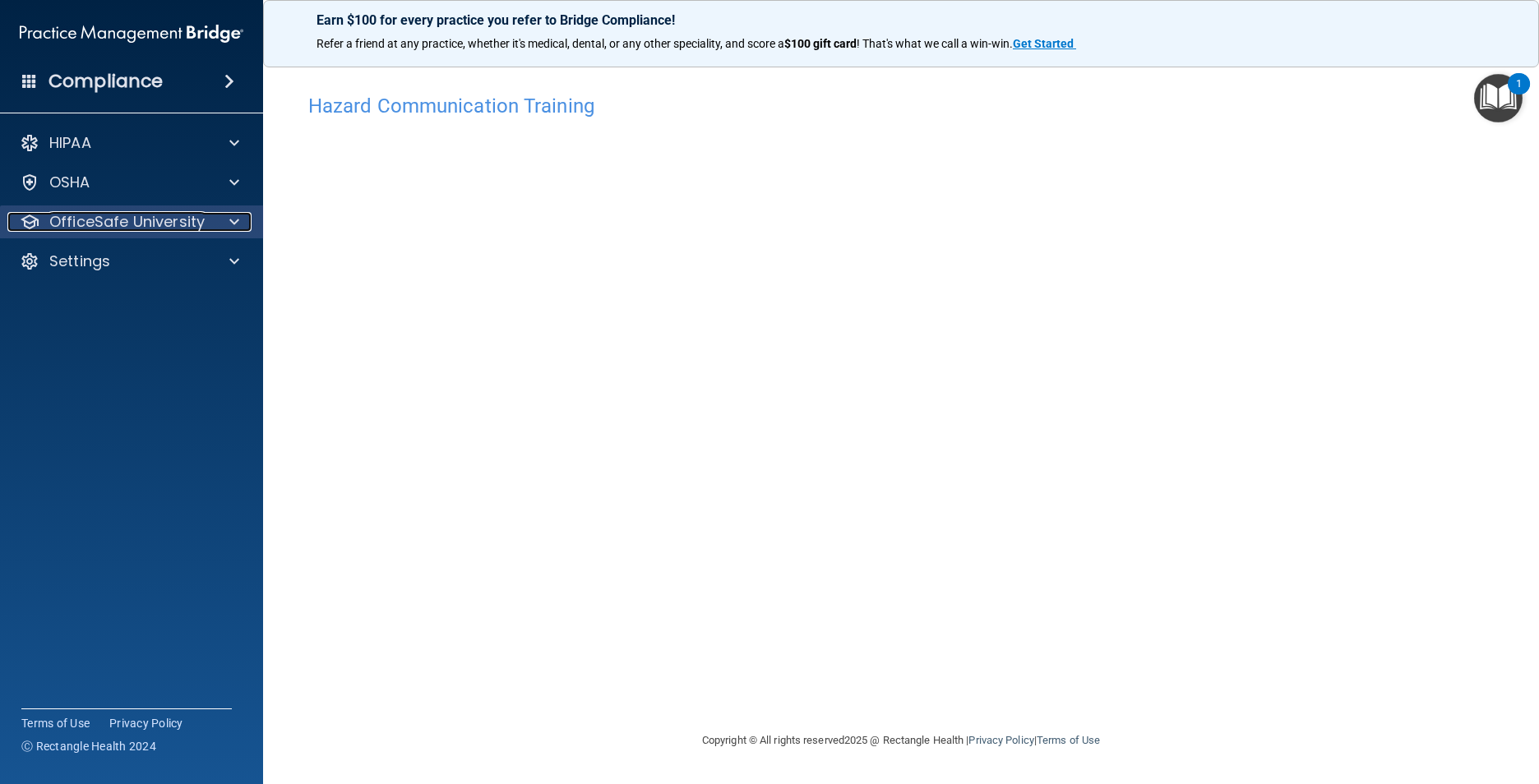
click at [114, 224] on p "OfficeSafe University" at bounding box center [127, 222] width 155 height 20
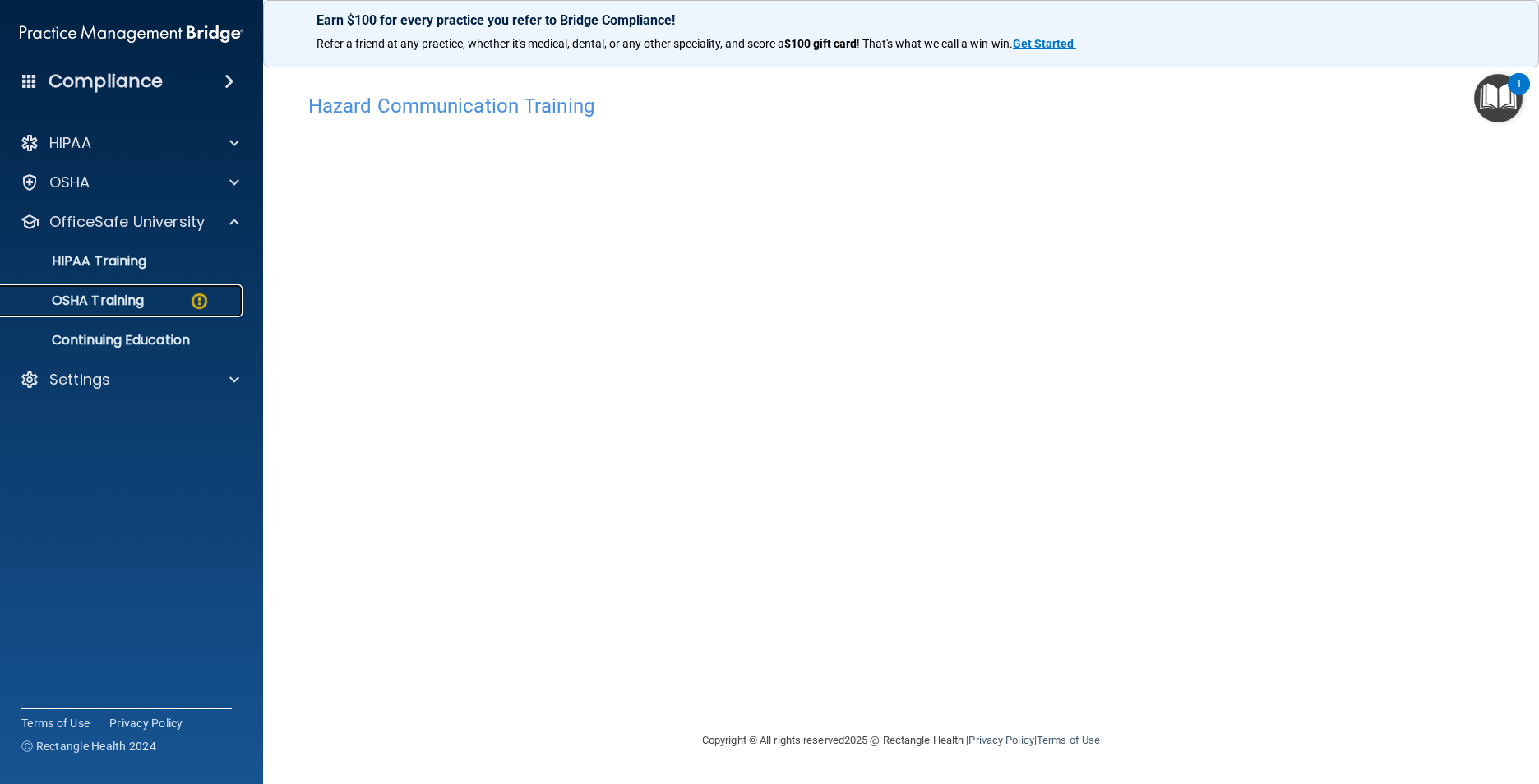
click at [139, 303] on p "OSHA Training" at bounding box center [77, 301] width 133 height 16
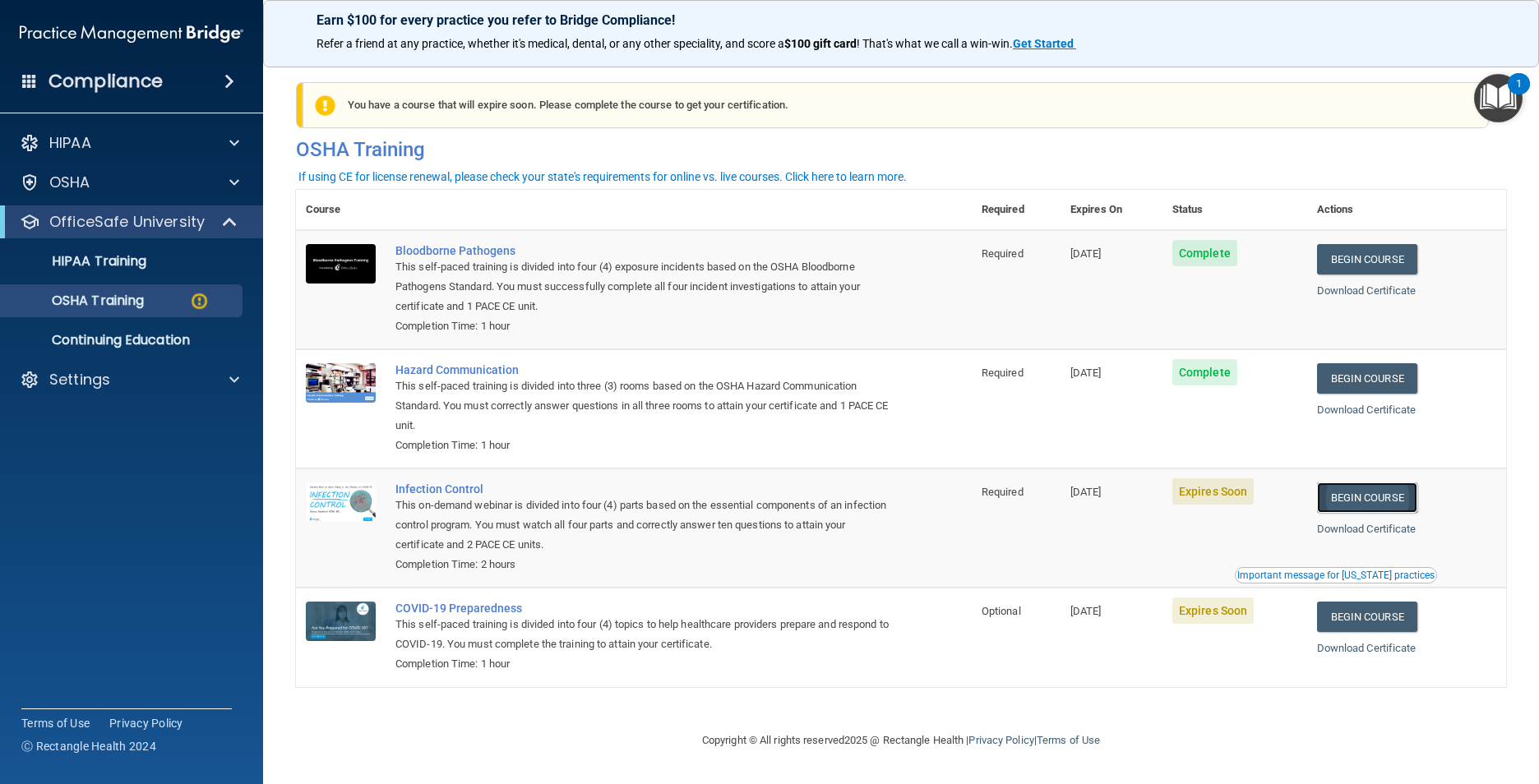
click at [1383, 507] on link "Begin Course" at bounding box center [1367, 497] width 101 height 31
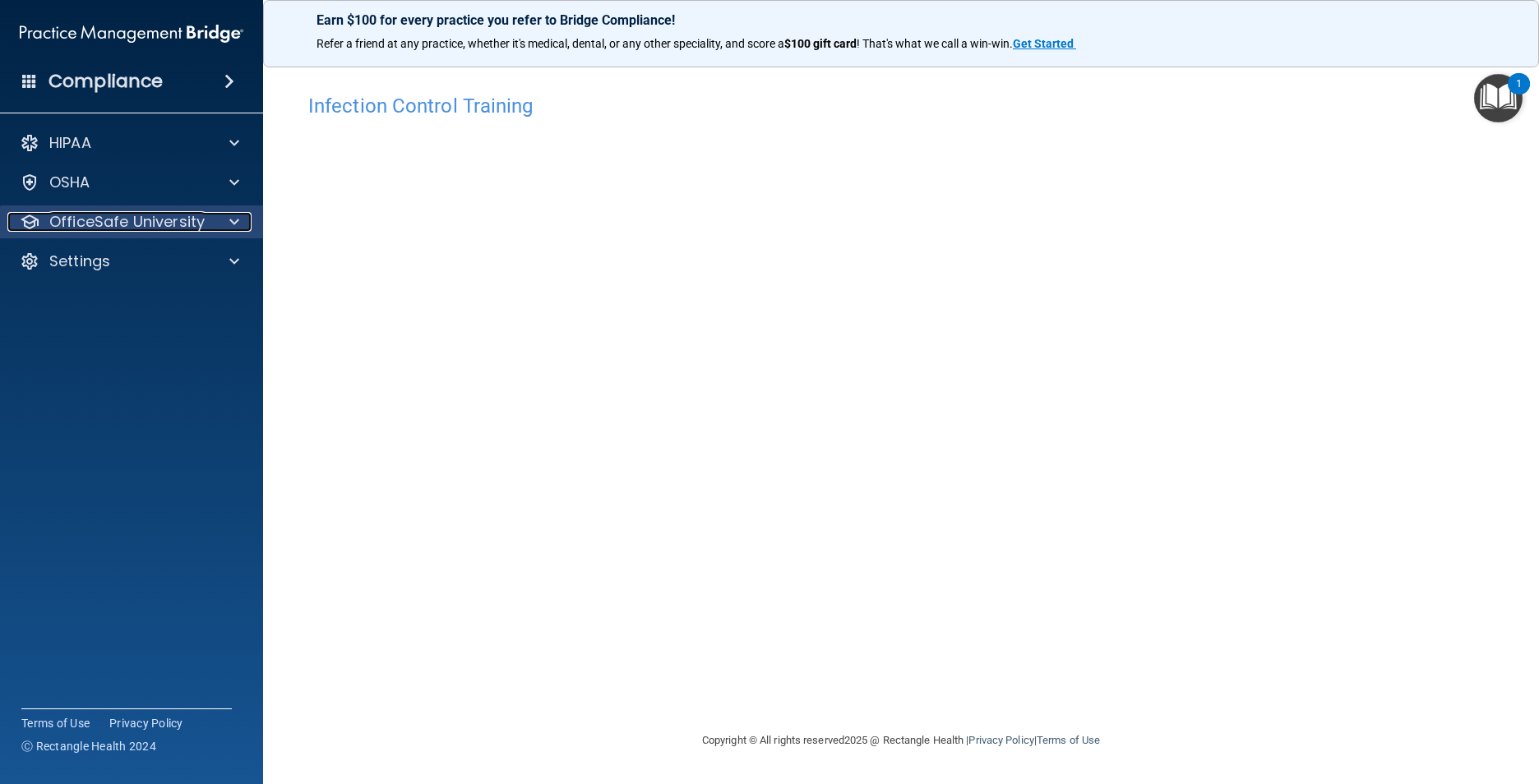
click at [173, 218] on p "OfficeSafe University" at bounding box center [127, 222] width 155 height 20
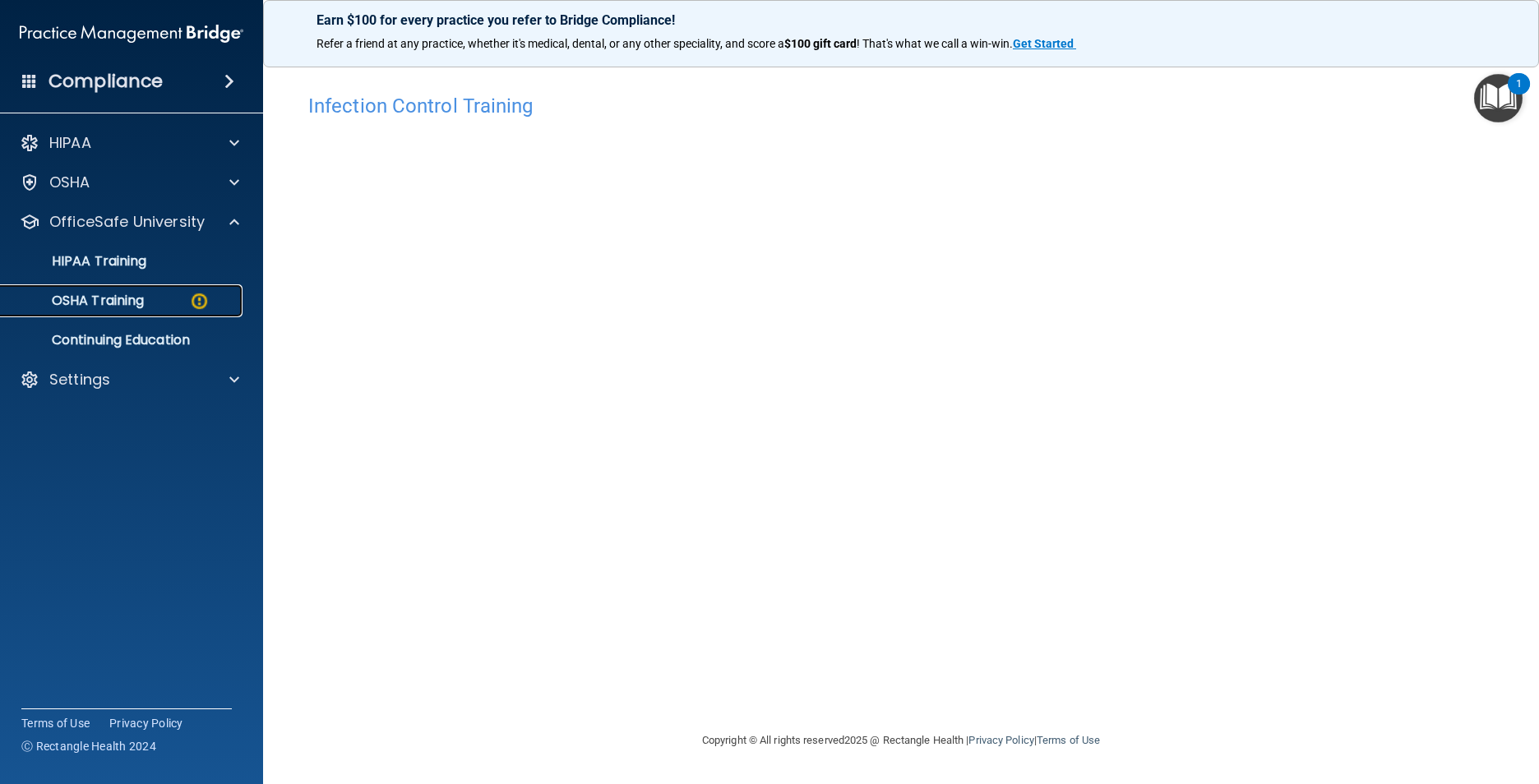
click at [166, 297] on div "OSHA Training" at bounding box center [123, 301] width 224 height 16
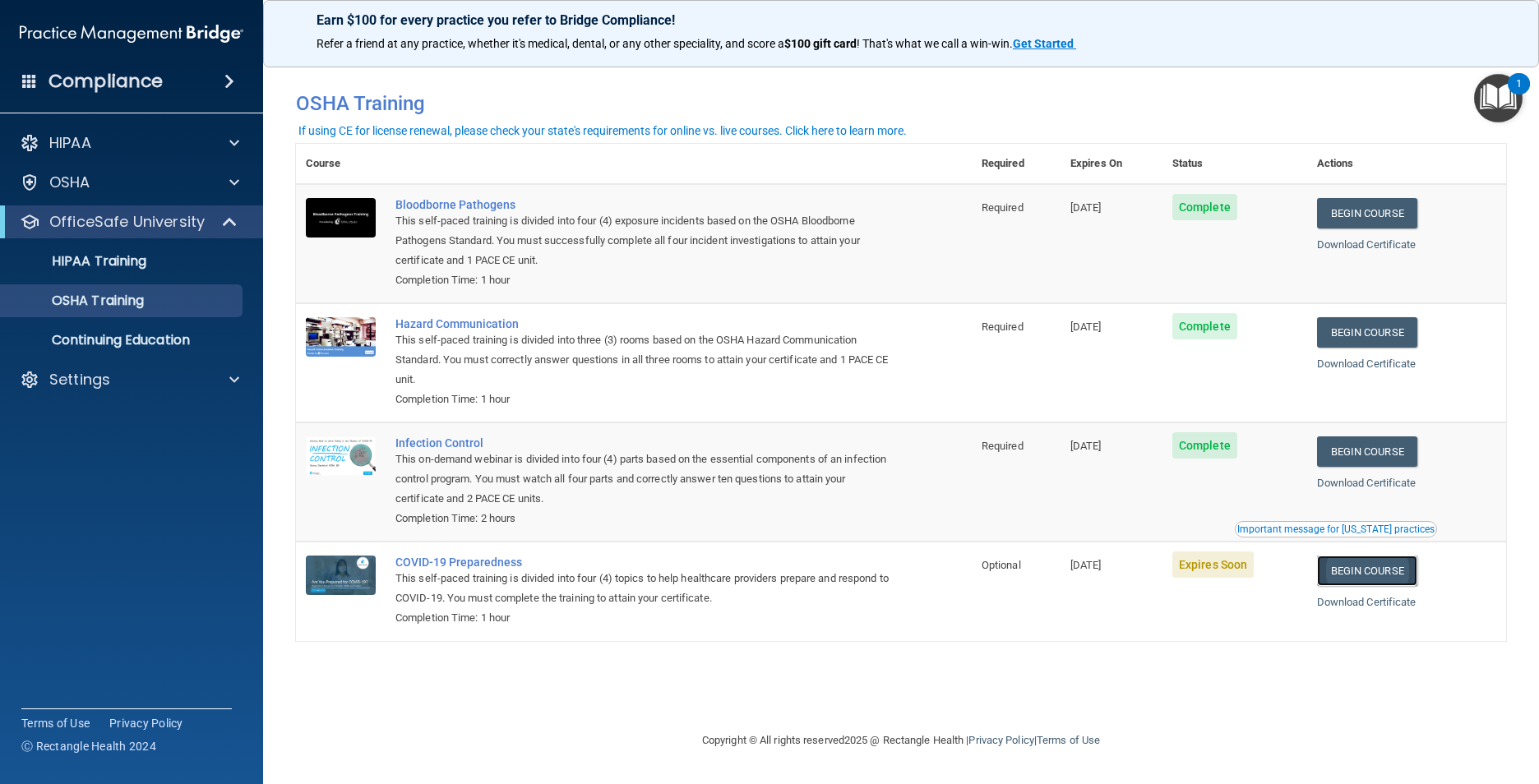
click at [1359, 573] on link "Begin Course" at bounding box center [1367, 570] width 101 height 31
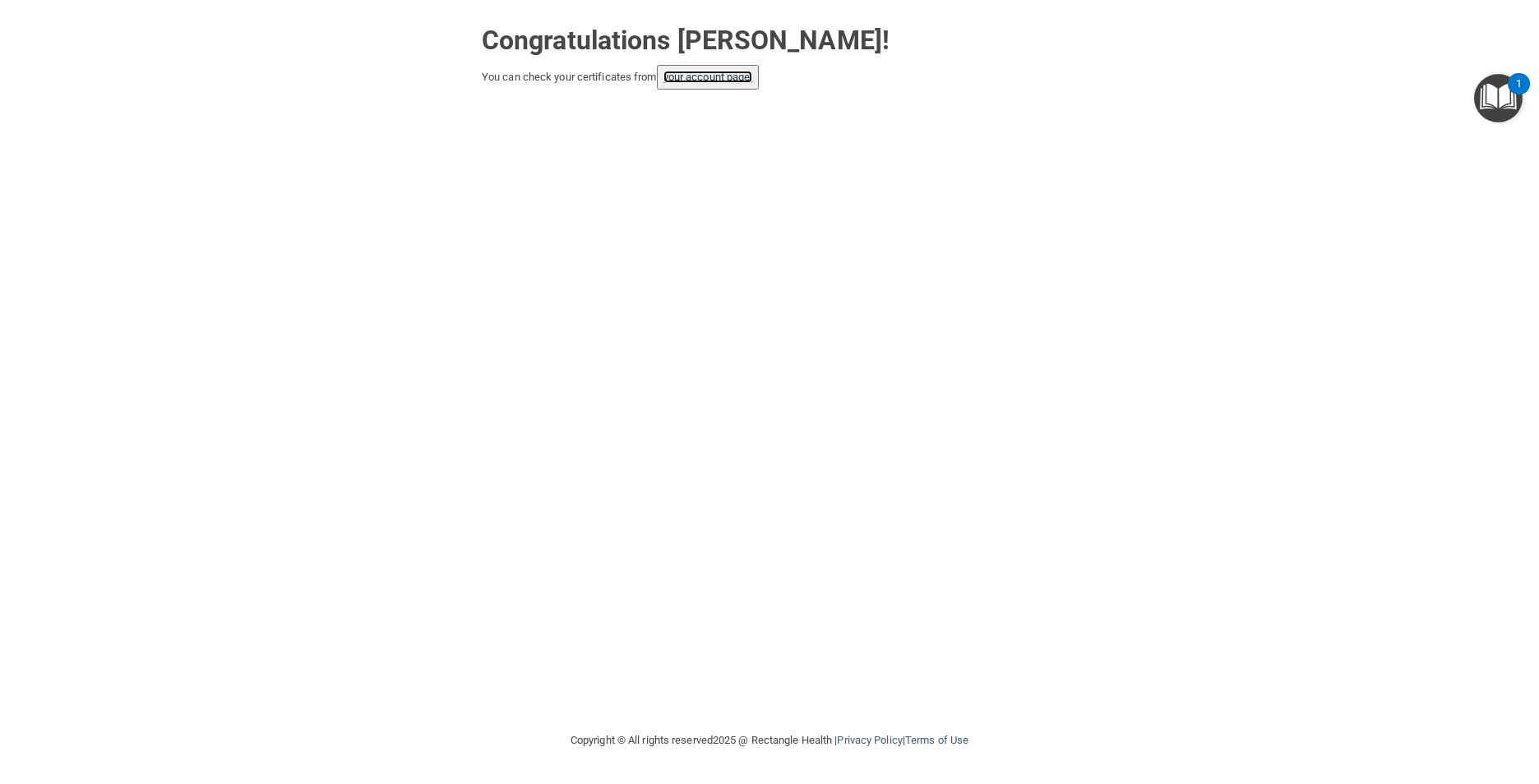
click at [709, 77] on link "your account page!" at bounding box center [708, 77] width 90 height 12
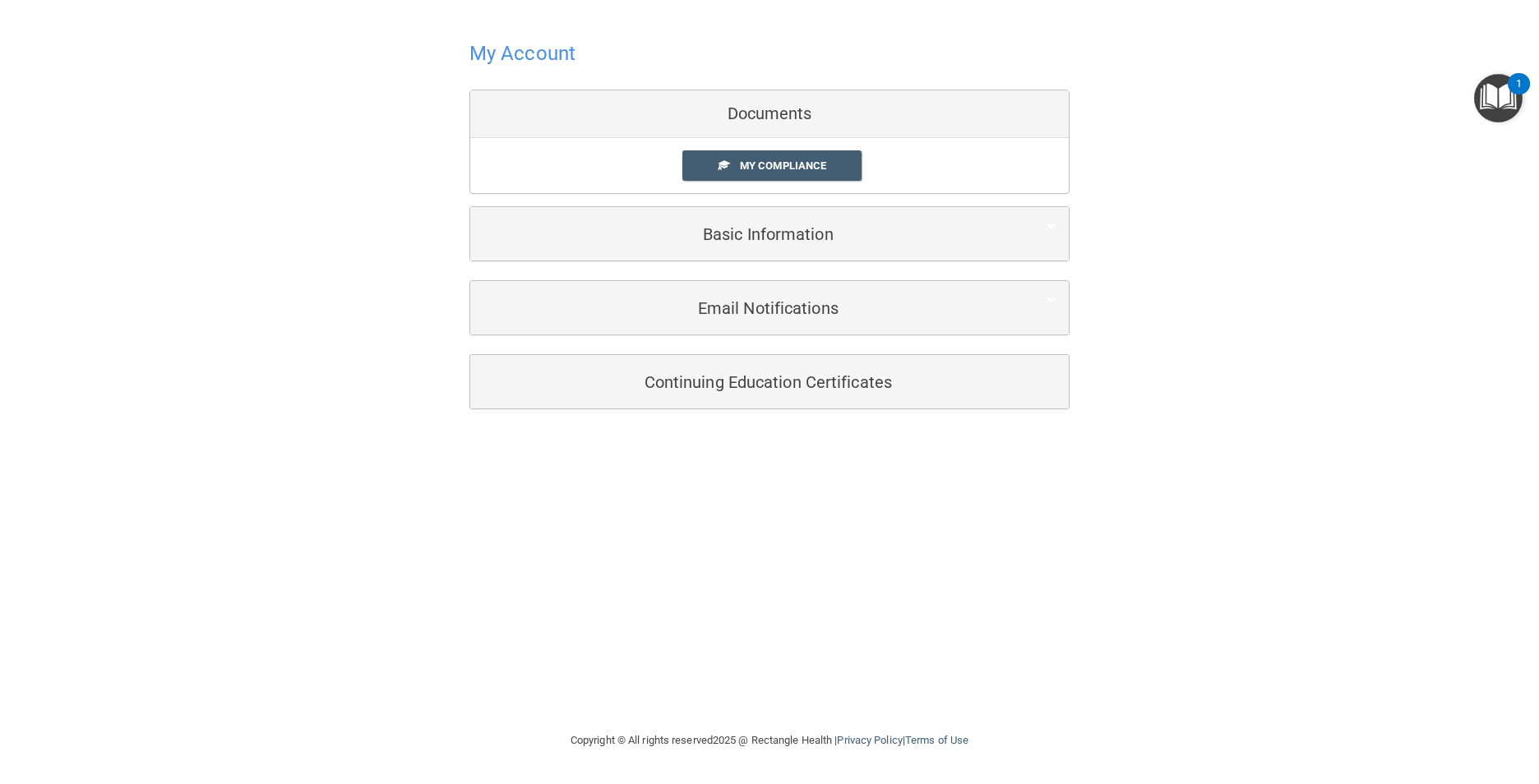
click at [741, 123] on div "Documents" at bounding box center [770, 115] width 599 height 48
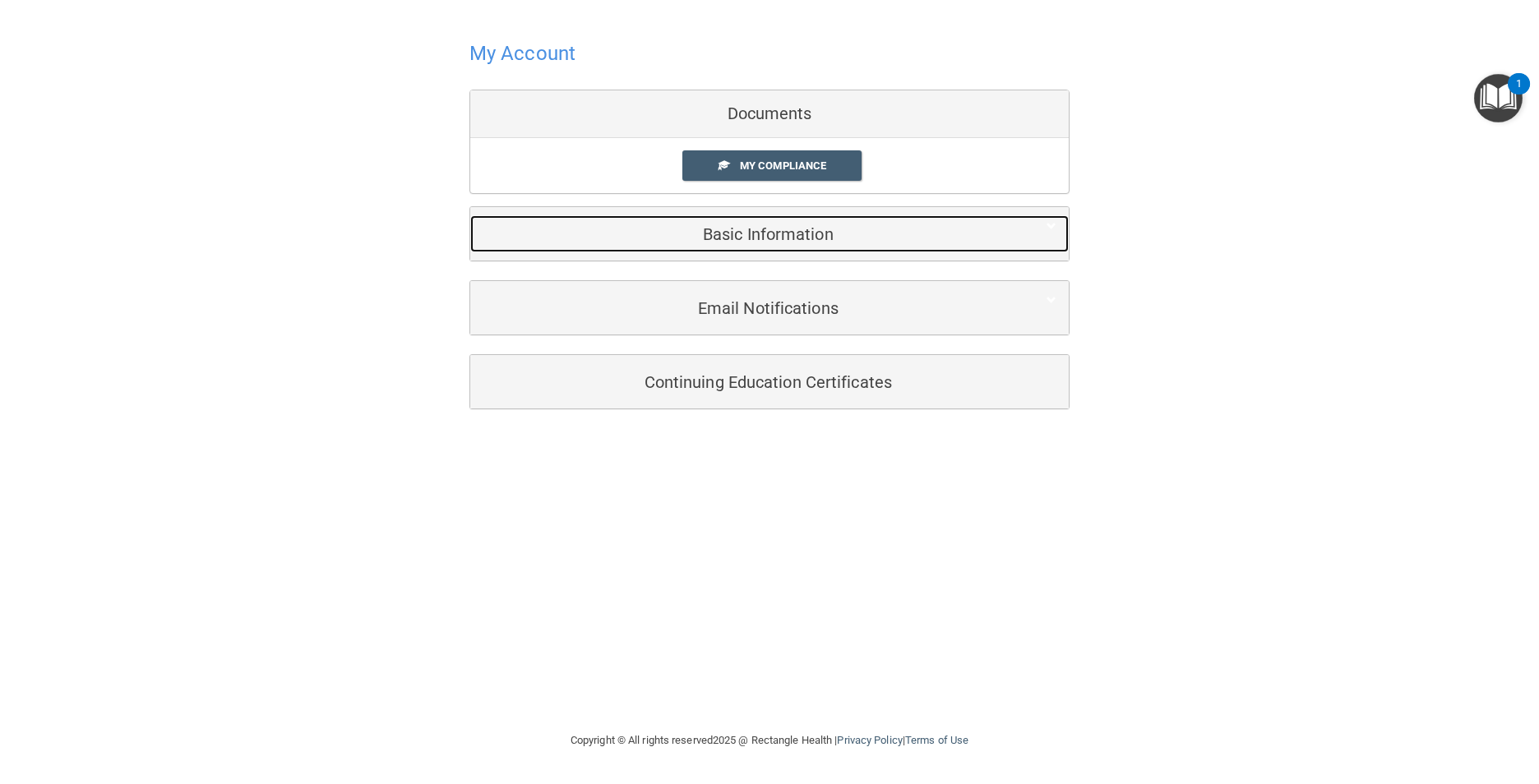
click at [770, 246] on div "Basic Information" at bounding box center [744, 233] width 548 height 37
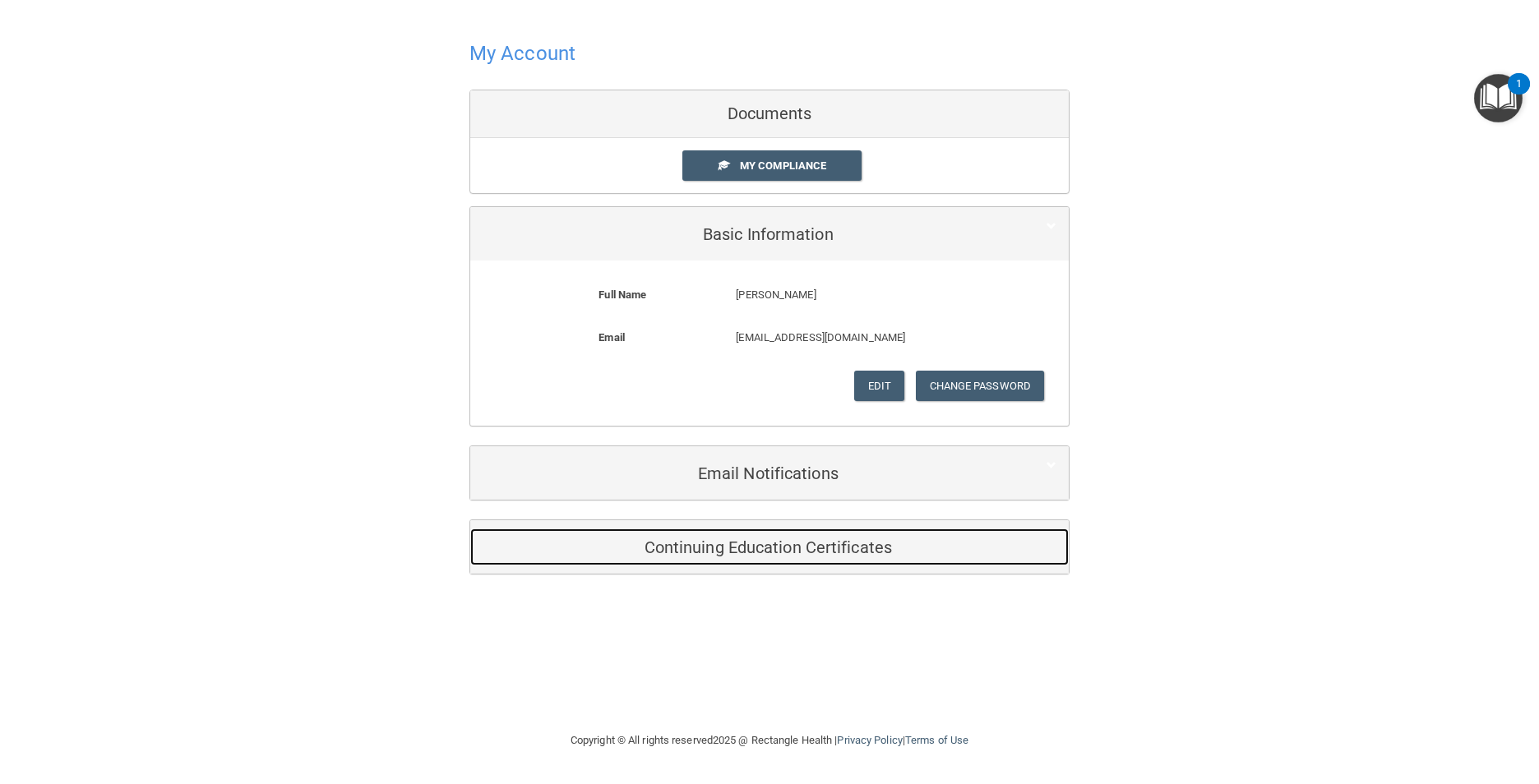
click at [769, 556] on h5 "Continuing Education Certificates" at bounding box center [744, 547] width 524 height 18
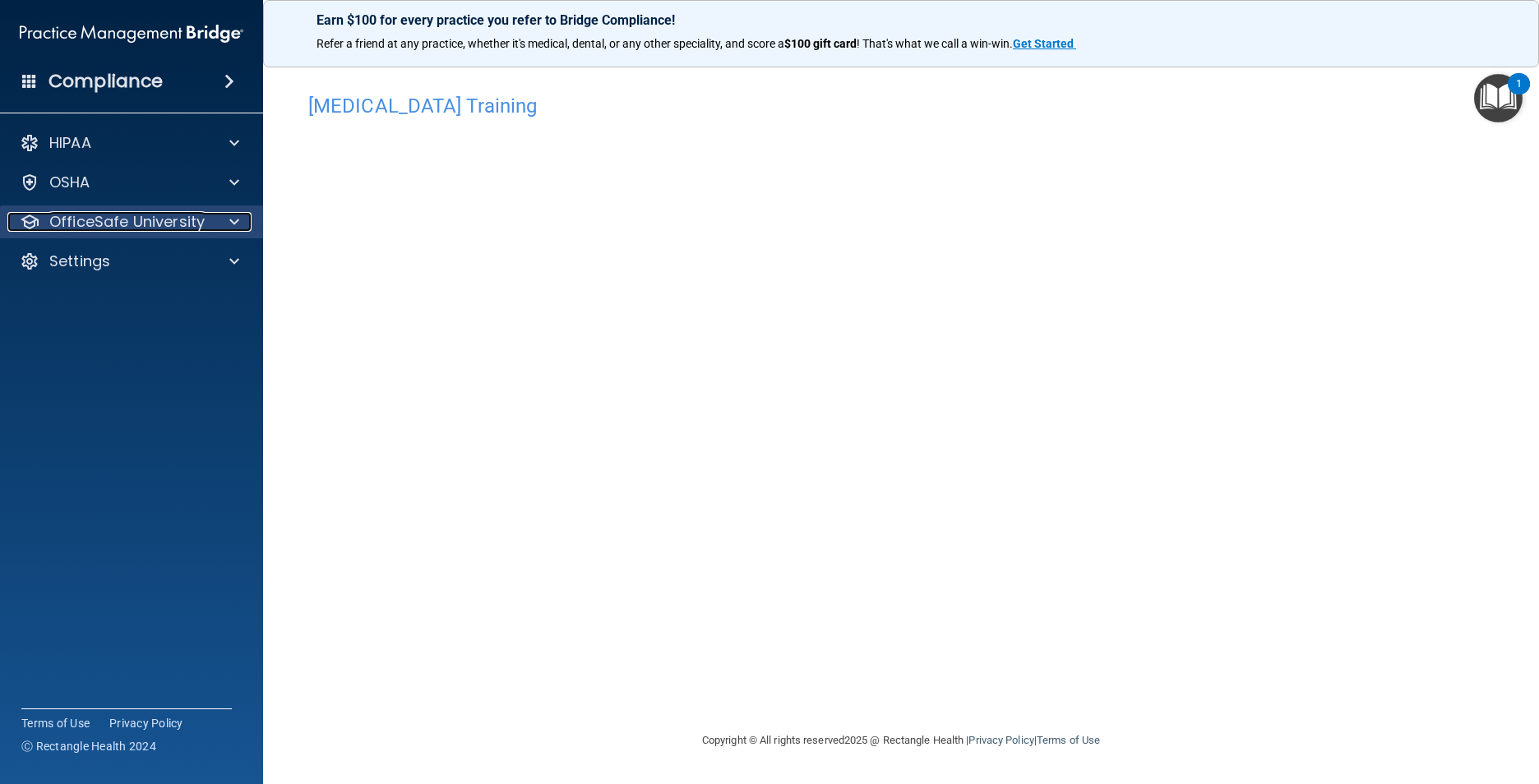
click at [148, 226] on p "OfficeSafe University" at bounding box center [127, 222] width 155 height 20
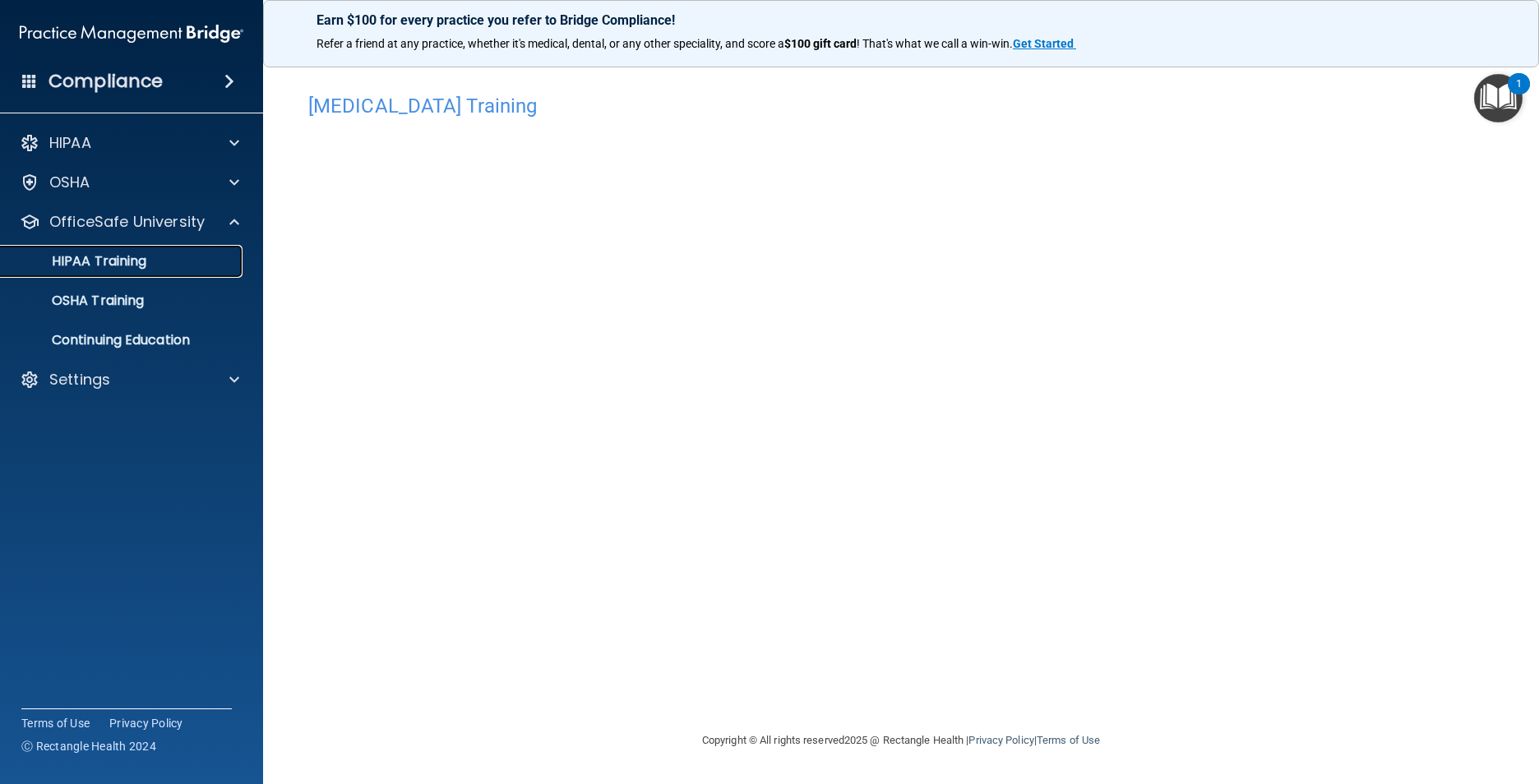
click at [132, 262] on p "HIPAA Training" at bounding box center [78, 261] width 135 height 16
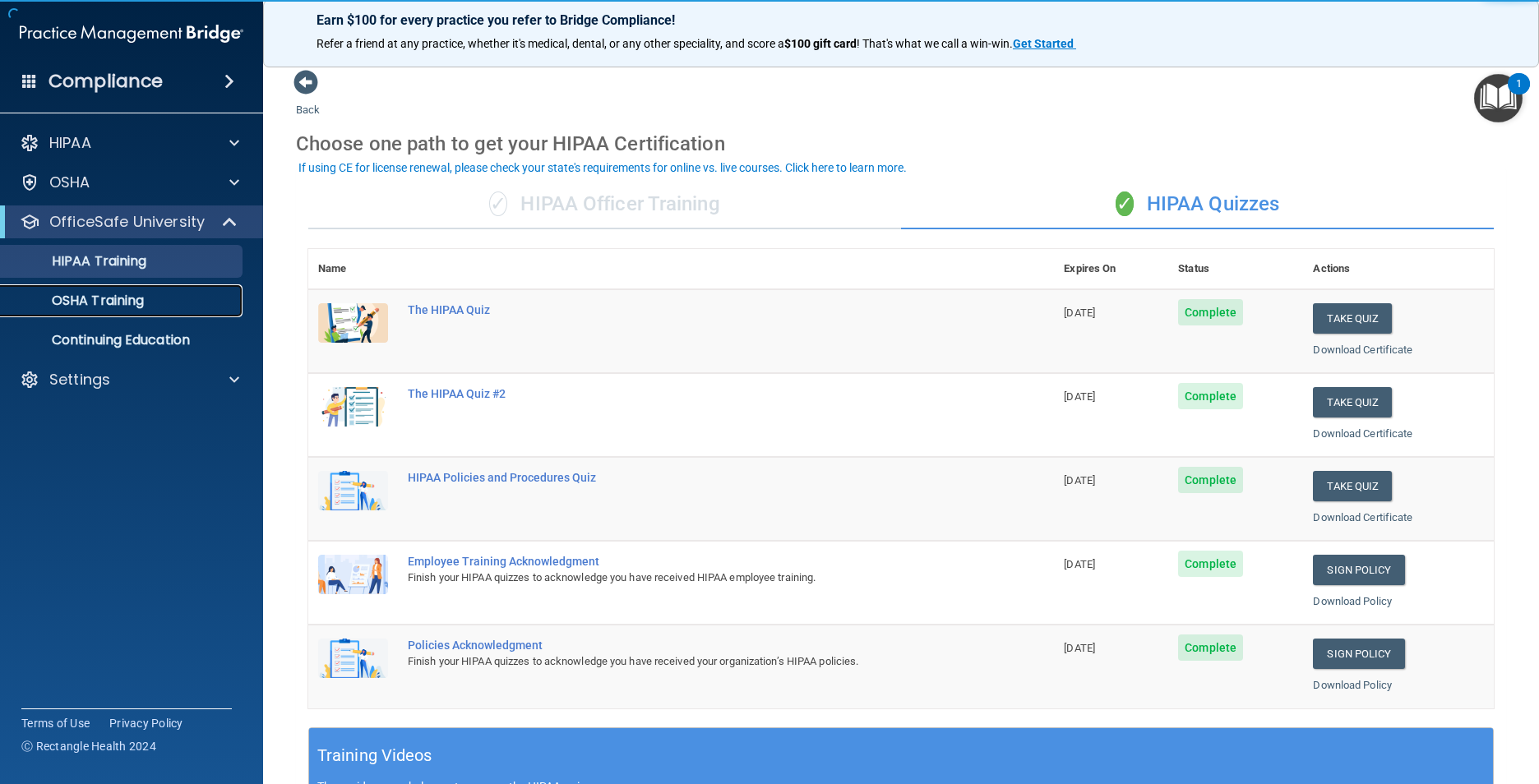
click at [144, 298] on p "OSHA Training" at bounding box center [77, 301] width 133 height 16
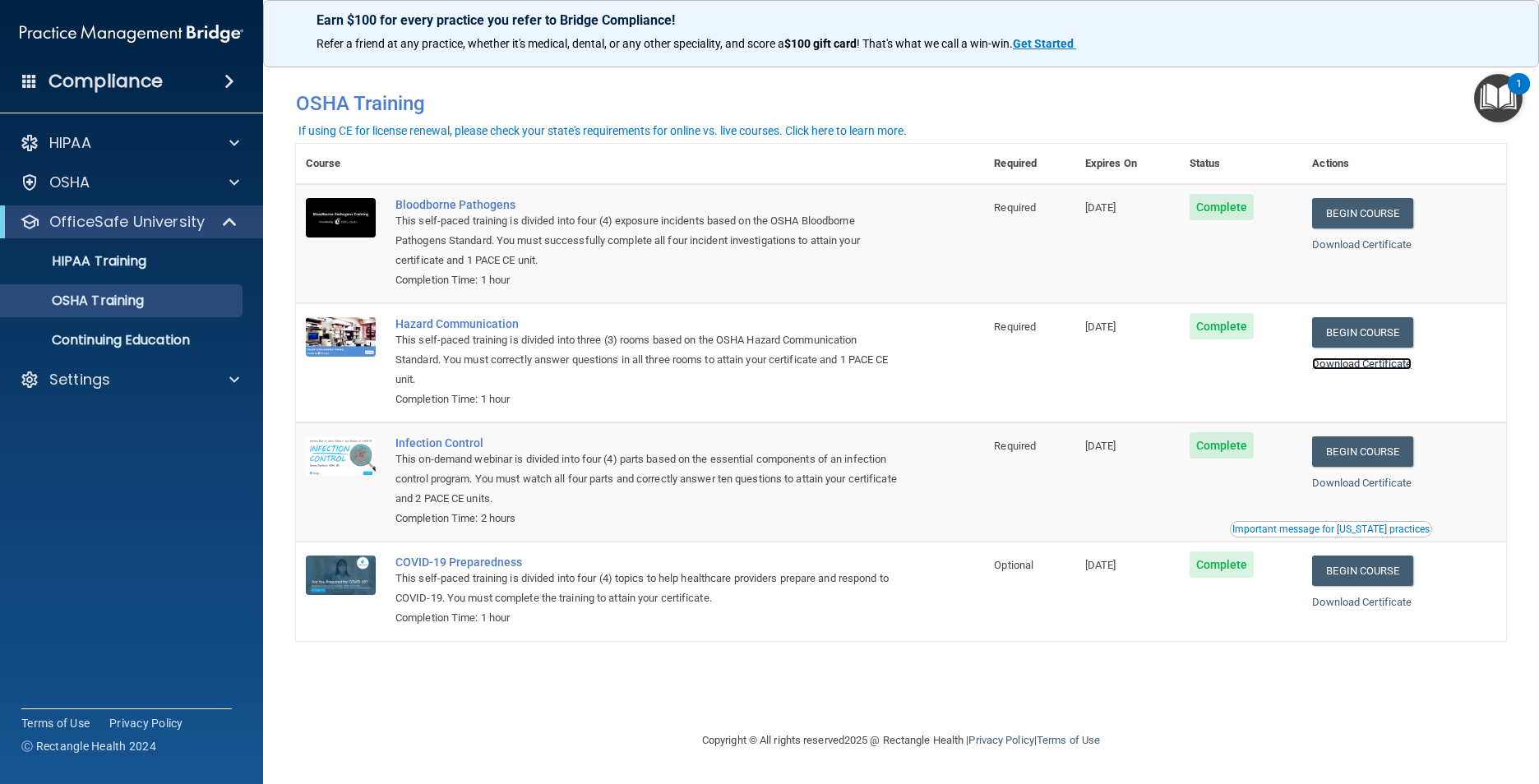
click at [1370, 365] on link "Download Certificate" at bounding box center [1362, 364] width 100 height 12
click at [1371, 483] on link "Download Certificate" at bounding box center [1362, 482] width 100 height 12
click at [1370, 602] on link "Download Certificate" at bounding box center [1362, 602] width 100 height 12
click at [1367, 243] on link "Download Certificate" at bounding box center [1362, 244] width 100 height 12
